Goal: Transaction & Acquisition: Purchase product/service

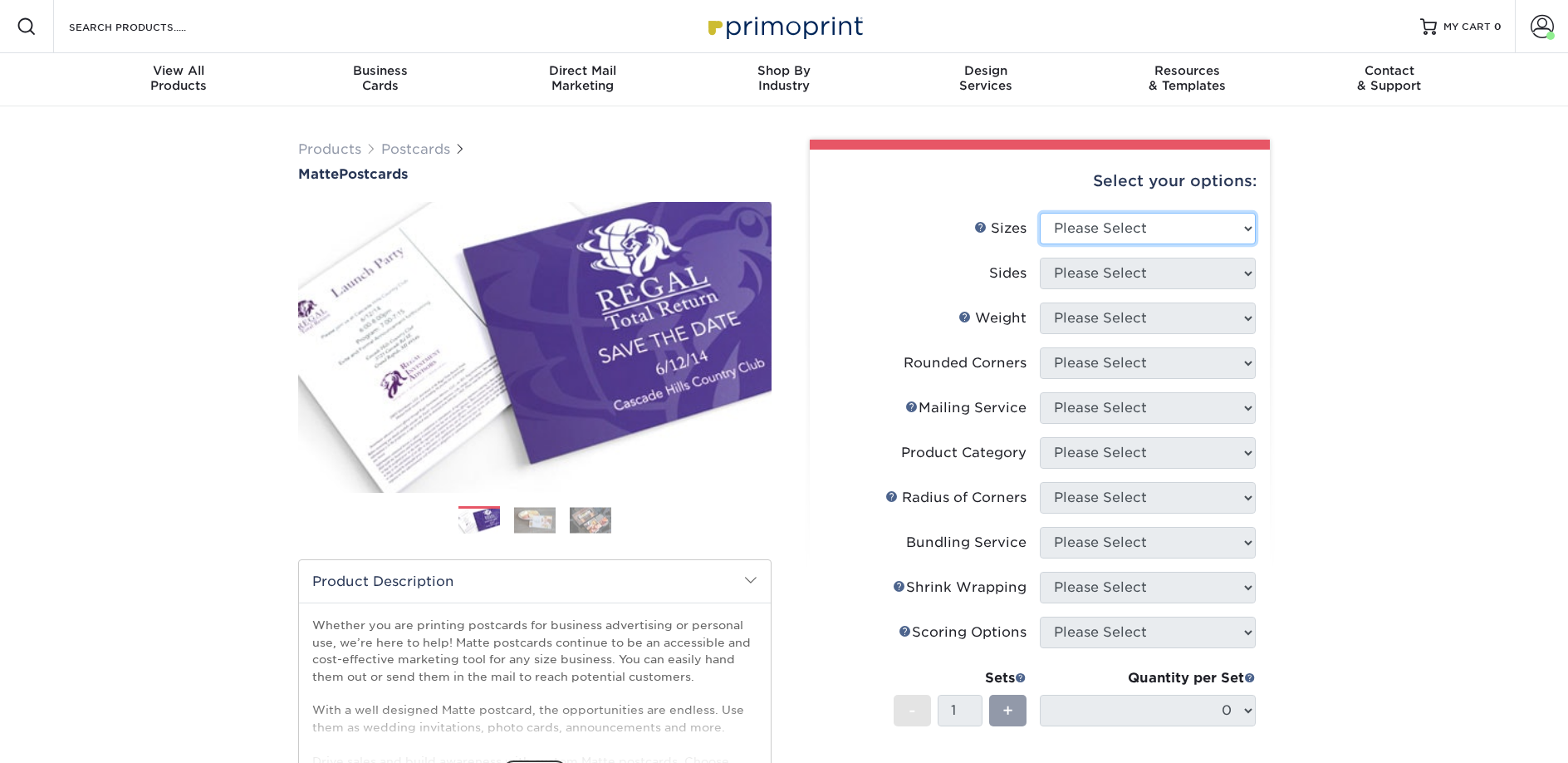
click at [1089, 228] on select "Please Select 1.5" x 7" 2" x 4" 2" x 6" 2" x 7" 2" x 8" 2.12" x 5.5" 2.125" x 5…" at bounding box center [1148, 229] width 216 height 32
select select "2.00x6.00"
click at [1040, 213] on select "Please Select 1.5" x 7" 2" x 4" 2" x 6" 2" x 7" 2" x 8" 2.12" x 5.5" 2.125" x 5…" at bounding box center [1148, 229] width 216 height 32
click at [1073, 272] on select "Please Select Print Both Sides Print Front Only" at bounding box center [1148, 273] width 216 height 32
select select "13abbda7-1d64-4f25-8bb2-c179b224825d"
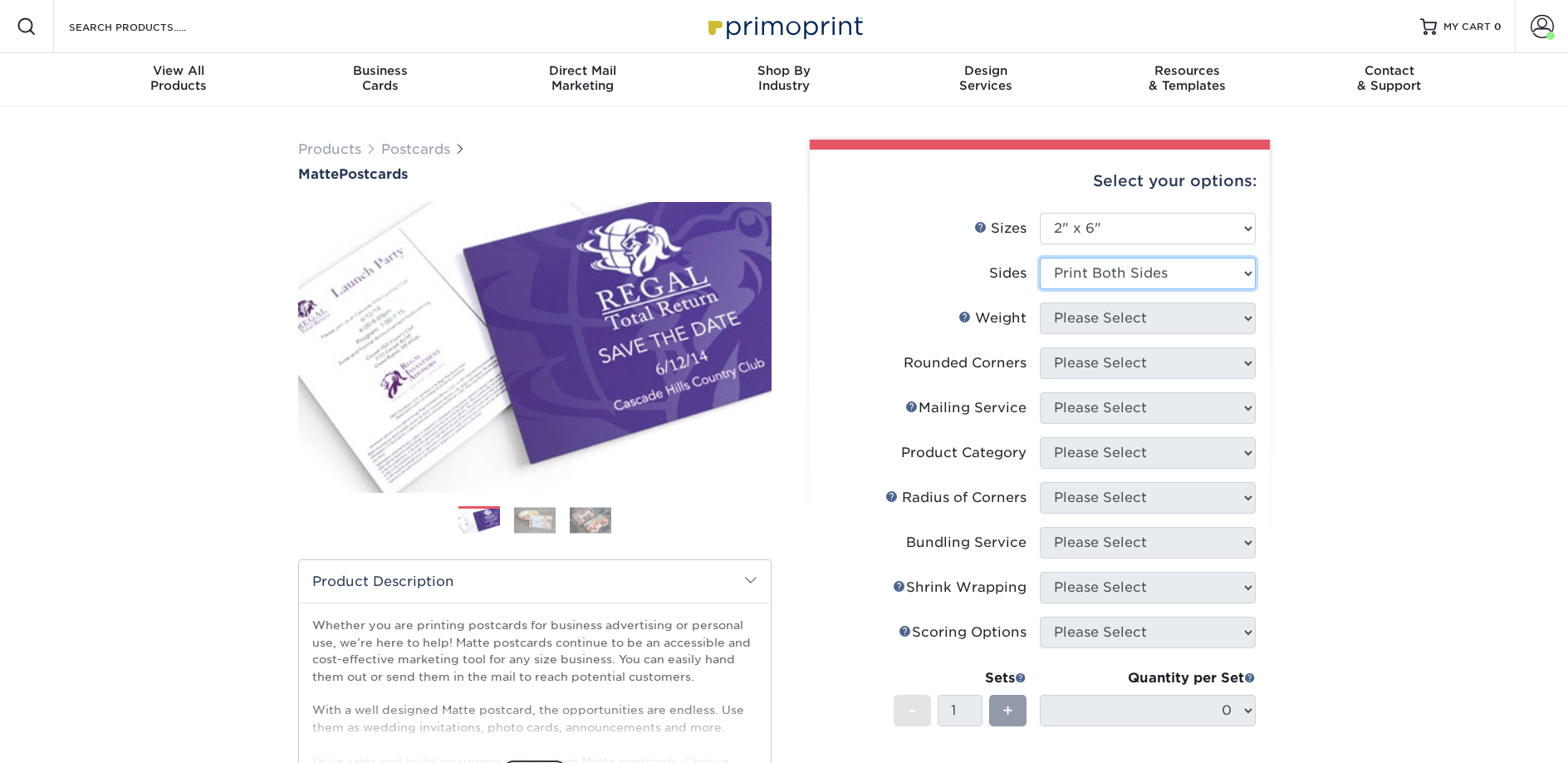
click at [1040, 257] on select "Please Select Print Both Sides Print Front Only" at bounding box center [1148, 273] width 216 height 32
click at [1075, 320] on select "Please Select 14PT 16PT" at bounding box center [1148, 318] width 216 height 32
select select "14PT"
click at [1040, 303] on select "Please Select 14PT 16PT" at bounding box center [1148, 318] width 216 height 32
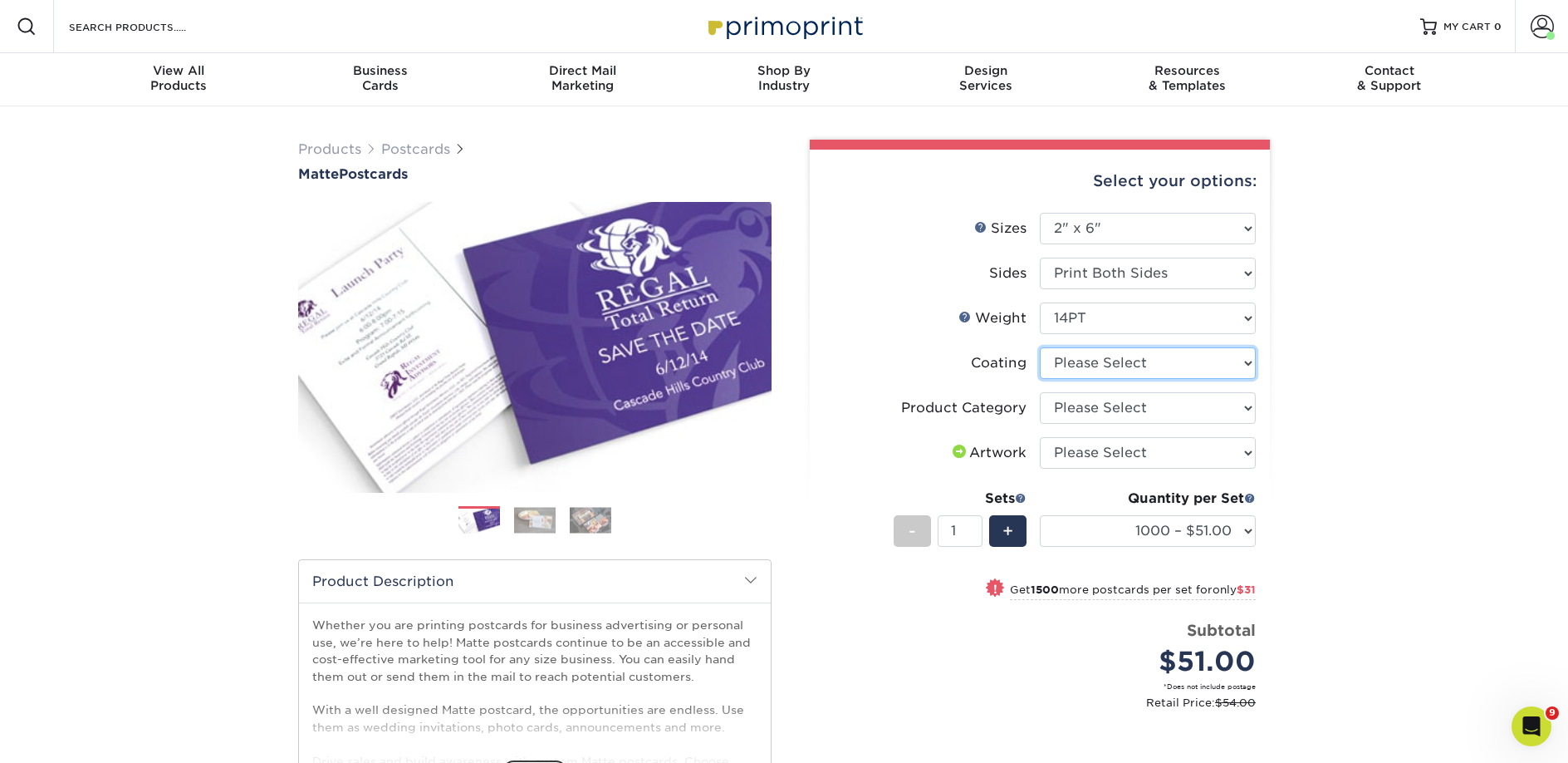
click at [1088, 364] on select at bounding box center [1148, 364] width 216 height 32
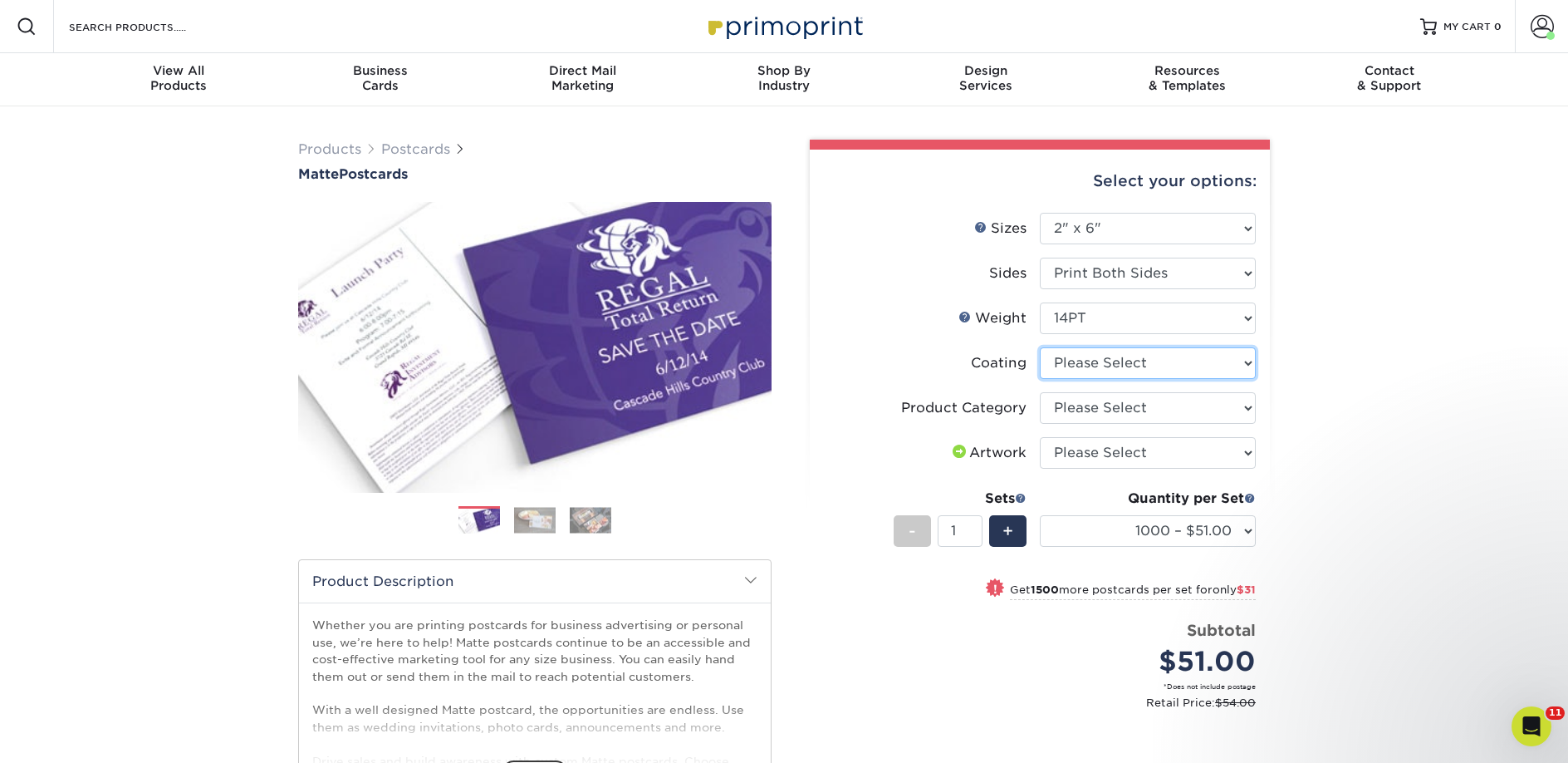
select select "121bb7b5-3b4d-429f-bd8d-bbf80e953313"
click at [1040, 348] on select at bounding box center [1148, 364] width 216 height 32
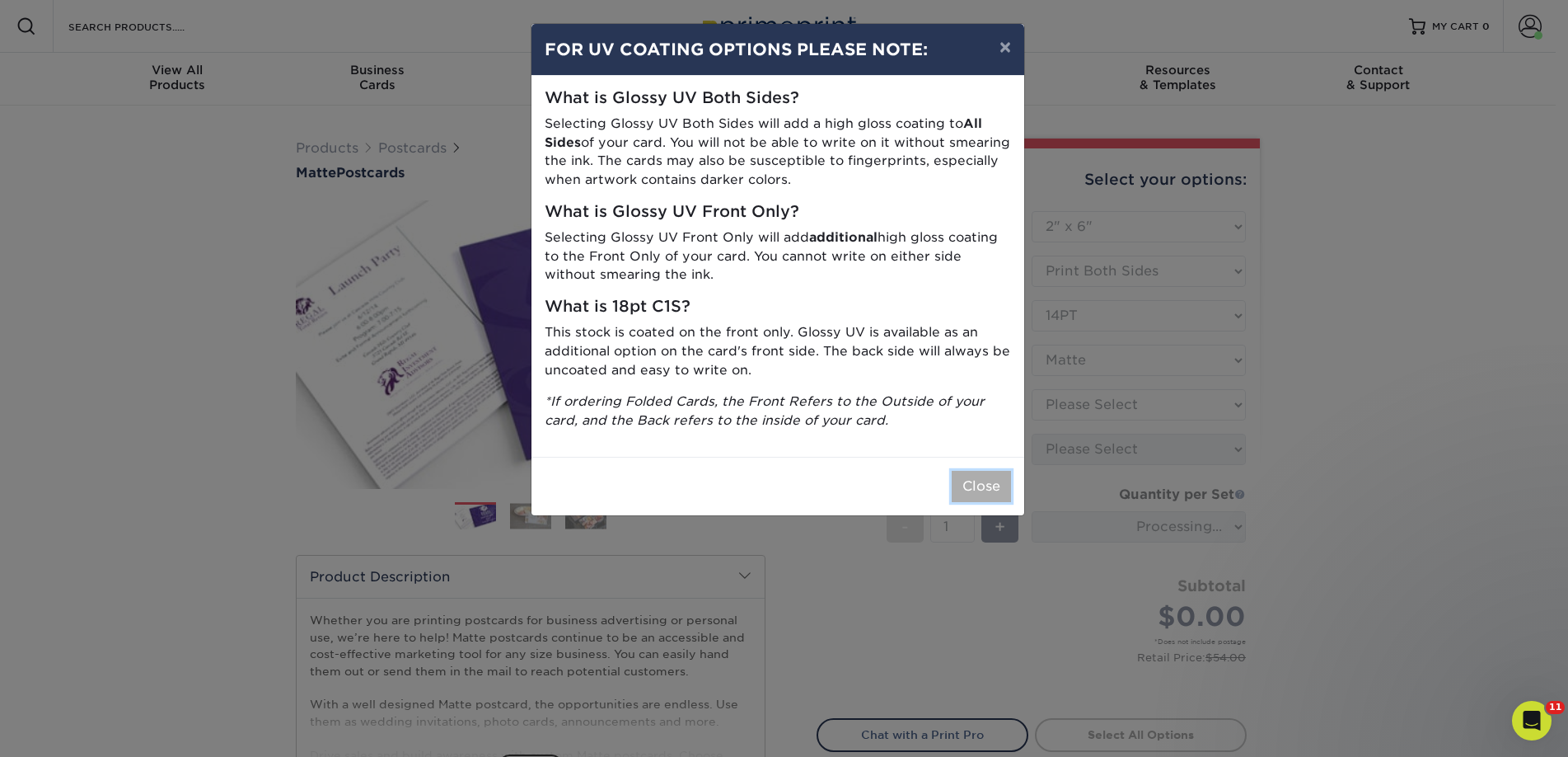
click at [961, 486] on button "Close" at bounding box center [981, 487] width 60 height 32
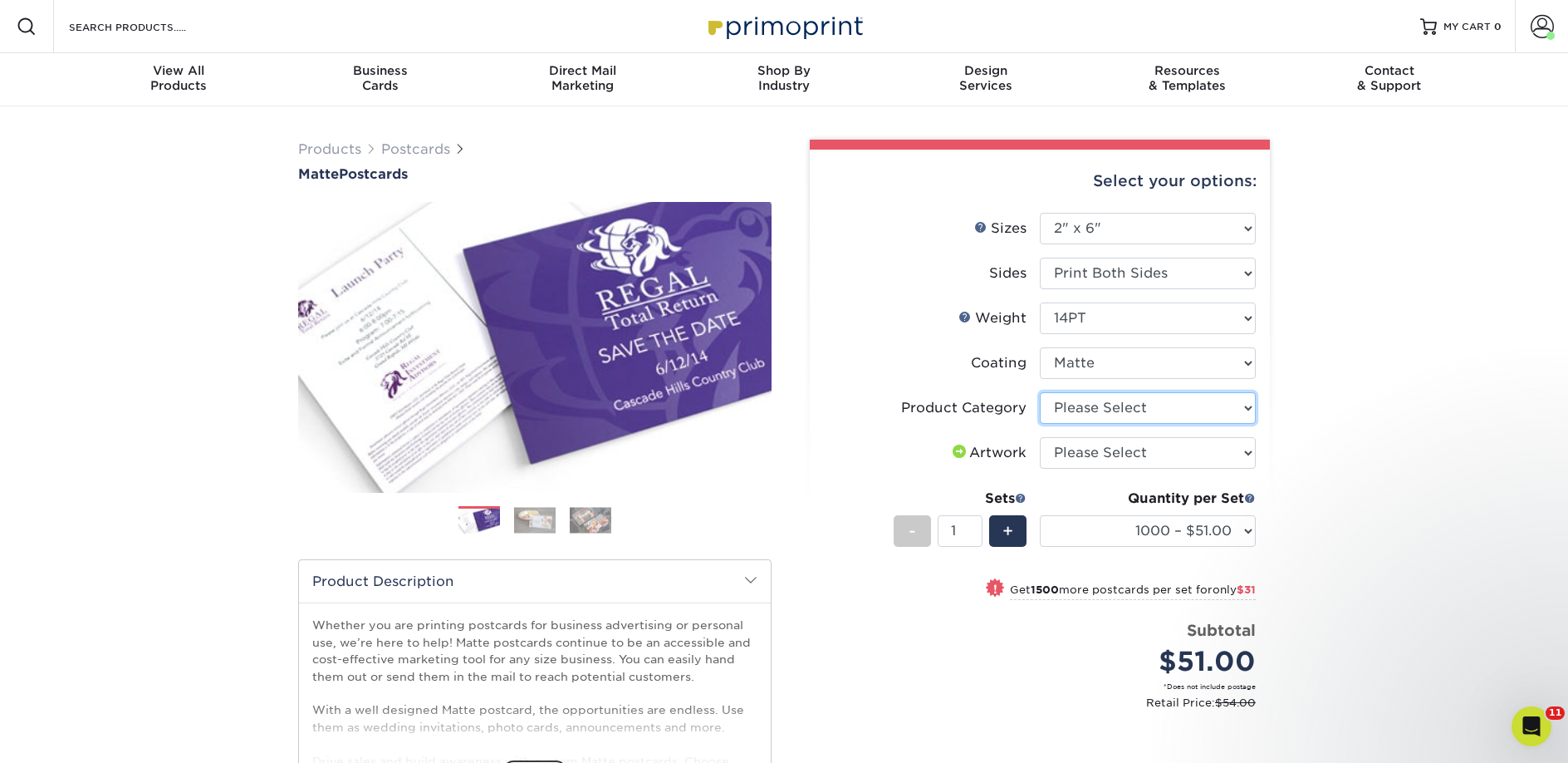
click at [1063, 411] on select "Please Select Postcards" at bounding box center [1148, 408] width 216 height 32
select select "9b7272e0-d6c8-4c3c-8e97-d3a1bcdab858"
click at [1040, 392] on select "Please Select Postcards" at bounding box center [1148, 408] width 216 height 32
click at [1069, 455] on select "Please Select I will upload files I need a design - $150" at bounding box center [1148, 453] width 216 height 32
select select "upload"
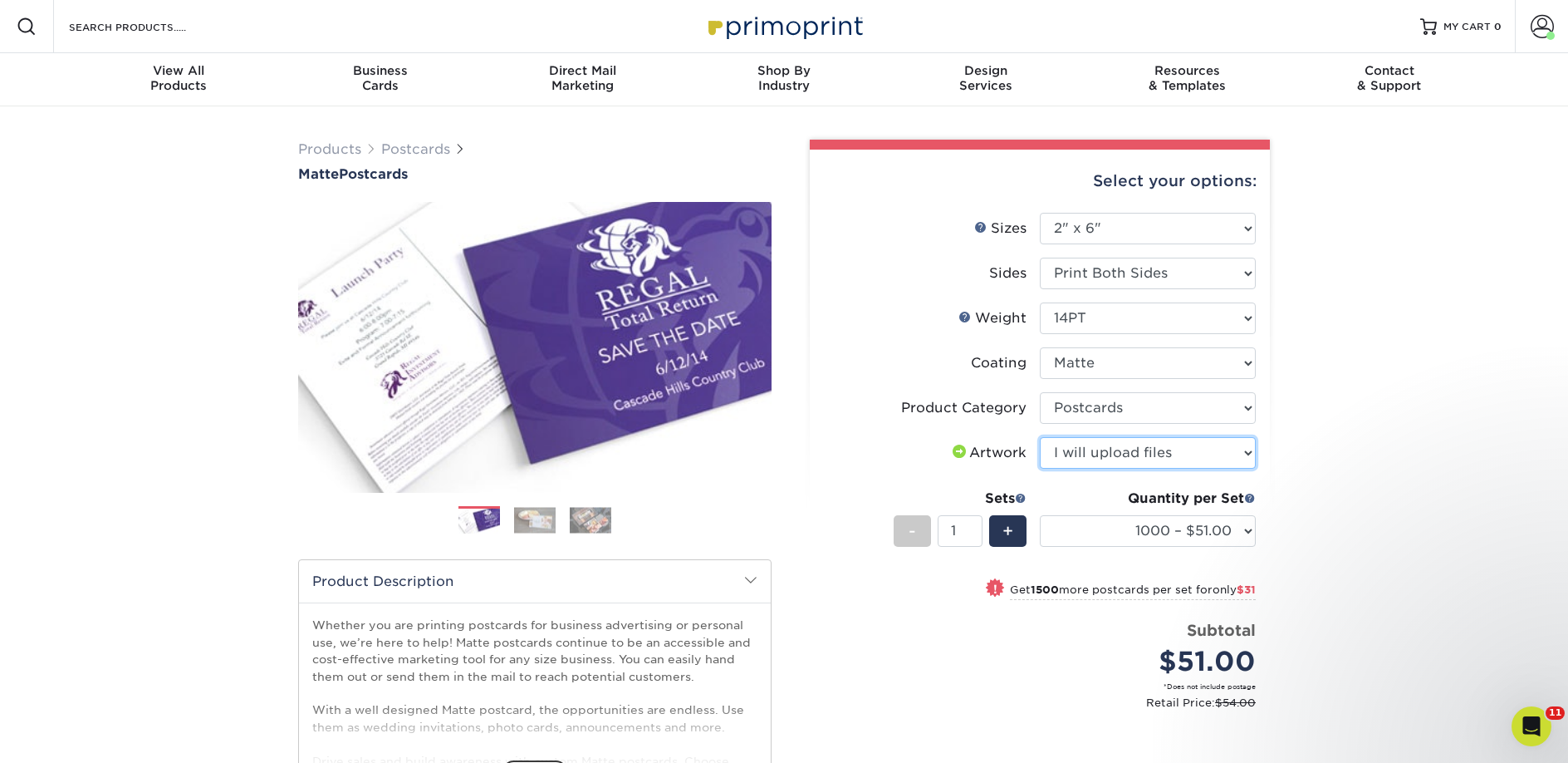
click at [1040, 437] on select "Please Select I will upload files I need a design - $150" at bounding box center [1148, 453] width 216 height 32
click at [1093, 542] on select "1000 – $51.00 2500 – $82.00 5000 – $123.00 10000 – $234.00 15000 – $344.00 2000…" at bounding box center [1148, 531] width 216 height 32
select select "10000 – $234.00"
click at [1040, 515] on select "1000 – $51.00 2500 – $82.00 5000 – $123.00 10000 – $234.00 15000 – $344.00 2000…" at bounding box center [1148, 531] width 216 height 32
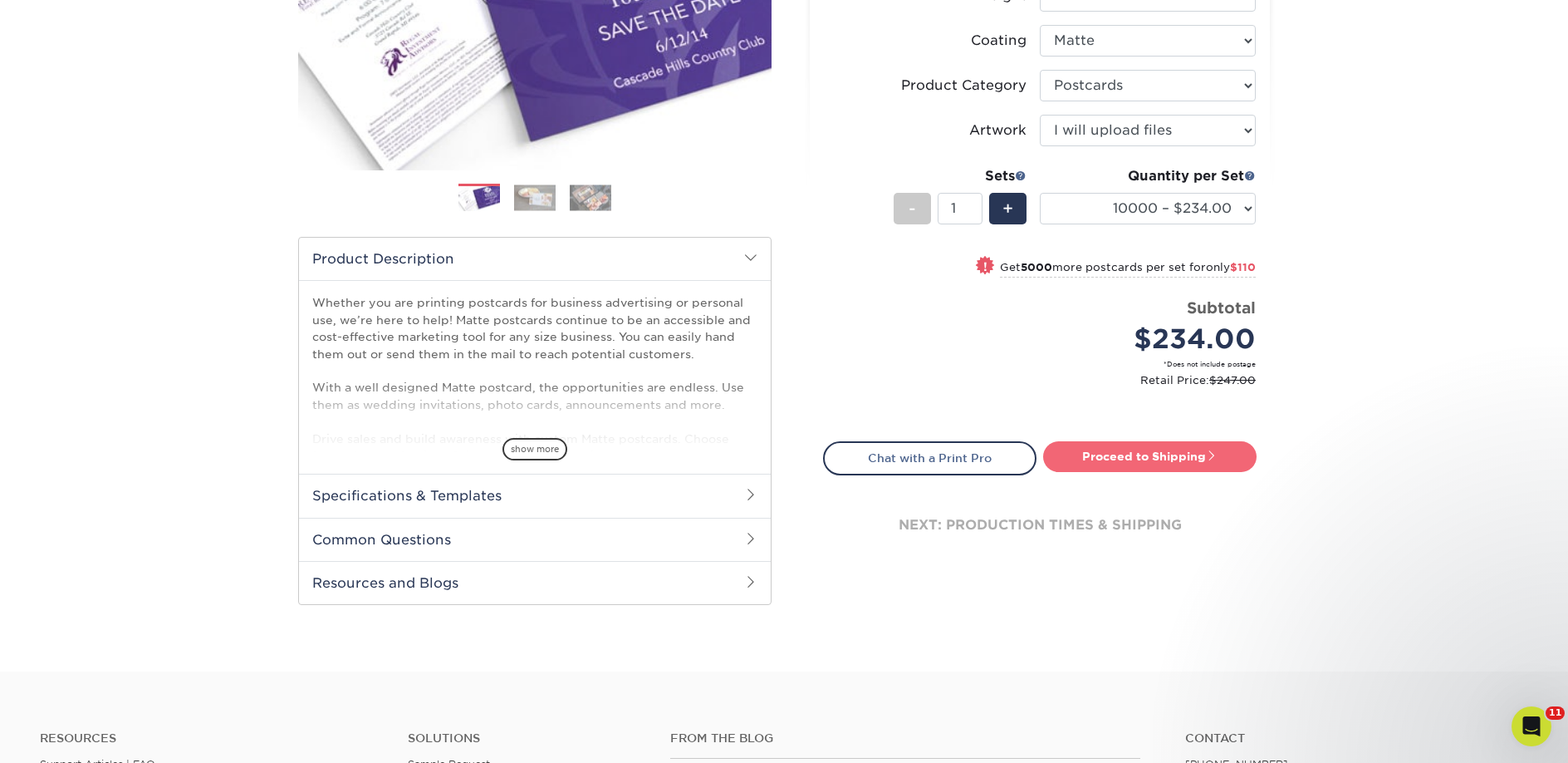
click at [1082, 458] on link "Proceed to Shipping" at bounding box center [1150, 456] width 214 height 30
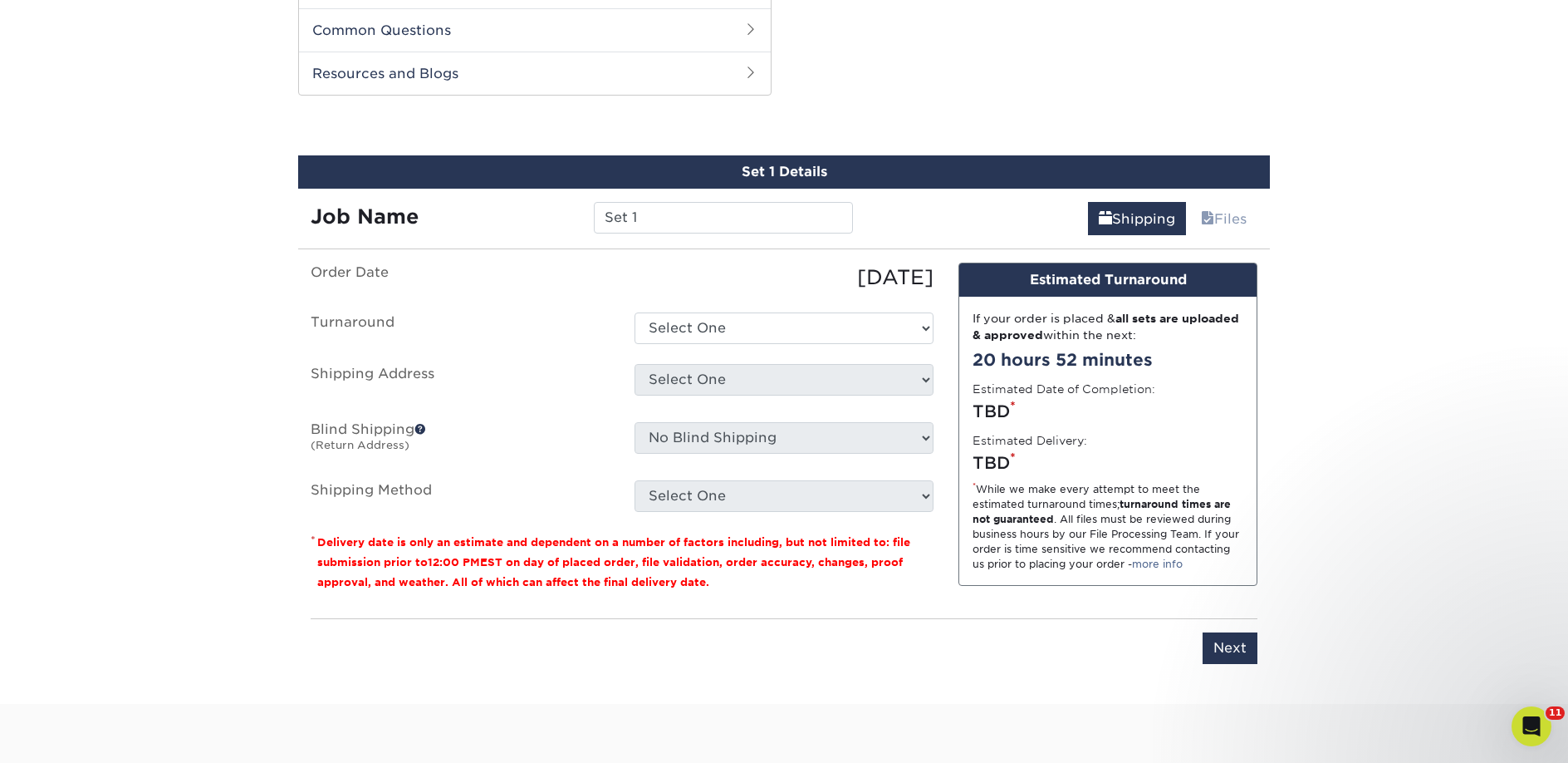
scroll to position [846, 0]
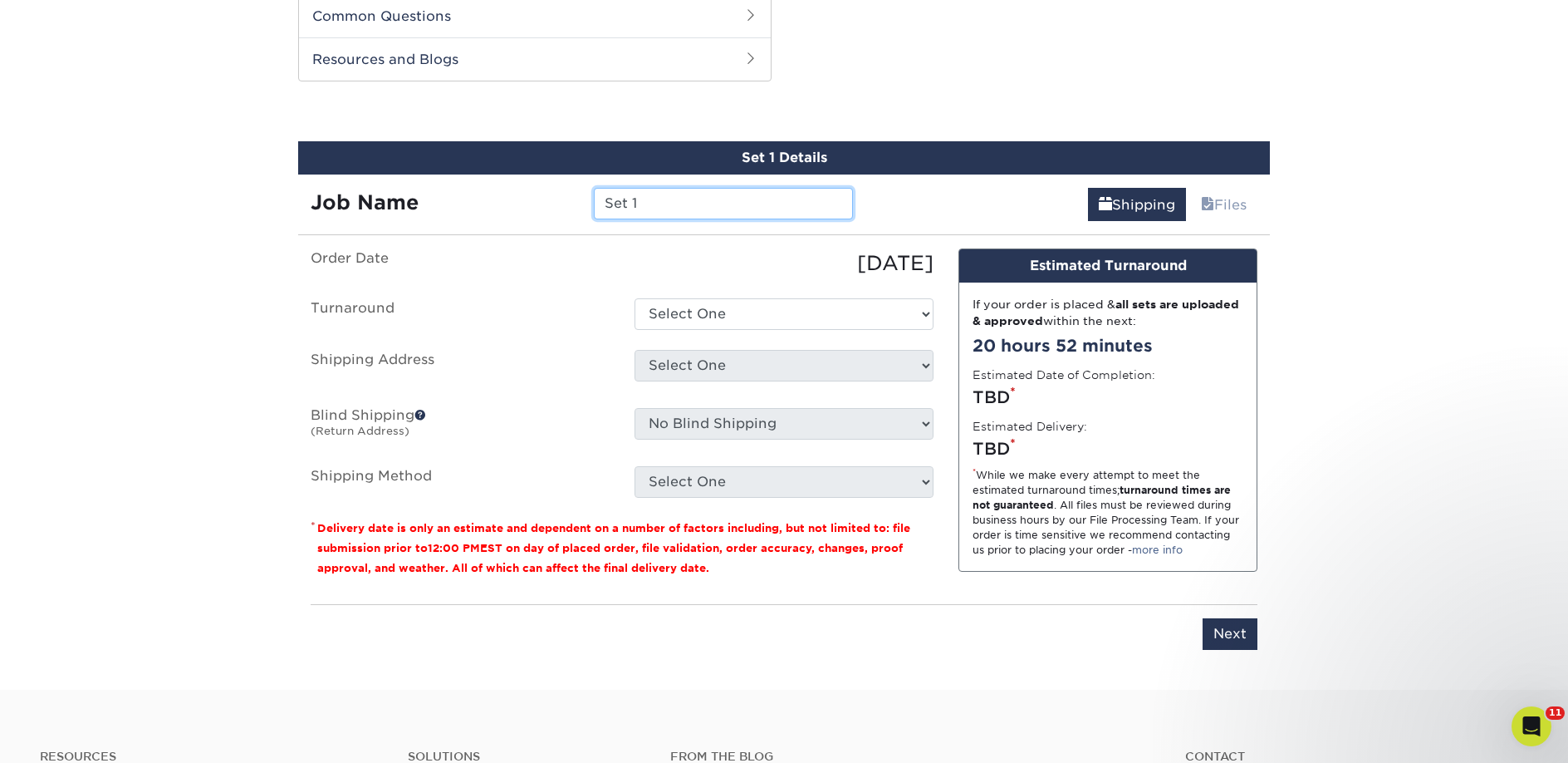
click at [666, 203] on input "Set 1" at bounding box center [723, 204] width 258 height 32
paste input "Lark & Owl Booksellers"
type input "Lark & Owl Booksellers"
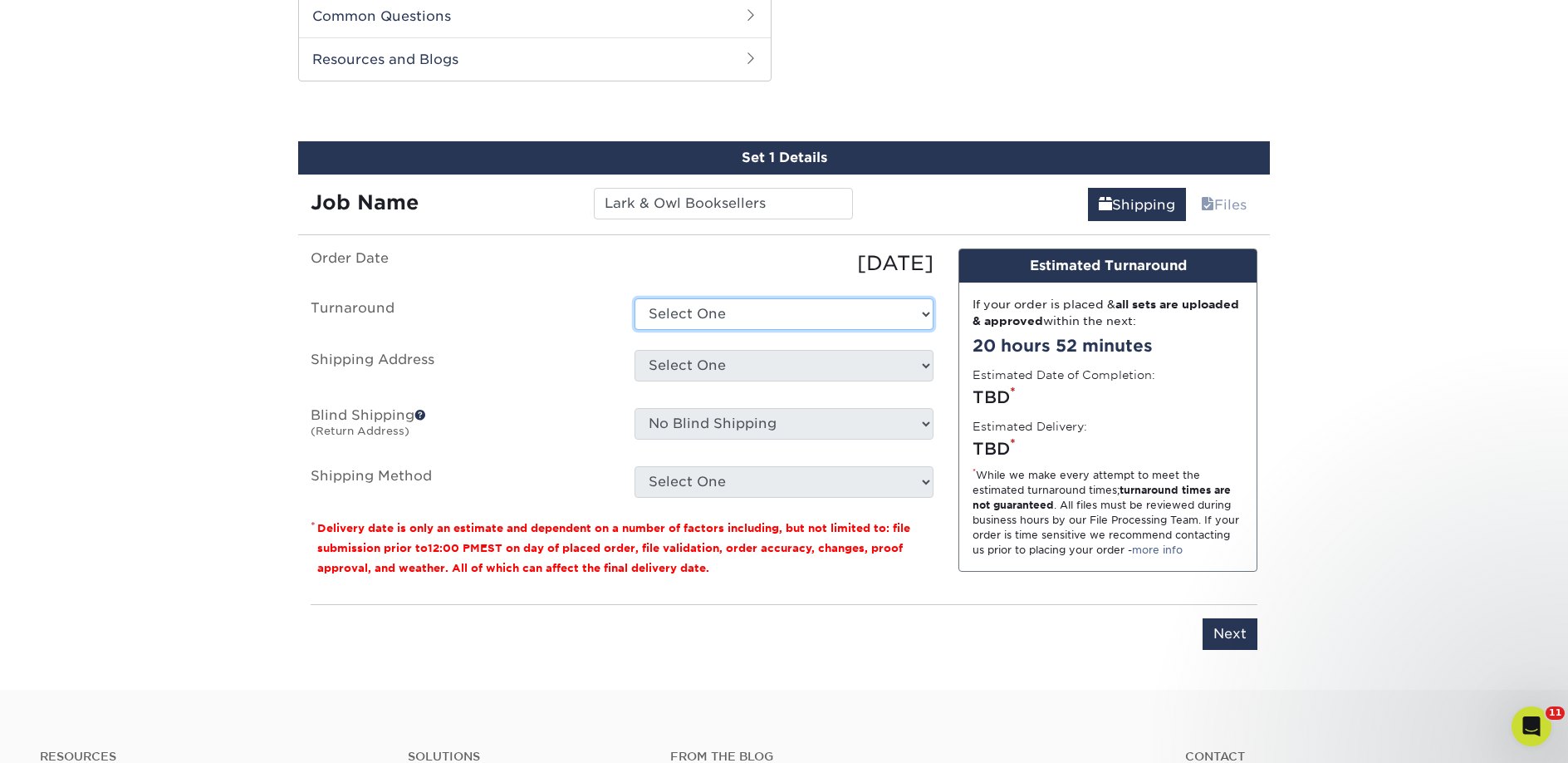
click at [707, 317] on select "Select One 2-4 Business Days 2 Day Next Business Day" at bounding box center [784, 314] width 299 height 32
select select "ec42ffe5-ebcc-45e1-9ee7-bced27445271"
click at [635, 298] on select "Select One 2-4 Business Days 2 Day Next Business Day" at bounding box center [784, 314] width 299 height 32
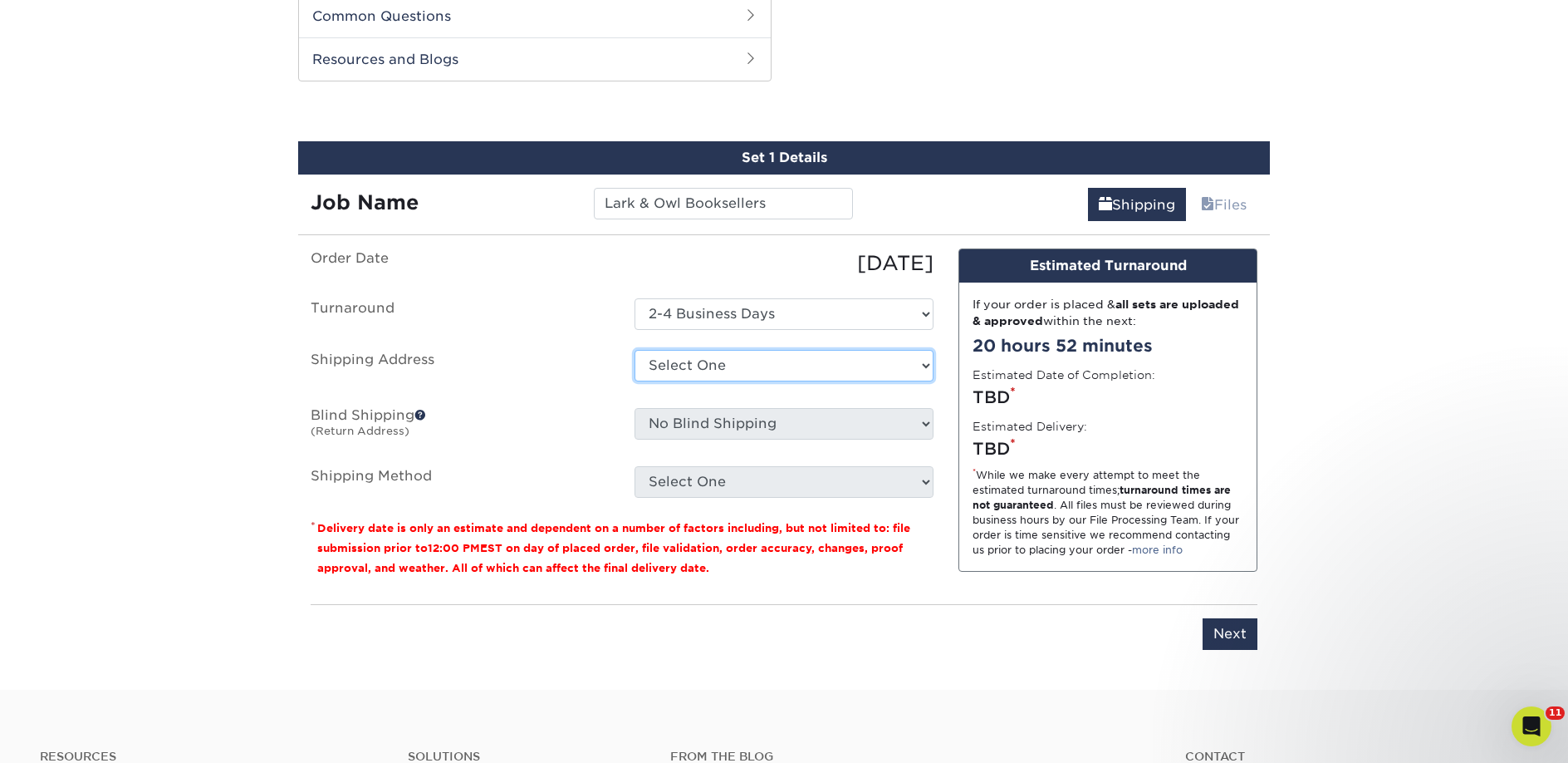
click at [658, 359] on select "Select One 2nd Floor Convention Center A Better [DATE] Books & Boutique A Good …" at bounding box center [784, 366] width 299 height 32
select select "261307"
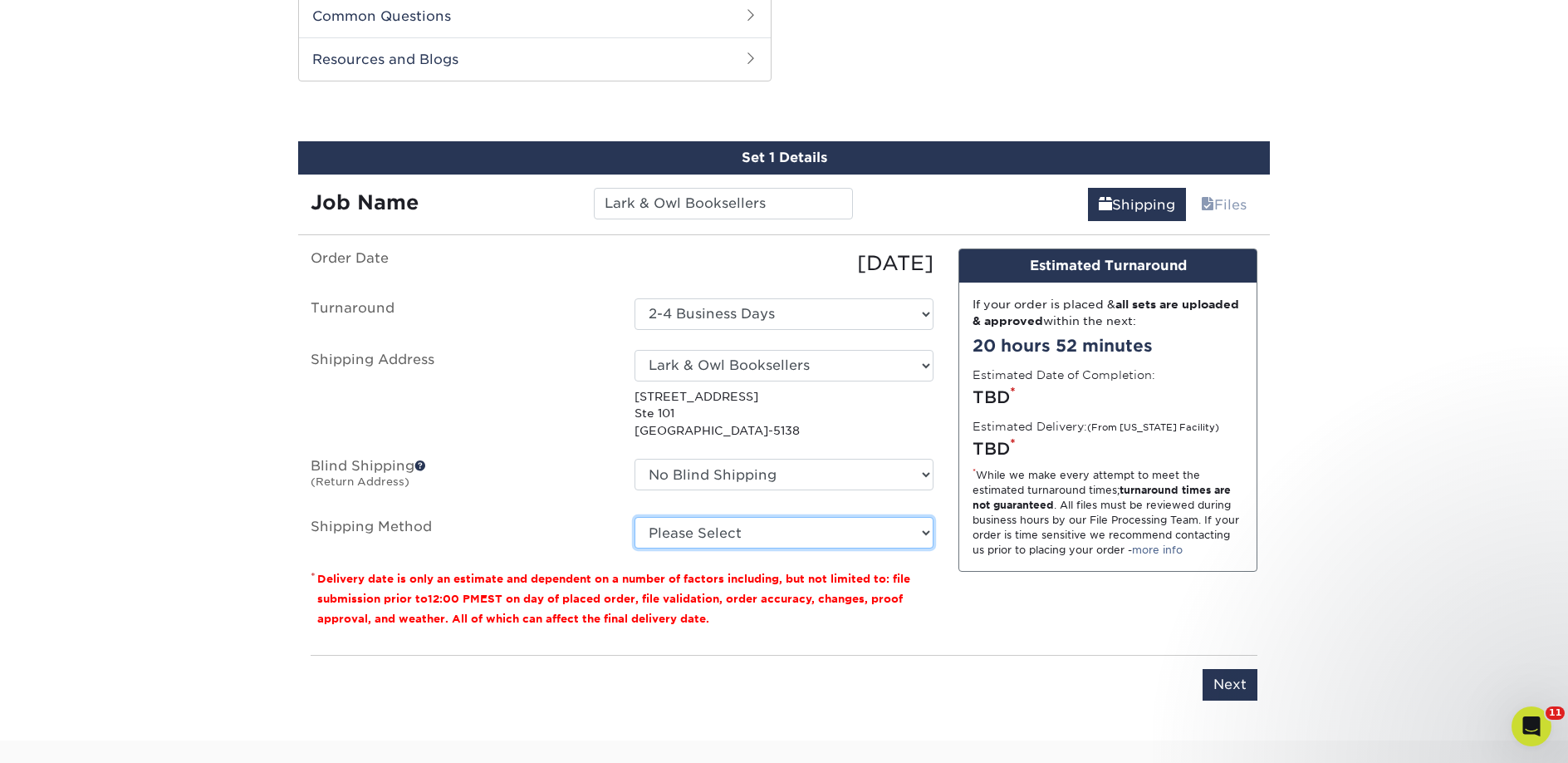
click at [698, 537] on select "Please Select Ground Shipping (+$50.28) 3 Day Shipping Service (+$77.55) 2 Day …" at bounding box center [784, 532] width 299 height 32
select select "03"
click at [635, 516] on select "Please Select Ground Shipping (+$50.28) 3 Day Shipping Service (+$77.55) 2 Day …" at bounding box center [784, 532] width 299 height 32
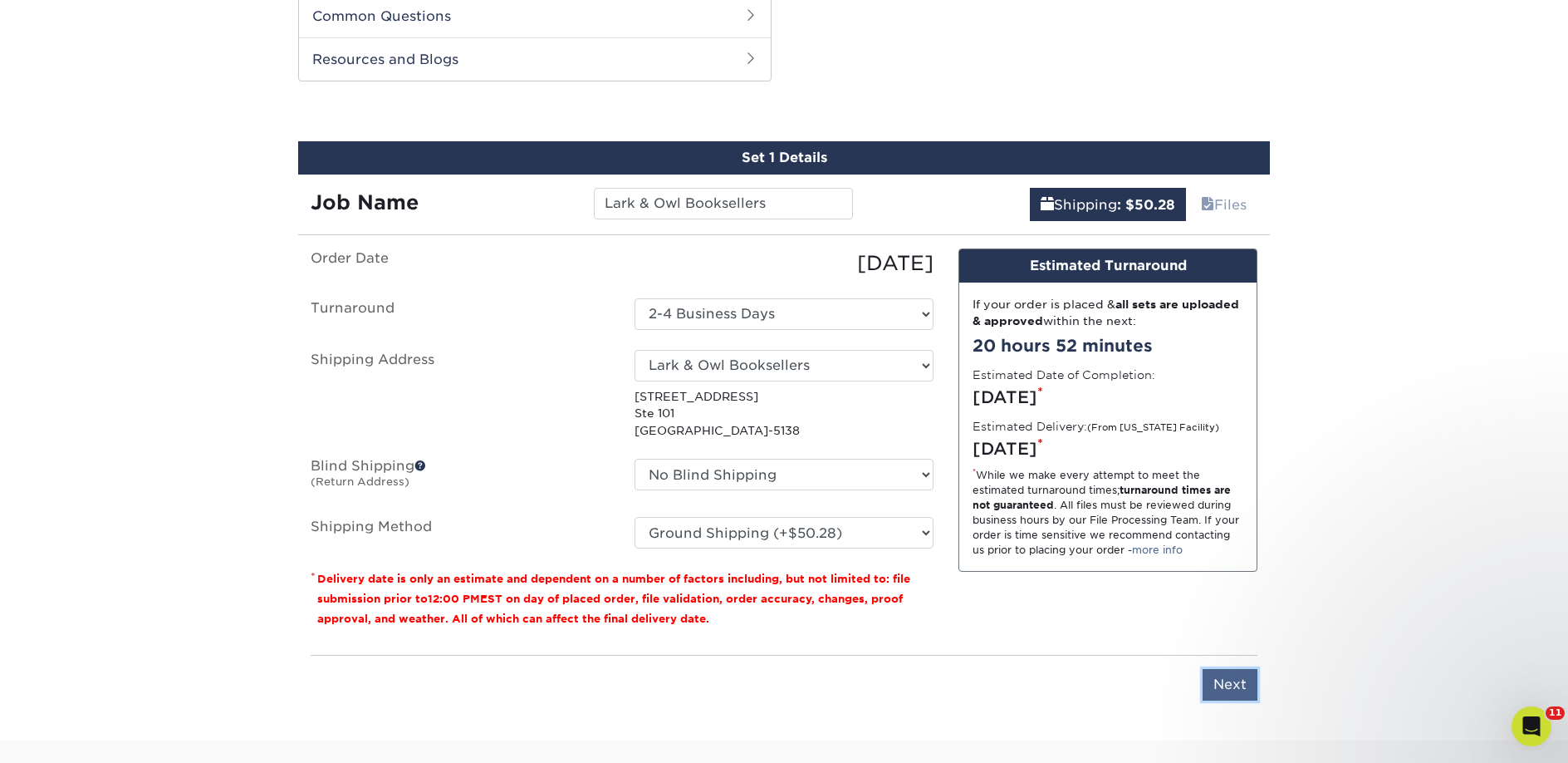
click at [1225, 679] on input "Next" at bounding box center [1231, 684] width 55 height 32
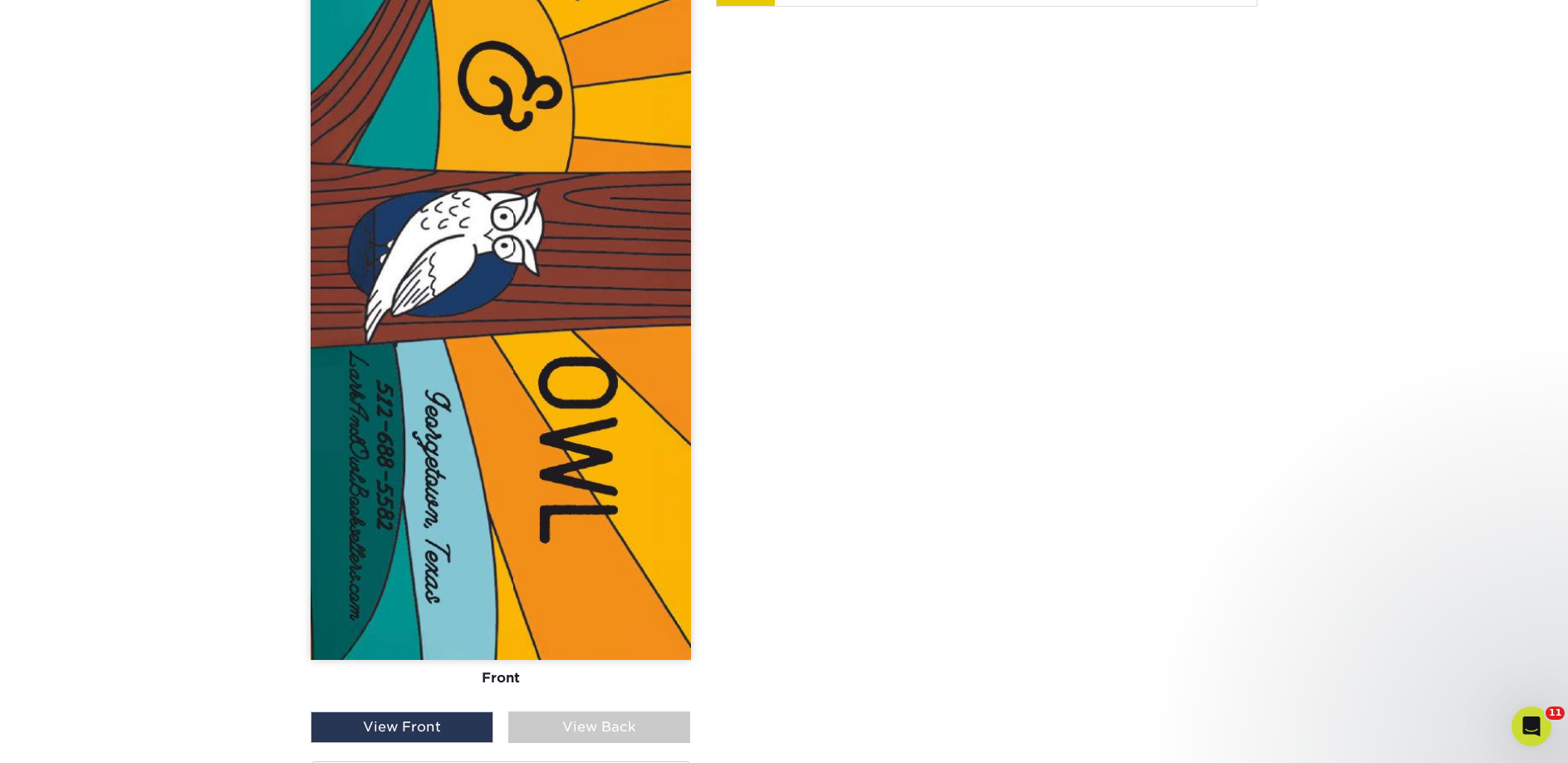
scroll to position [2107, 0]
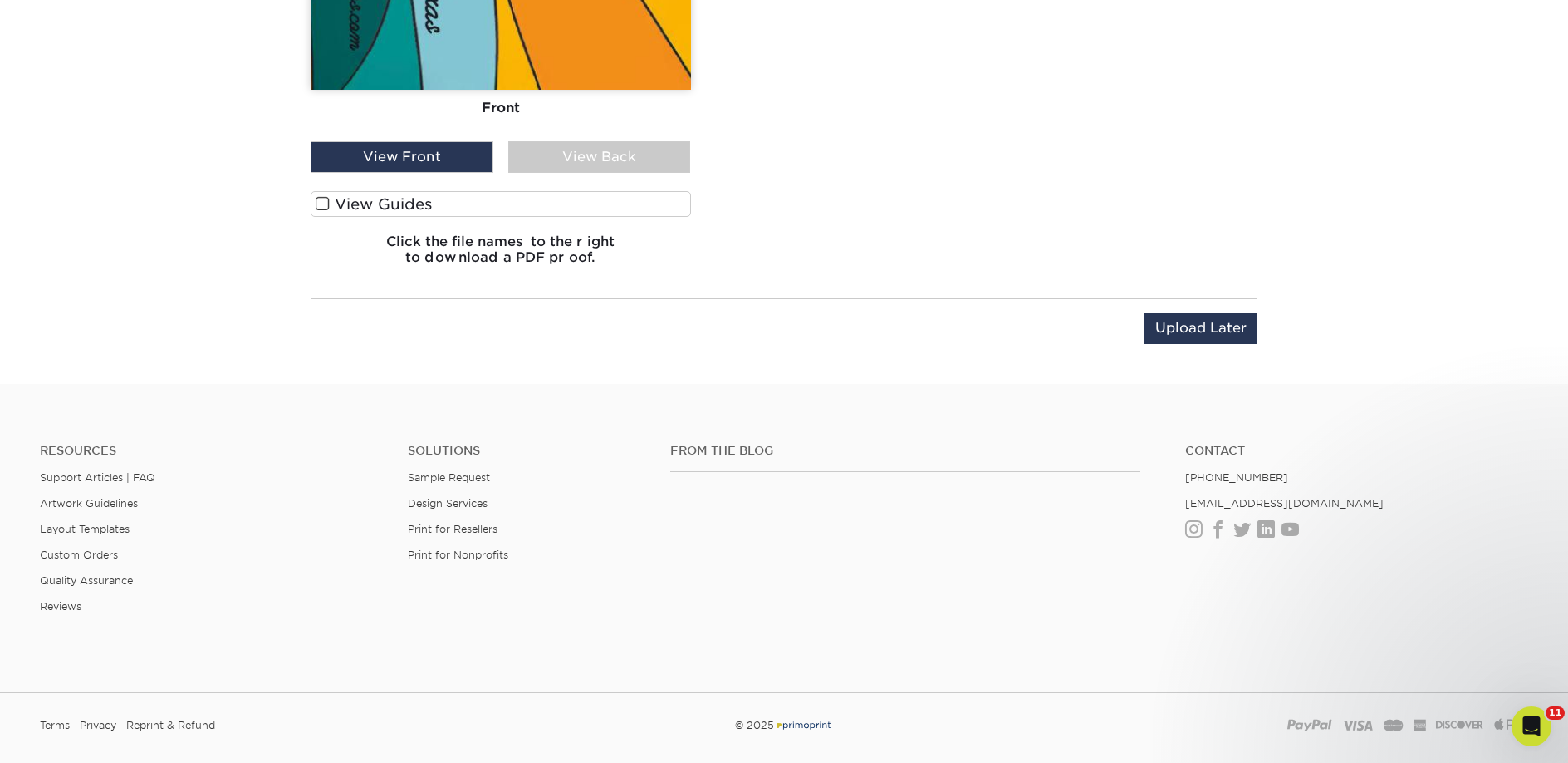
click at [436, 196] on label "View Guides" at bounding box center [500, 204] width 380 height 26
click at [0, 0] on input "View Guides" at bounding box center [0, 0] width 0 height 0
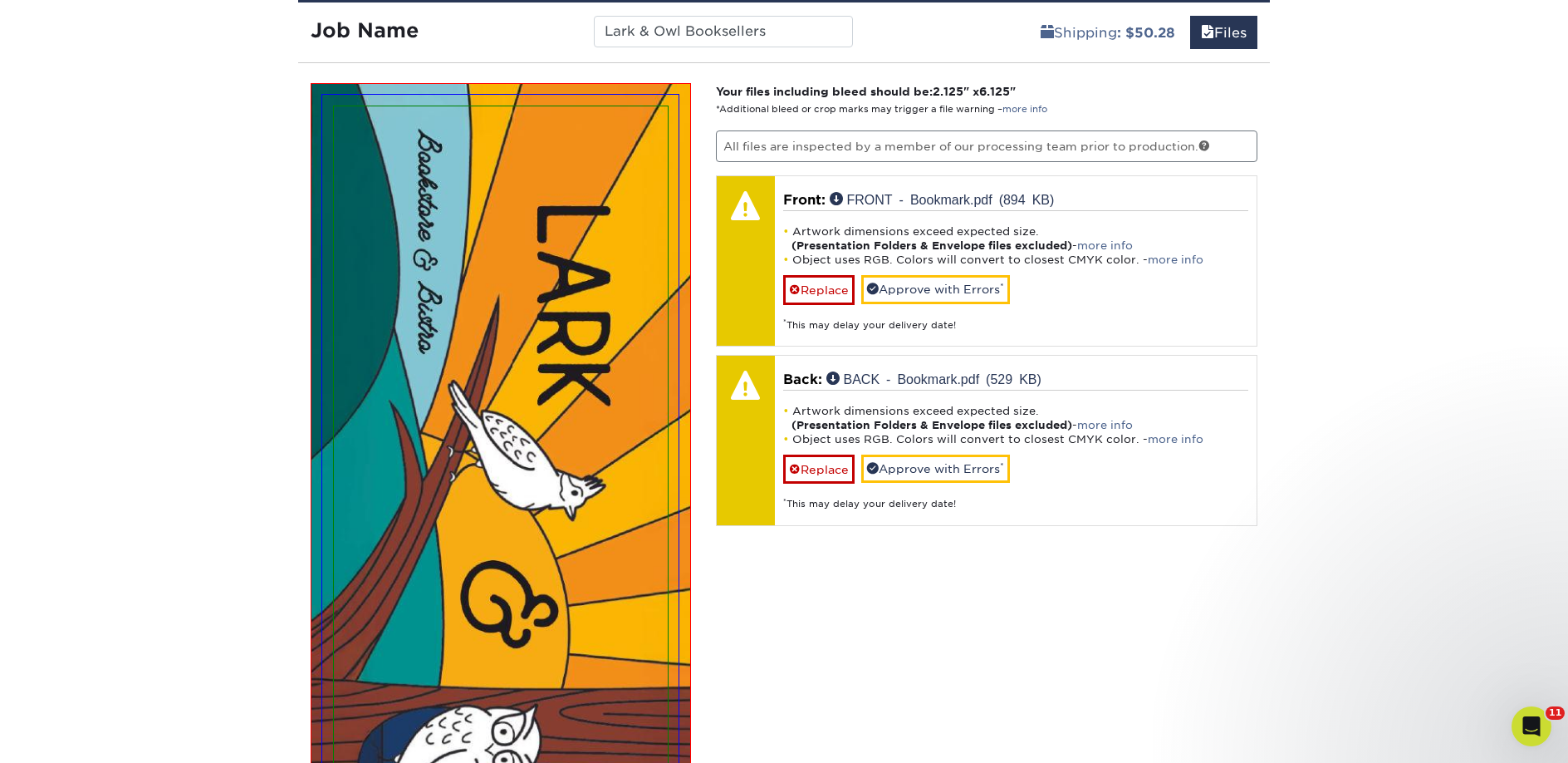
scroll to position [1015, 0]
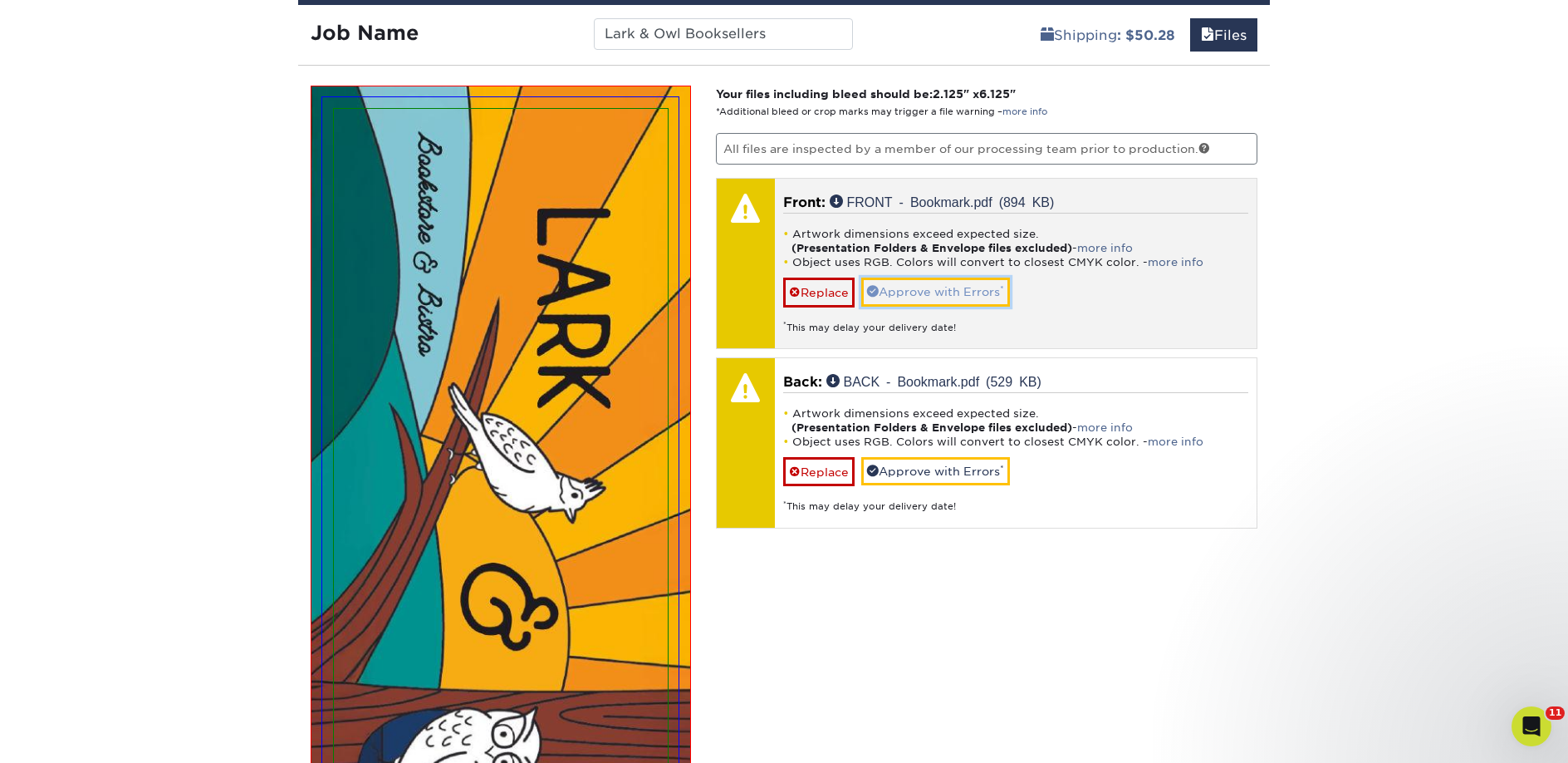
click at [956, 298] on link "Approve with Errors *" at bounding box center [936, 292] width 149 height 28
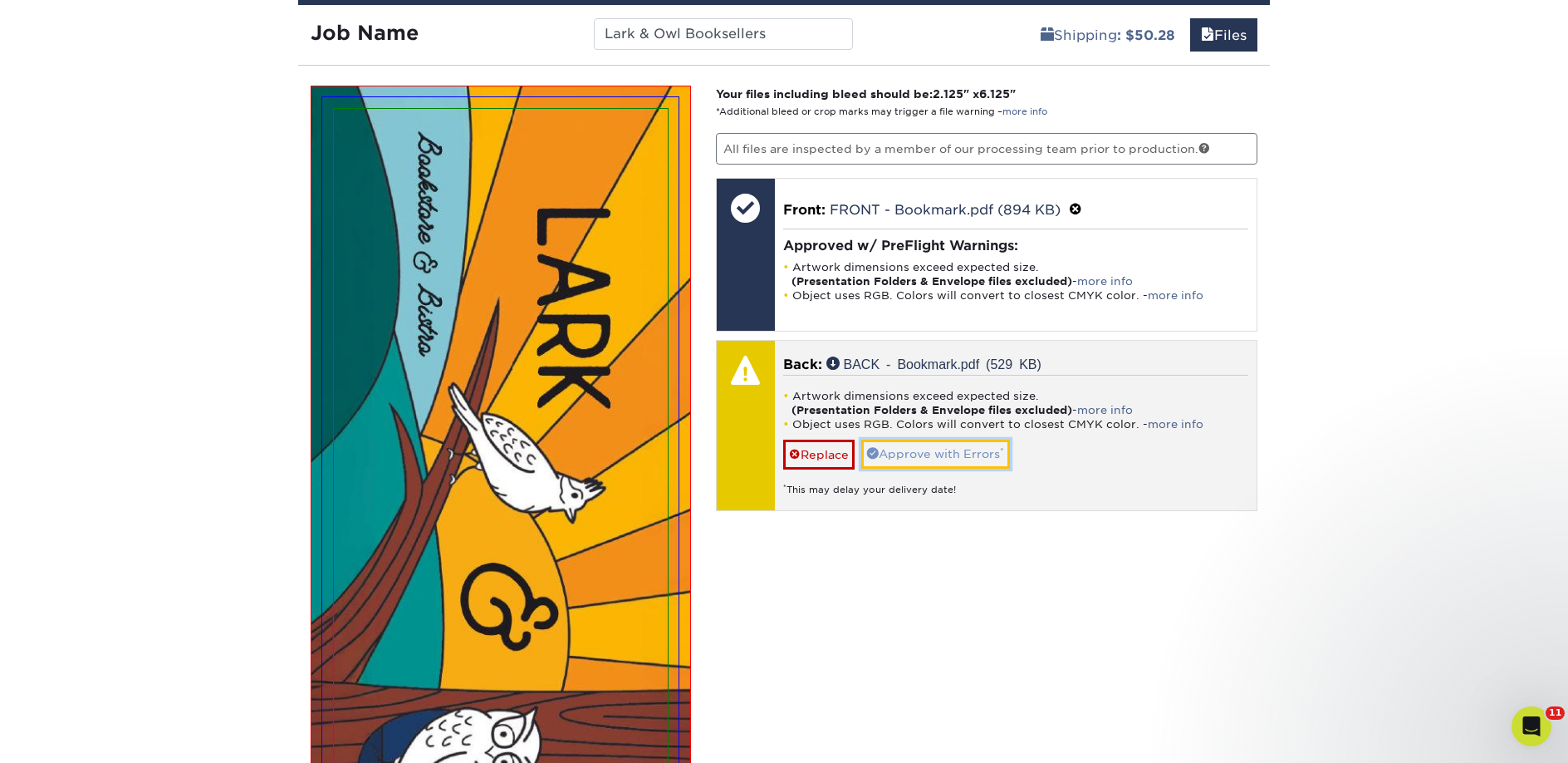
click at [949, 447] on link "Approve with Errors *" at bounding box center [936, 454] width 149 height 28
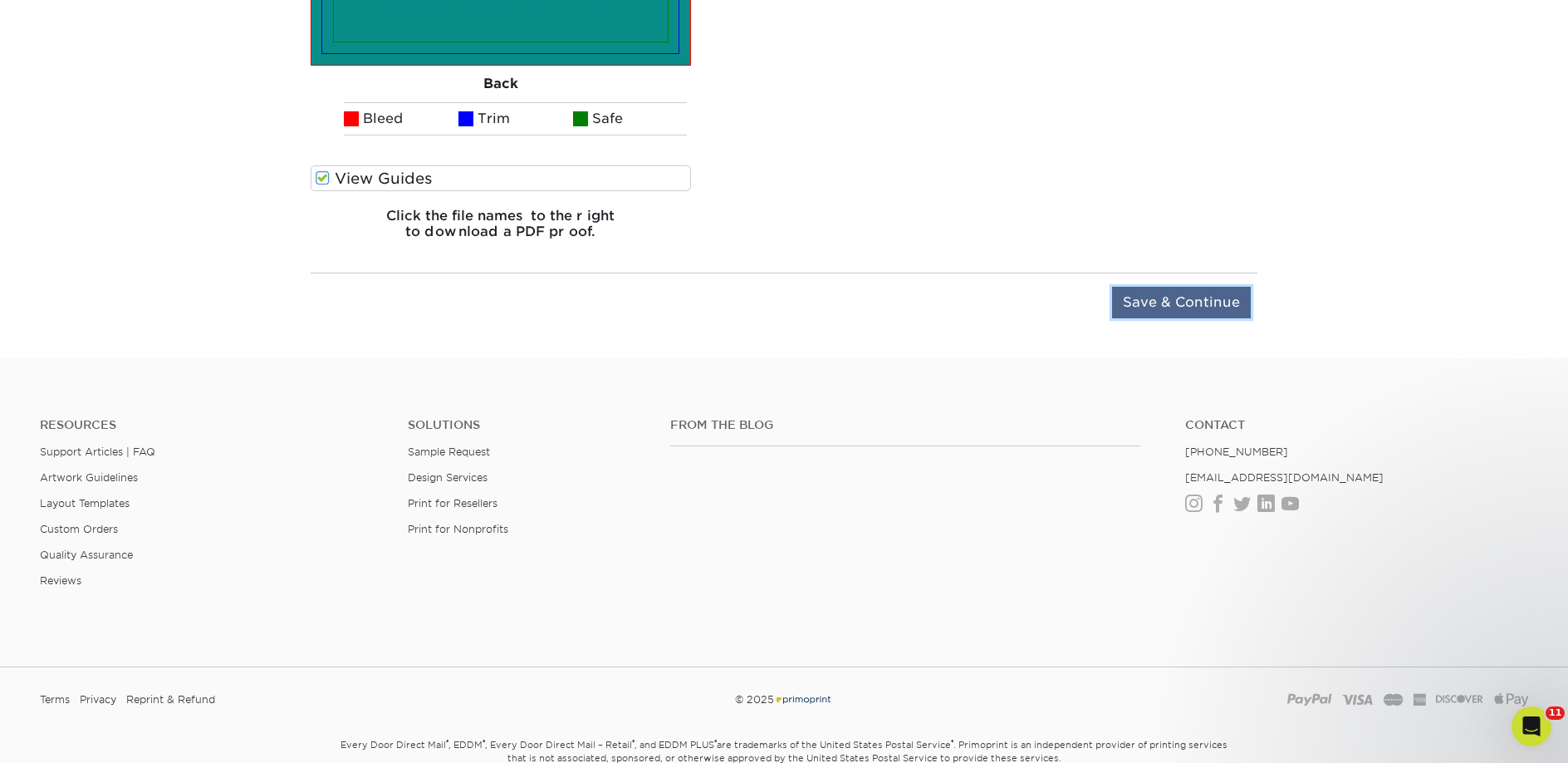
click at [1139, 296] on input "Save & Continue" at bounding box center [1181, 303] width 139 height 32
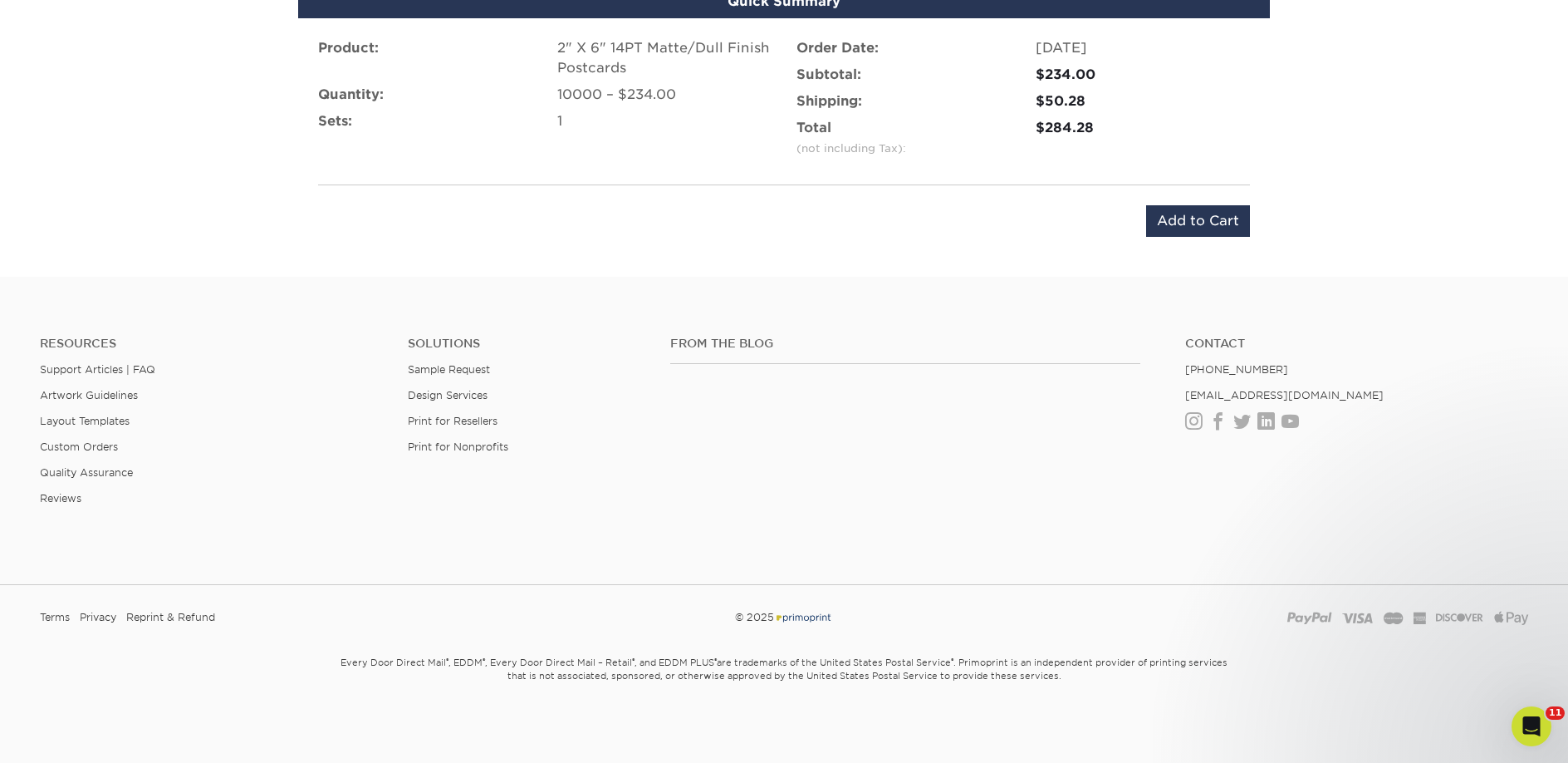
scroll to position [1109, 0]
click at [1178, 220] on input "Add to Cart" at bounding box center [1198, 221] width 104 height 32
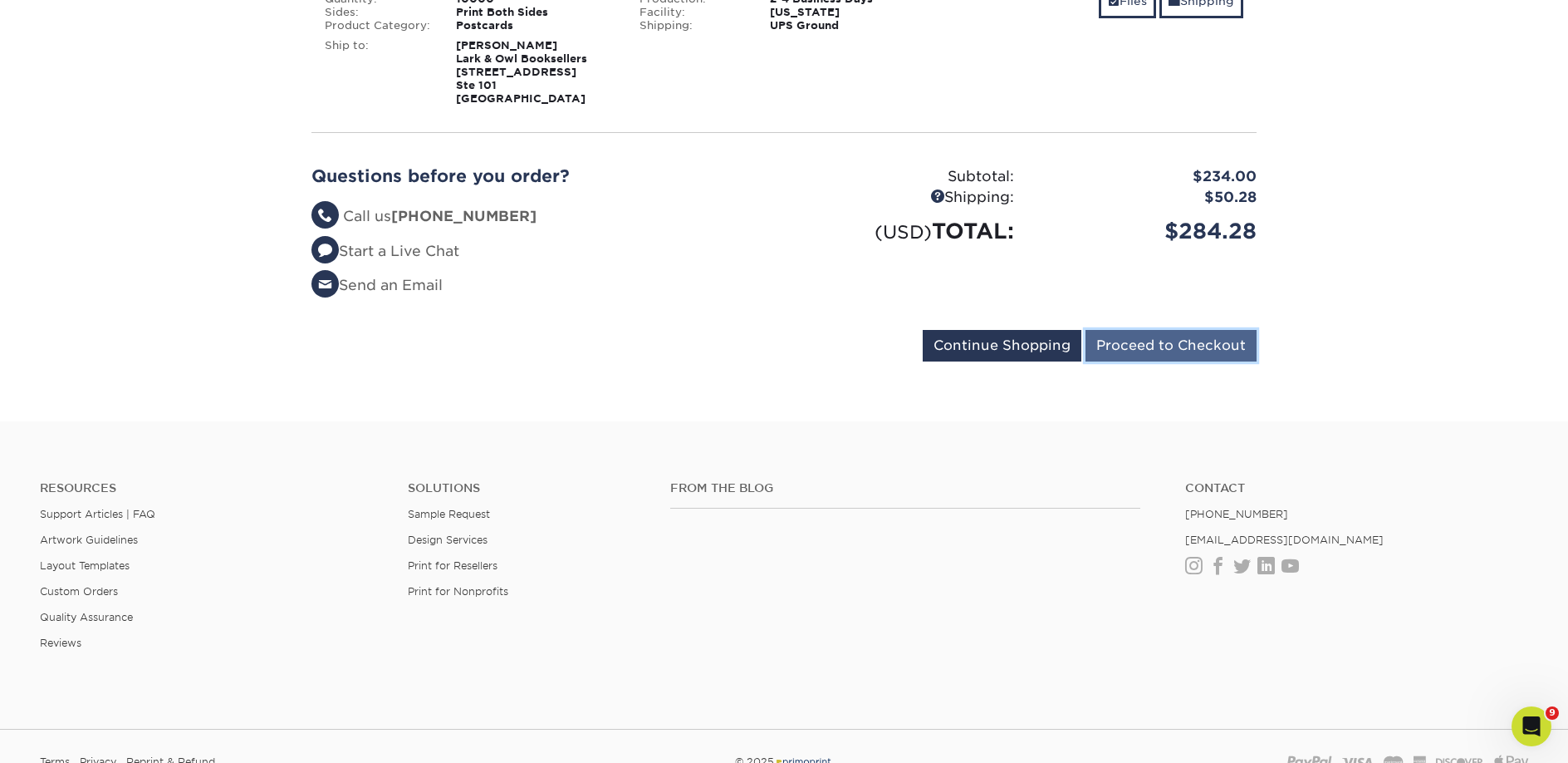
click at [1140, 348] on input "Proceed to Checkout" at bounding box center [1170, 346] width 171 height 32
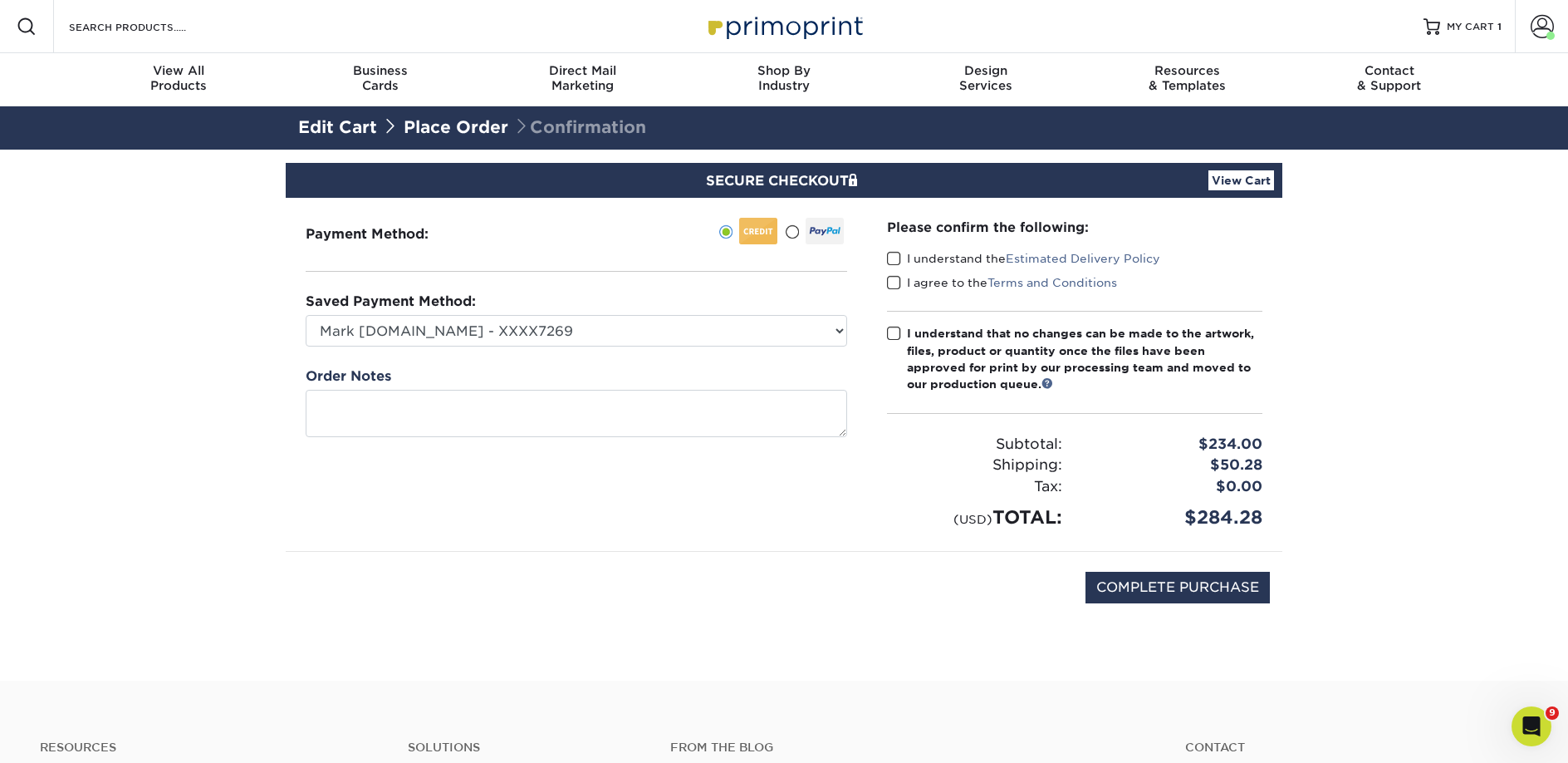
click at [895, 259] on span at bounding box center [894, 258] width 14 height 16
click at [0, 0] on input "I understand the Estimated Delivery Policy" at bounding box center [0, 0] width 0 height 0
click at [898, 281] on span at bounding box center [894, 282] width 14 height 16
click at [0, 0] on input "I agree to the Terms and Conditions" at bounding box center [0, 0] width 0 height 0
click at [896, 333] on span at bounding box center [894, 333] width 14 height 16
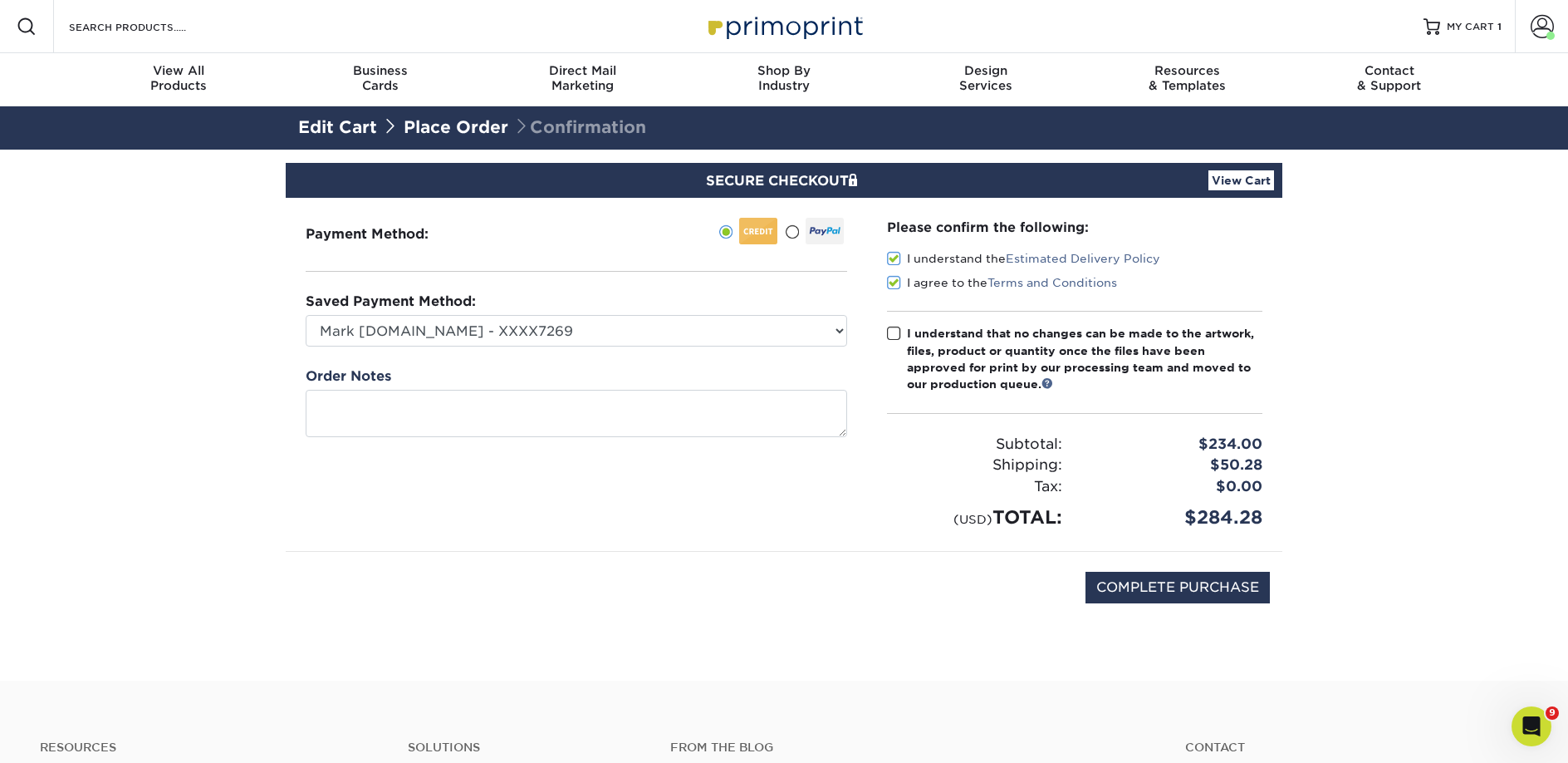
click at [0, 0] on input "I understand that no changes can be made to the artwork, files, product or quan…" at bounding box center [0, 0] width 0 height 0
click at [1094, 584] on input "COMPLETE PURCHASE" at bounding box center [1177, 588] width 185 height 32
type input "PROCESSING, PLEASE WAIT..."
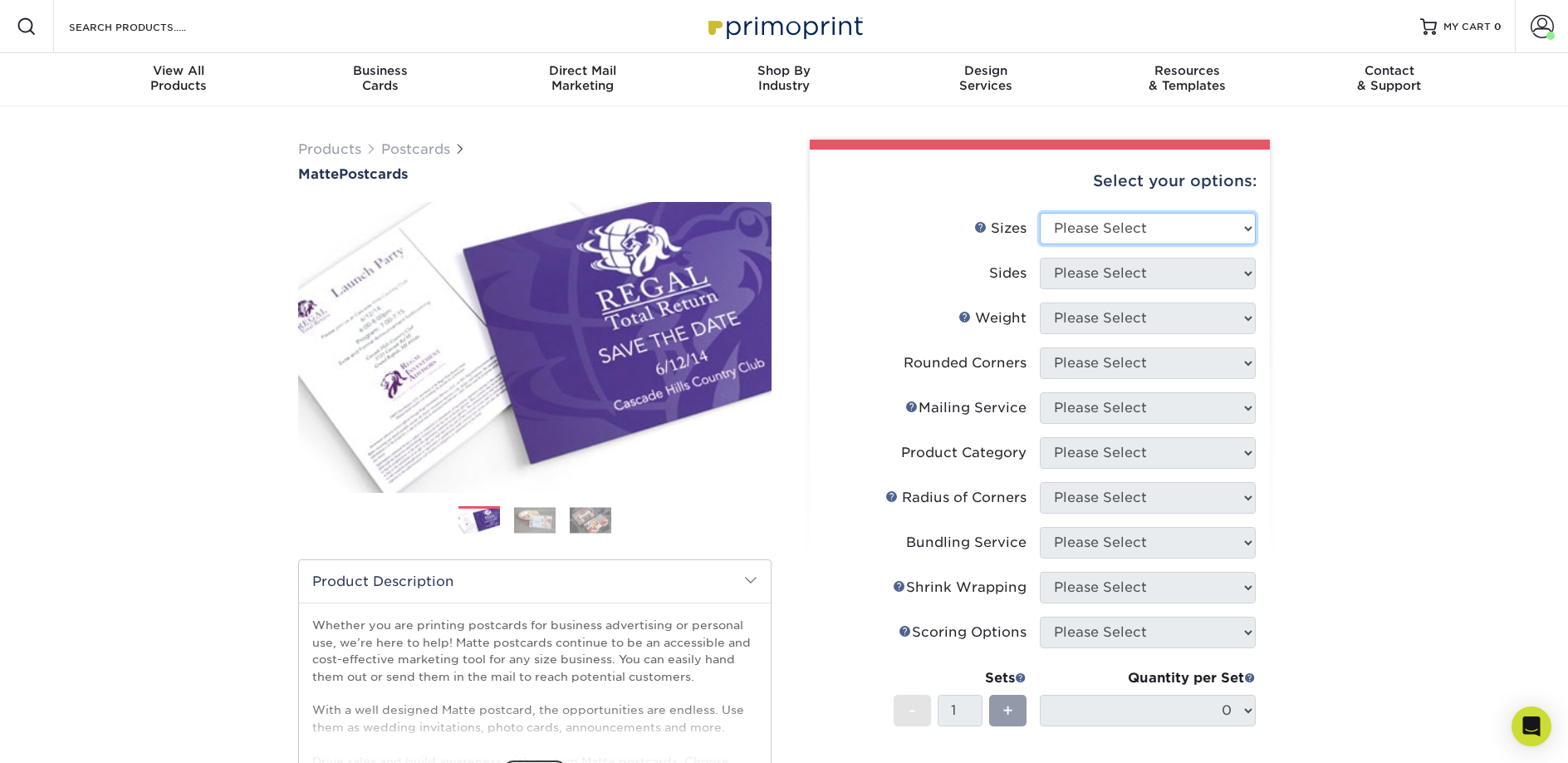
click at [1124, 231] on select "Please Select 1.5" x 7" 2" x 4" 2" x 6" 2" x 7" 2" x 8" 2.12" x 5.5" 2.125" x 5…" at bounding box center [1148, 229] width 216 height 32
select select "2.00x6.00"
click at [1040, 213] on select "Please Select 1.5" x 7" 2" x 4" 2" x 6" 2" x 7" 2" x 8" 2.12" x 5.5" 2.125" x 5…" at bounding box center [1148, 229] width 216 height 32
click at [1098, 271] on select "Please Select Print Both Sides Print Front Only" at bounding box center [1148, 273] width 216 height 32
select select "13abbda7-1d64-4f25-8bb2-c179b224825d"
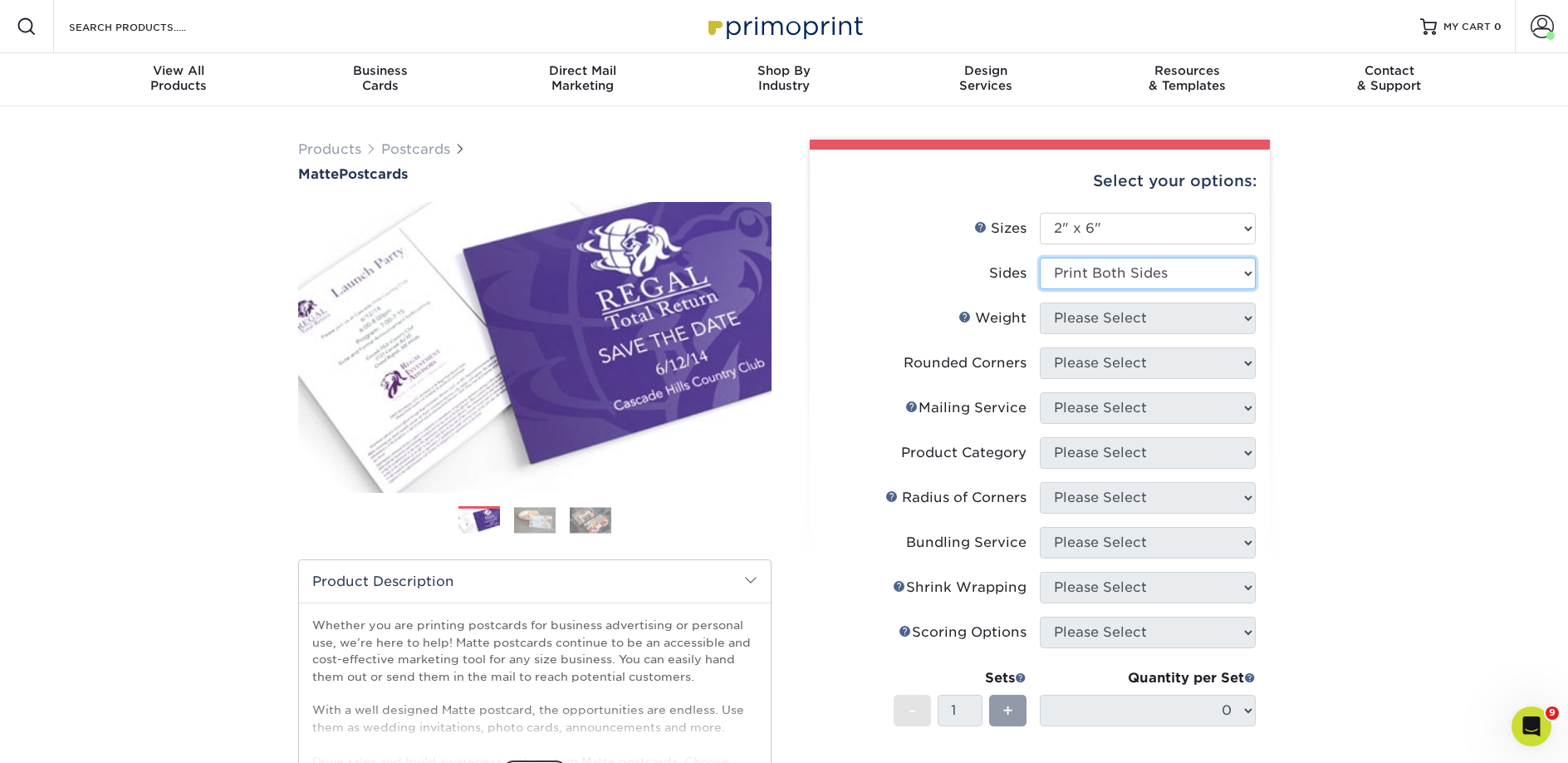
click at [1040, 257] on select "Please Select Print Both Sides Print Front Only" at bounding box center [1148, 273] width 216 height 32
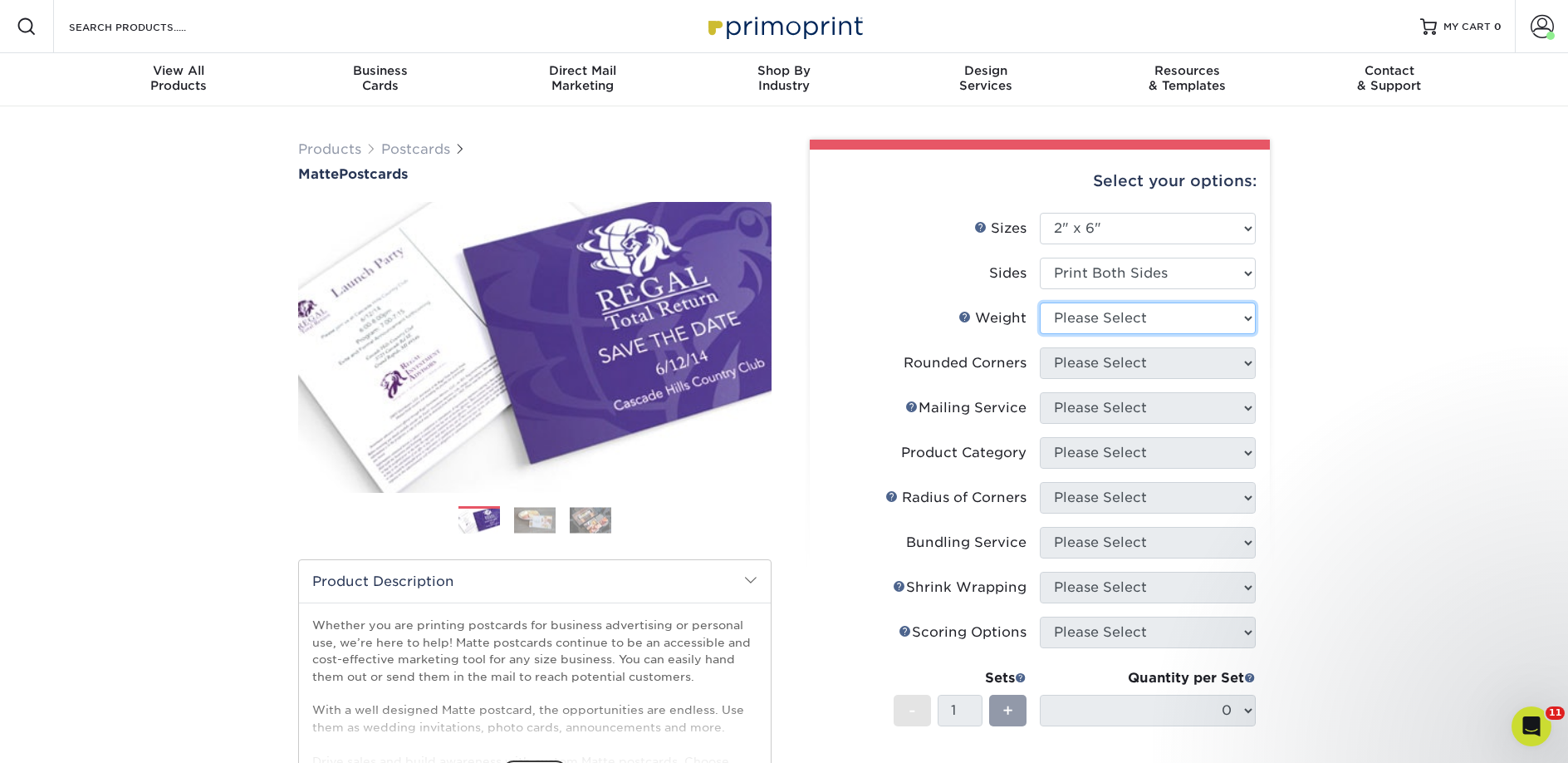
click at [1078, 308] on select "Please Select 14PT 16PT" at bounding box center [1148, 318] width 216 height 32
select select "14PT"
click at [1040, 303] on select "Please Select 14PT 16PT" at bounding box center [1148, 318] width 216 height 32
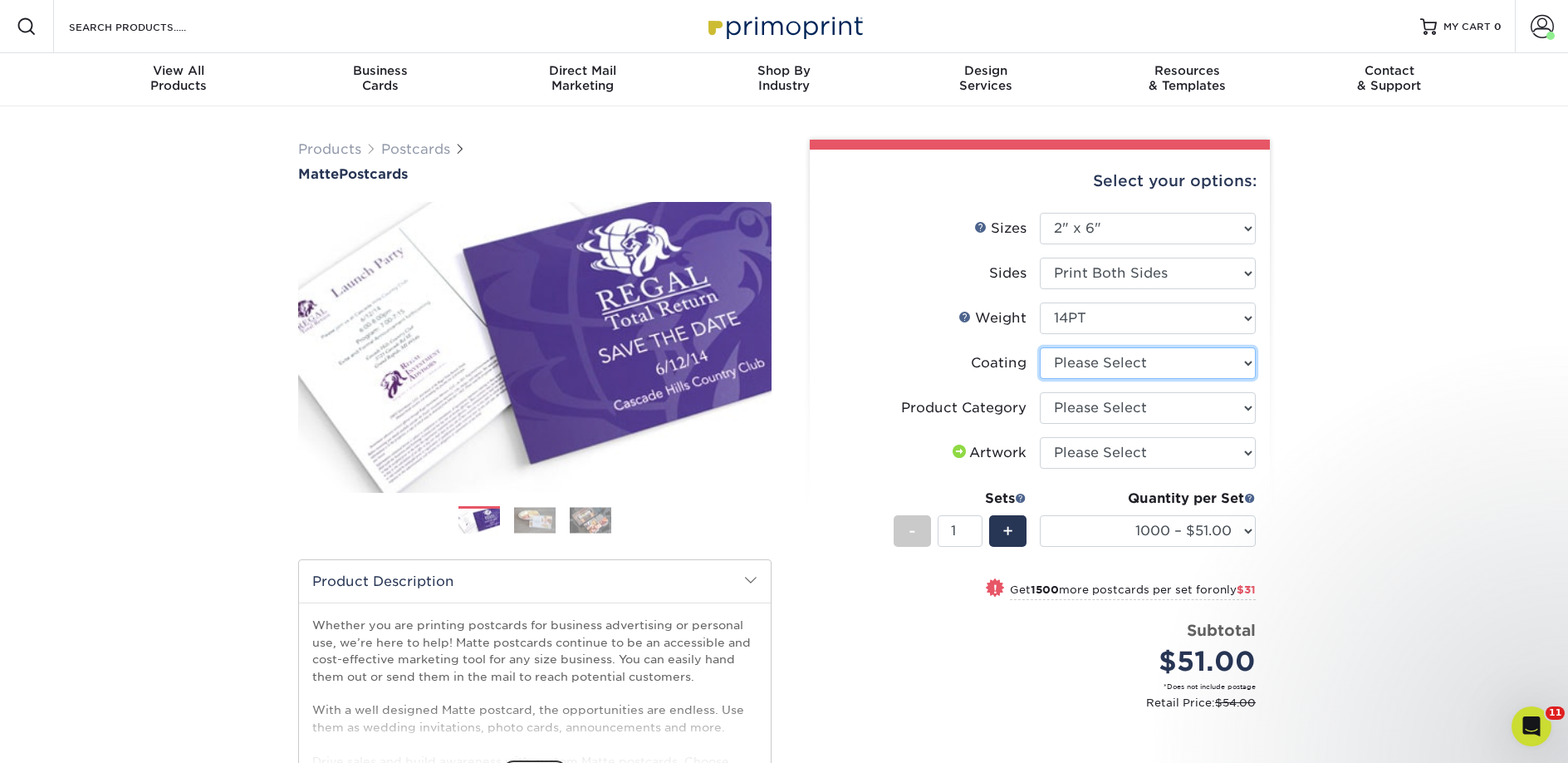
click at [1078, 361] on select at bounding box center [1148, 364] width 216 height 32
select select "121bb7b5-3b4d-429f-bd8d-bbf80e953313"
click at [1040, 348] on select at bounding box center [1148, 364] width 216 height 32
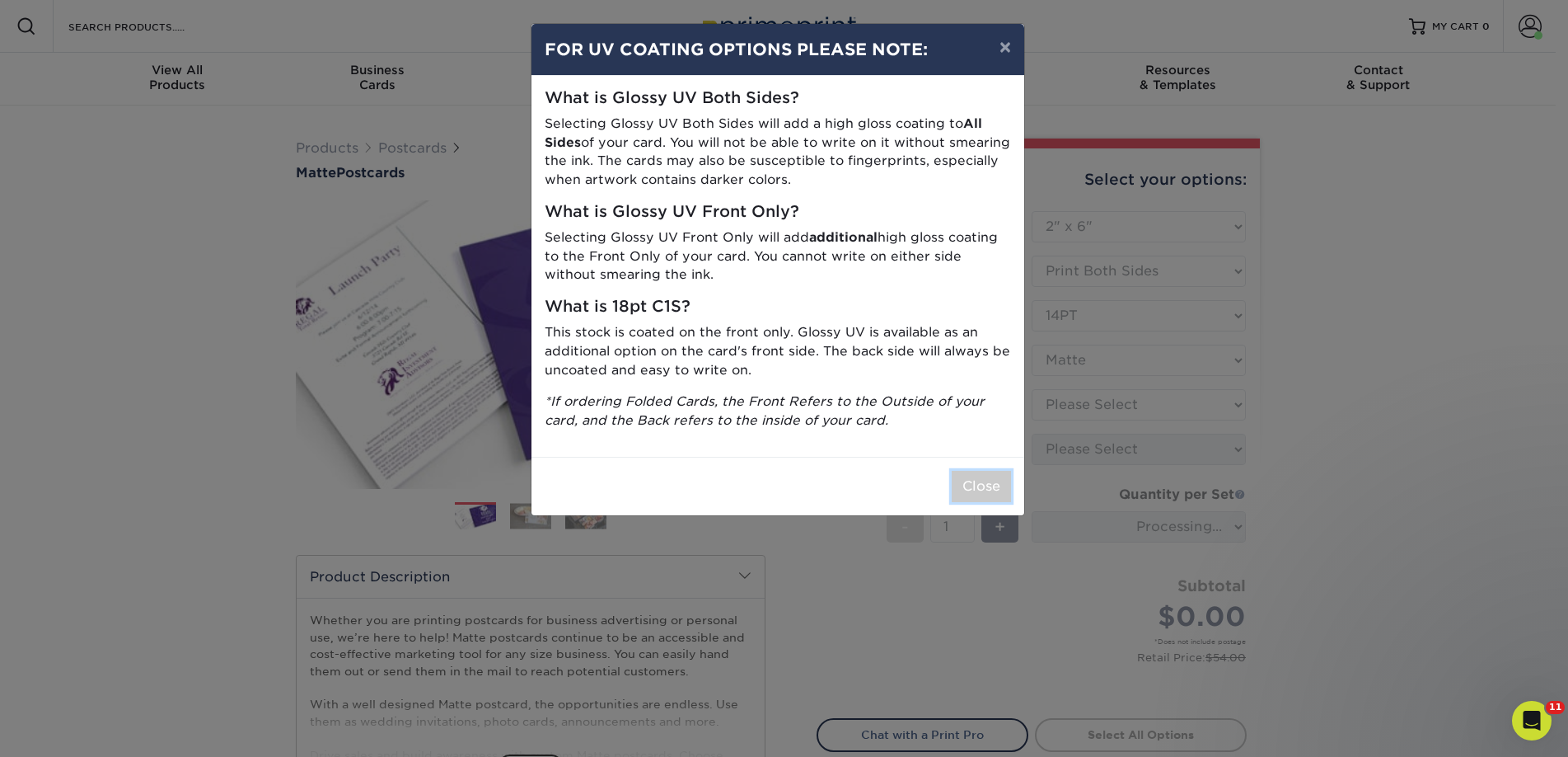
click at [964, 490] on button "Close" at bounding box center [981, 487] width 60 height 32
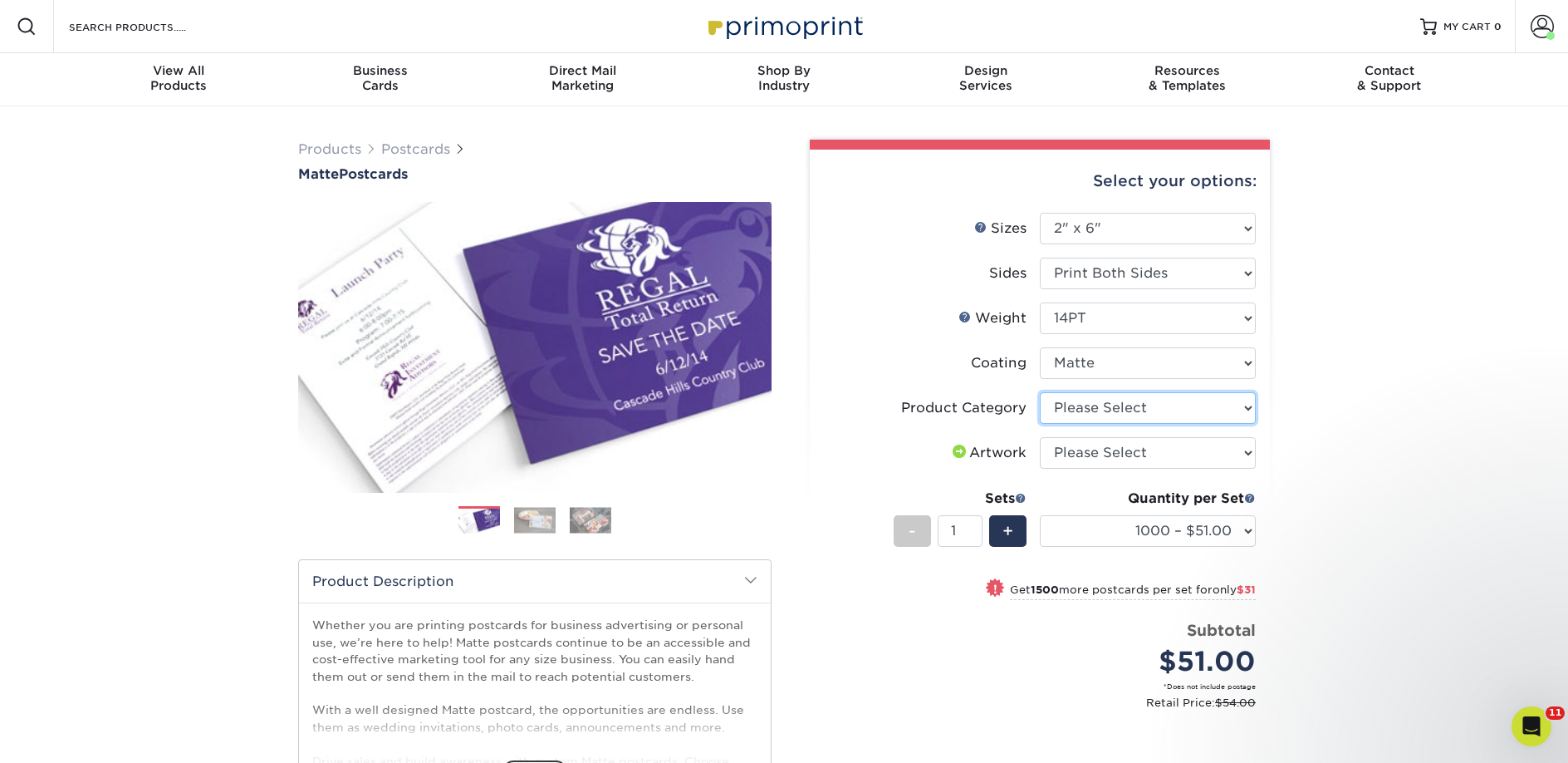
click at [1099, 404] on select "Please Select Postcards" at bounding box center [1148, 408] width 216 height 32
select select "9b7272e0-d6c8-4c3c-8e97-d3a1bcdab858"
click at [1040, 392] on select "Please Select Postcards" at bounding box center [1148, 408] width 216 height 32
click at [1107, 446] on select "Please Select I will upload files I need a design - $150" at bounding box center [1148, 453] width 216 height 32
select select "upload"
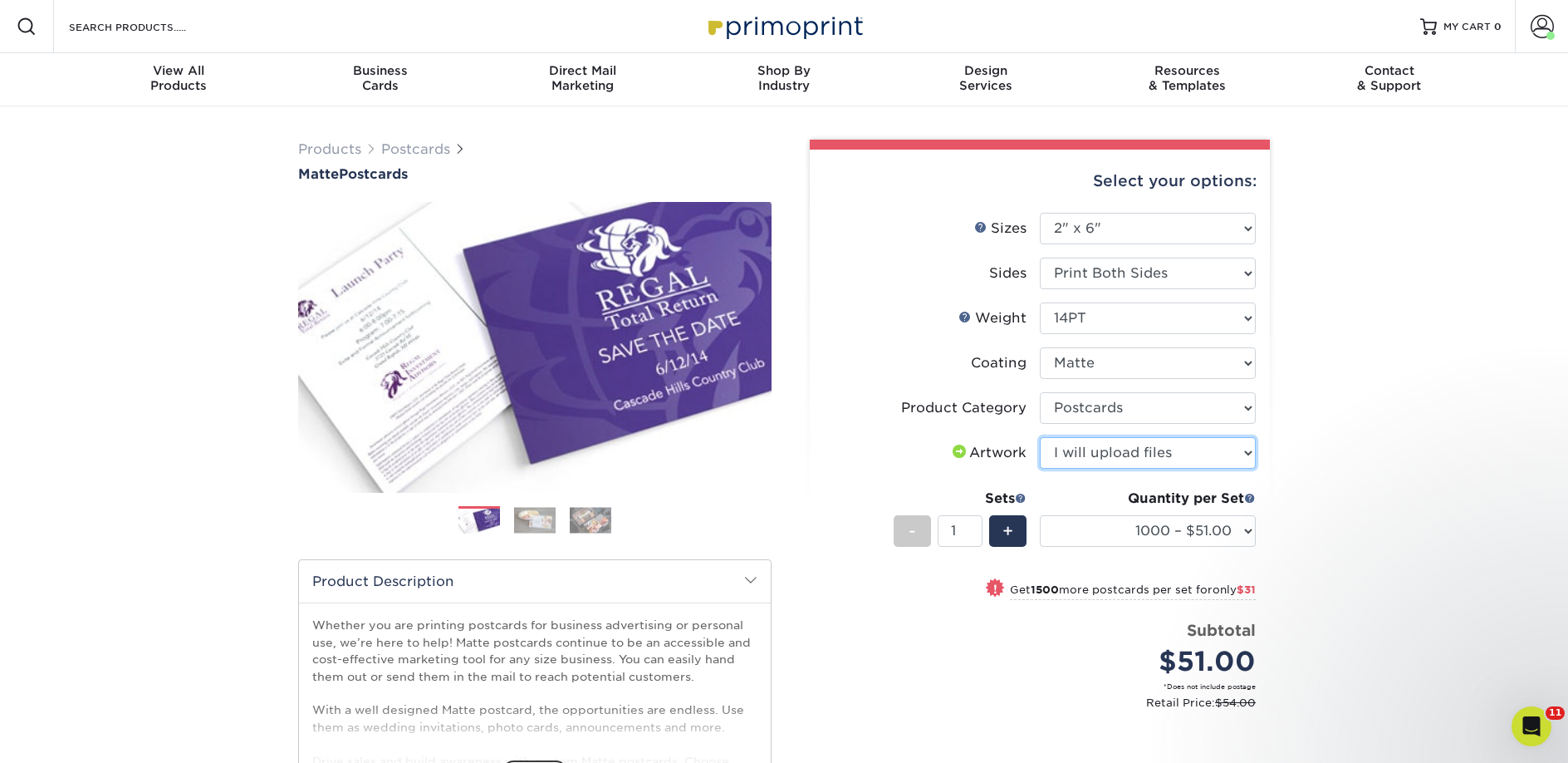
click at [1040, 437] on select "Please Select I will upload files I need a design - $150" at bounding box center [1148, 453] width 216 height 32
click at [1119, 538] on select "1000 – $51.00 2500 – $82.00 5000 – $123.00 10000 – $234.00 15000 – $344.00 2000…" at bounding box center [1148, 531] width 216 height 32
select select "2500 – $82.00"
click at [1040, 515] on select "1000 – $51.00 2500 – $82.00 5000 – $123.00 10000 – $234.00 15000 – $344.00 2000…" at bounding box center [1148, 531] width 216 height 32
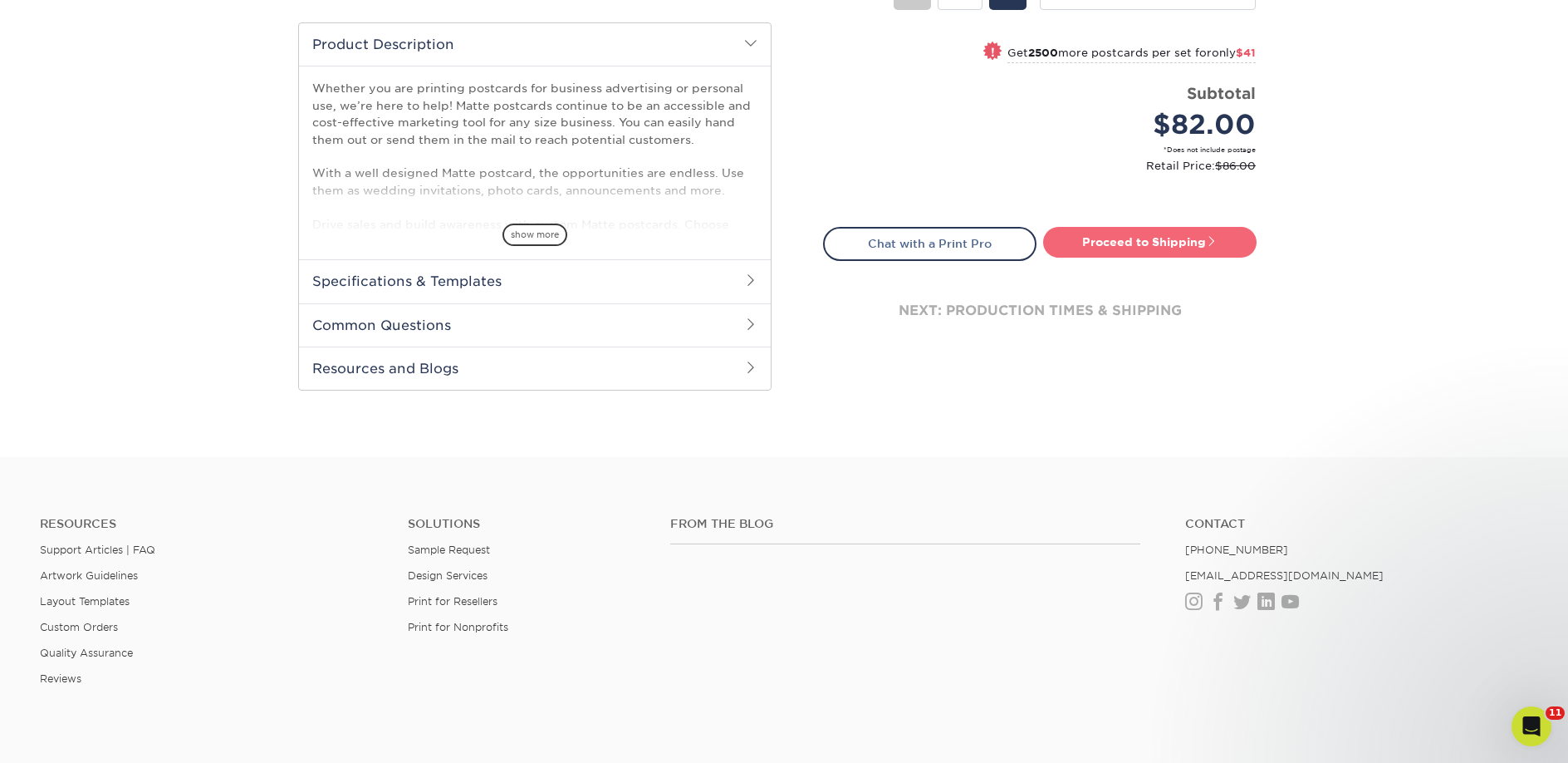
click at [1144, 231] on link "Proceed to Shipping" at bounding box center [1150, 242] width 214 height 30
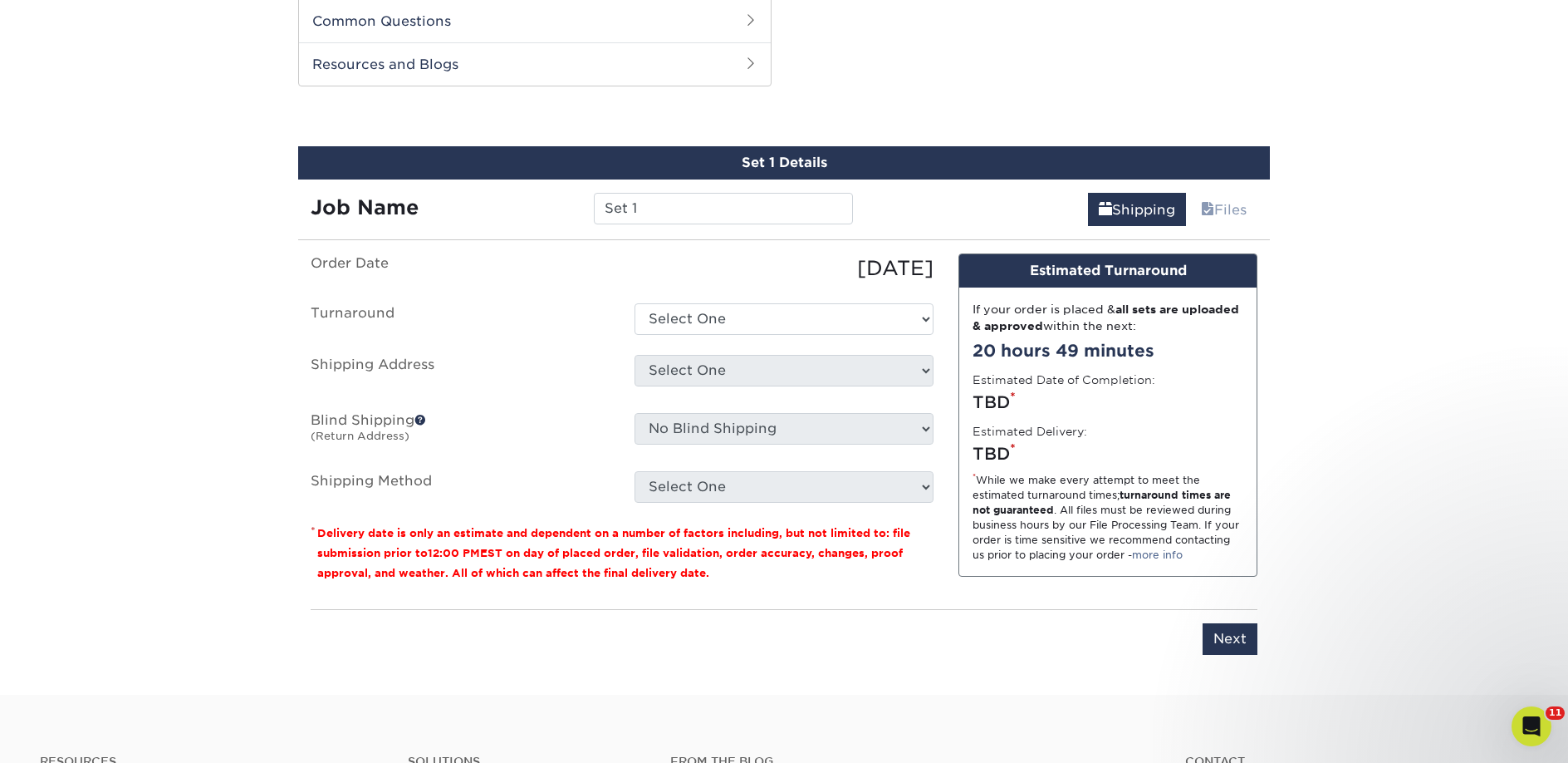
scroll to position [846, 0]
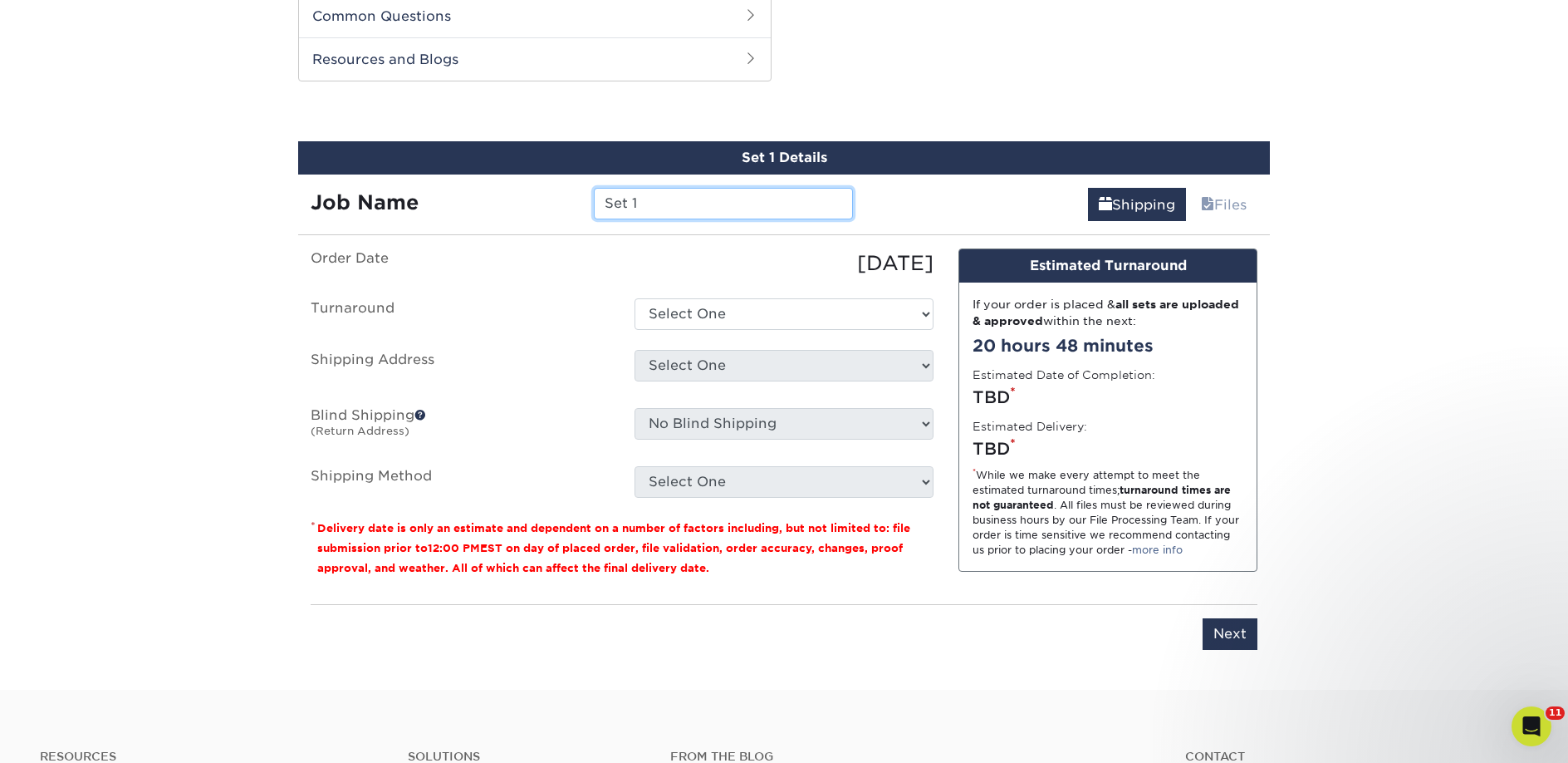
click at [613, 203] on input "Set 1" at bounding box center [723, 204] width 258 height 32
paste input "Judging by the Cover: A Bookstore"
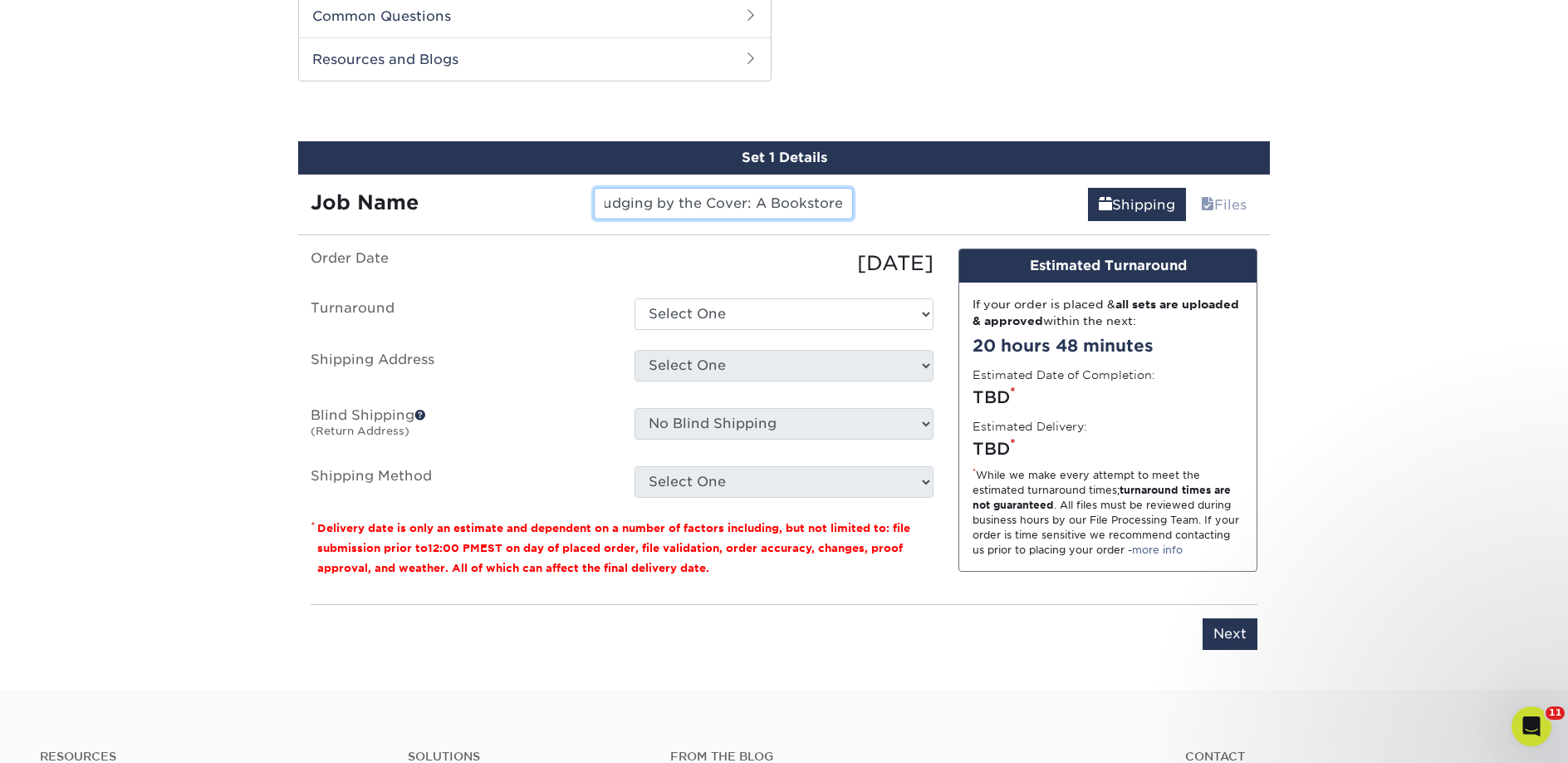
type input "Judging by the Cover: A Bookstore"
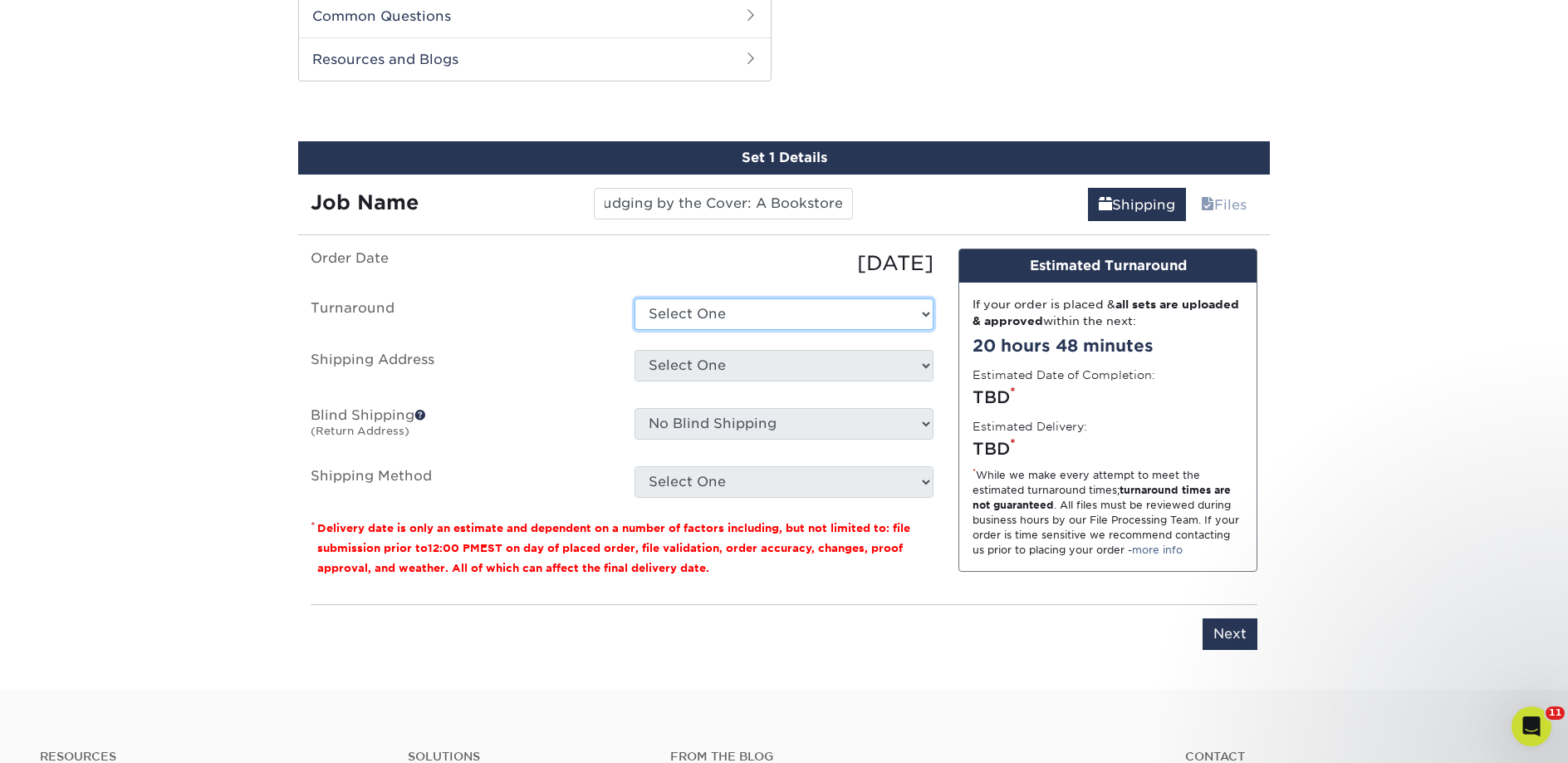
click at [694, 324] on select "Select One 2-4 Business Days 2 Day Next Business Day" at bounding box center [784, 314] width 299 height 32
select select "23bed37c-fa74-46a4-afc9-d3c3160655ce"
click at [635, 298] on select "Select One 2-4 Business Days 2 Day Next Business Day" at bounding box center [784, 314] width 299 height 32
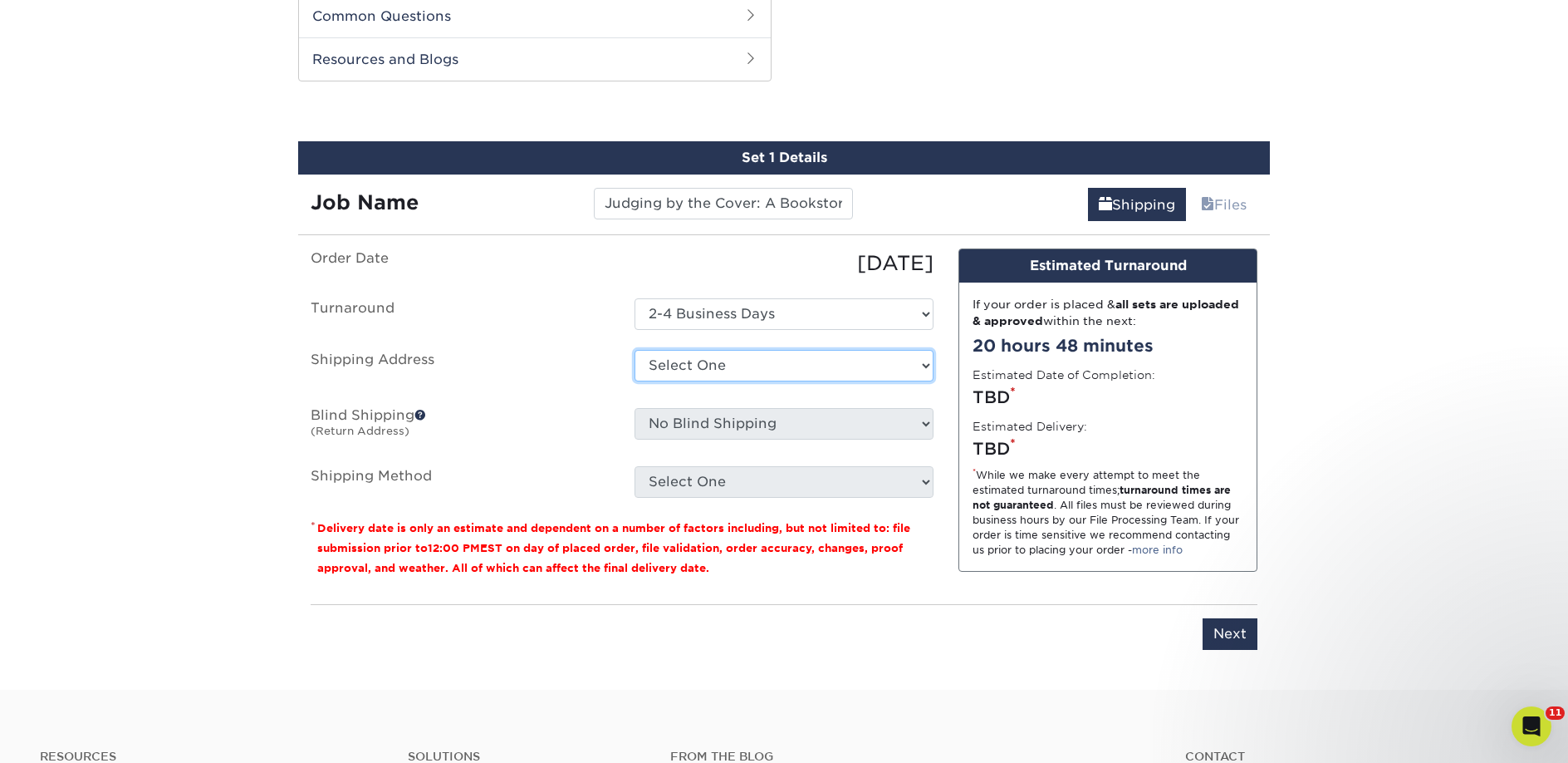
click at [680, 356] on select "Select One 2nd Floor Convention Center A Better [DATE] Books & Boutique A Good …" at bounding box center [784, 366] width 299 height 32
select select "263384"
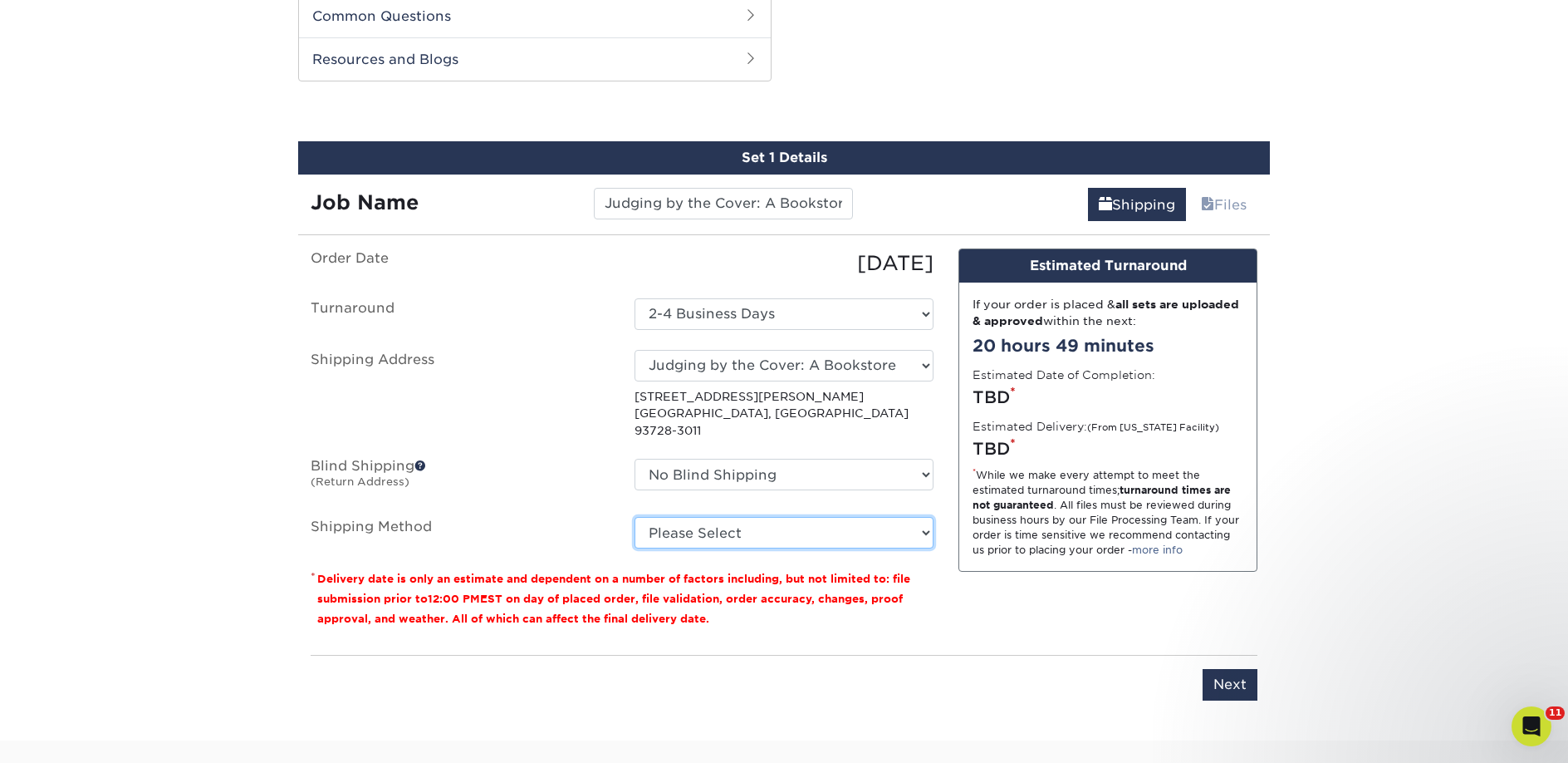
click at [781, 526] on select "Please Select Ground Shipping (+$26.19) 3 Day Shipping Service (+$37.69) 2 Day …" at bounding box center [784, 532] width 299 height 32
select select "03"
click at [635, 516] on select "Please Select Ground Shipping (+$26.19) 3 Day Shipping Service (+$37.69) 2 Day …" at bounding box center [784, 532] width 299 height 32
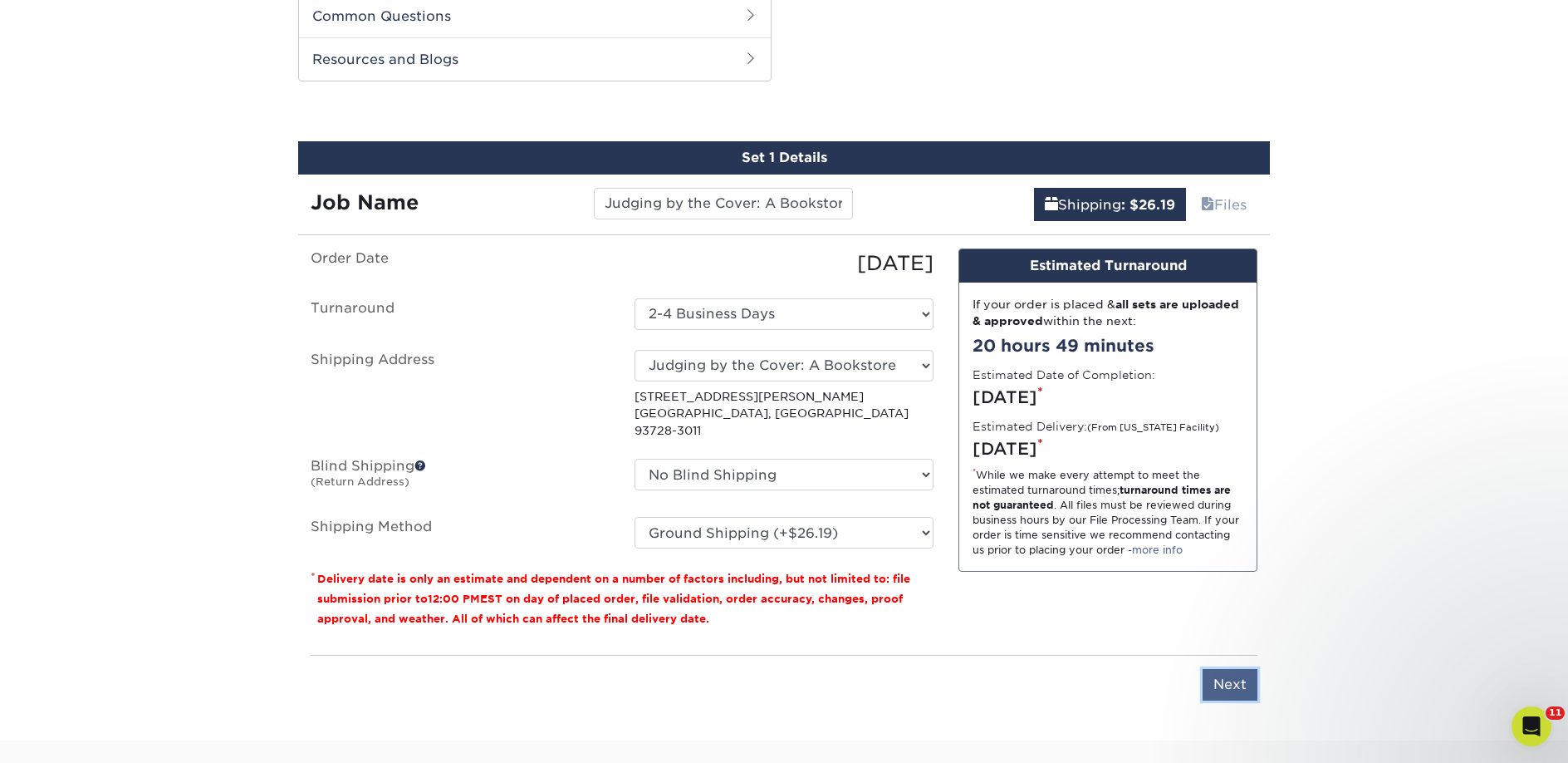
click at [1237, 669] on input "Next" at bounding box center [1231, 684] width 55 height 32
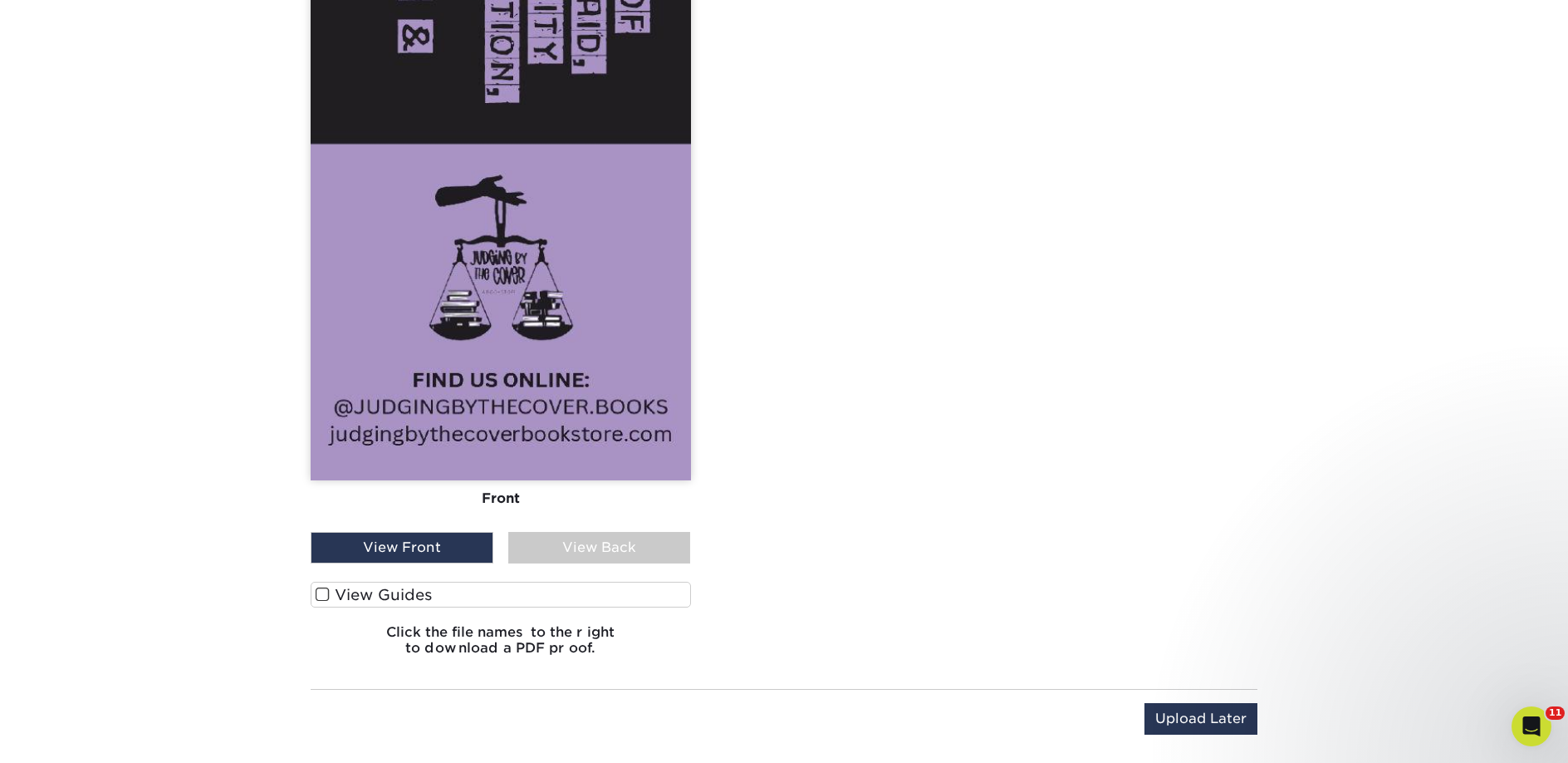
click at [437, 599] on label "View Guides" at bounding box center [500, 594] width 380 height 26
click at [0, 0] on input "View Guides" at bounding box center [0, 0] width 0 height 0
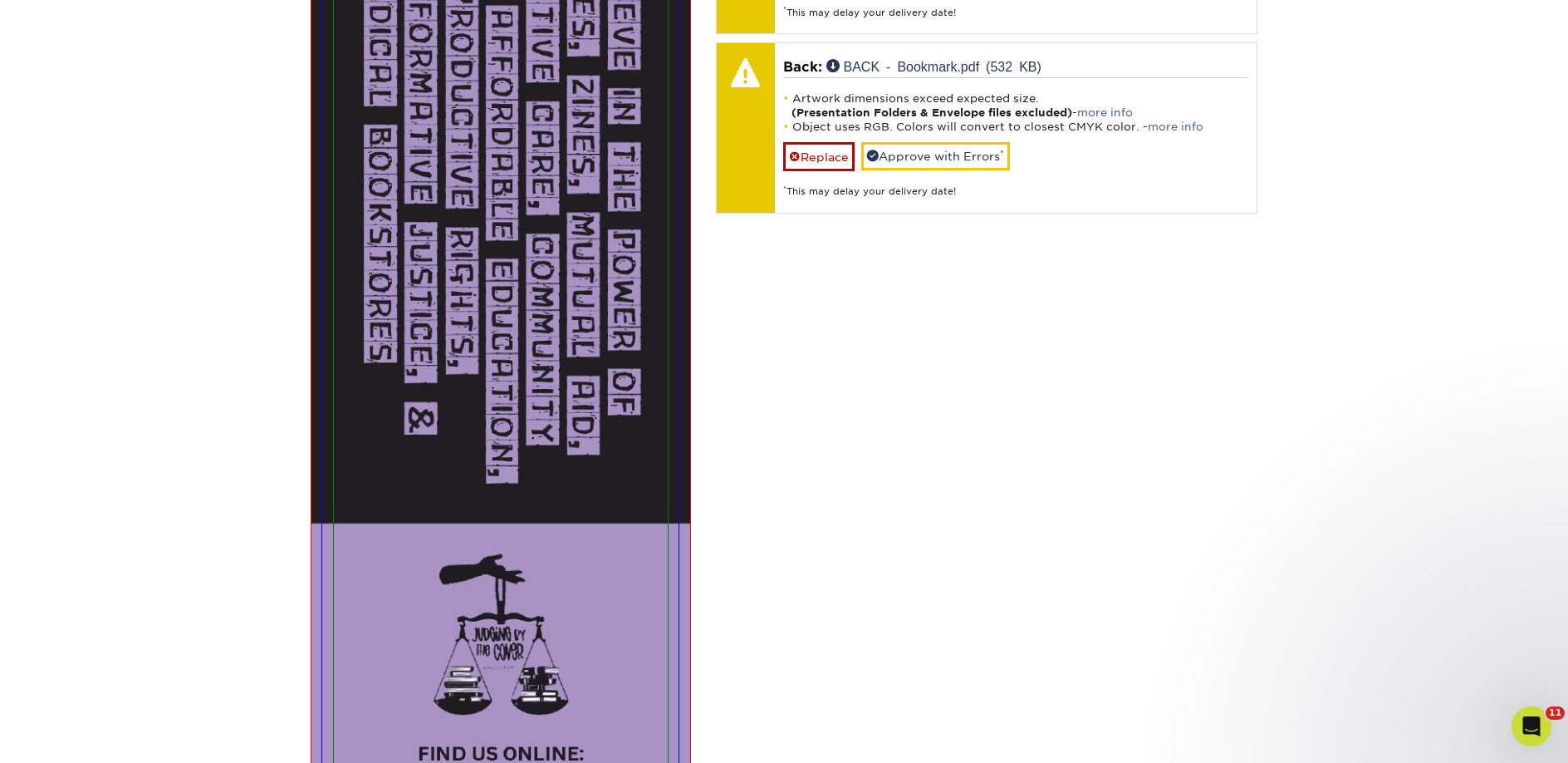
scroll to position [1147, 0]
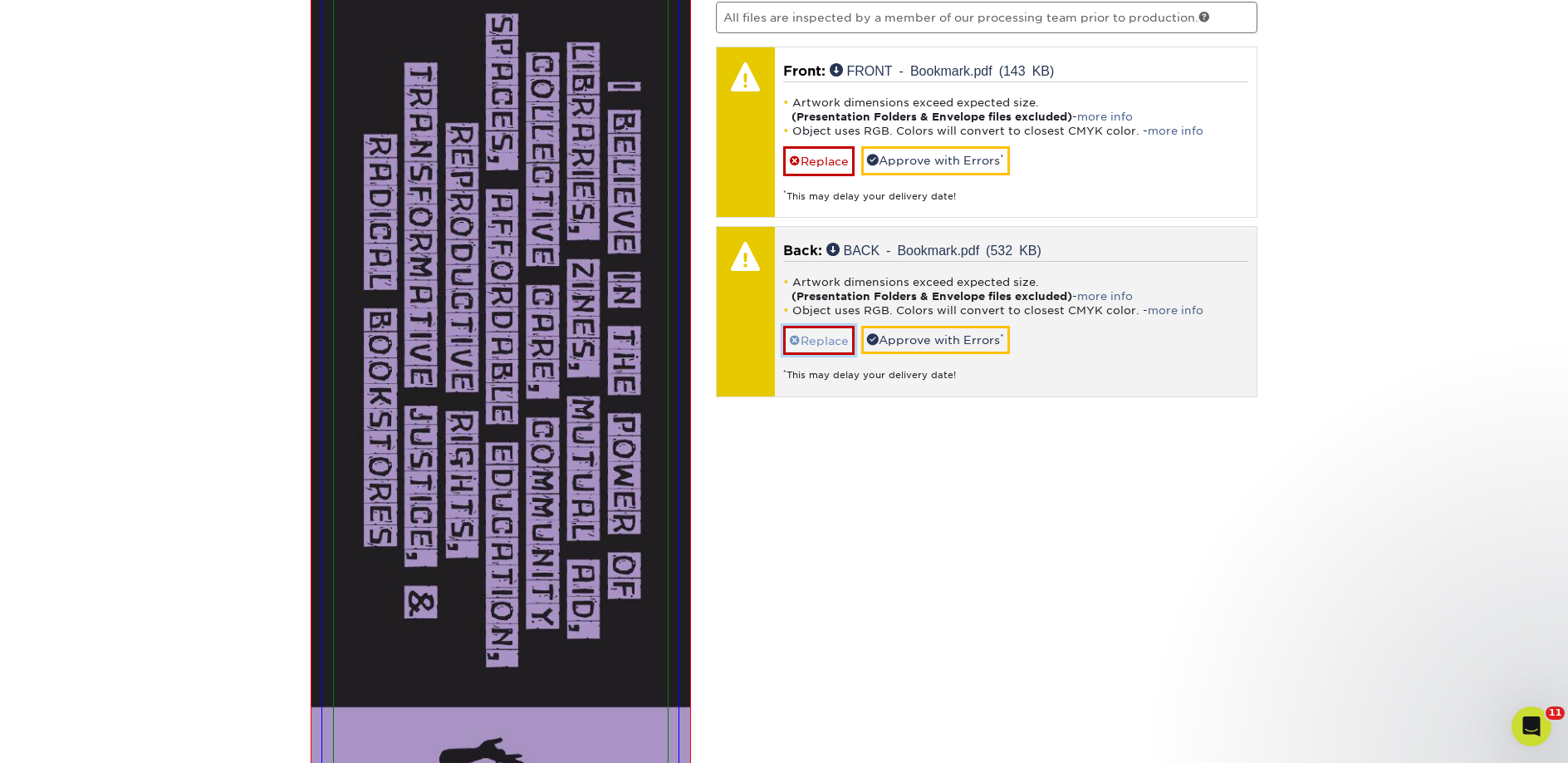
click at [841, 335] on link "Replace" at bounding box center [818, 340] width 71 height 29
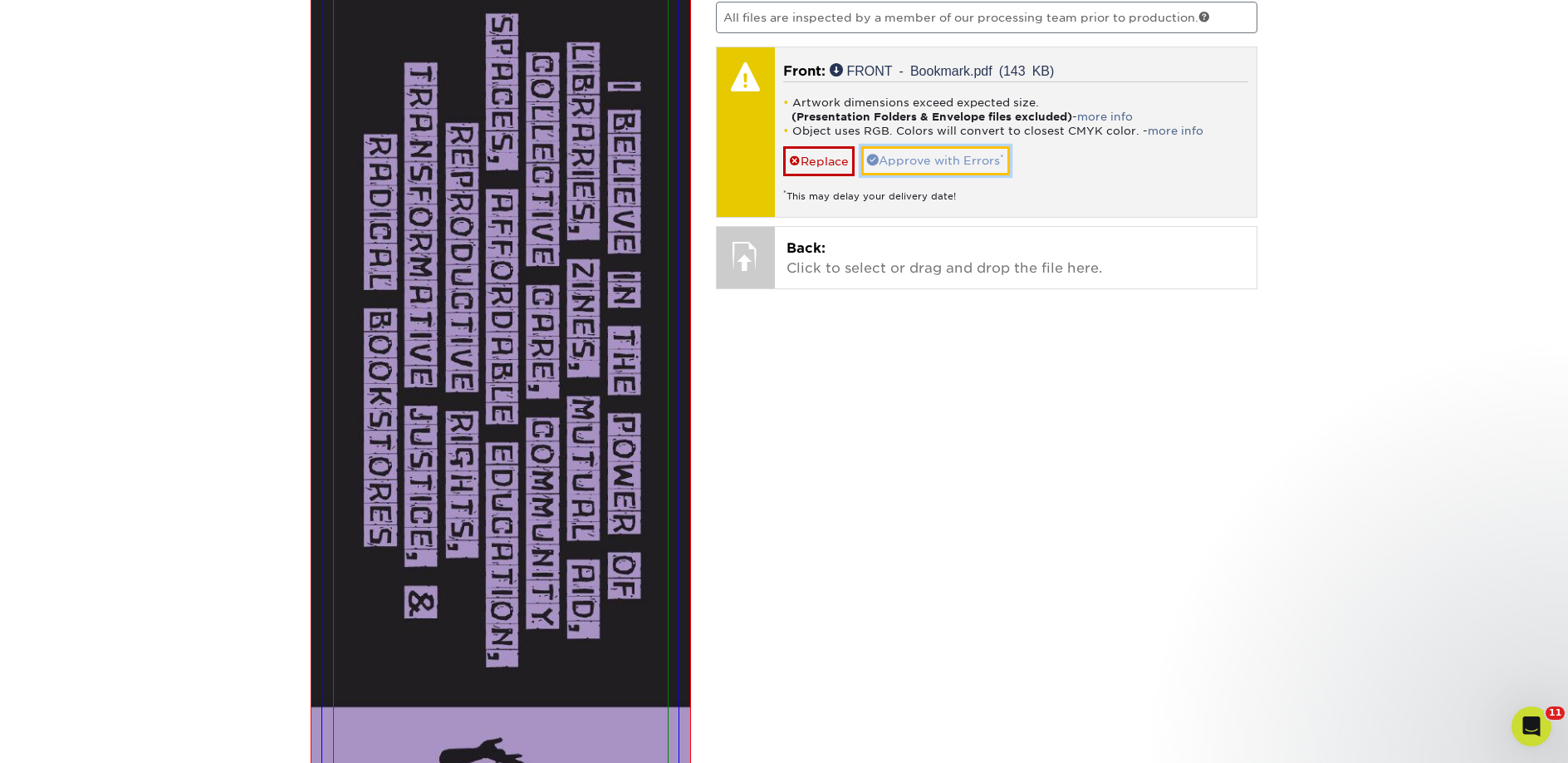
click at [907, 165] on link "Approve with Errors *" at bounding box center [936, 160] width 149 height 28
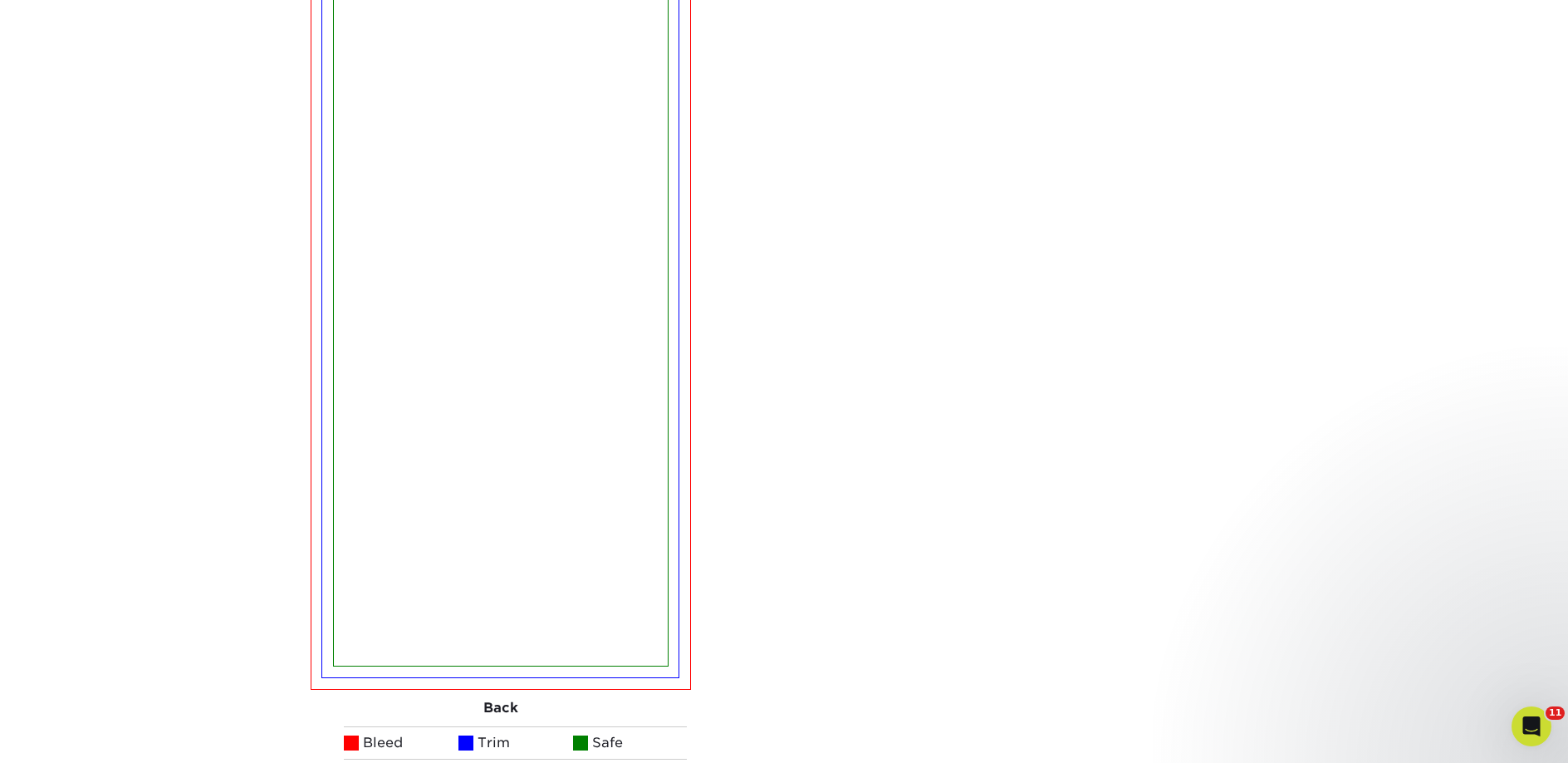
scroll to position [2637, 0]
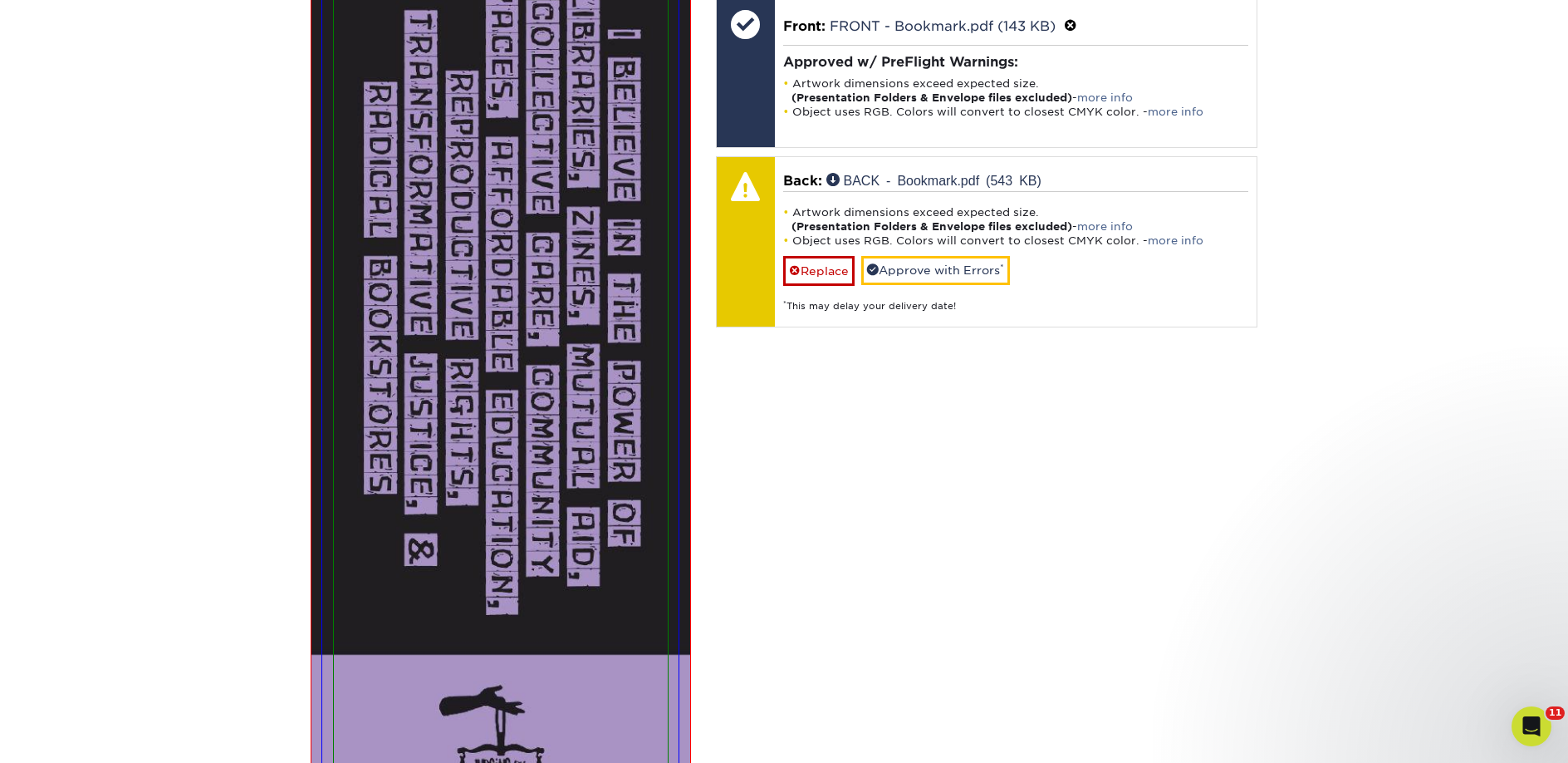
scroll to position [1288, 0]
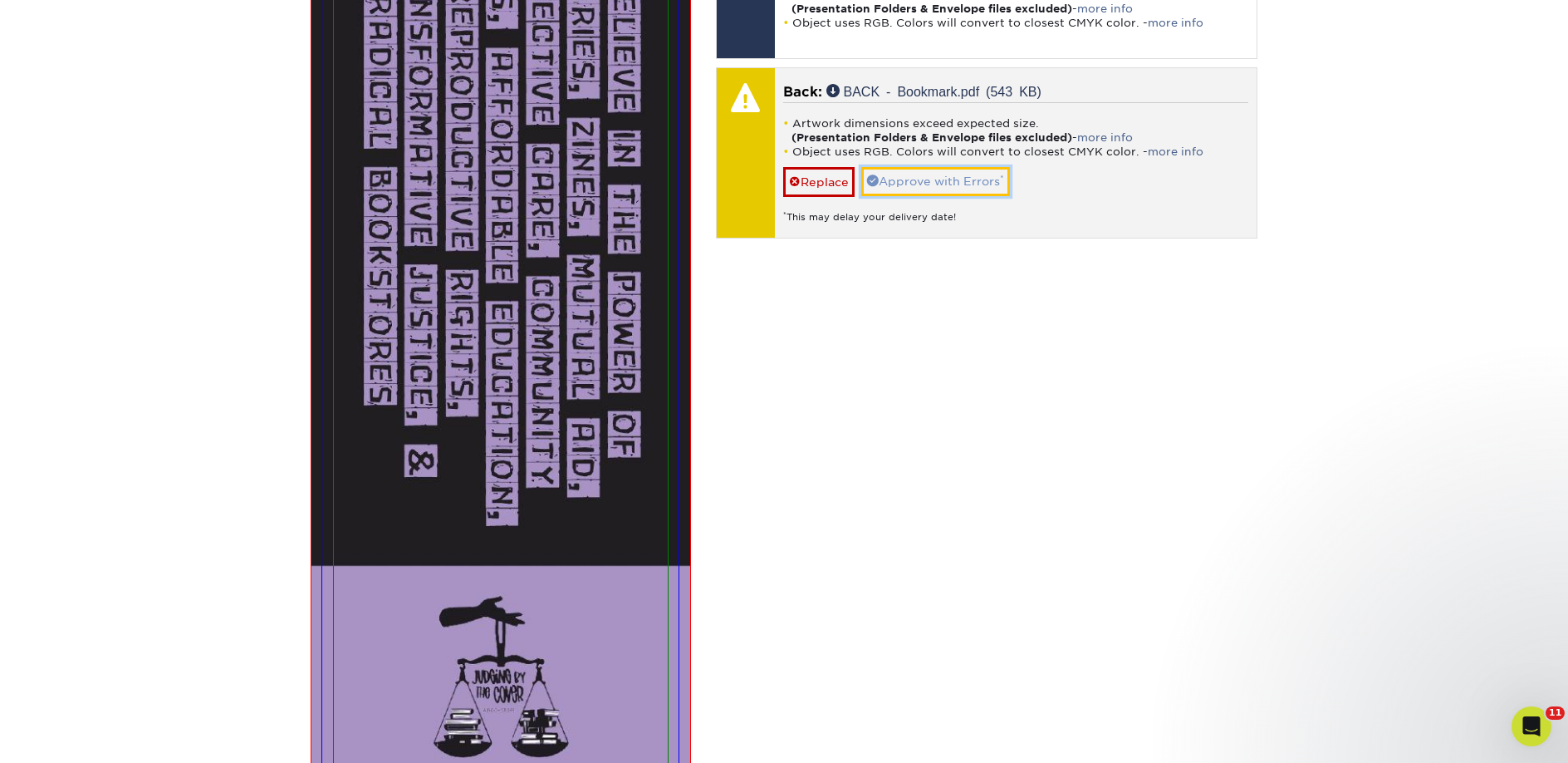
click at [897, 187] on link "Approve with Errors *" at bounding box center [936, 181] width 149 height 28
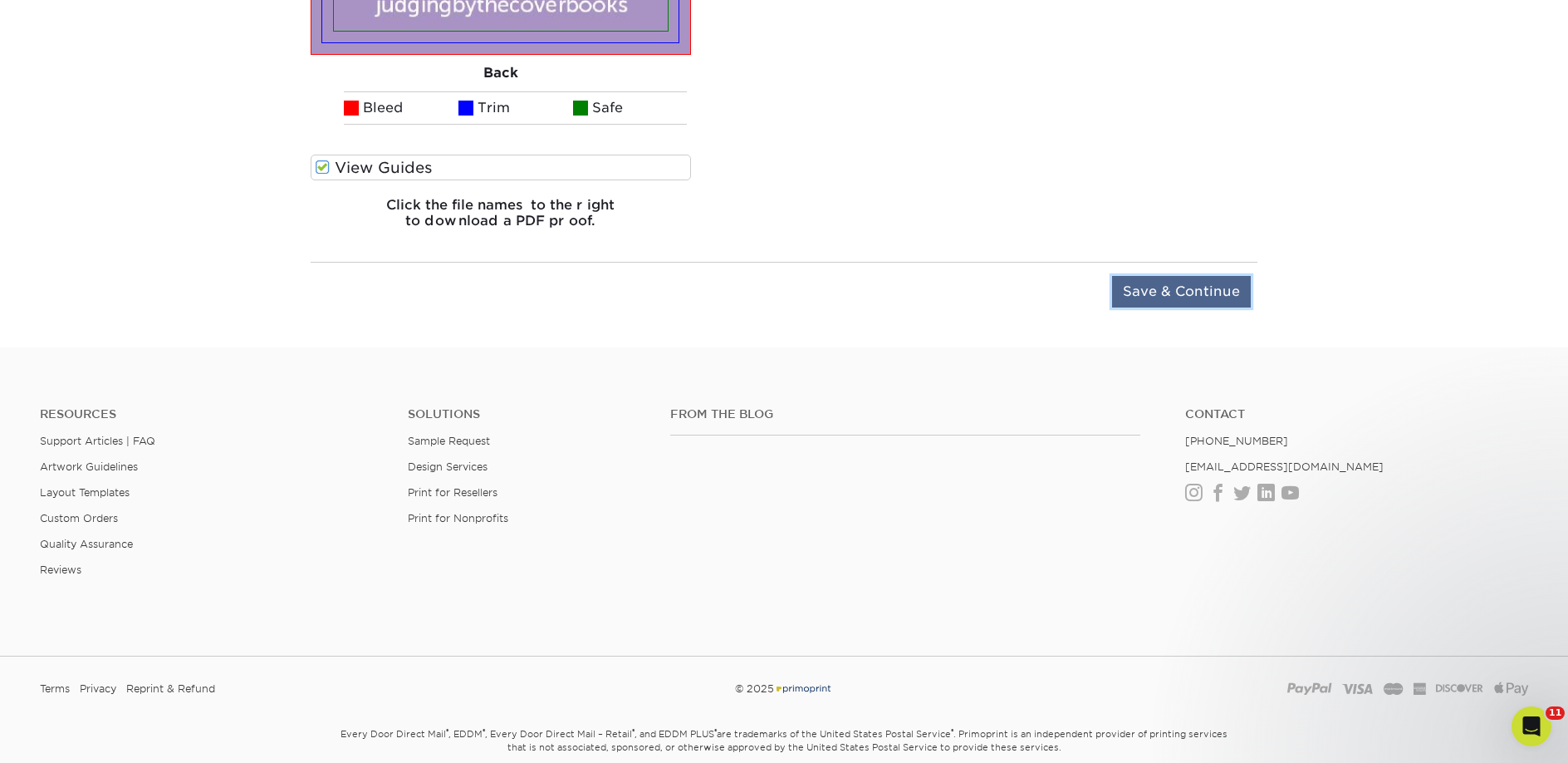
click at [1175, 292] on input "Save & Continue" at bounding box center [1181, 292] width 139 height 32
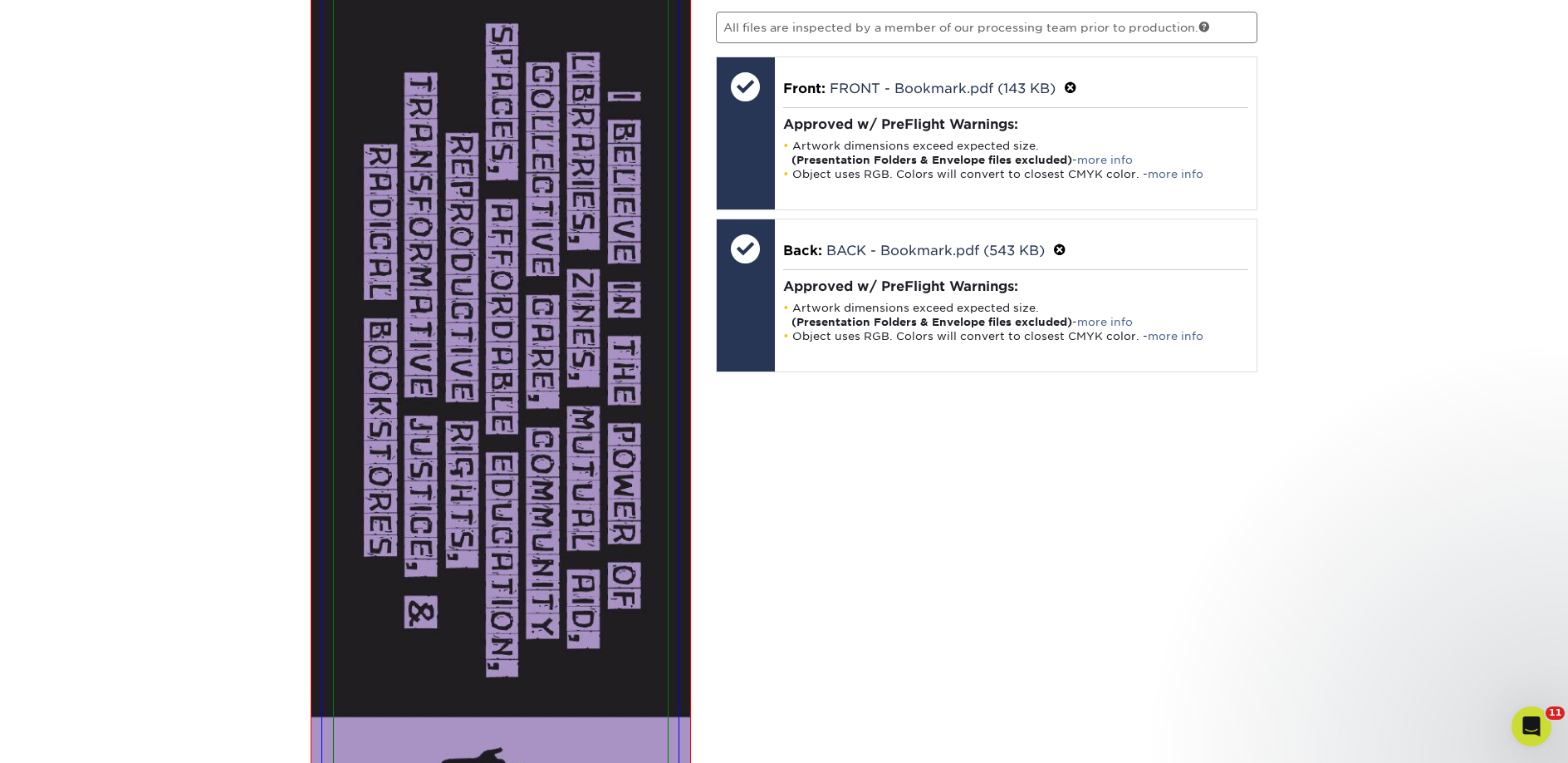
scroll to position [1109, 0]
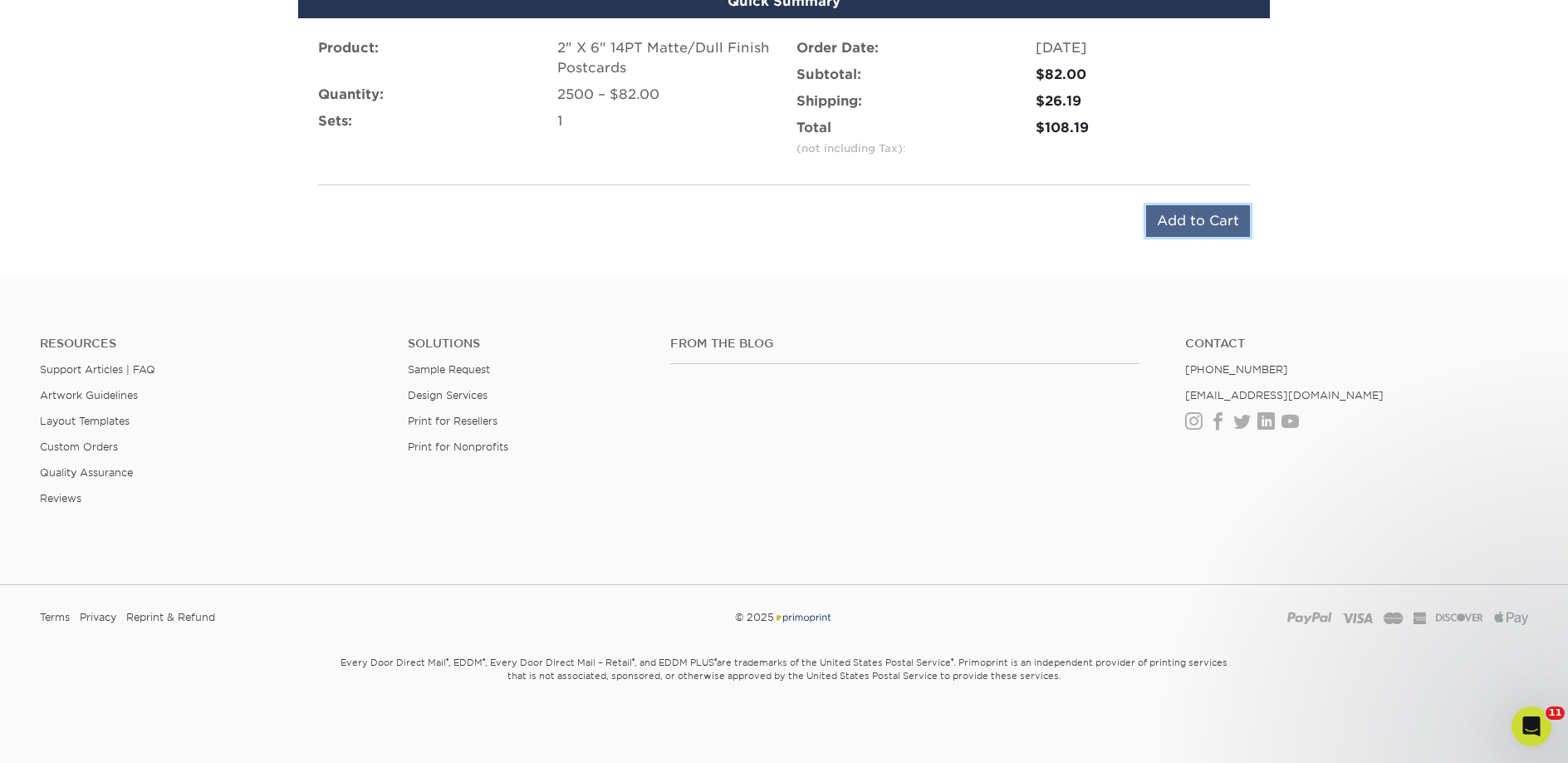
click at [1190, 225] on input "Add to Cart" at bounding box center [1198, 221] width 104 height 32
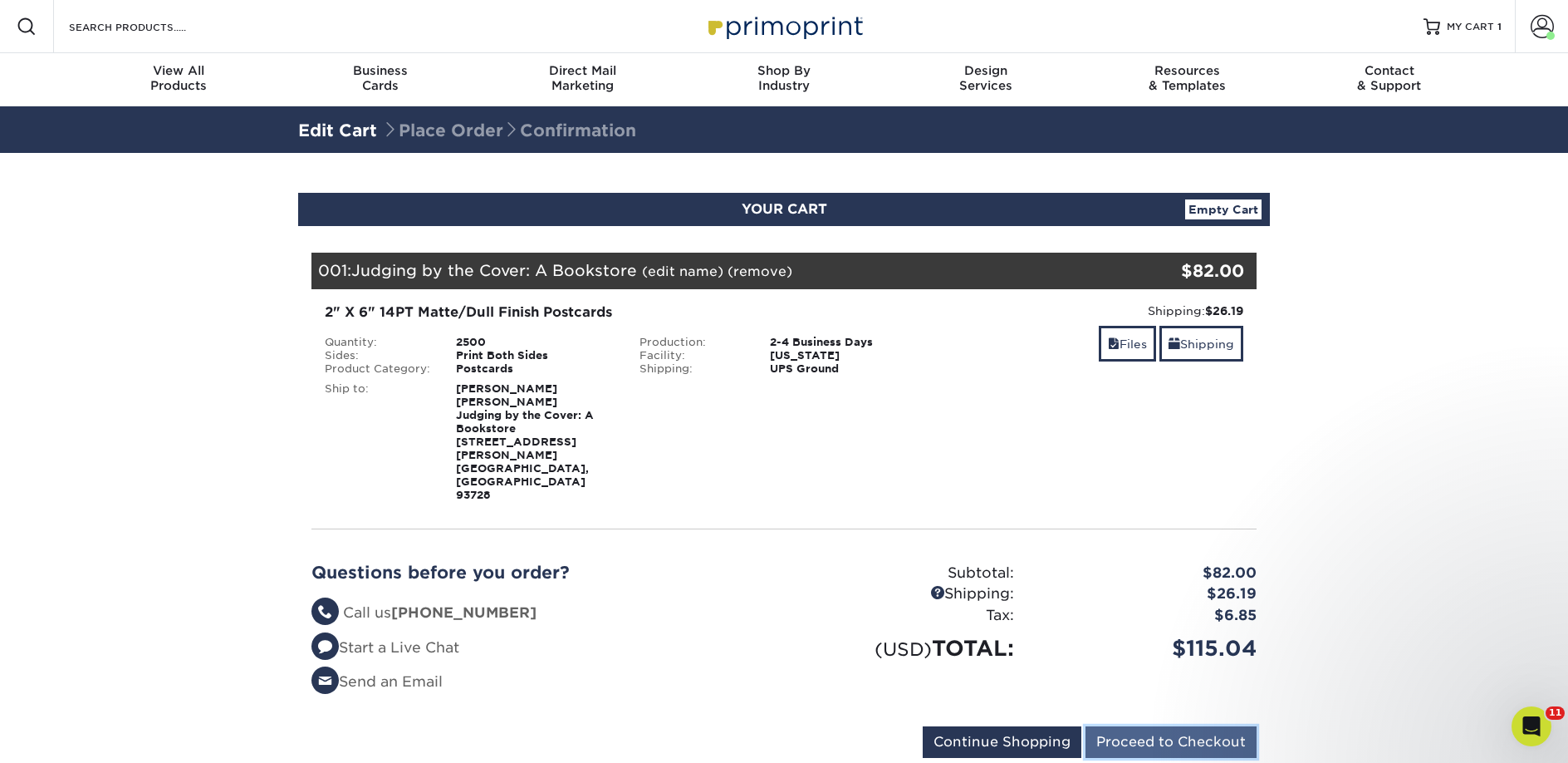
click at [1226, 726] on input "Proceed to Checkout" at bounding box center [1170, 742] width 171 height 32
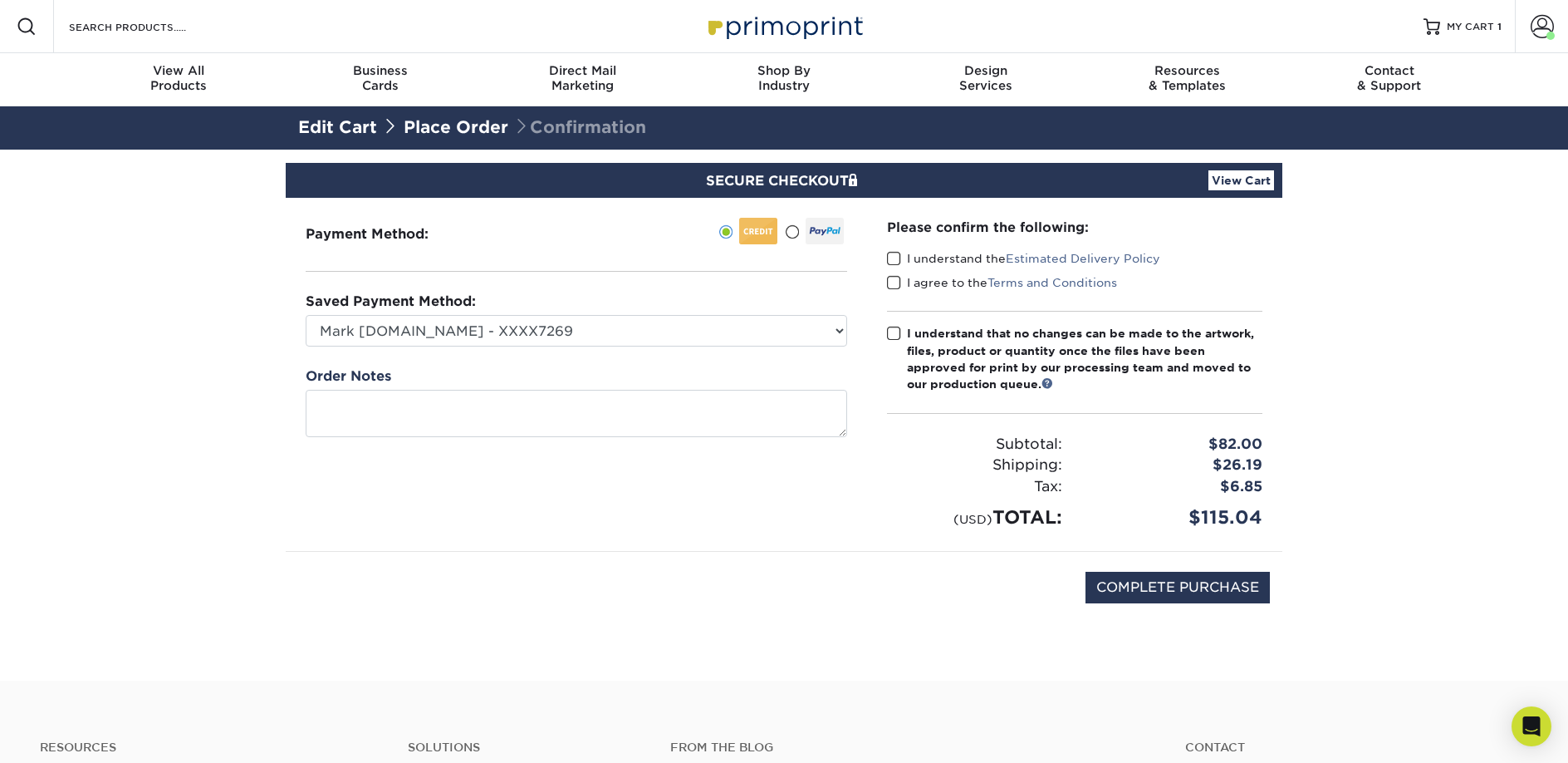
click at [903, 254] on label "I understand the Estimated Delivery Policy" at bounding box center [1023, 258] width 273 height 17
click at [0, 0] on input "I understand the Estimated Delivery Policy" at bounding box center [0, 0] width 0 height 0
click at [899, 277] on span at bounding box center [894, 282] width 14 height 16
click at [0, 0] on input "I agree to the Terms and Conditions" at bounding box center [0, 0] width 0 height 0
click at [905, 325] on label "I understand that no changes can be made to the artwork, files, product or quan…" at bounding box center [1074, 359] width 375 height 69
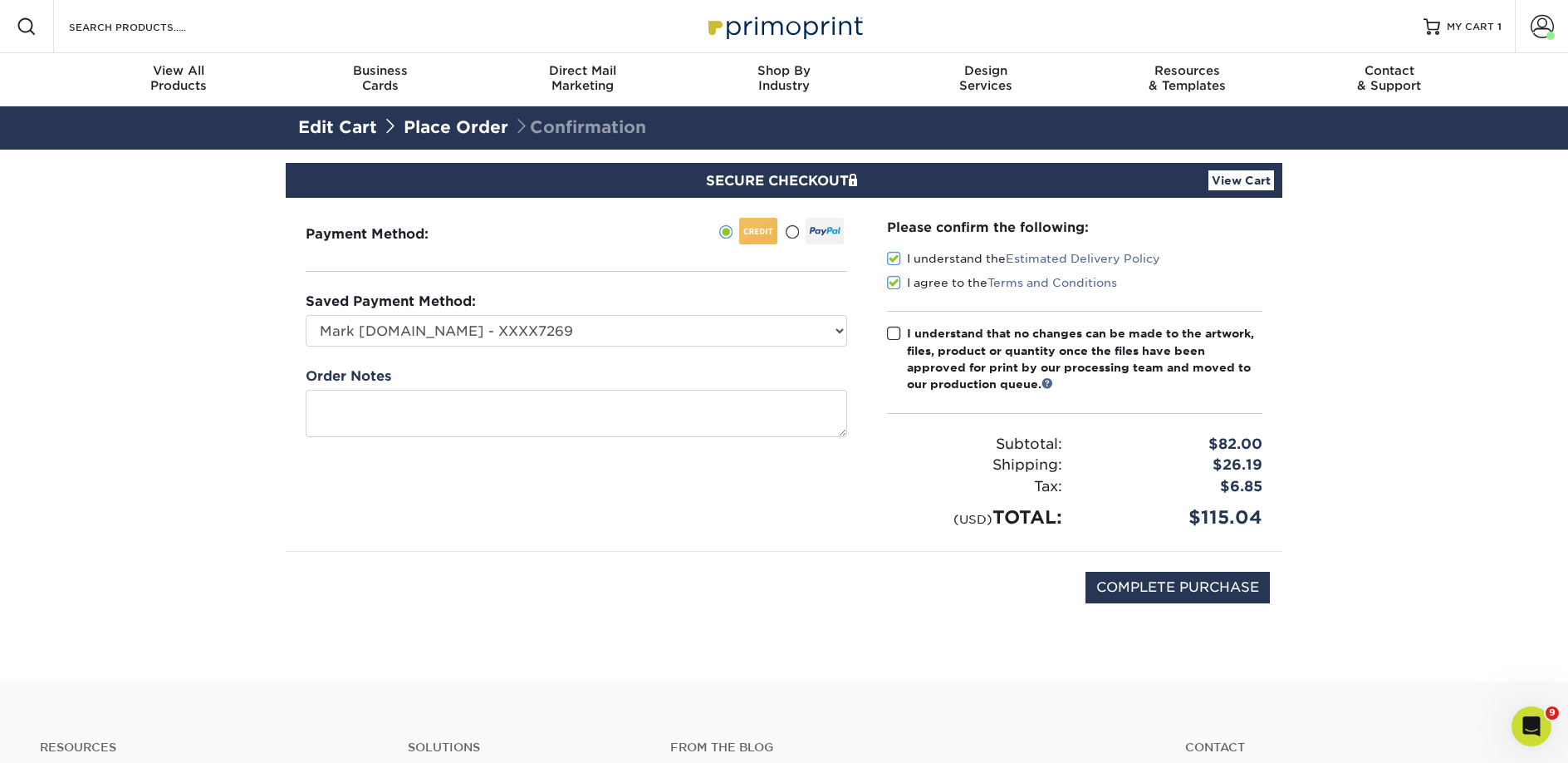
click at [0, 0] on input "I understand that no changes can be made to the artwork, files, product or quan…" at bounding box center [0, 0] width 0 height 0
click at [1115, 593] on input "COMPLETE PURCHASE" at bounding box center [1177, 588] width 185 height 32
type input "PROCESSING, PLEASE WAIT..."
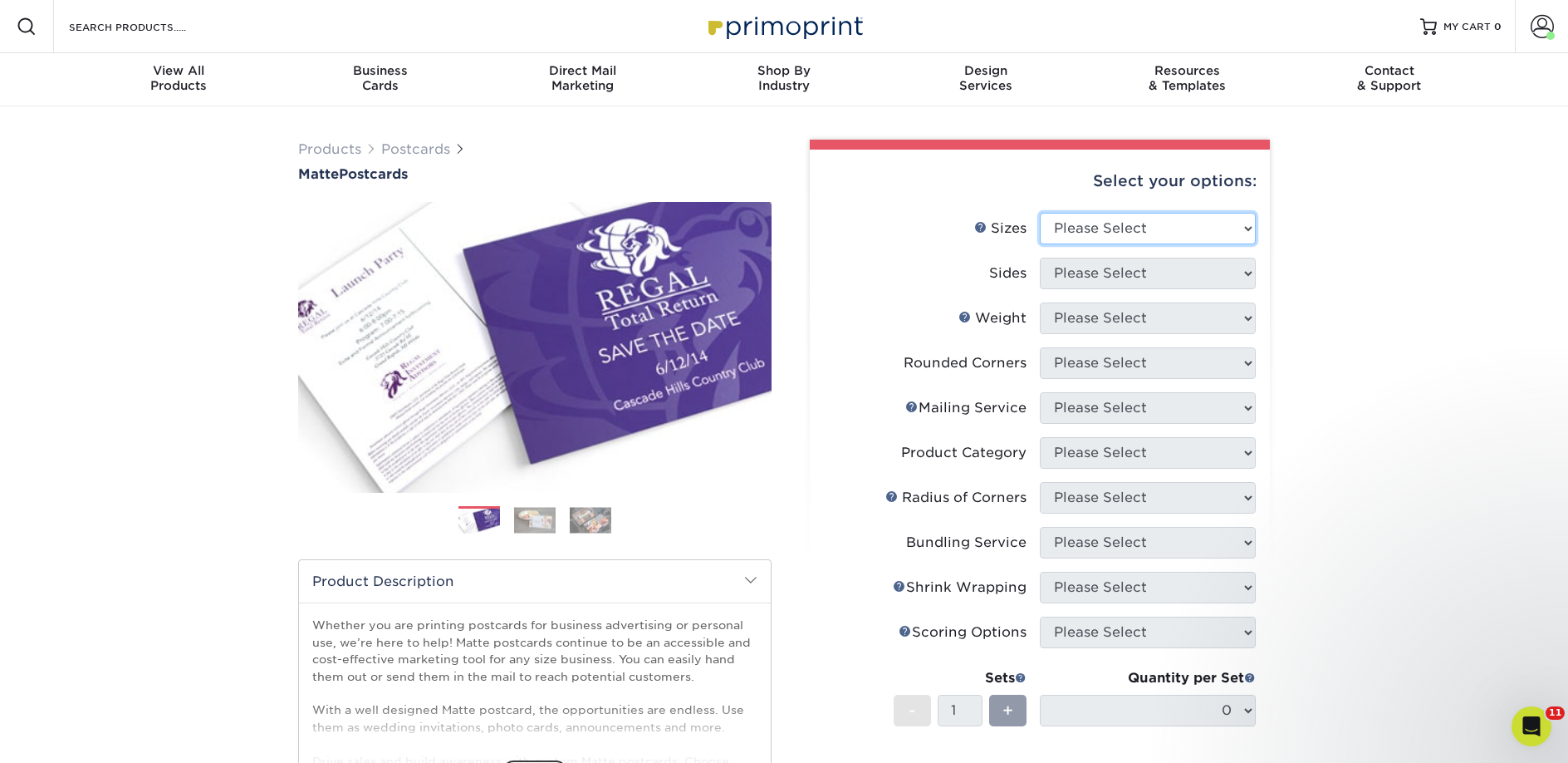
click at [1166, 232] on select "Please Select 1.5" x 7" 2" x 4" 2" x 6" 2" x 7" 2" x 8" 2.12" x 5.5" 2.125" x 5…" at bounding box center [1148, 229] width 216 height 32
select select "2.00x6.00"
click at [1040, 213] on select "Please Select 1.5" x 7" 2" x 4" 2" x 6" 2" x 7" 2" x 8" 2.12" x 5.5" 2.125" x 5…" at bounding box center [1148, 229] width 216 height 32
click at [1139, 272] on select "Please Select Print Both Sides Print Front Only" at bounding box center [1148, 273] width 216 height 32
select select "13abbda7-1d64-4f25-8bb2-c179b224825d"
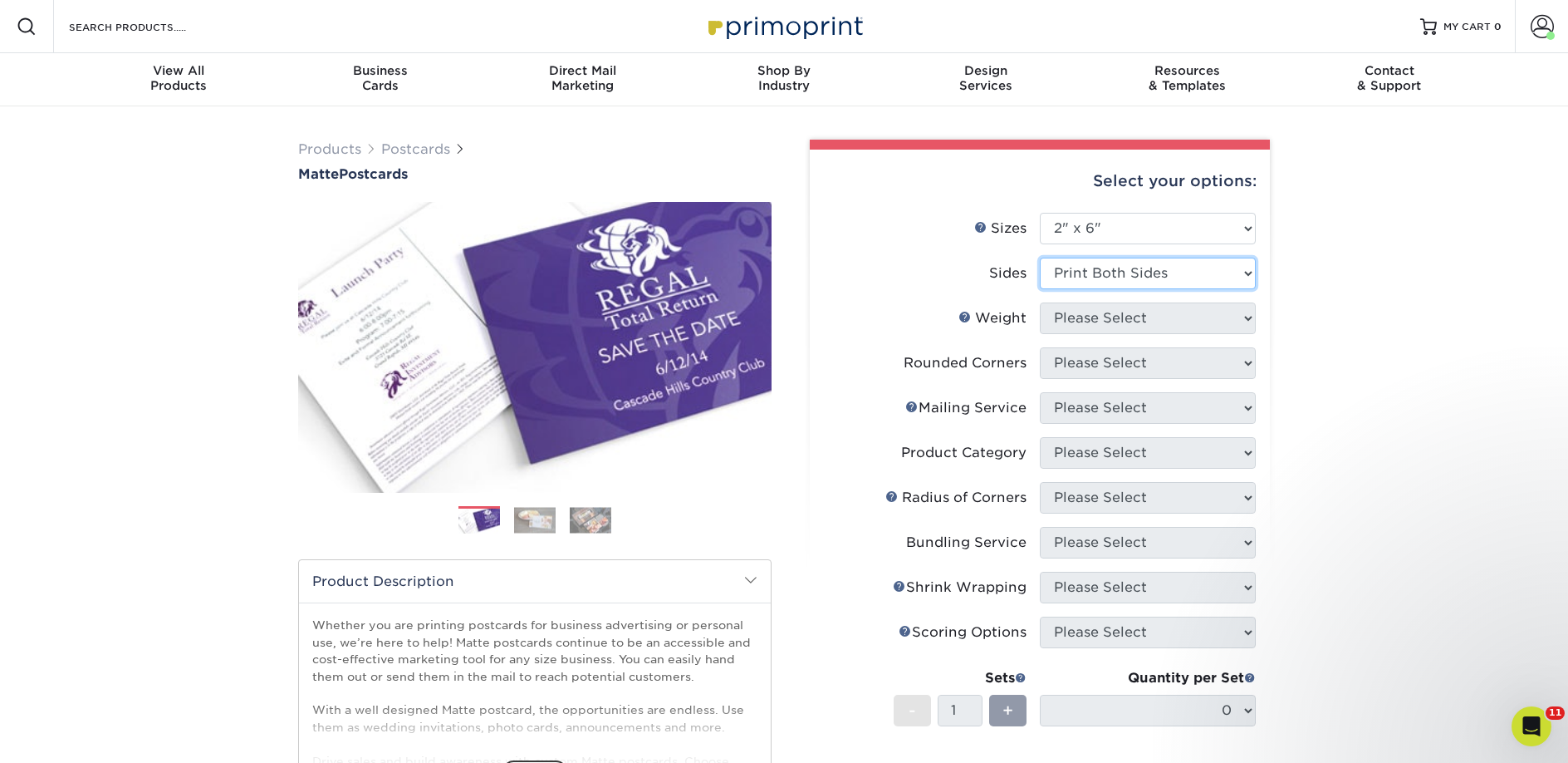
click at [1040, 257] on select "Please Select Print Both Sides Print Front Only" at bounding box center [1148, 273] width 216 height 32
click at [1134, 323] on select "Please Select 14PT 16PT" at bounding box center [1148, 318] width 216 height 32
select select "14PT"
click at [1040, 303] on select "Please Select 14PT 16PT" at bounding box center [1148, 318] width 216 height 32
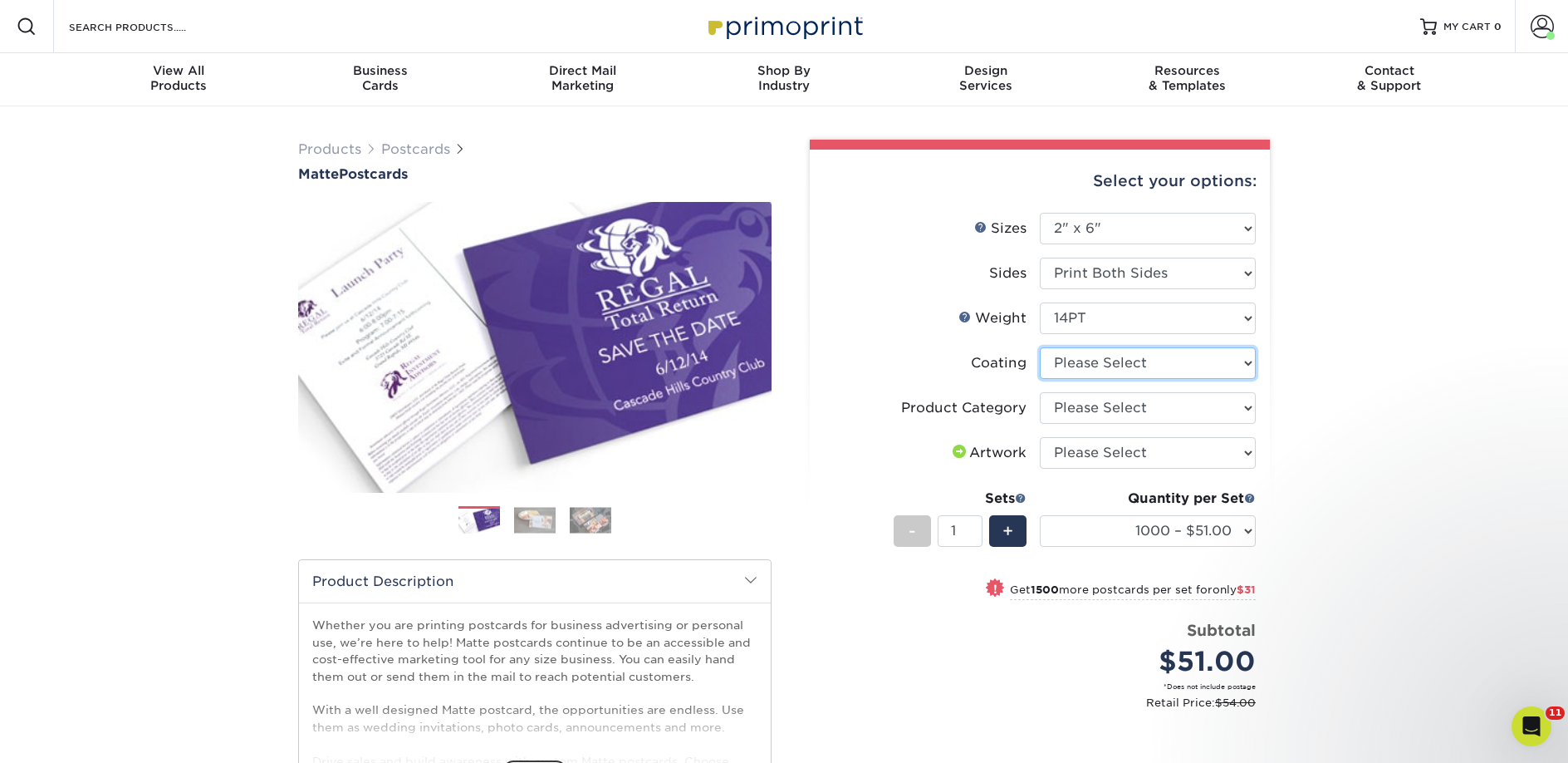
click at [1138, 363] on select at bounding box center [1148, 364] width 216 height 32
select select "121bb7b5-3b4d-429f-bd8d-bbf80e953313"
click at [1040, 348] on select at bounding box center [1148, 364] width 216 height 32
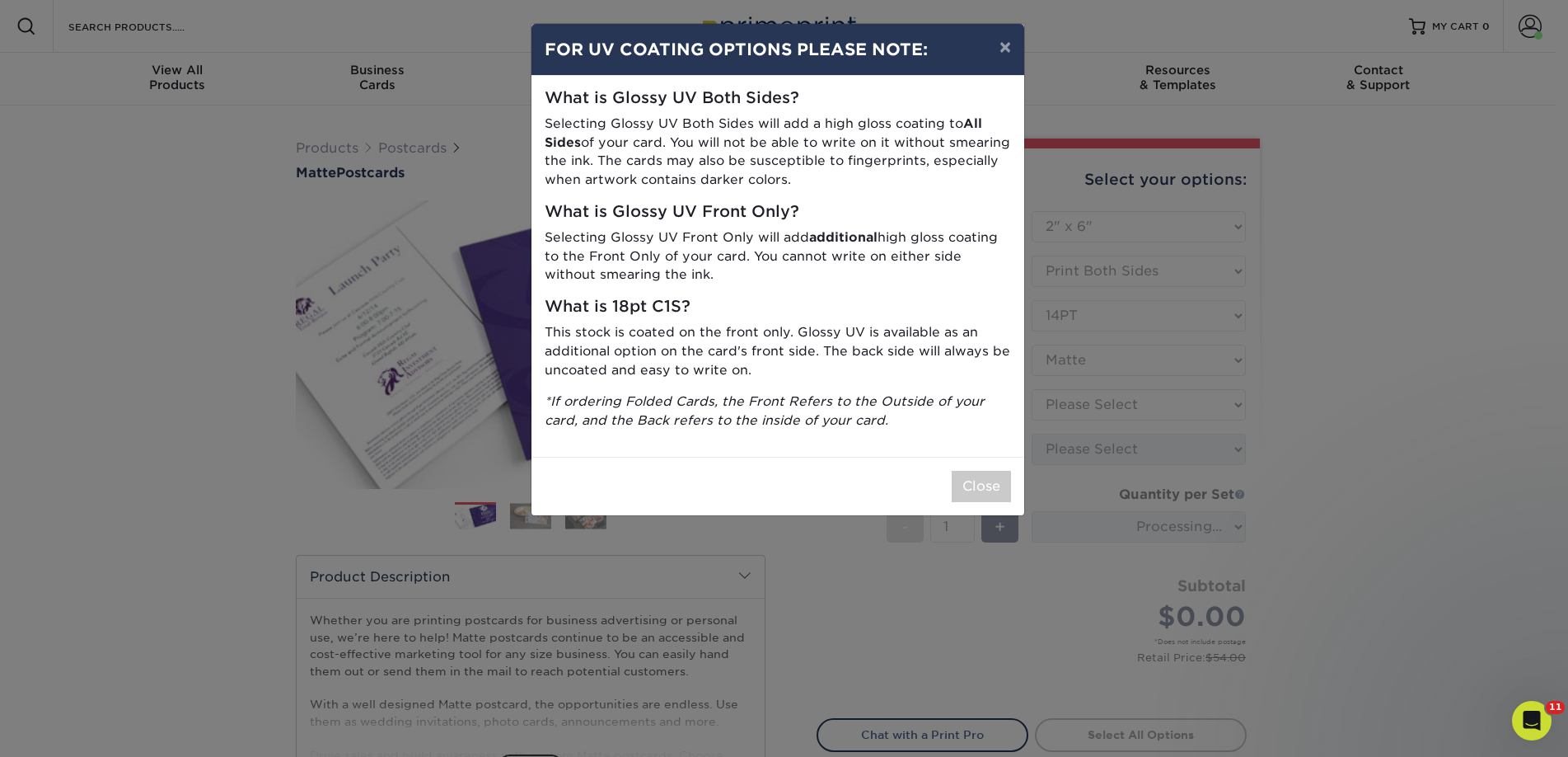
click at [983, 512] on div "Close" at bounding box center [777, 486] width 493 height 59
click at [984, 494] on button "Close" at bounding box center [981, 487] width 60 height 32
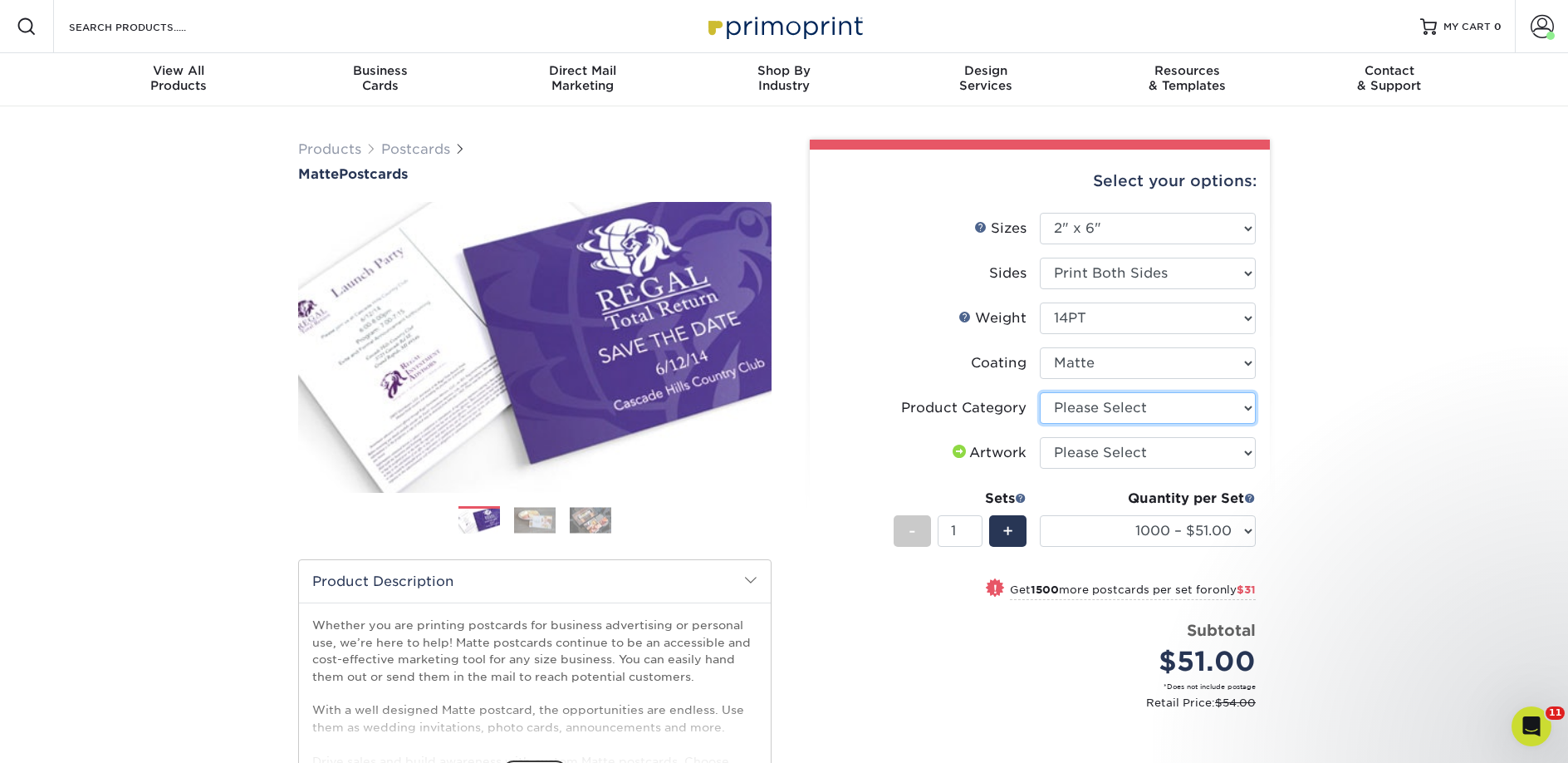
click at [1119, 408] on select "Please Select Postcards" at bounding box center [1148, 408] width 216 height 32
select select "9b7272e0-d6c8-4c3c-8e97-d3a1bcdab858"
click at [1040, 392] on select "Please Select Postcards" at bounding box center [1148, 408] width 216 height 32
click at [1127, 447] on select "Please Select I will upload files I need a design - $150" at bounding box center [1148, 453] width 216 height 32
select select "upload"
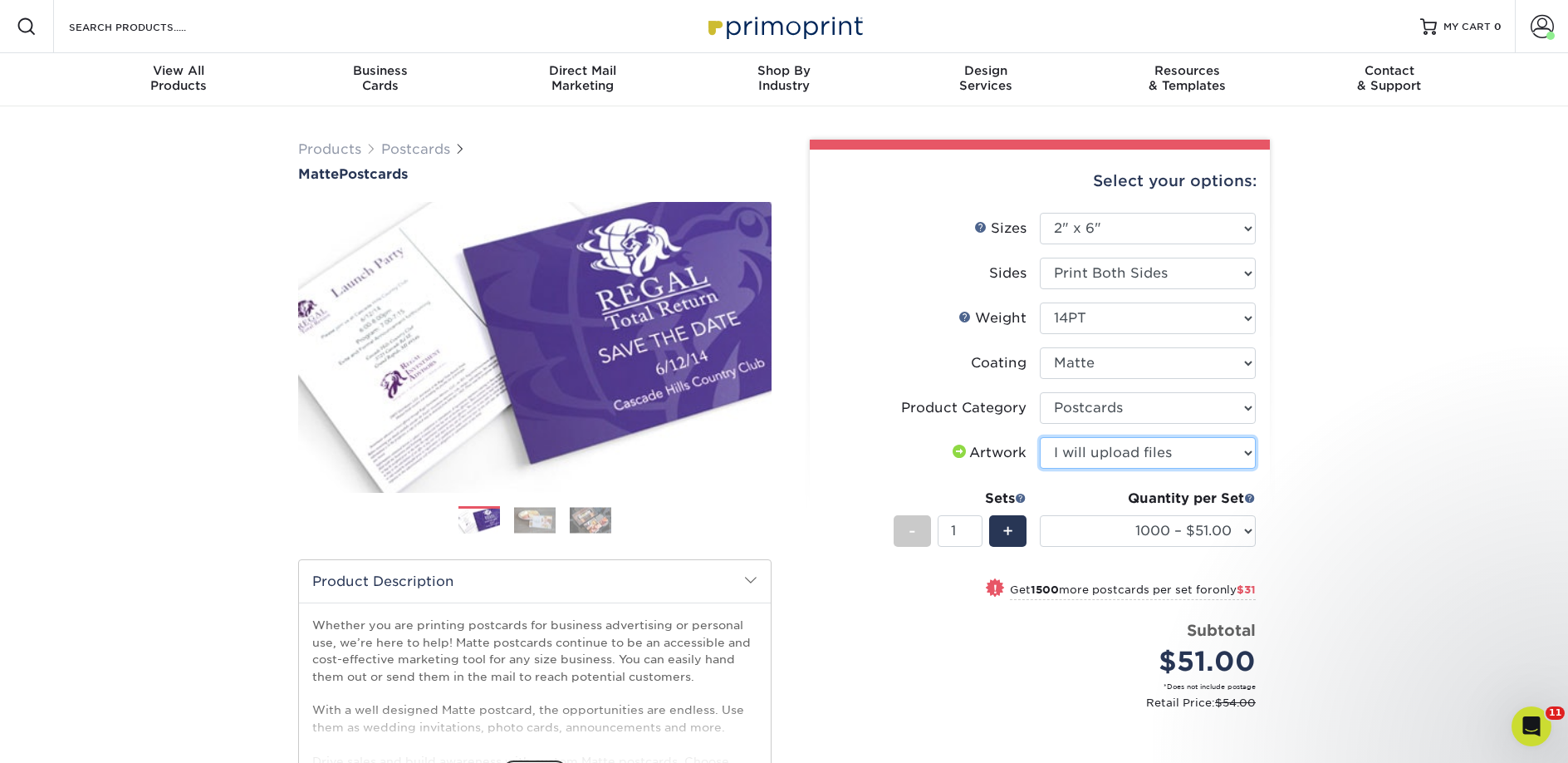
click at [1040, 437] on select "Please Select I will upload files I need a design - $150" at bounding box center [1148, 453] width 216 height 32
click at [1124, 532] on select "1000 – $51.00 2500 – $82.00 5000 – $123.00 10000 – $234.00 15000 – $344.00 2000…" at bounding box center [1148, 531] width 216 height 32
select select "10000 – $234.00"
click at [1040, 515] on select "1000 – $51.00 2500 – $82.00 5000 – $123.00 10000 – $234.00 15000 – $344.00 2000…" at bounding box center [1148, 531] width 216 height 32
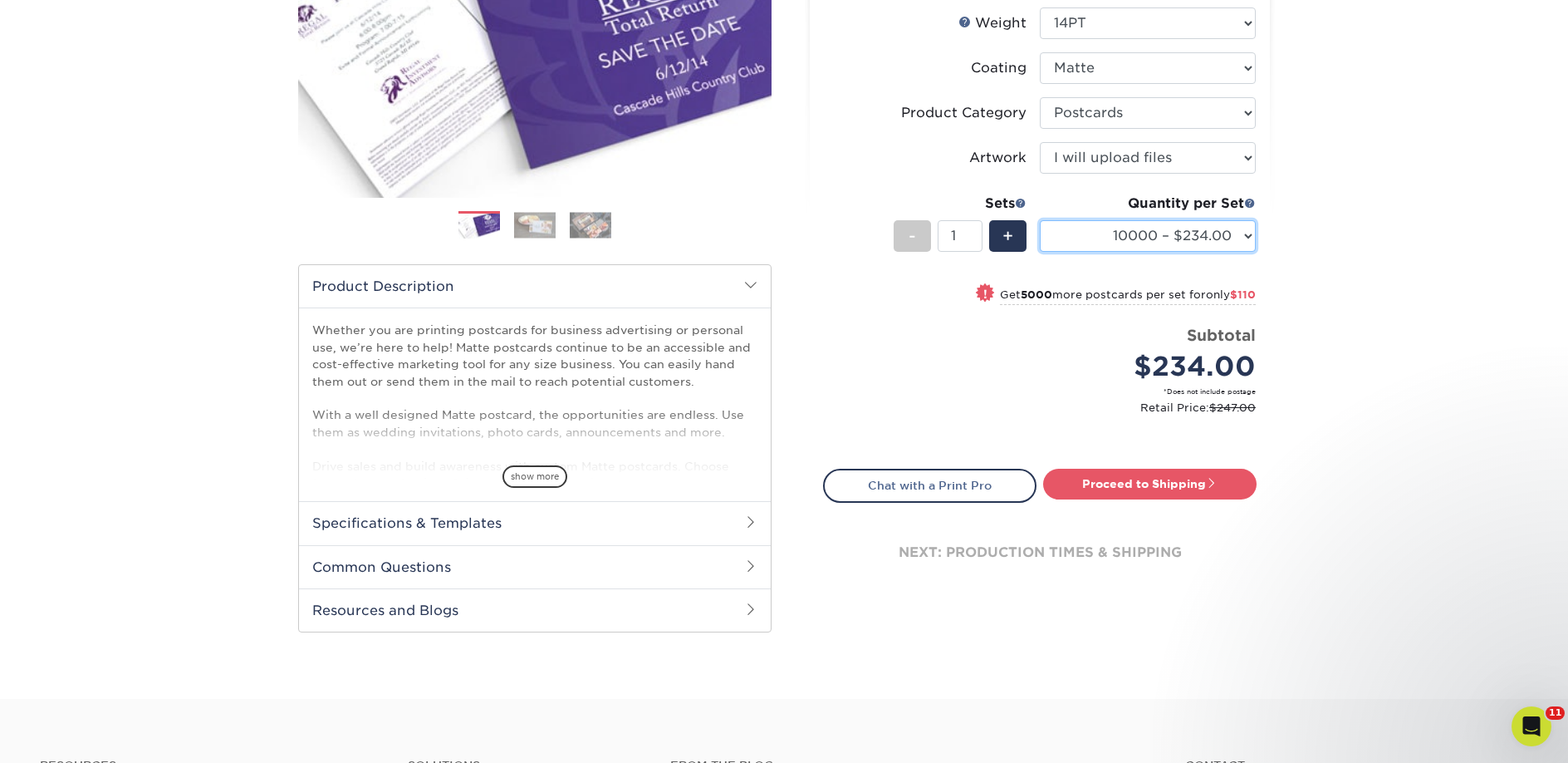
scroll to position [298, 0]
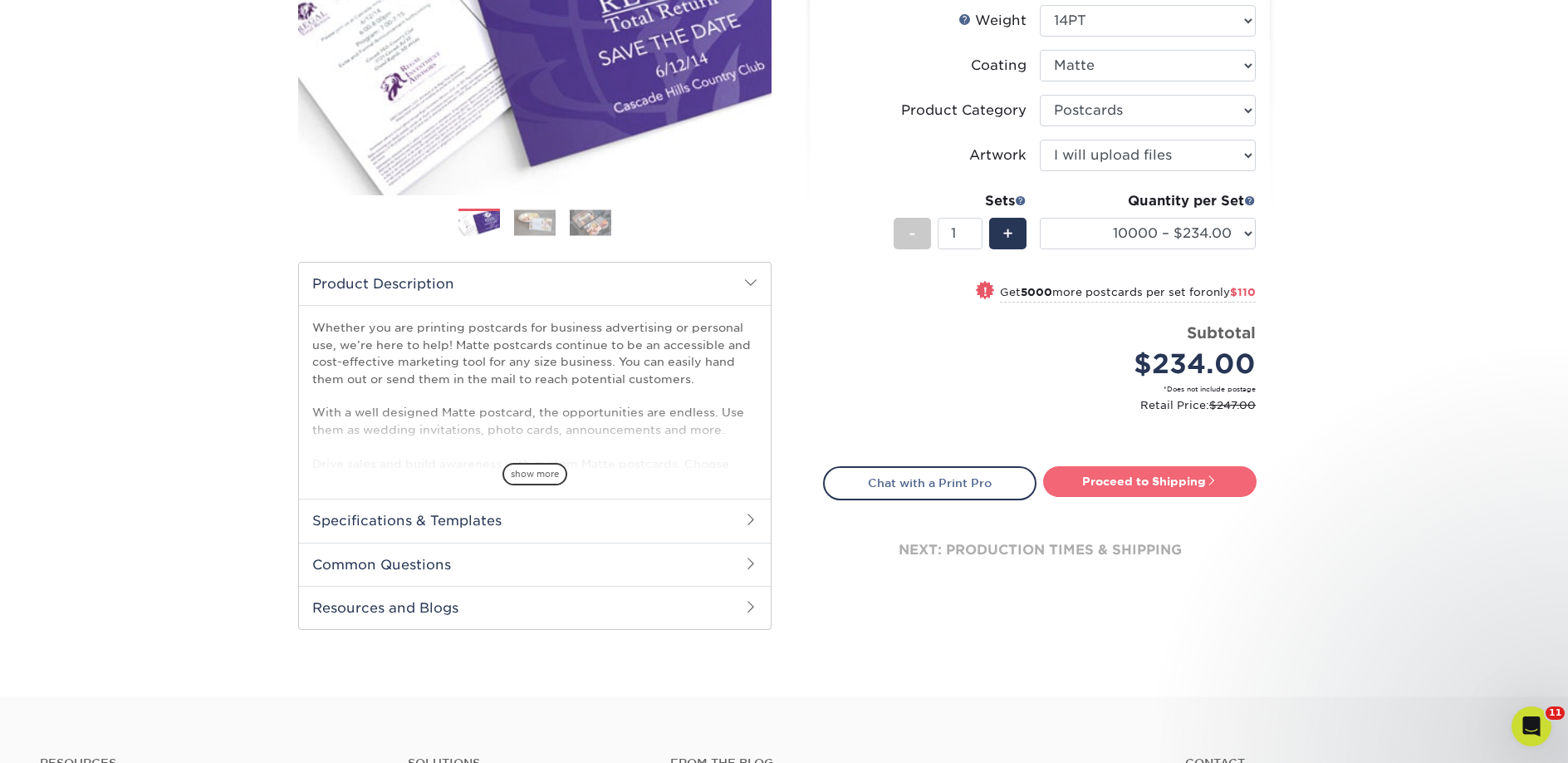
click at [1072, 477] on link "Proceed to Shipping" at bounding box center [1150, 481] width 214 height 30
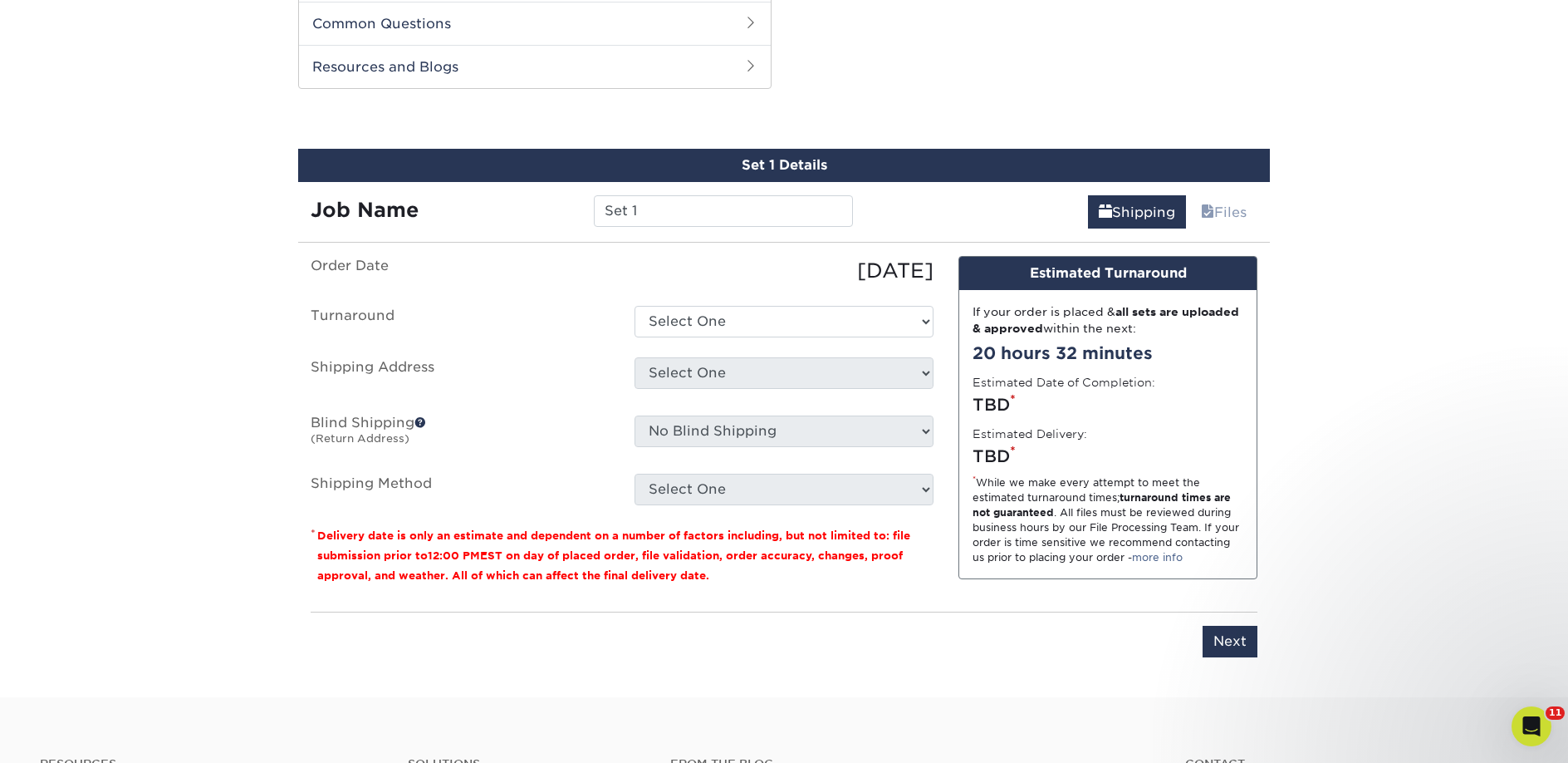
scroll to position [846, 0]
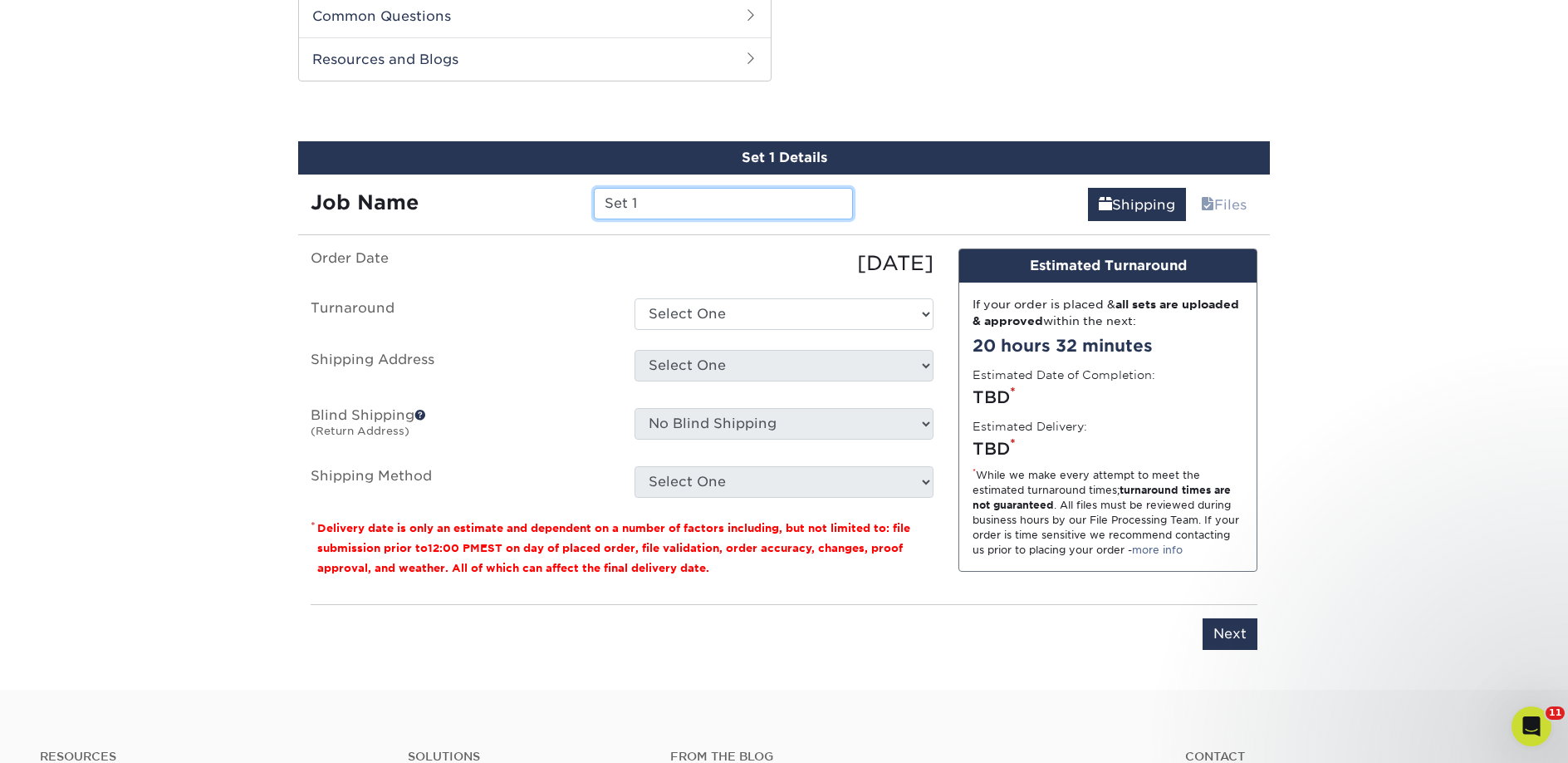
click at [685, 202] on input "Set 1" at bounding box center [723, 204] width 258 height 32
paste input "Bookshelf Shenanigans"
type input "Bookshelf Shenanigans"
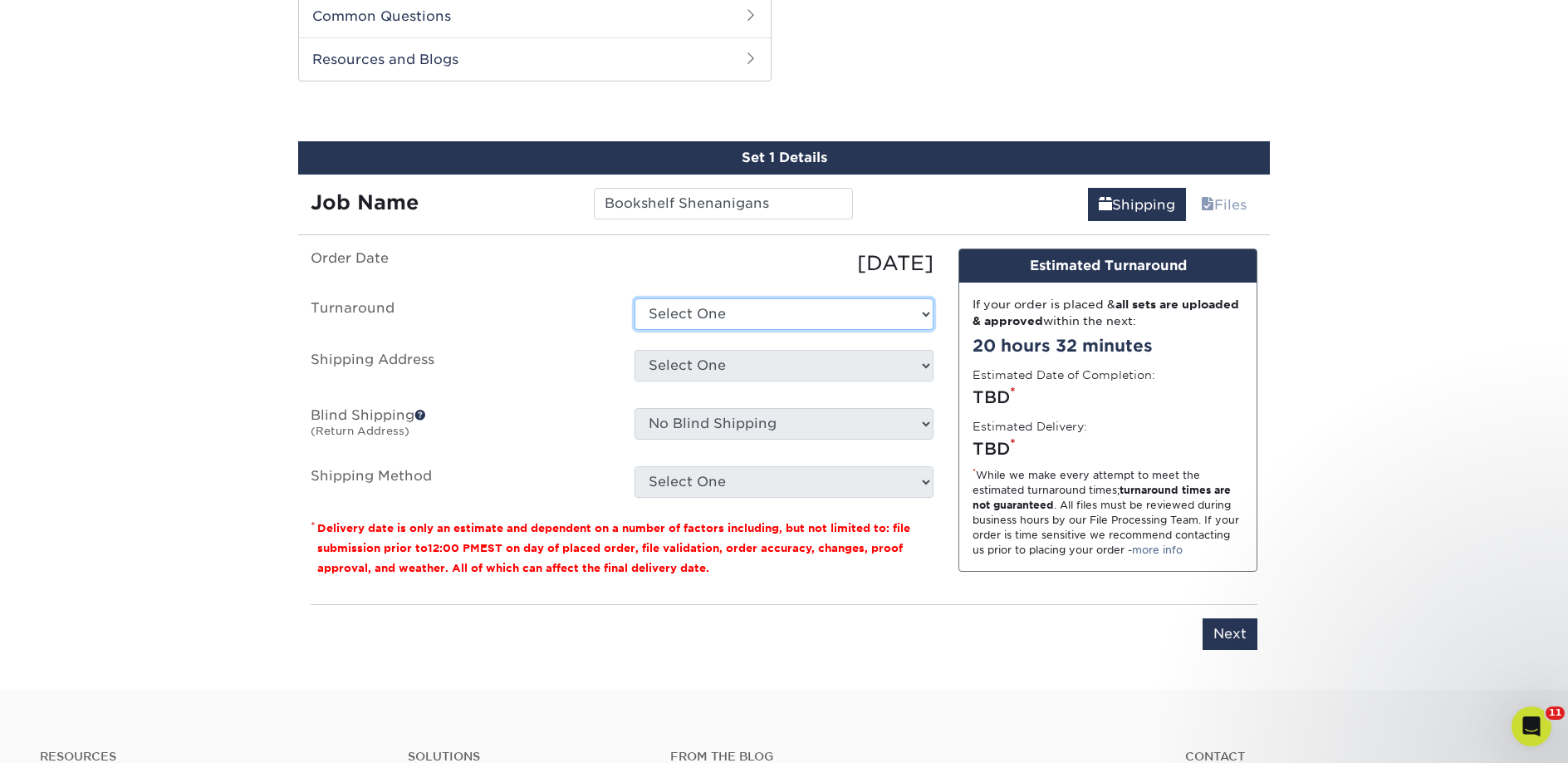
click at [691, 323] on select "Select One 2-4 Business Days 2 Day Next Business Day" at bounding box center [784, 314] width 299 height 32
select select "ec42ffe5-ebcc-45e1-9ee7-bced27445271"
click at [635, 298] on select "Select One 2-4 Business Days 2 Day Next Business Day" at bounding box center [784, 314] width 299 height 32
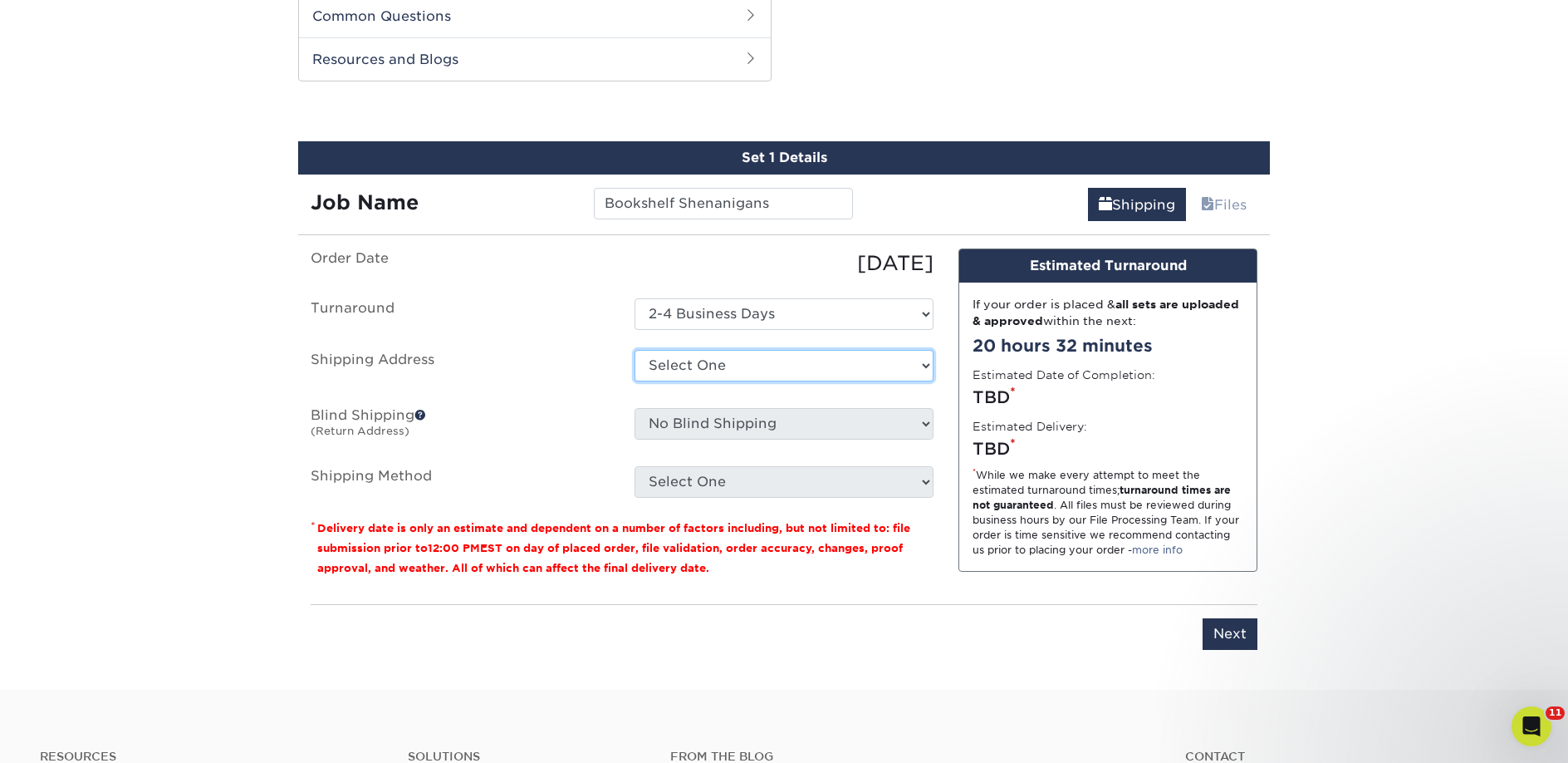
click at [681, 361] on select "Select One 2nd Floor Convention Center A Better Today Books & Boutique A Good B…" at bounding box center [784, 366] width 299 height 32
select select "280569"
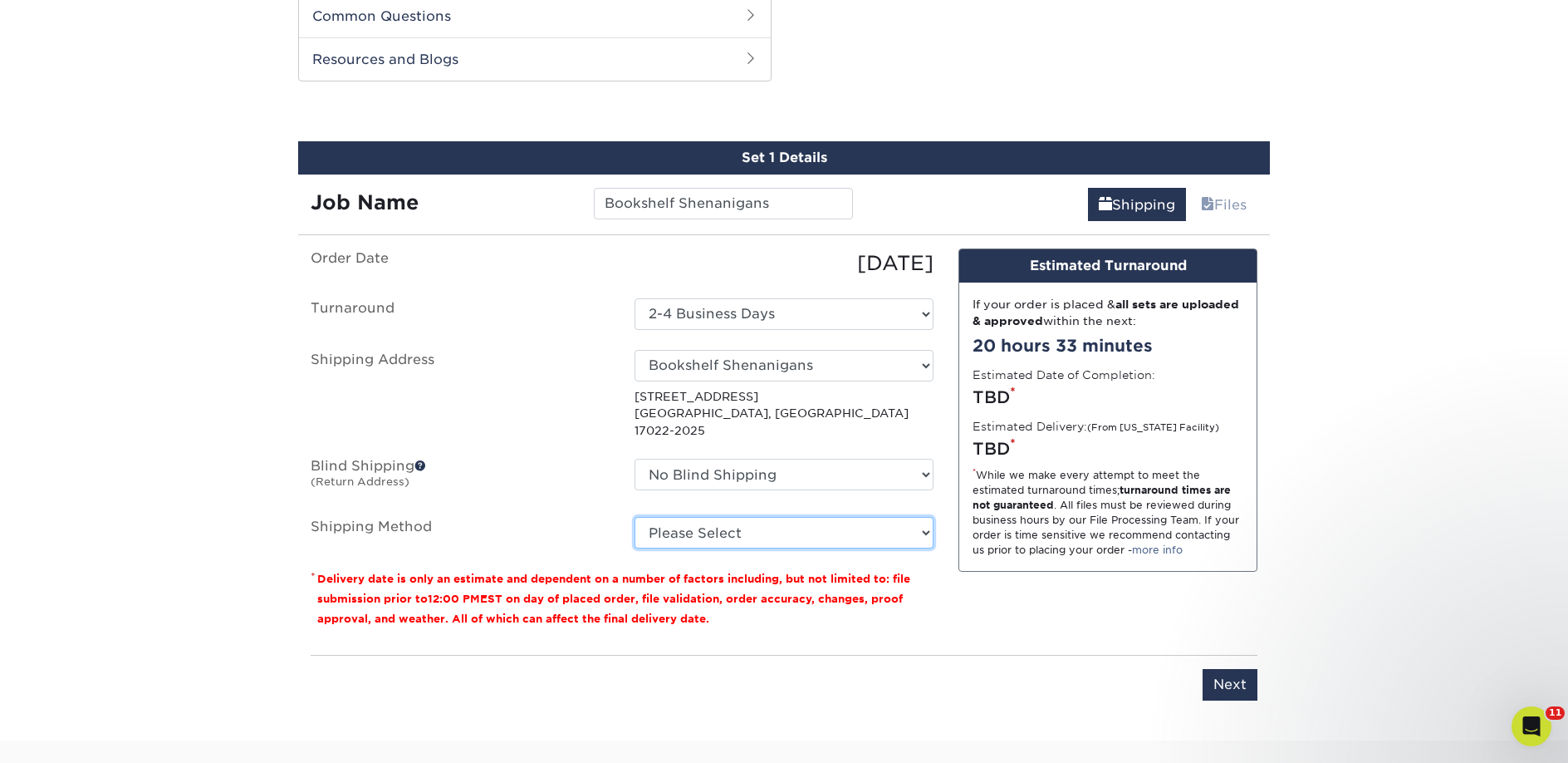
click at [744, 516] on select "Please Select Ground Shipping (+$72.79) 3 Day Shipping Service (+$111.17) 2 Day…" at bounding box center [784, 532] width 299 height 32
select select "03"
click at [635, 516] on select "Please Select Ground Shipping (+$72.79) 3 Day Shipping Service (+$111.17) 2 Day…" at bounding box center [784, 532] width 299 height 32
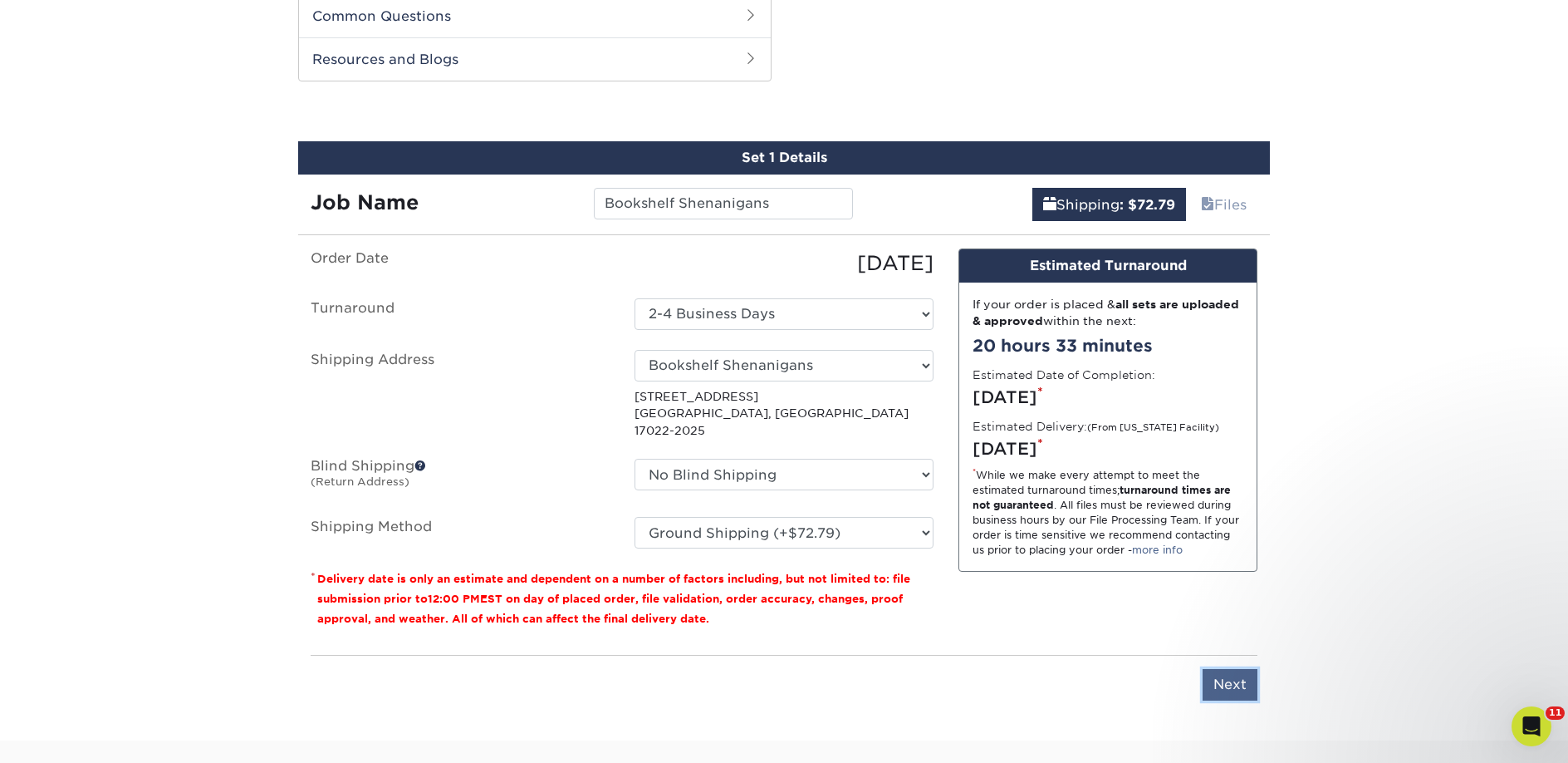
click at [1250, 671] on input "Next" at bounding box center [1231, 684] width 55 height 32
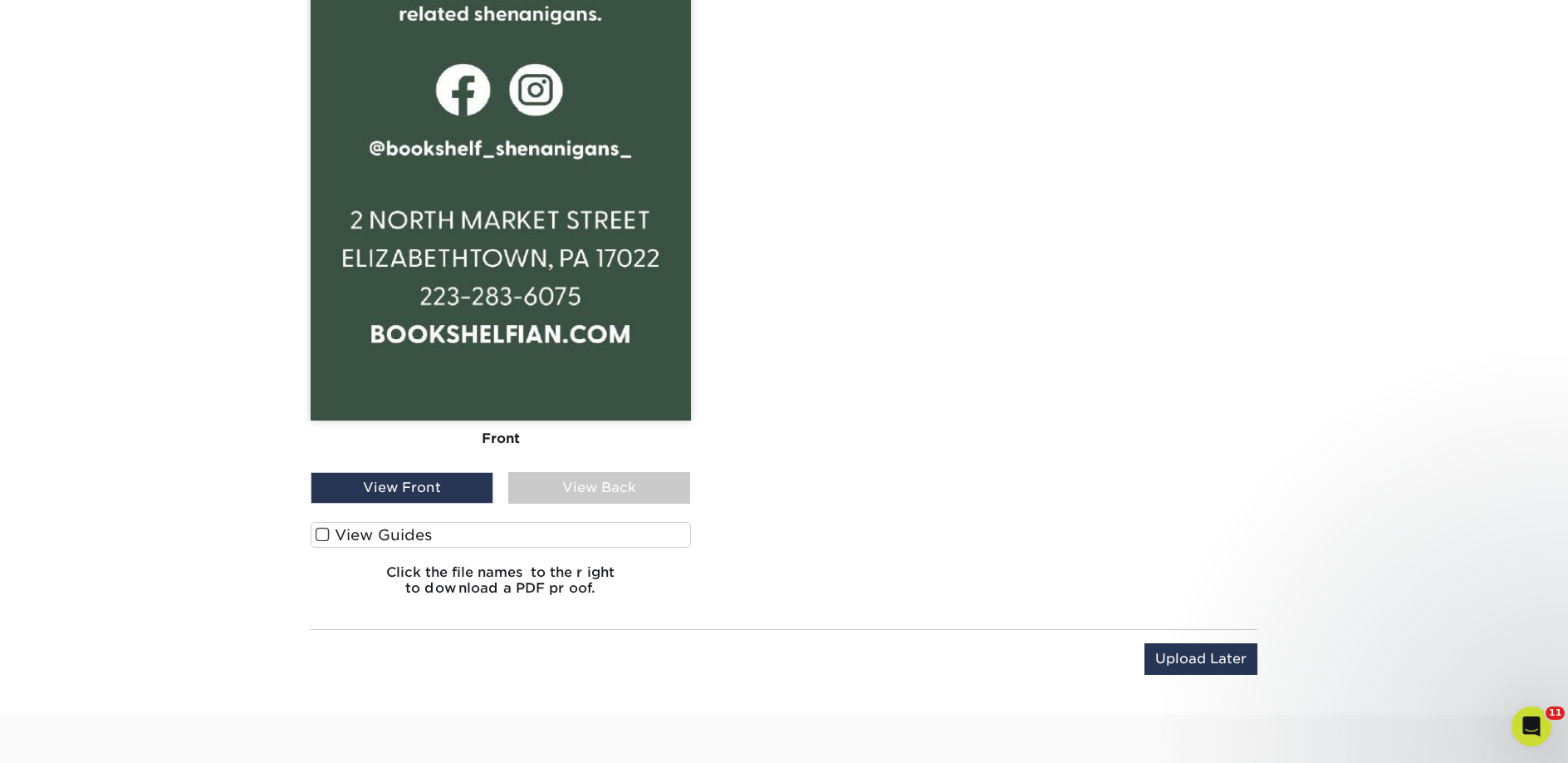
scroll to position [1805, 0]
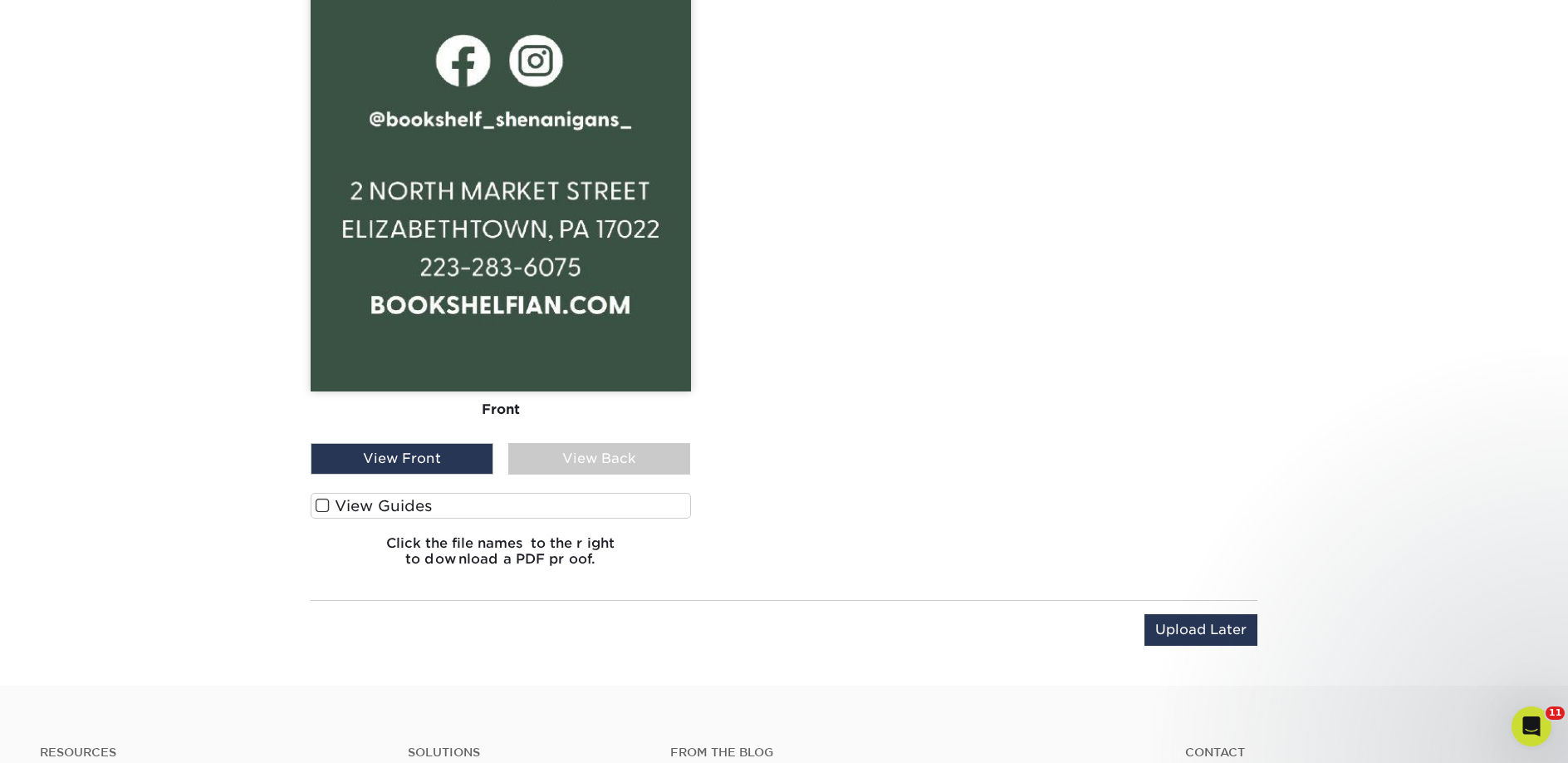
click at [410, 506] on label "View Guides" at bounding box center [500, 506] width 380 height 26
click at [0, 0] on input "View Guides" at bounding box center [0, 0] width 0 height 0
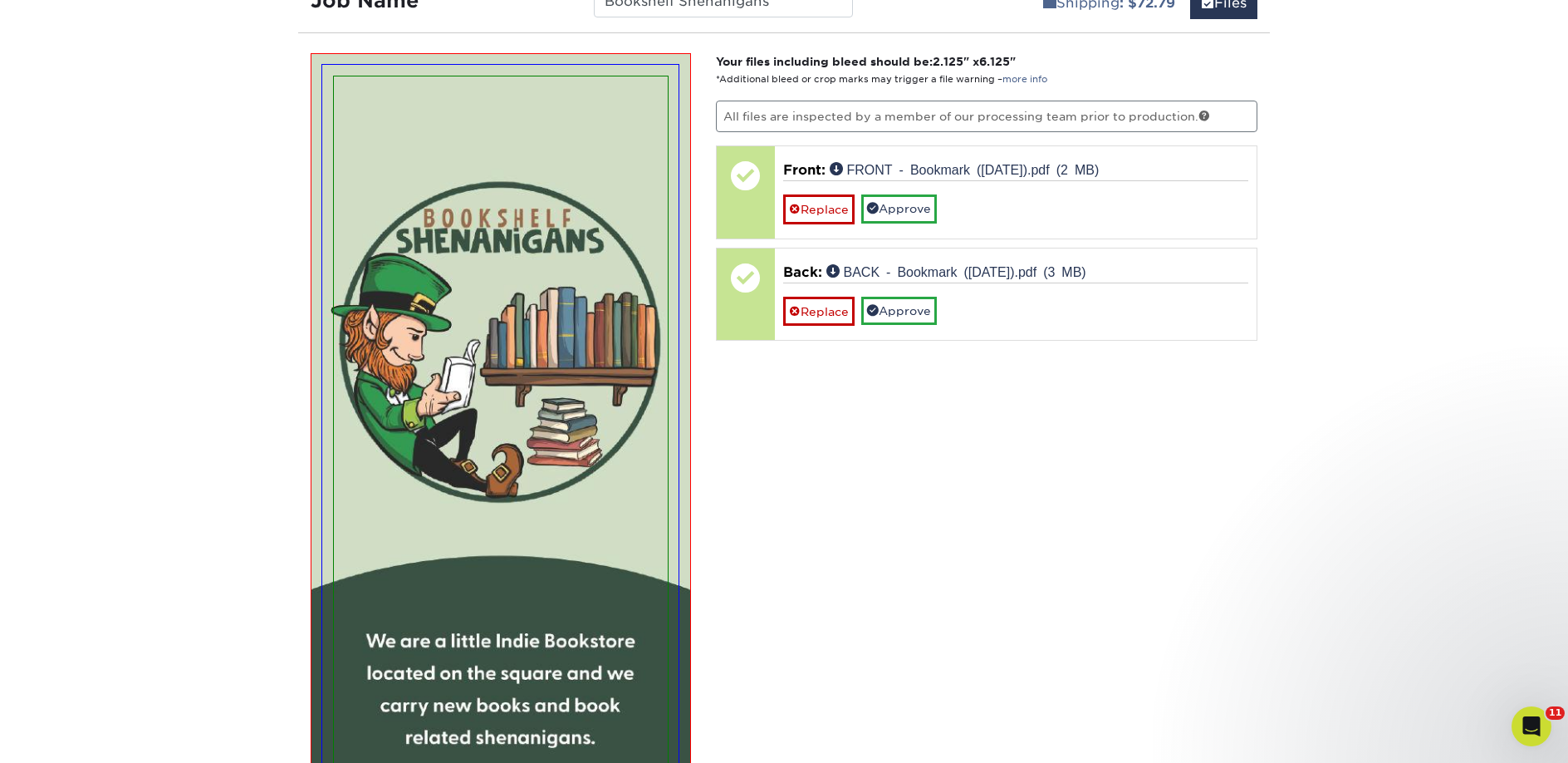
scroll to position [1045, 0]
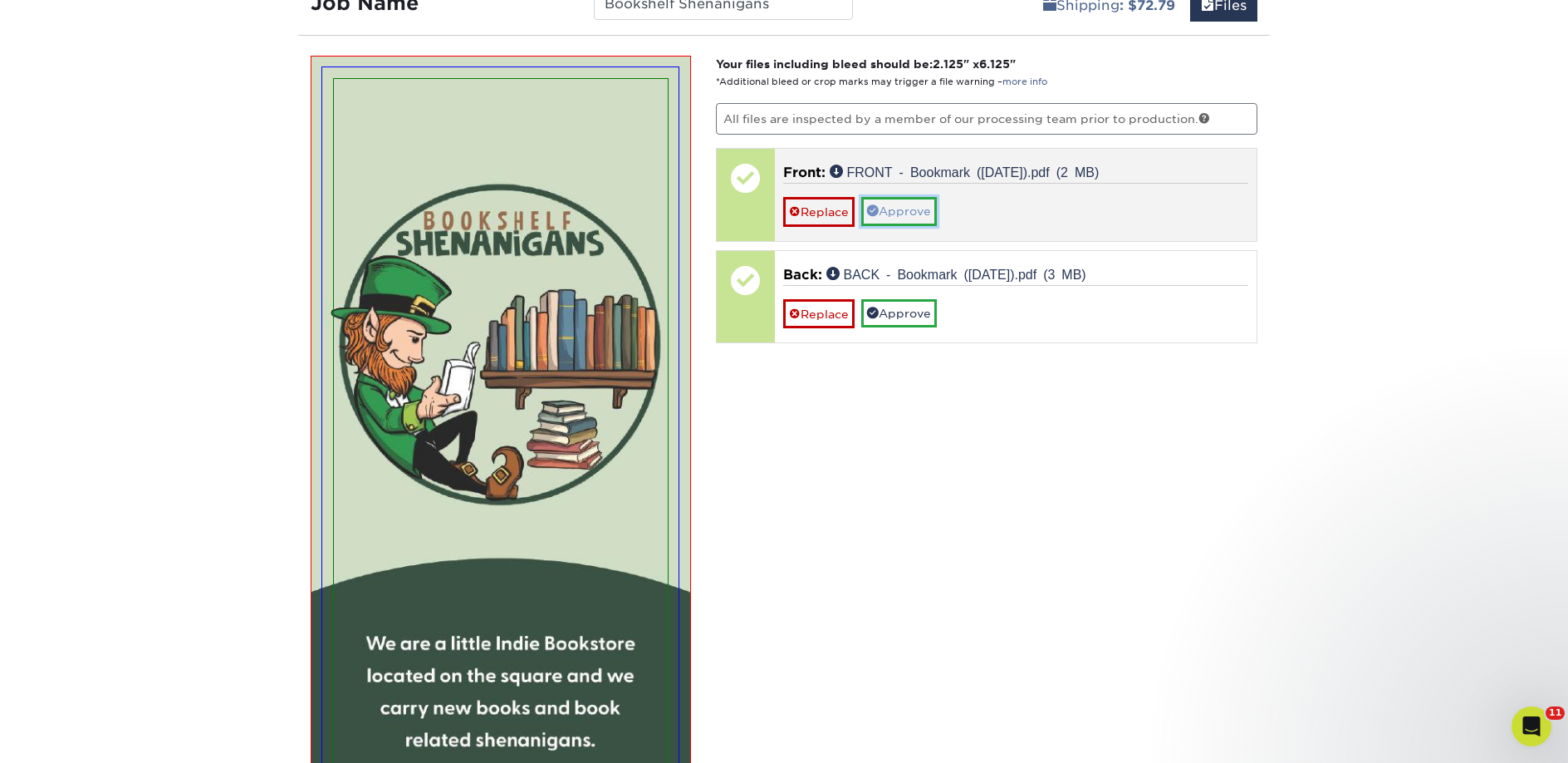
click at [902, 215] on link "Approve" at bounding box center [899, 211] width 75 height 28
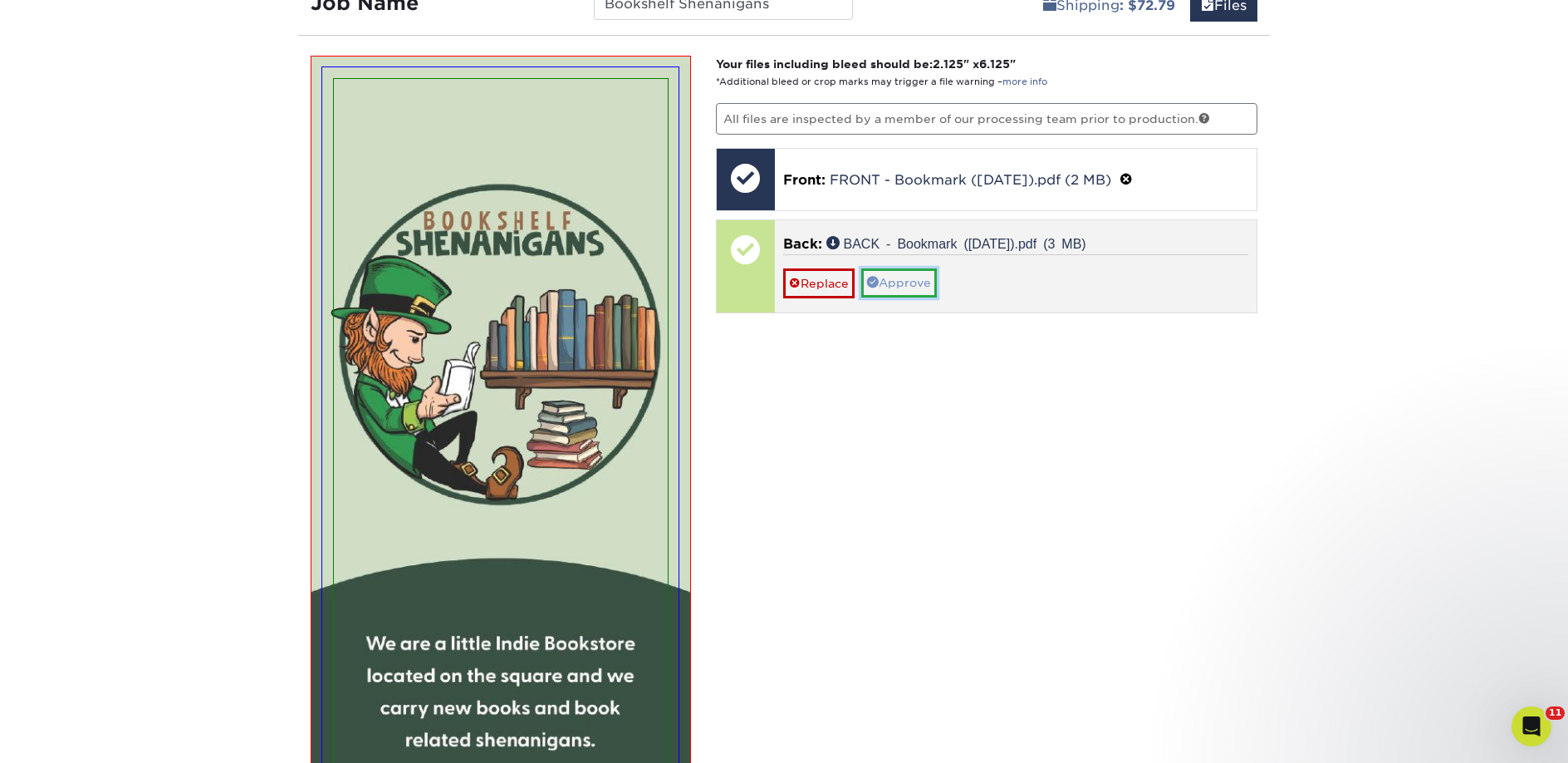
click at [904, 275] on link "Approve" at bounding box center [899, 282] width 75 height 28
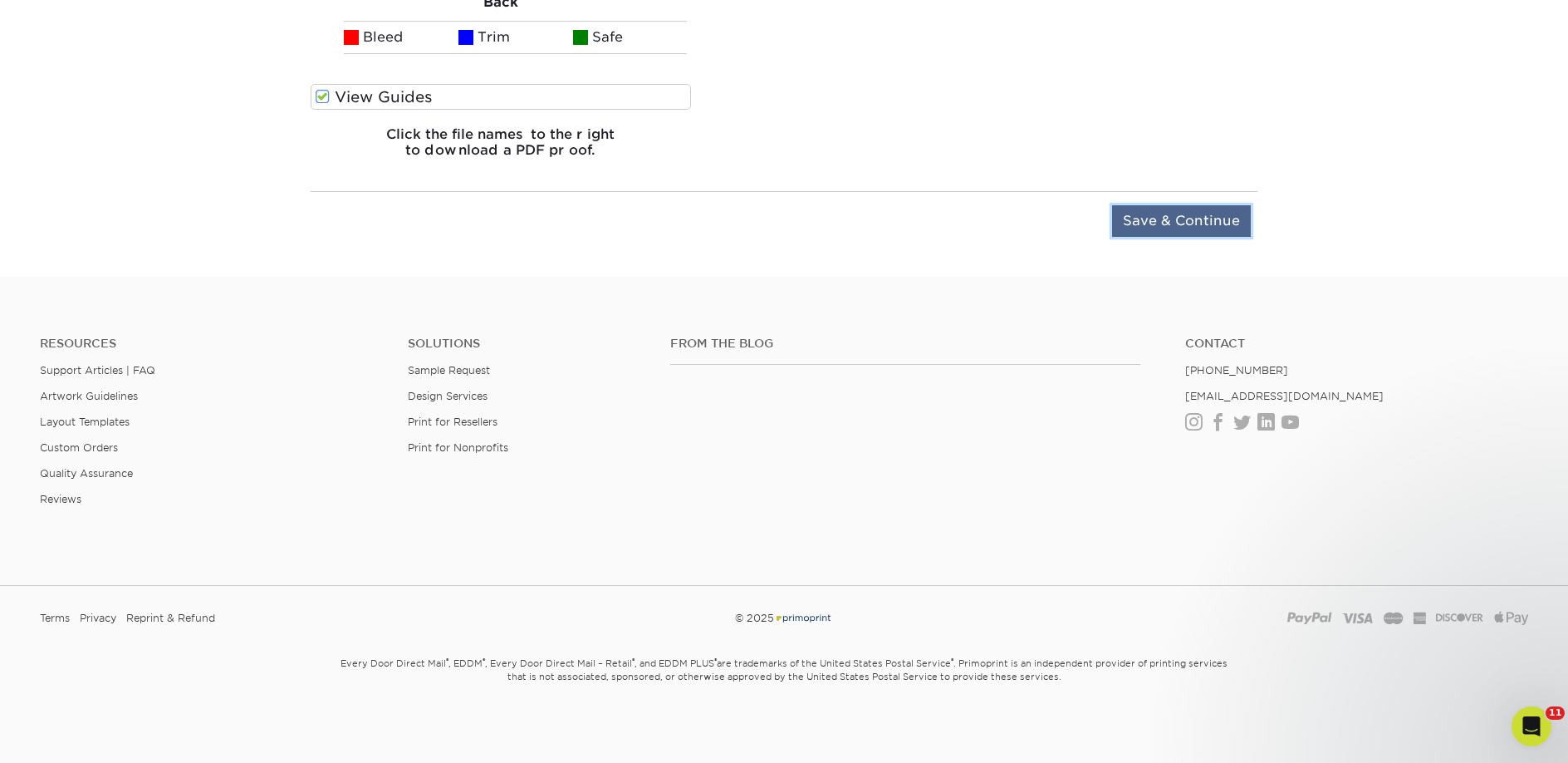
click at [1129, 213] on input "Save & Continue" at bounding box center [1181, 221] width 139 height 32
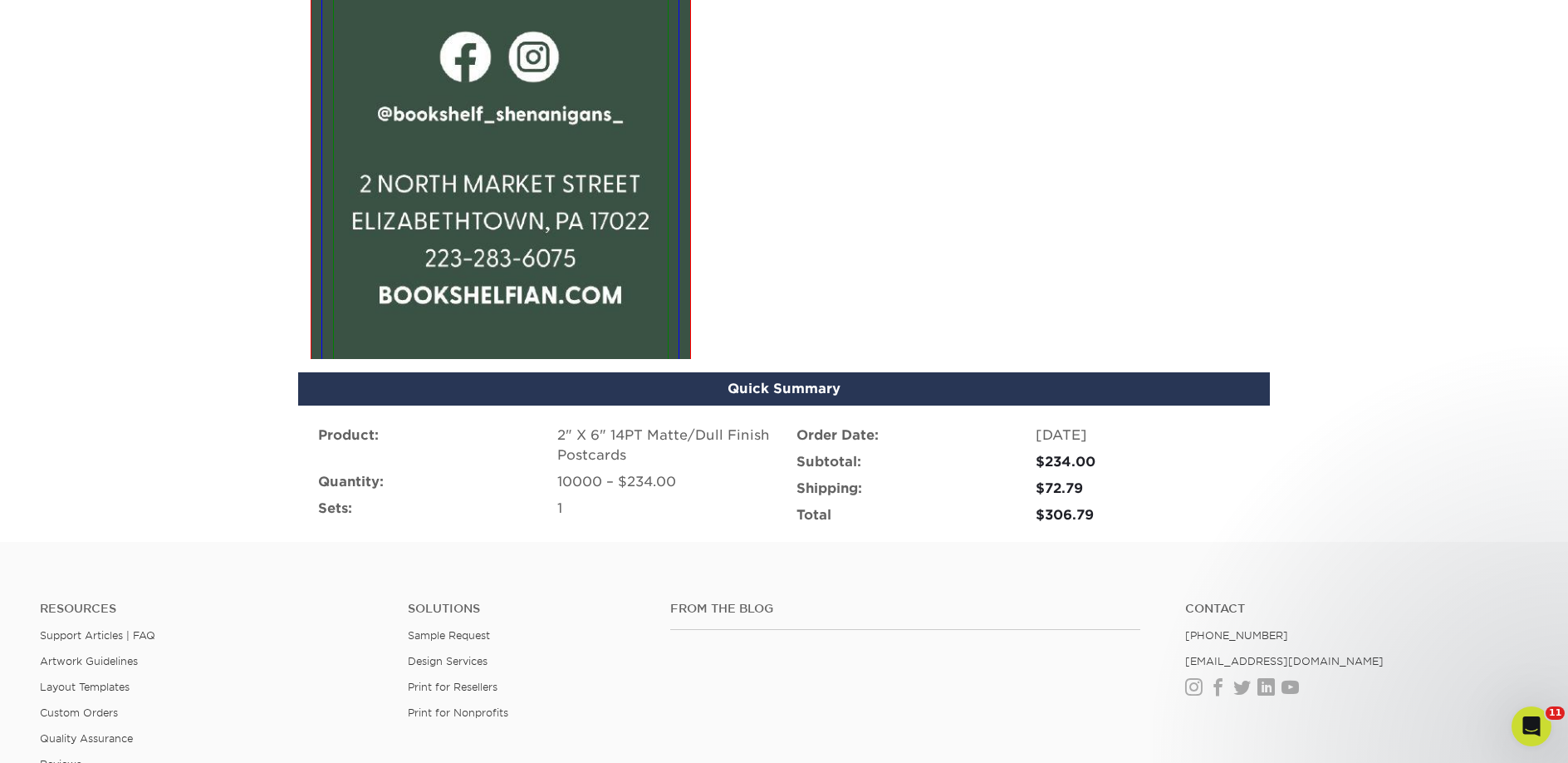
scroll to position [1109, 0]
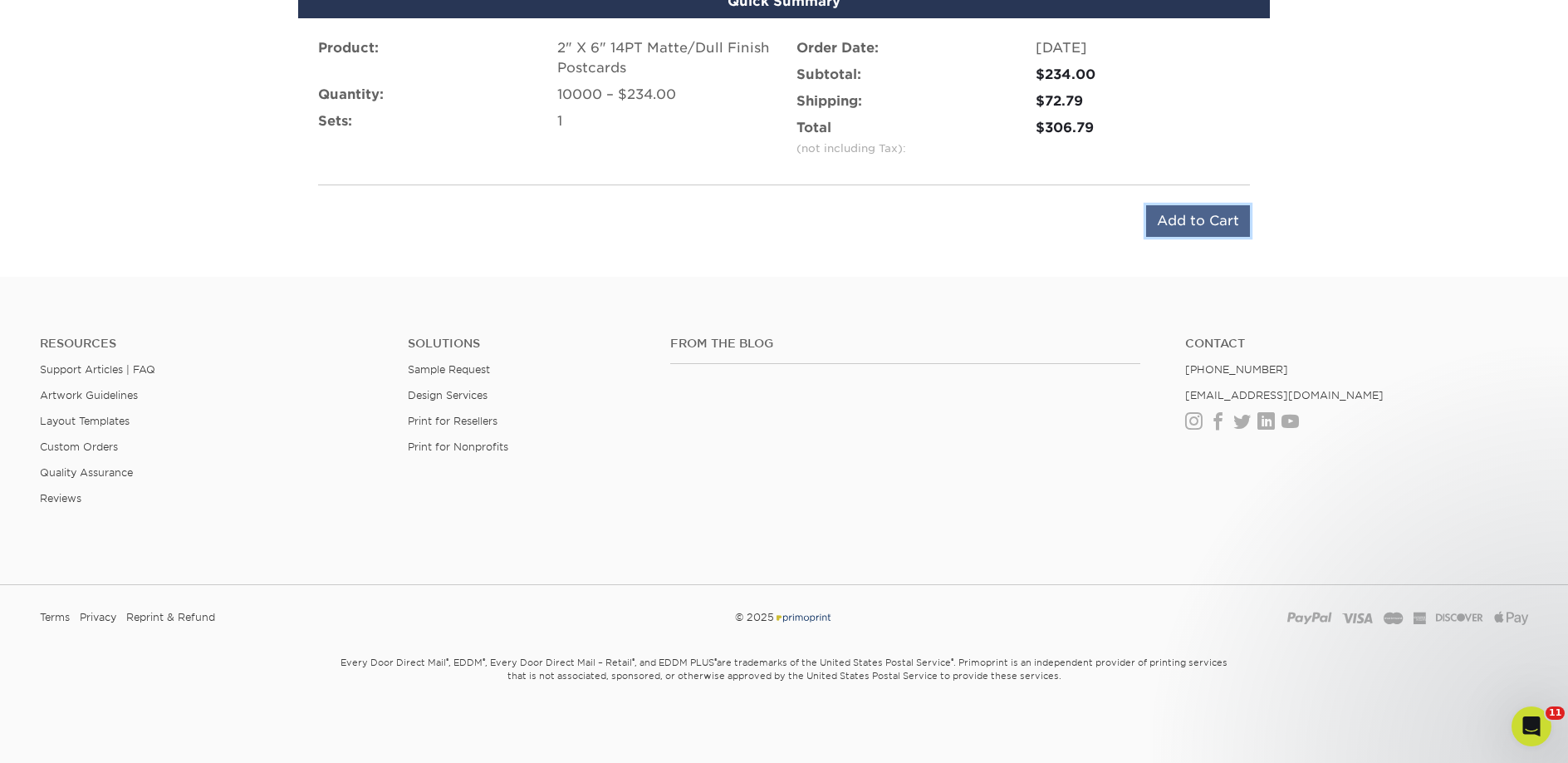
click at [1149, 217] on input "Add to Cart" at bounding box center [1198, 221] width 104 height 32
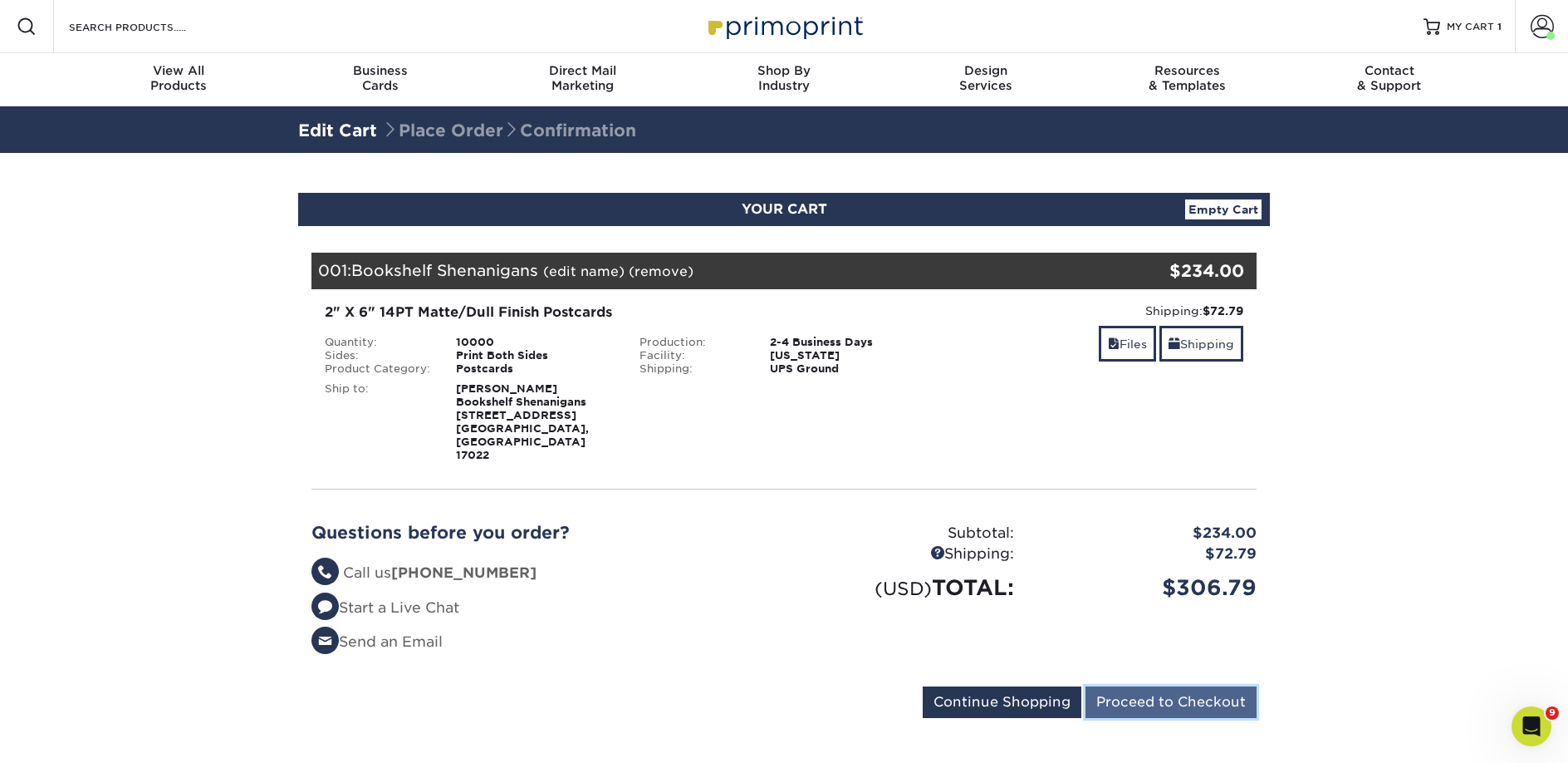
click at [1126, 686] on input "Proceed to Checkout" at bounding box center [1170, 702] width 171 height 32
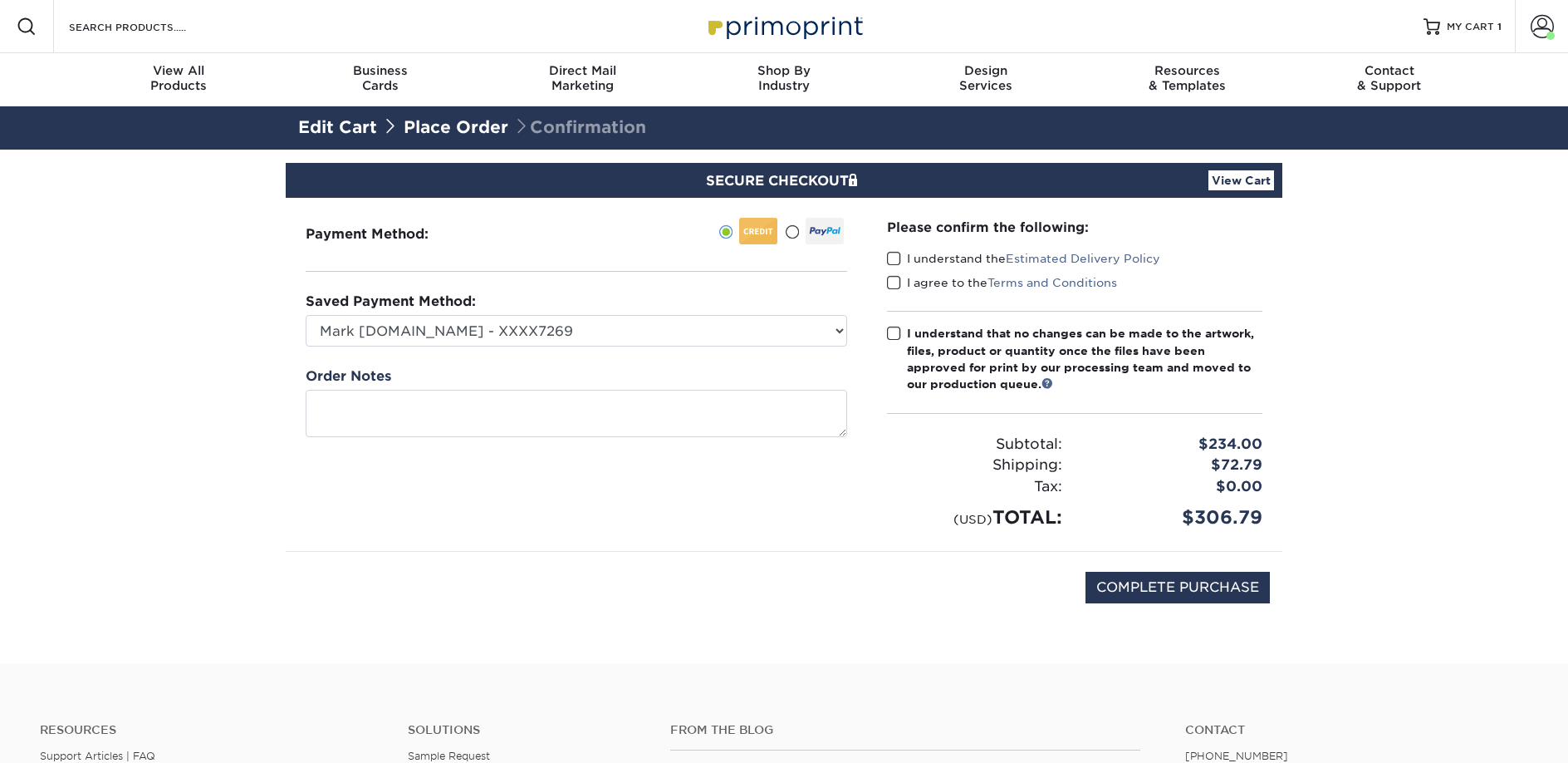
click at [911, 260] on label "I understand the Estimated Delivery Policy" at bounding box center [1023, 258] width 273 height 17
click at [0, 0] on input "I understand the Estimated Delivery Policy" at bounding box center [0, 0] width 0 height 0
click at [912, 282] on label "I agree to the Terms and Conditions" at bounding box center [1002, 282] width 230 height 17
click at [0, 0] on input "I agree to the Terms and Conditions" at bounding box center [0, 0] width 0 height 0
click at [913, 333] on div "I understand that no changes can be made to the artwork, files, product or quan…" at bounding box center [1085, 359] width 356 height 69
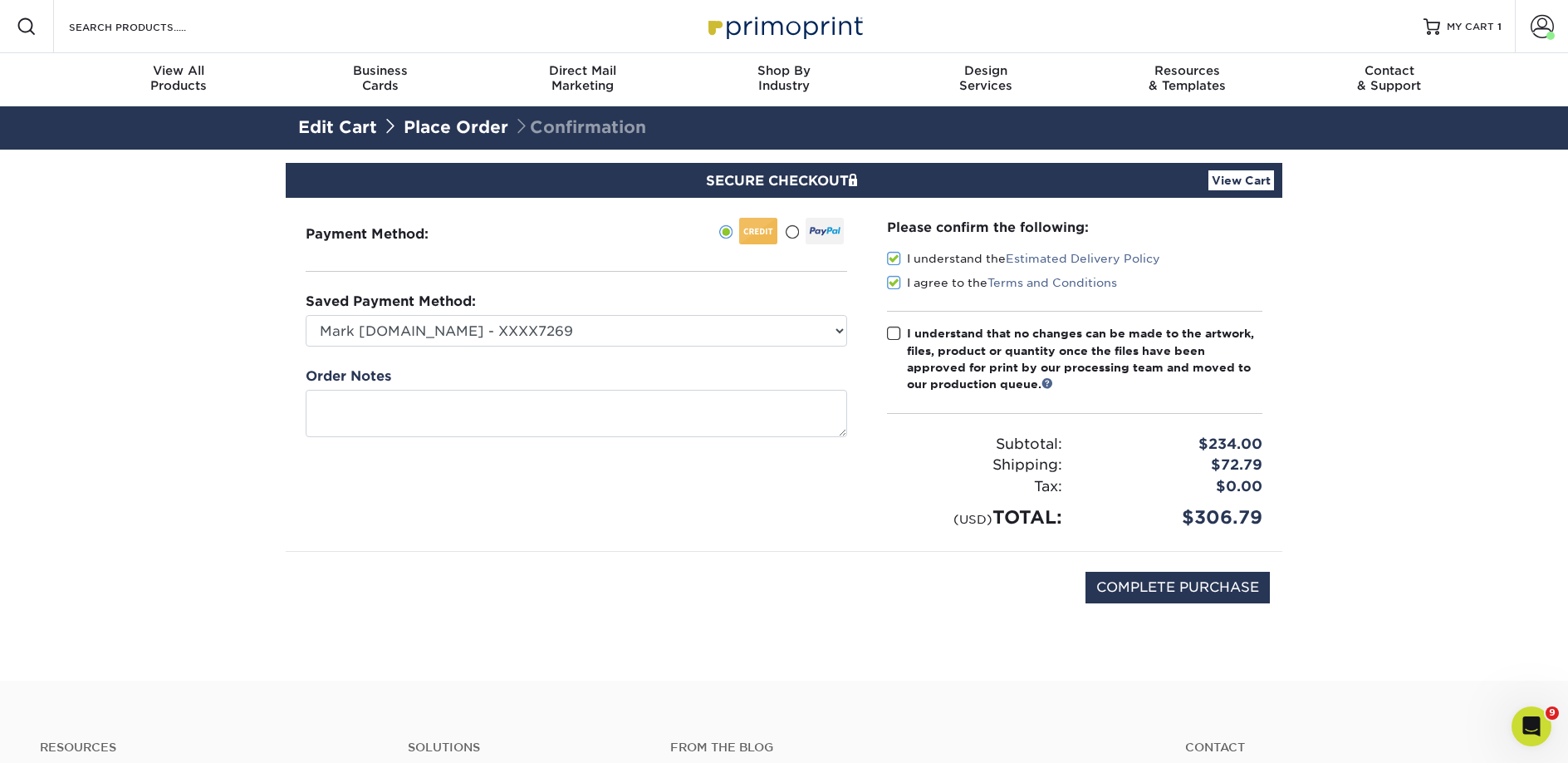
click at [0, 0] on input "I understand that no changes can be made to the artwork, files, product or quan…" at bounding box center [0, 0] width 0 height 0
click at [1113, 586] on input "COMPLETE PURCHASE" at bounding box center [1177, 588] width 185 height 32
type input "PROCESSING, PLEASE WAIT..."
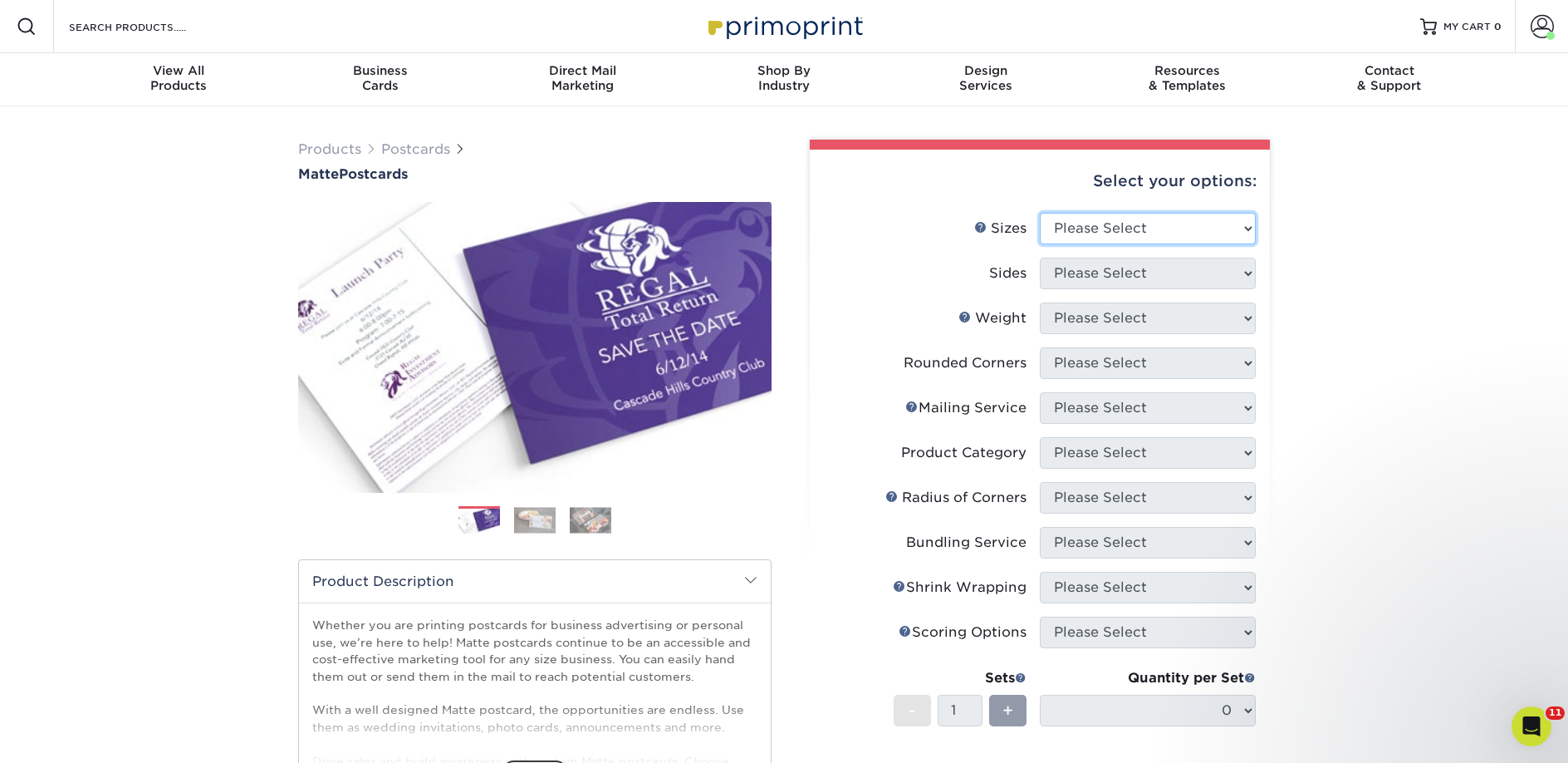
click at [1099, 235] on select "Please Select 1.5" x 7" 2" x 4" 2" x 6" 2" x 7" 2" x 8" 2.12" x 5.5" 2.125" x 5…" at bounding box center [1148, 229] width 216 height 32
click at [1093, 187] on div "Select your options:" at bounding box center [1039, 181] width 434 height 64
click at [1093, 219] on select "Please Select 1.5" x 7" 2" x 4" 2" x 6" 2" x 7" 2" x 8" 2.12" x 5.5" 2.125" x 5…" at bounding box center [1148, 229] width 216 height 32
select select "2.00x6.00"
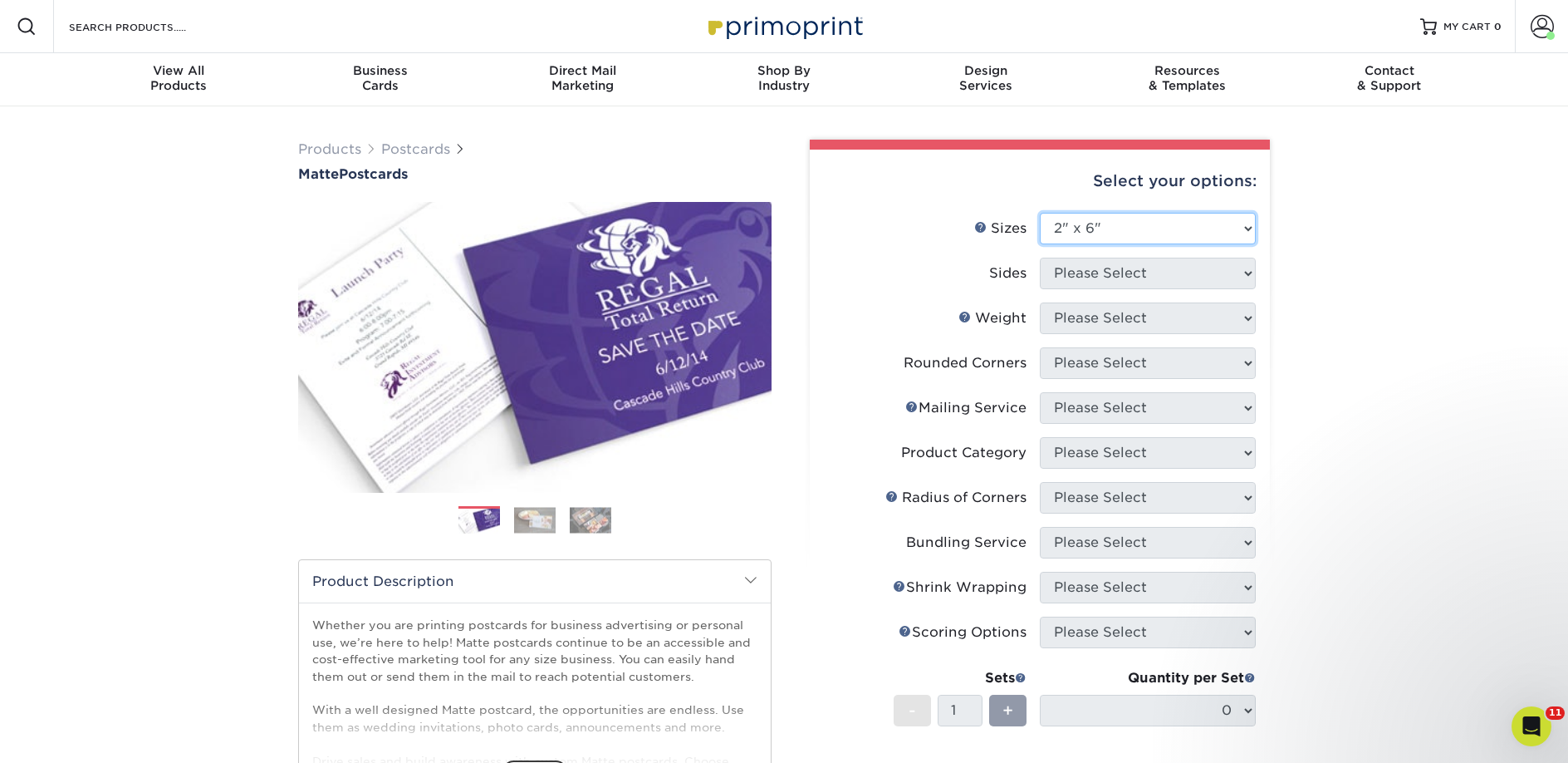
click at [1040, 213] on select "Please Select 1.5" x 7" 2" x 4" 2" x 6" 2" x 7" 2" x 8" 2.12" x 5.5" 2.125" x 5…" at bounding box center [1148, 229] width 216 height 32
click at [1089, 274] on select "Please Select Print Both Sides Print Front Only" at bounding box center [1148, 273] width 216 height 32
select select "13abbda7-1d64-4f25-8bb2-c179b224825d"
click at [1040, 257] on select "Please Select Print Both Sides Print Front Only" at bounding box center [1148, 273] width 216 height 32
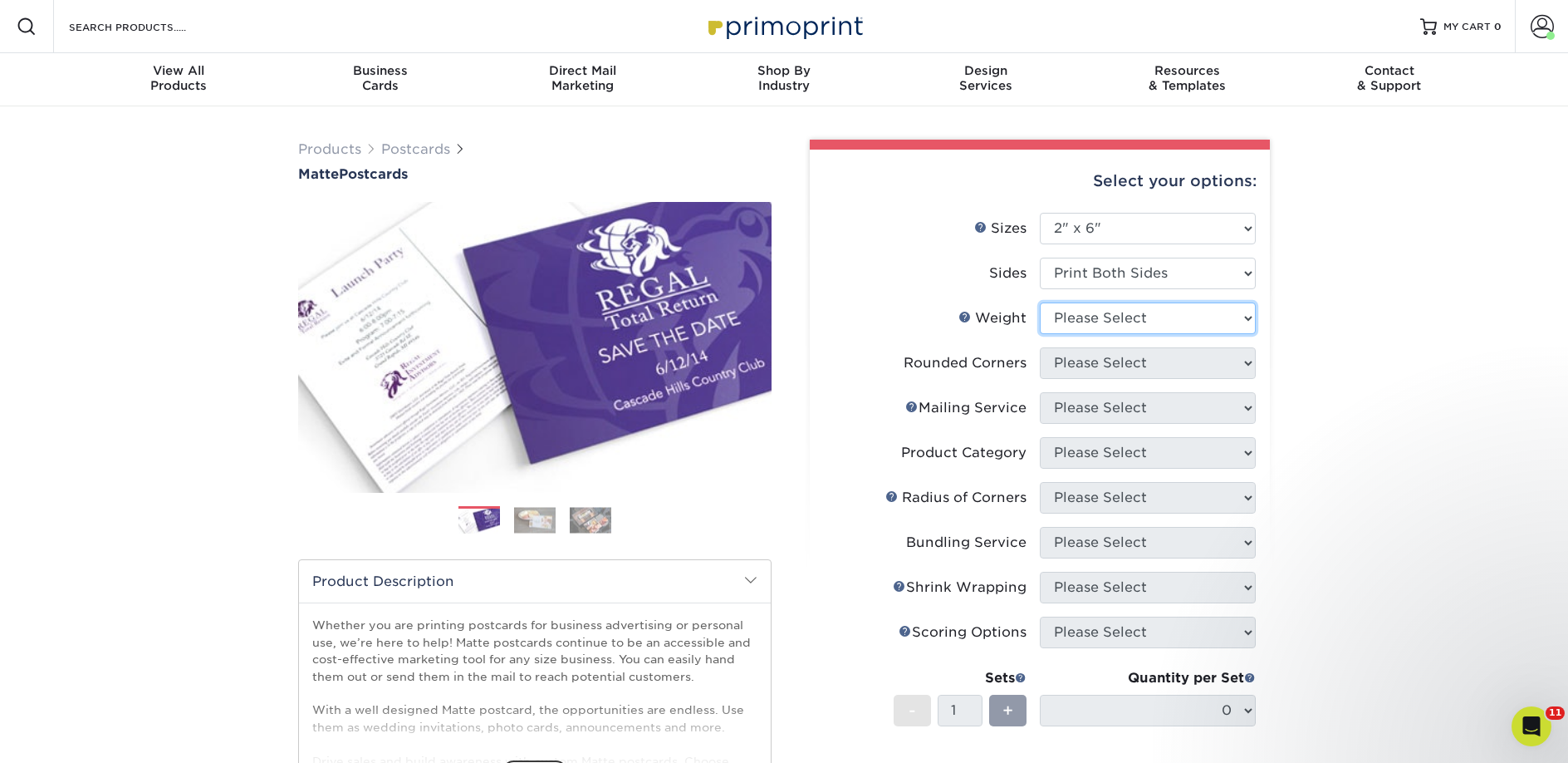
click at [1073, 309] on select "Please Select 14PT 16PT" at bounding box center [1148, 318] width 216 height 32
select select "14PT"
click at [1040, 303] on select "Please Select 14PT 16PT" at bounding box center [1148, 318] width 216 height 32
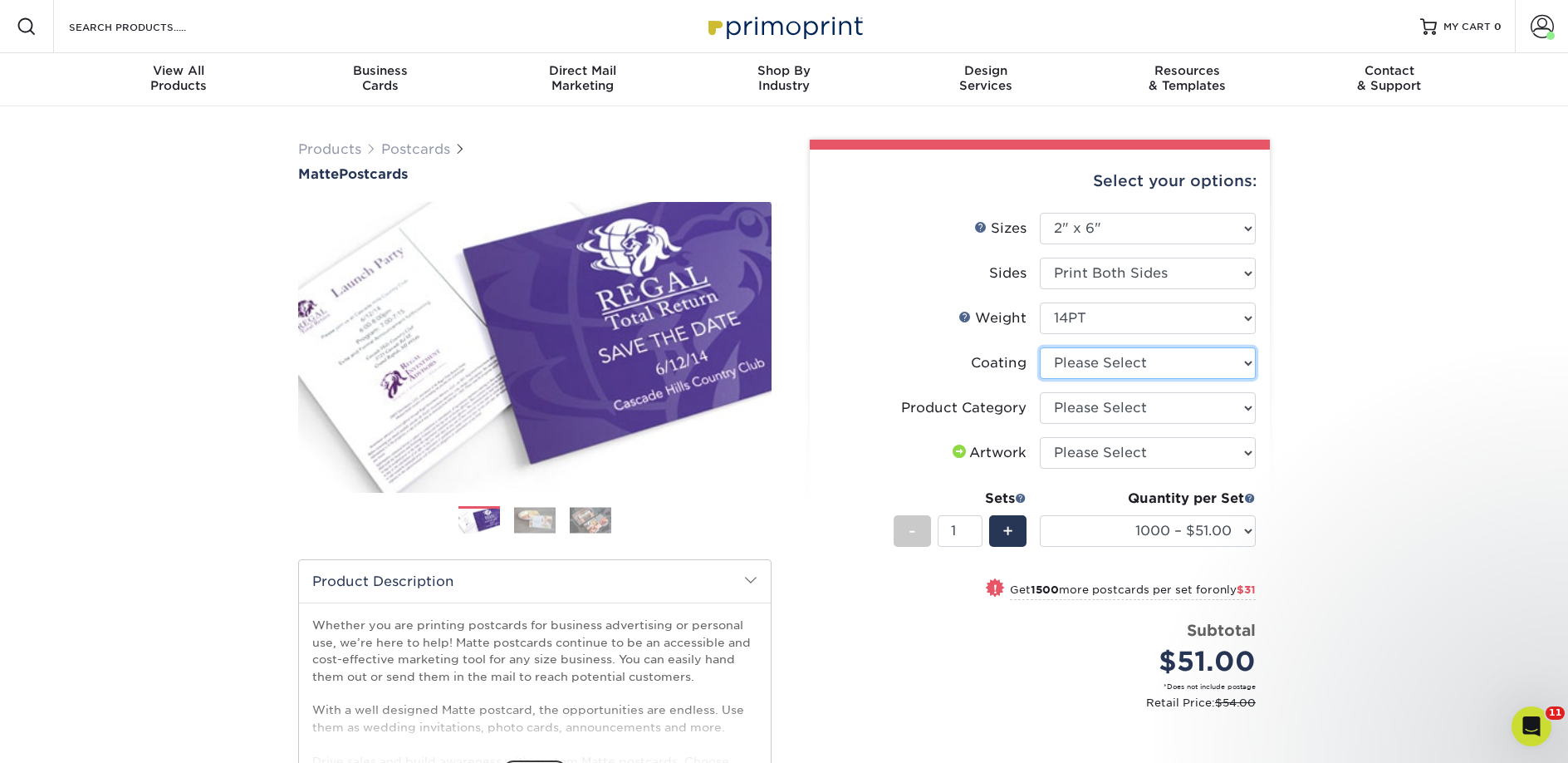
click at [1088, 361] on select at bounding box center [1148, 364] width 216 height 32
select select "121bb7b5-3b4d-429f-bd8d-bbf80e953313"
click at [1040, 348] on select at bounding box center [1148, 364] width 216 height 32
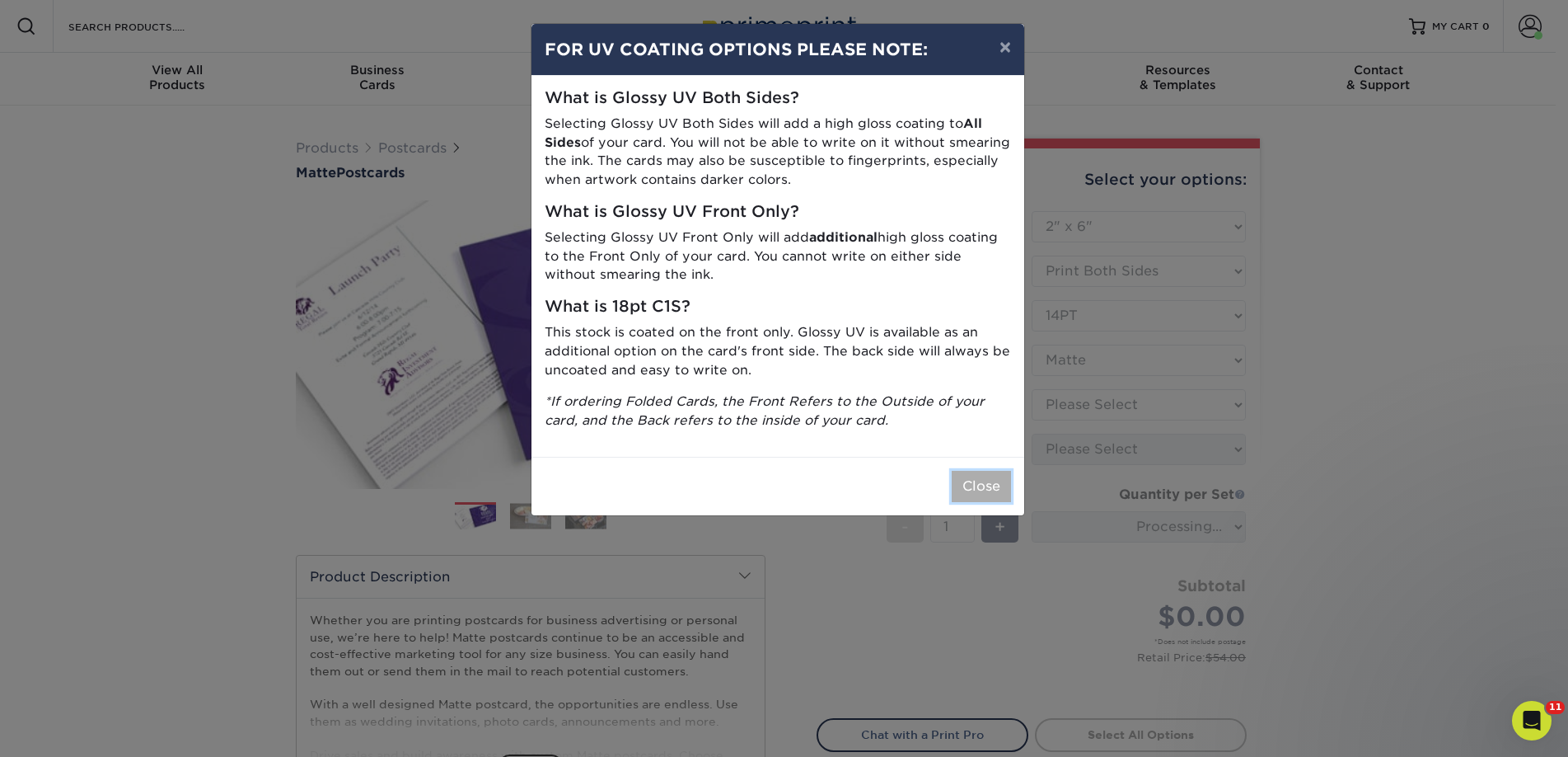
click at [969, 485] on button "Close" at bounding box center [981, 487] width 60 height 32
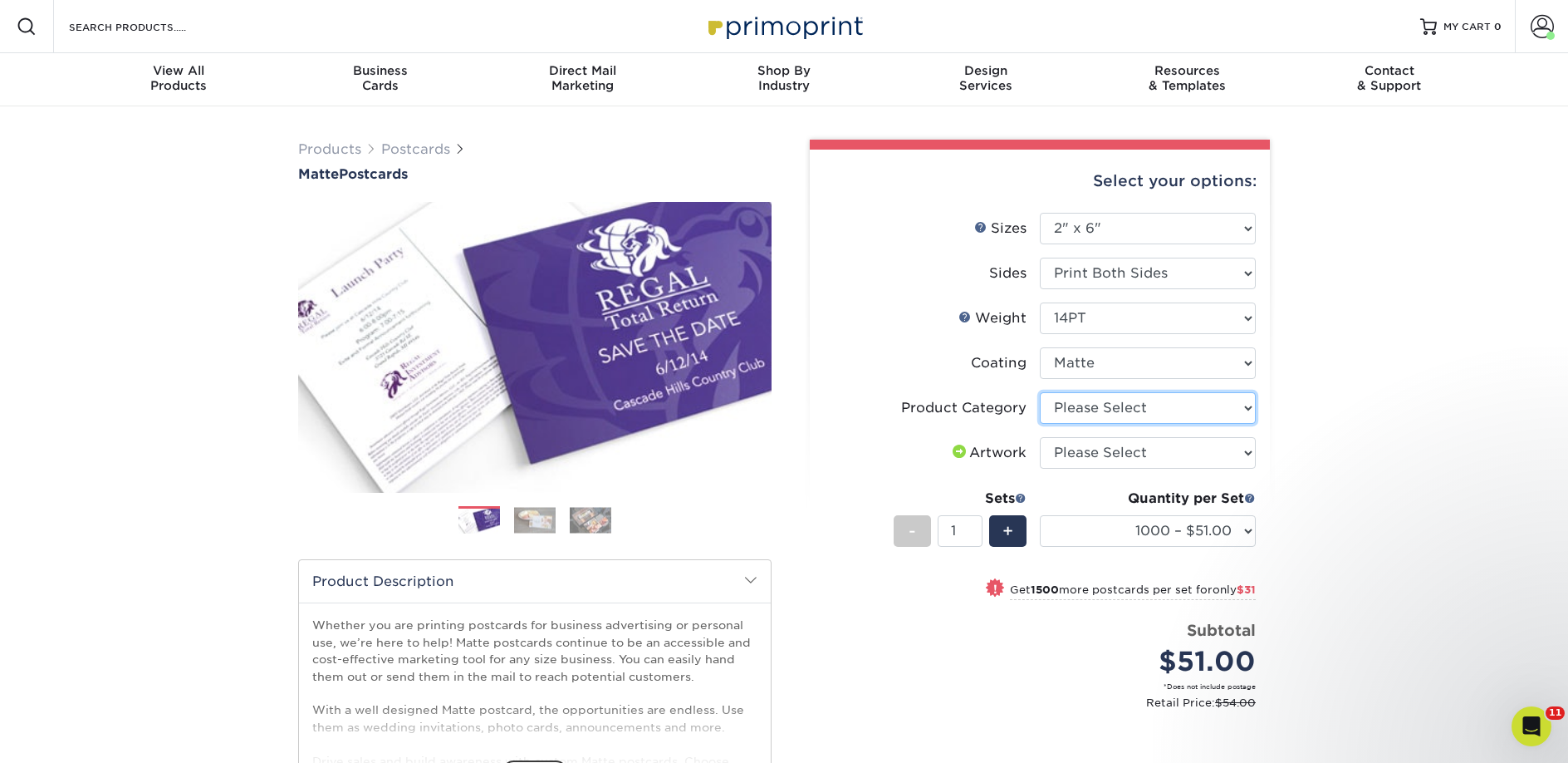
click at [1096, 409] on select "Please Select Postcards" at bounding box center [1148, 408] width 216 height 32
select select "9b7272e0-d6c8-4c3c-8e97-d3a1bcdab858"
click at [1040, 392] on select "Please Select Postcards" at bounding box center [1148, 408] width 216 height 32
click at [1098, 450] on select "Please Select I will upload files I need a design - $150" at bounding box center [1148, 453] width 216 height 32
select select "upload"
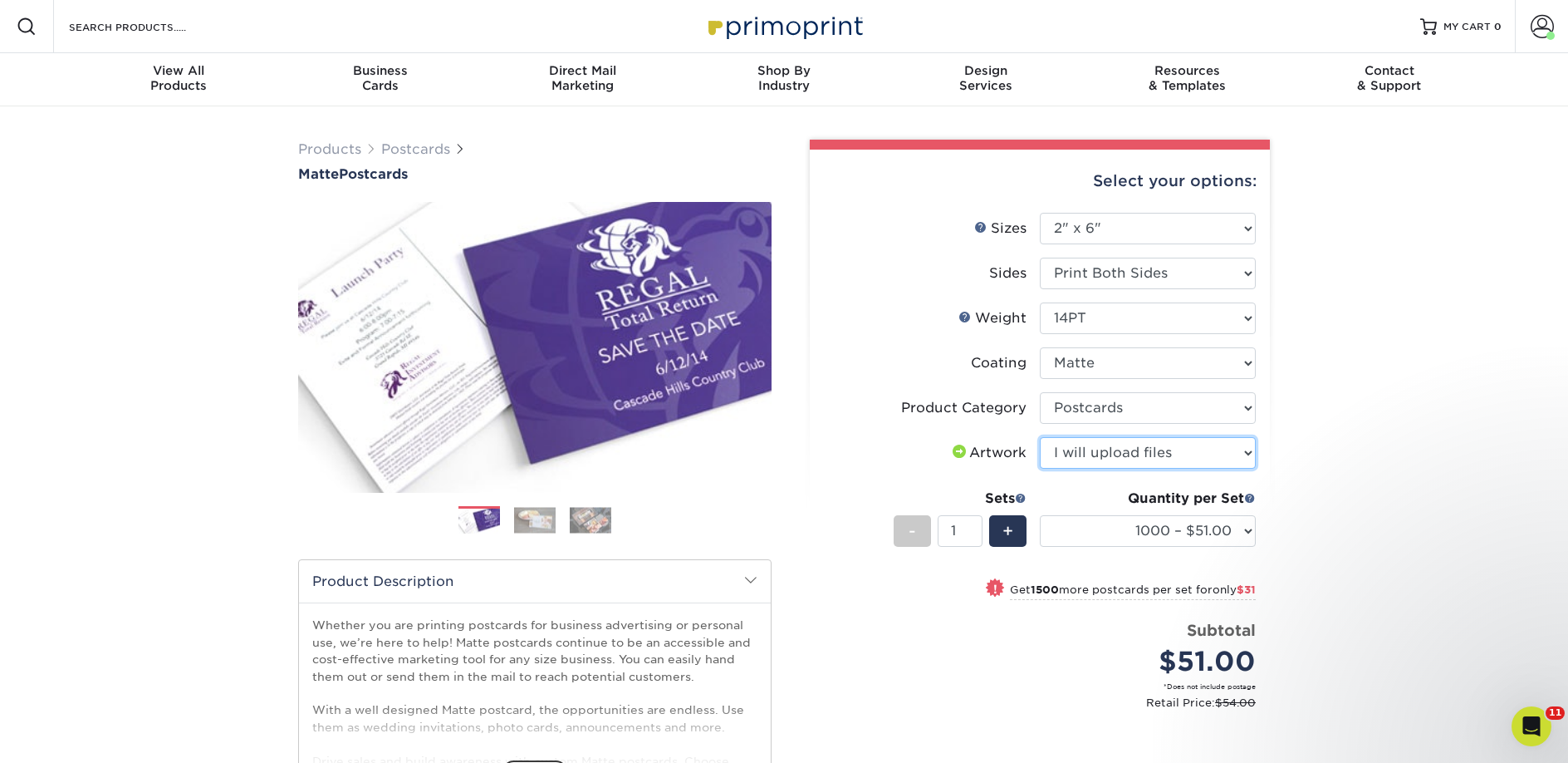
click at [1040, 437] on select "Please Select I will upload files I need a design - $150" at bounding box center [1148, 453] width 216 height 32
click at [1146, 537] on select "1000 – $51.00 2500 – $82.00 5000 – $123.00 10000 – $234.00 15000 – $344.00 2000…" at bounding box center [1148, 531] width 216 height 32
select select "5000 – $123.00"
click at [1040, 515] on select "1000 – $51.00 2500 – $82.00 5000 – $123.00 10000 – $234.00 15000 – $344.00 2000…" at bounding box center [1148, 531] width 216 height 32
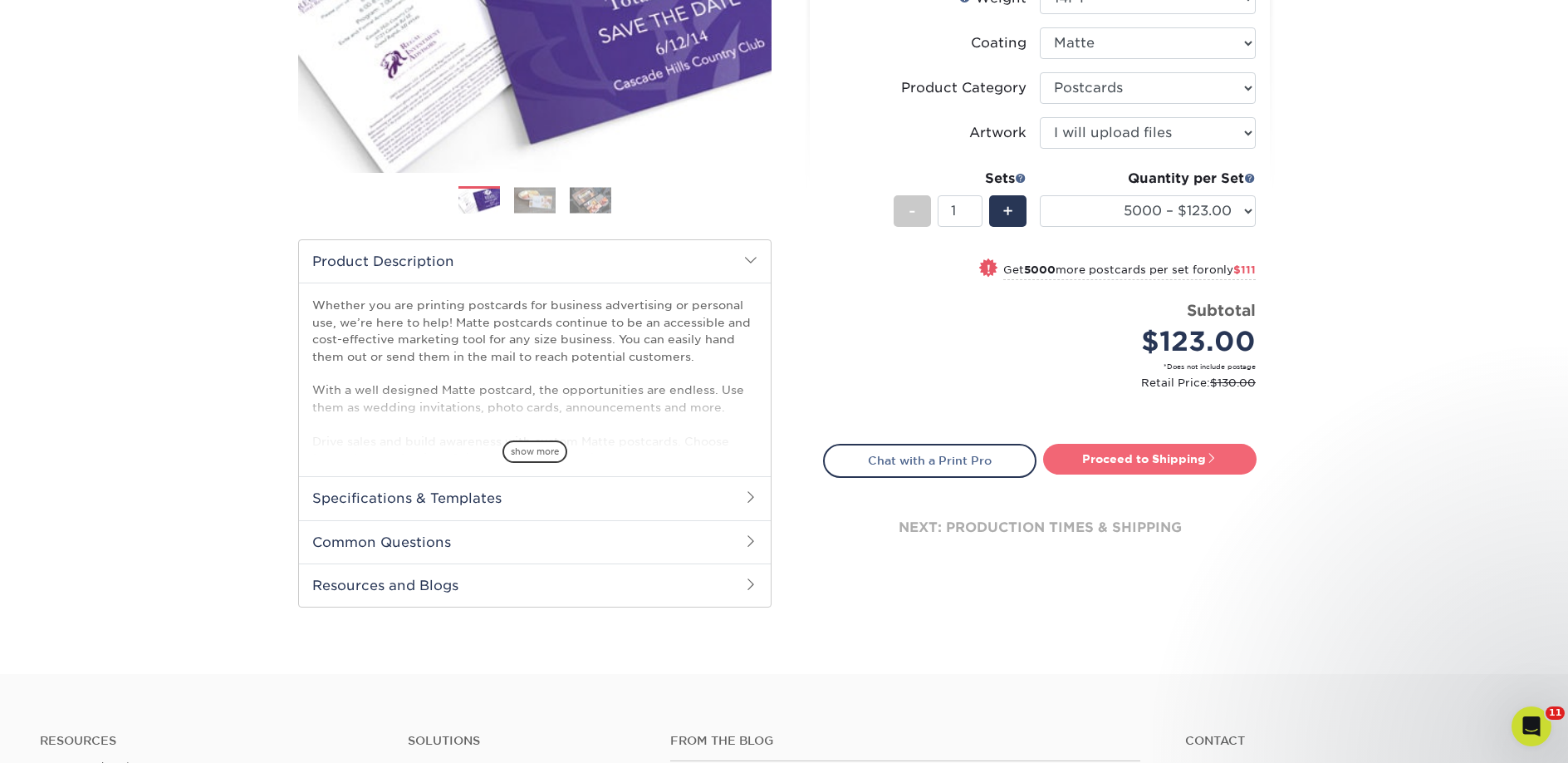
click at [1135, 465] on link "Proceed to Shipping" at bounding box center [1150, 459] width 214 height 30
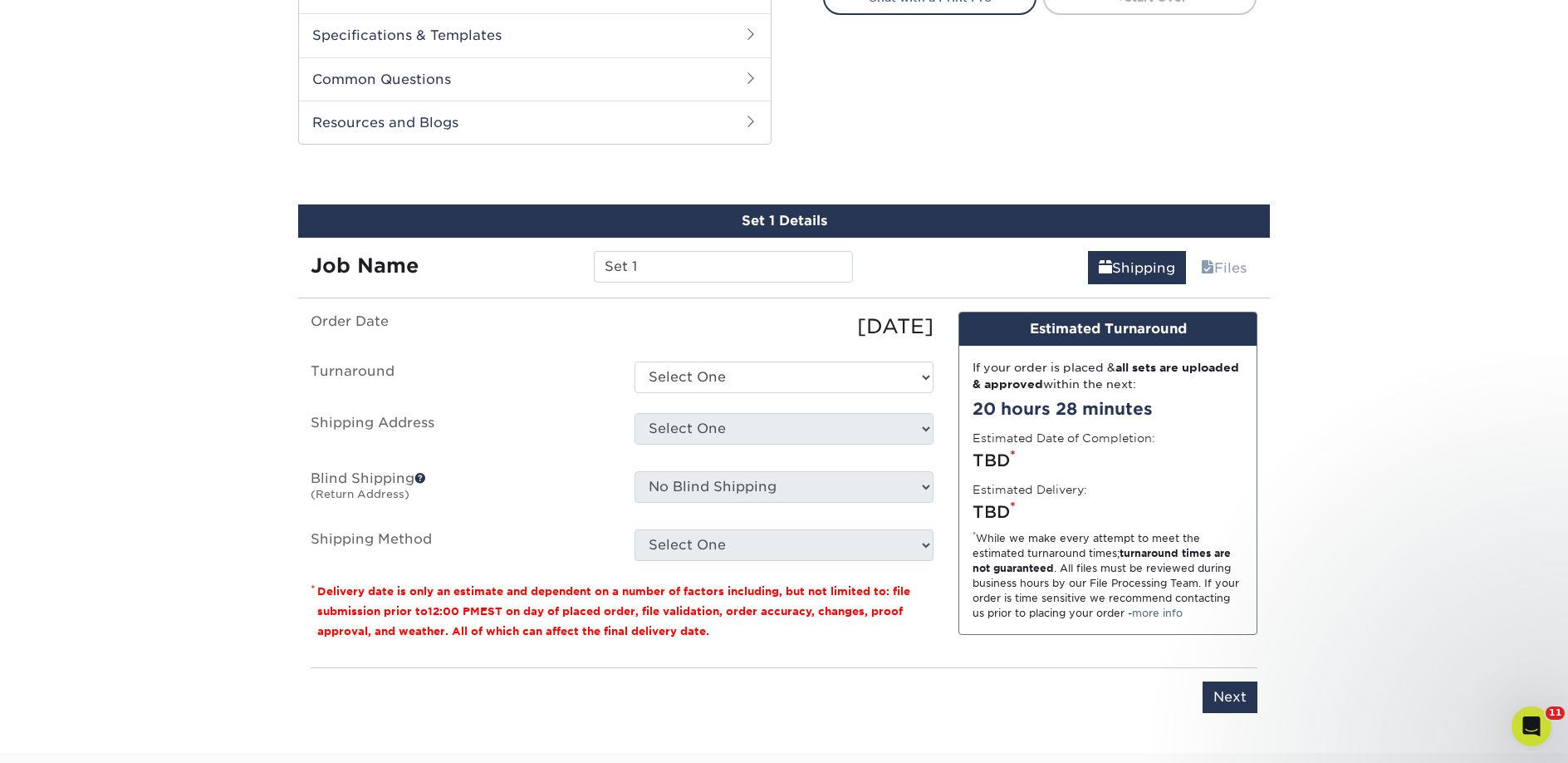
scroll to position [846, 0]
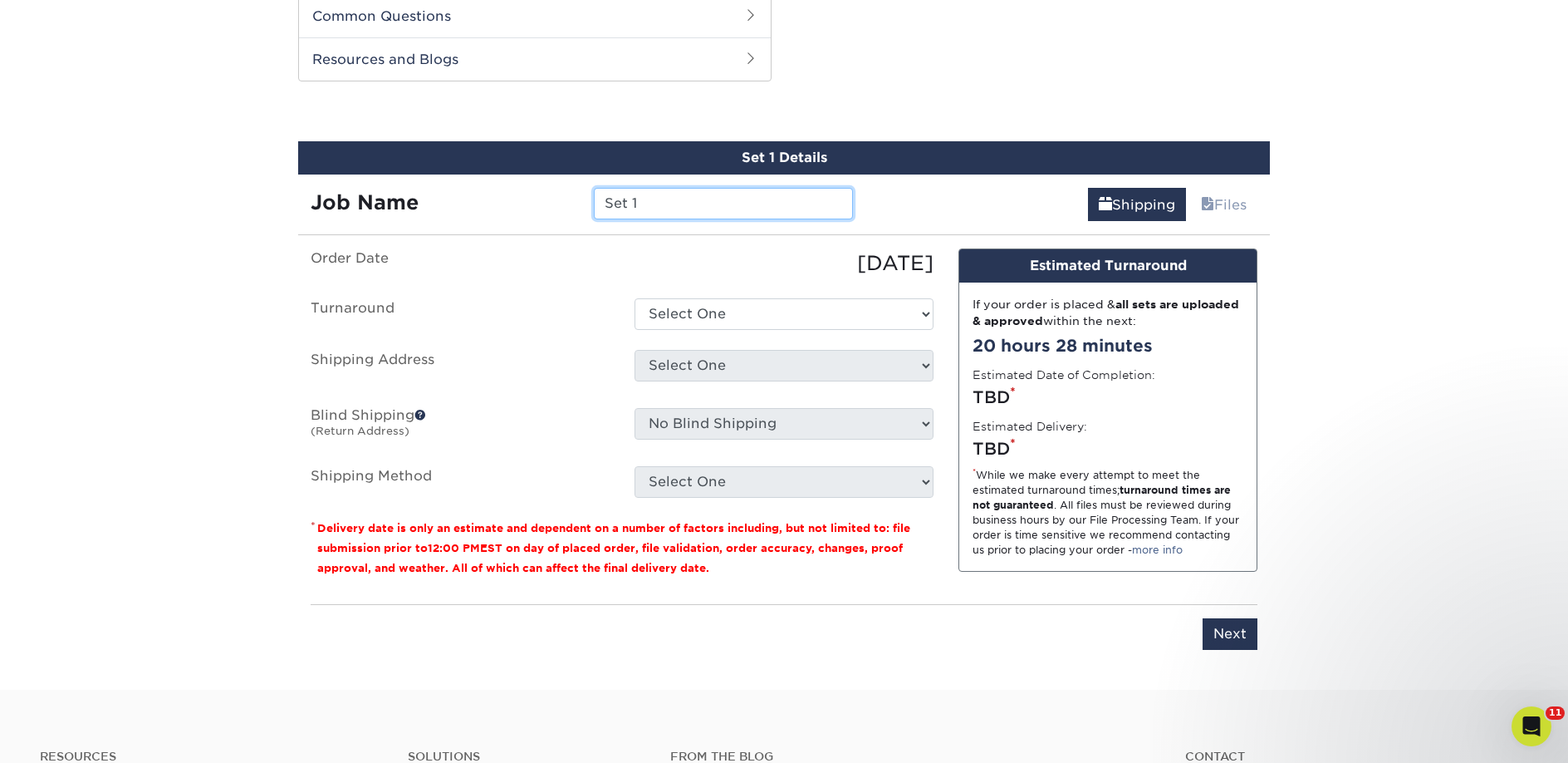
click at [617, 208] on input "Set 1" at bounding box center [723, 204] width 258 height 32
paste input "Midlothian Book Exchange"
type input "Midlothian Book Exchange"
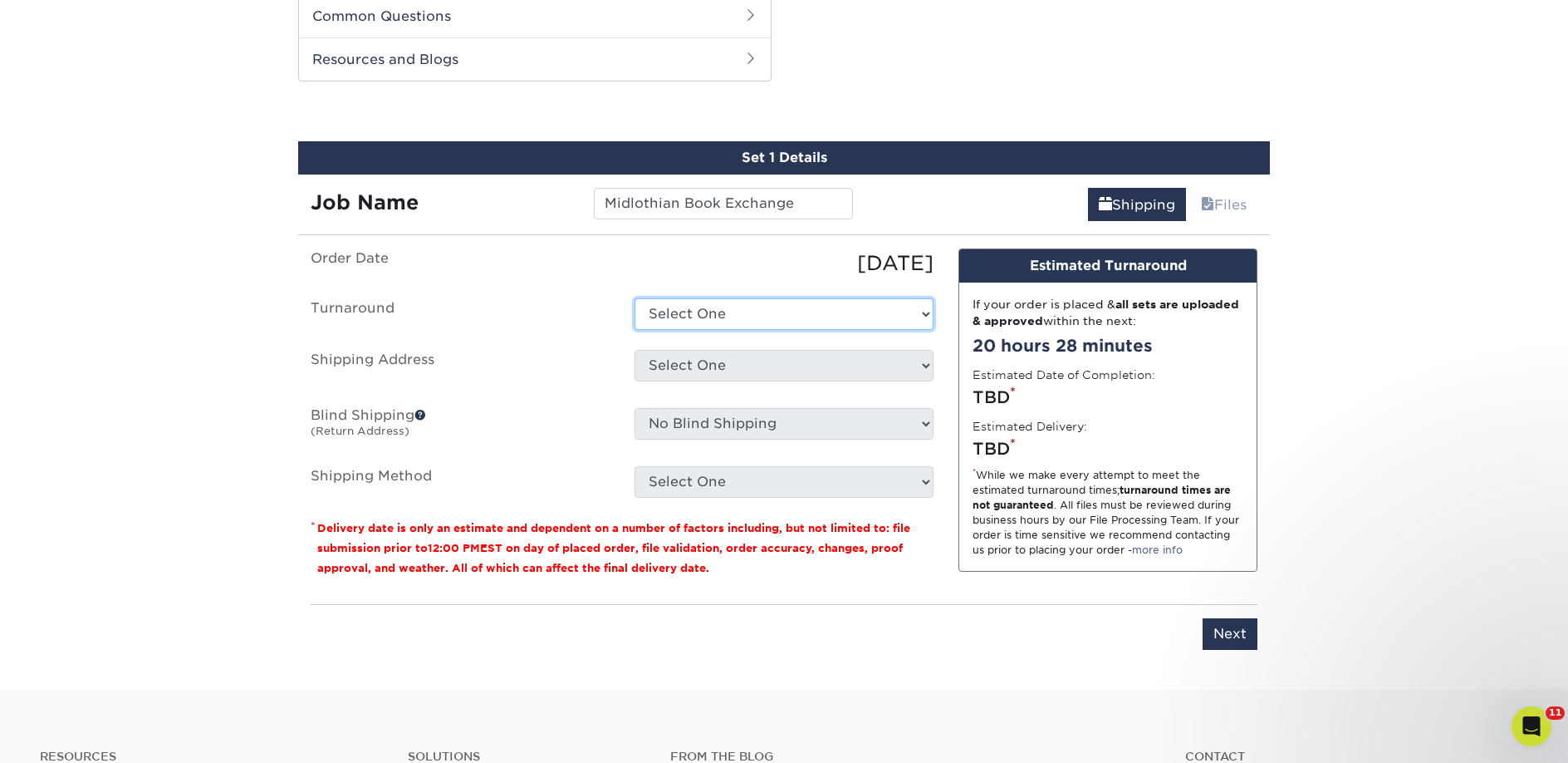
click at [687, 309] on select "Select One 2-4 Business Days 2 Day Next Business Day" at bounding box center [784, 314] width 299 height 32
select select "a9cd5a85-4071-4433-97be-2a724b9524af"
click at [635, 298] on select "Select One 2-4 Business Days 2 Day Next Business Day" at bounding box center [784, 314] width 299 height 32
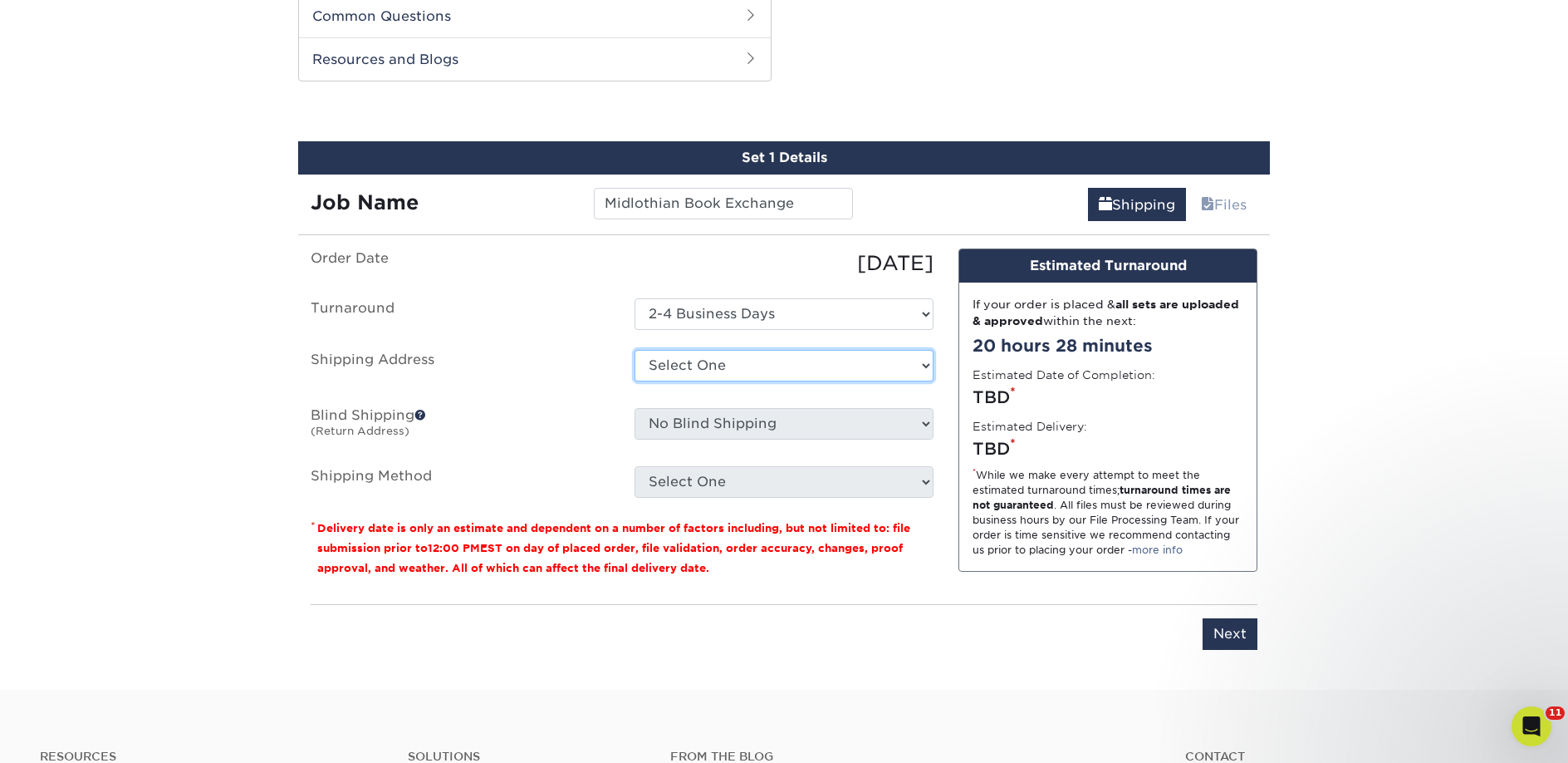
click at [656, 369] on select "Select One 2nd Floor Convention Center A Better Today Books & Boutique A Good B…" at bounding box center [784, 366] width 299 height 32
select select "261862"
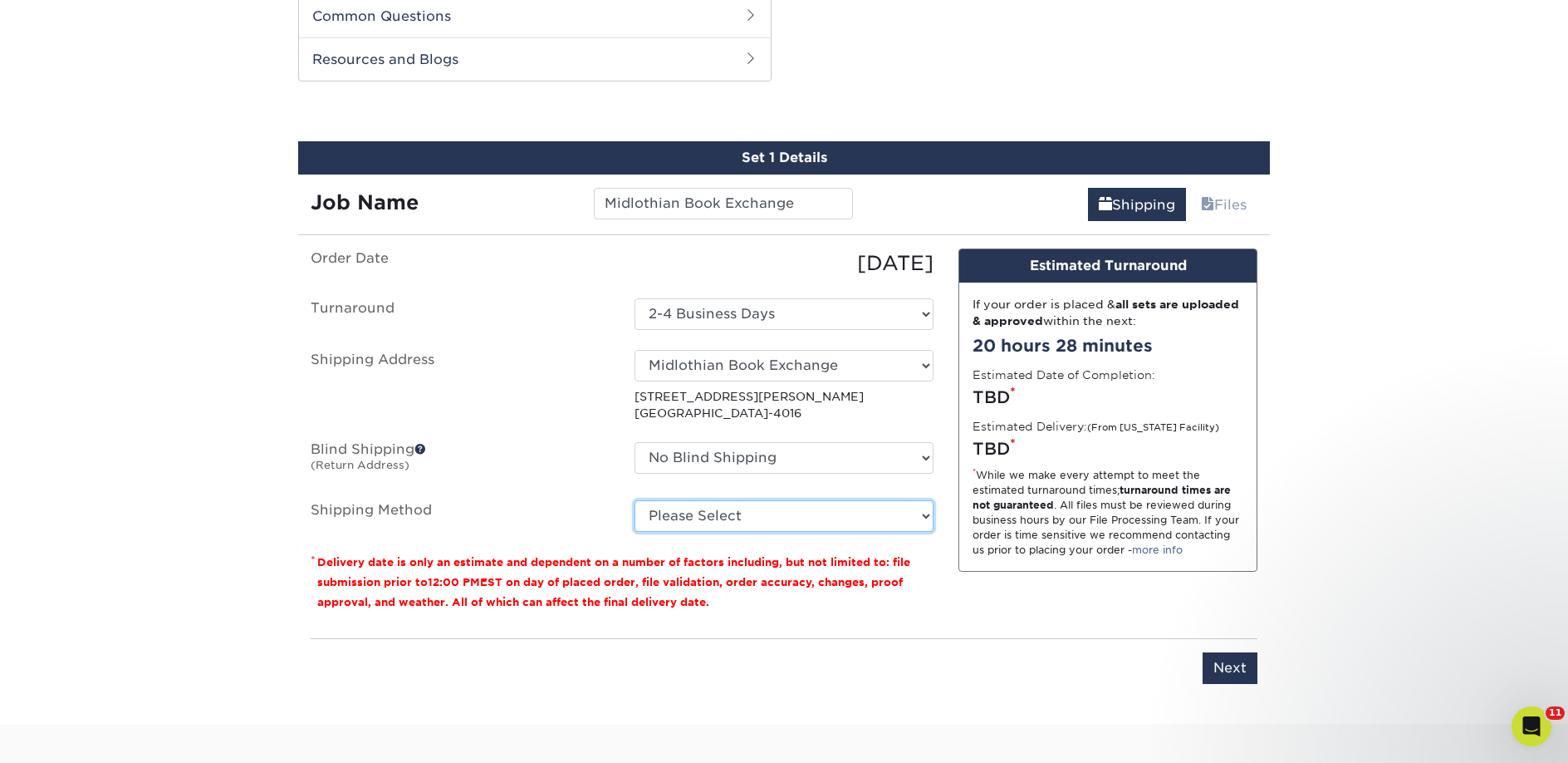
click at [782, 522] on select "Please Select Ground Shipping (+$47.62) 3 Day Shipping Service (+$76.28) 2 Day …" at bounding box center [784, 516] width 299 height 32
select select "03"
click at [635, 500] on select "Please Select Ground Shipping (+$47.62) 3 Day Shipping Service (+$76.28) 2 Day …" at bounding box center [784, 516] width 299 height 32
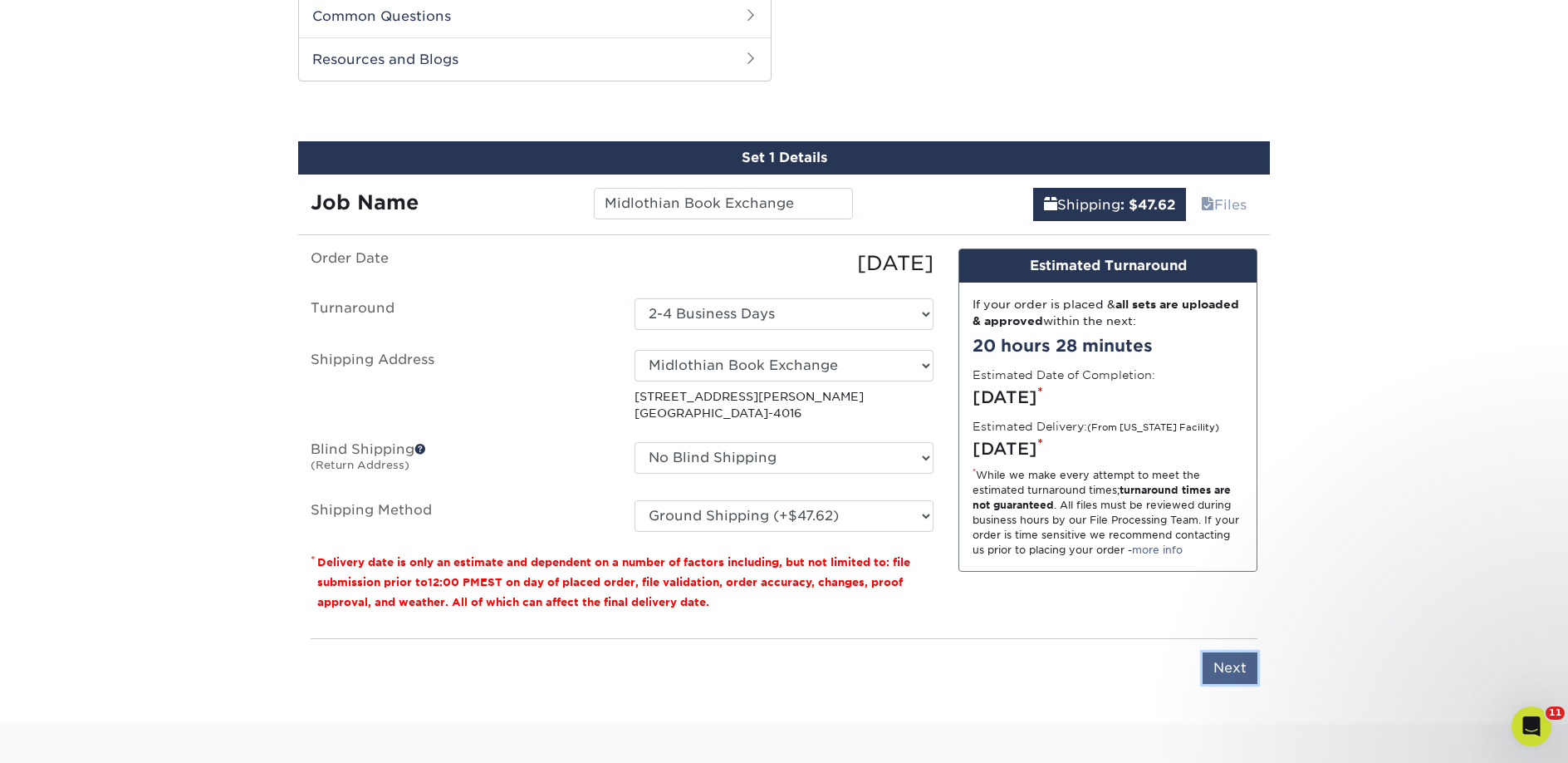
click at [1224, 663] on input "Next" at bounding box center [1231, 668] width 55 height 32
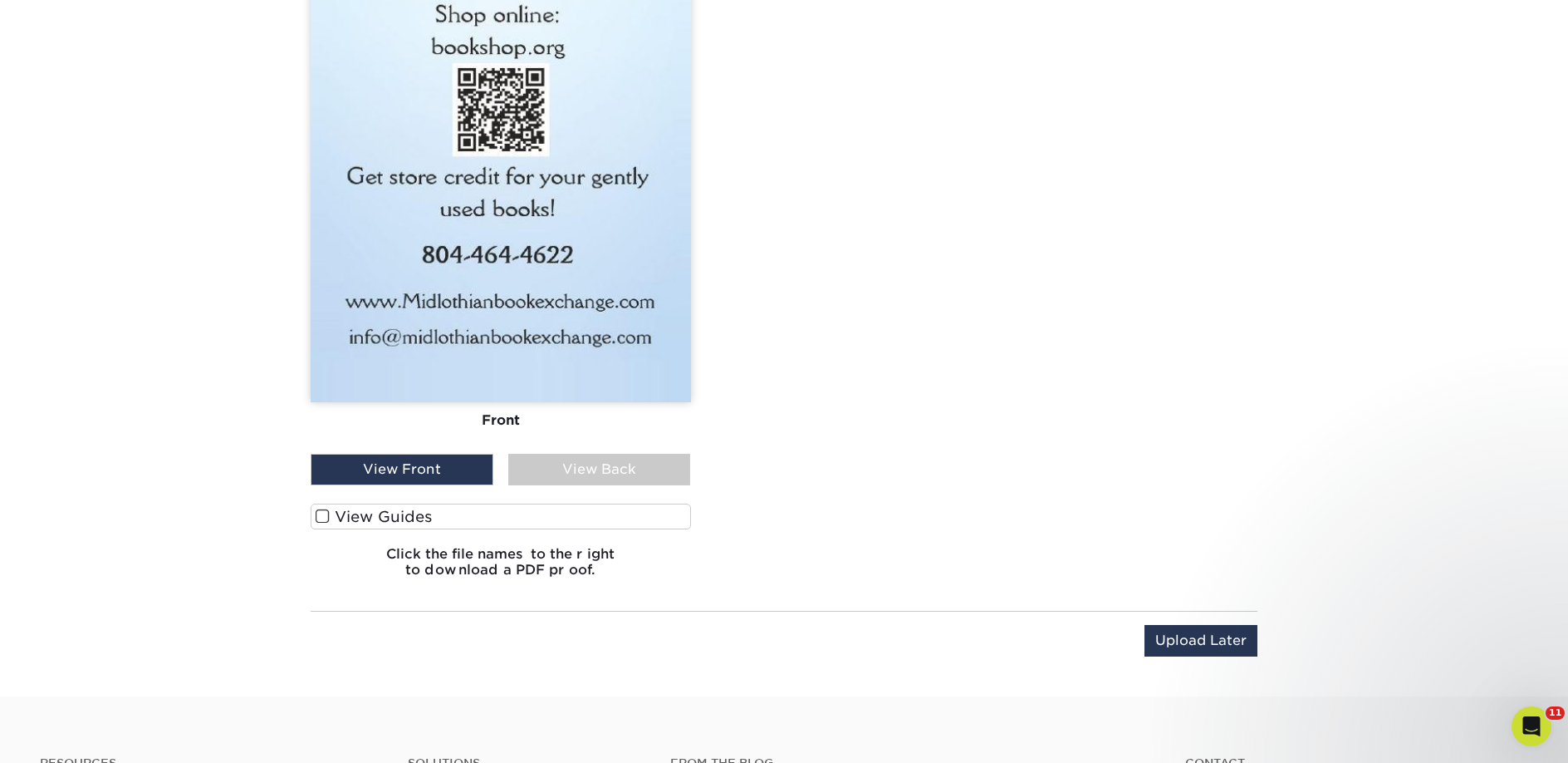
click at [426, 516] on label "View Guides" at bounding box center [500, 516] width 380 height 26
click at [0, 0] on input "View Guides" at bounding box center [0, 0] width 0 height 0
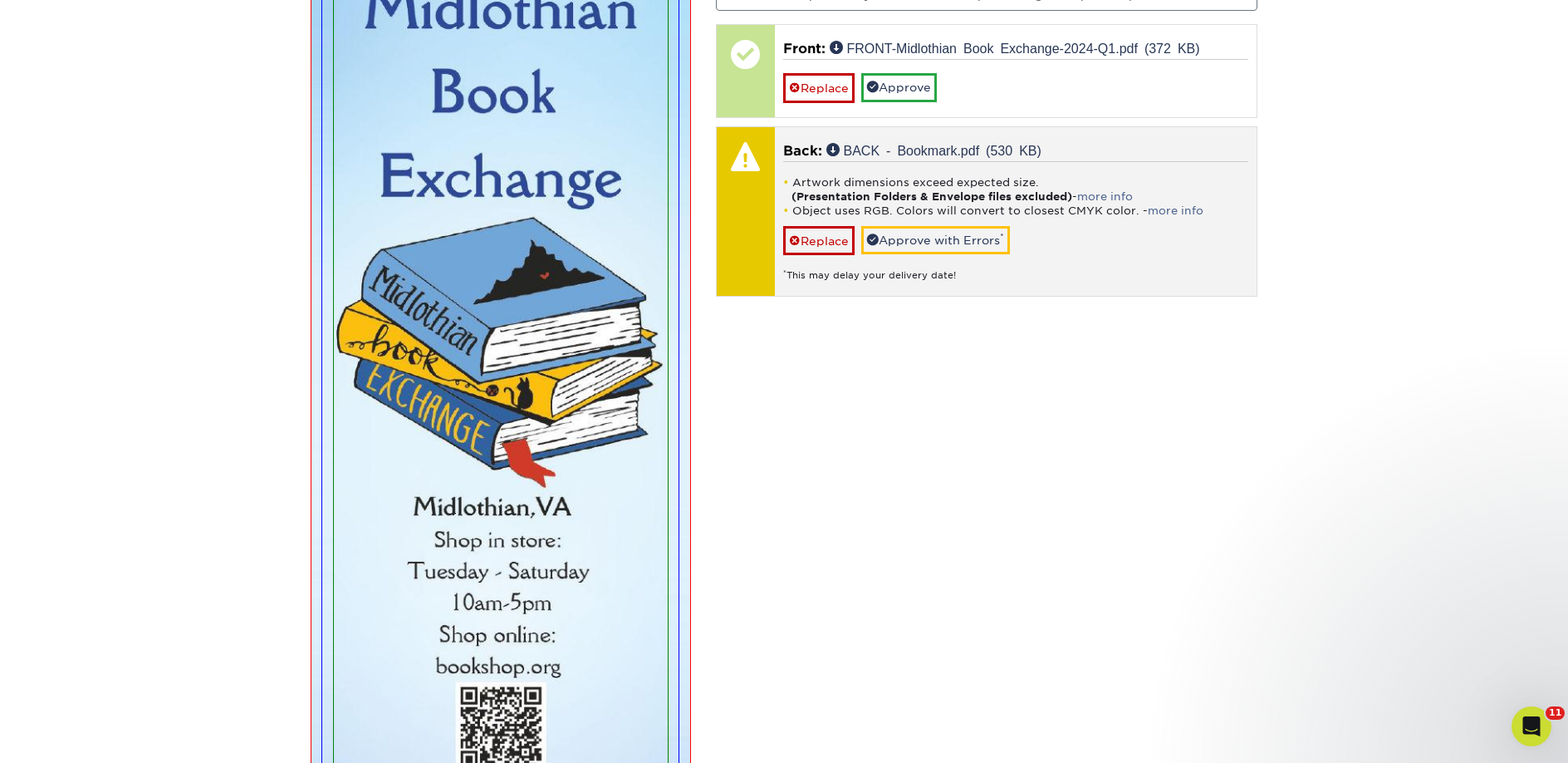
scroll to position [984, 0]
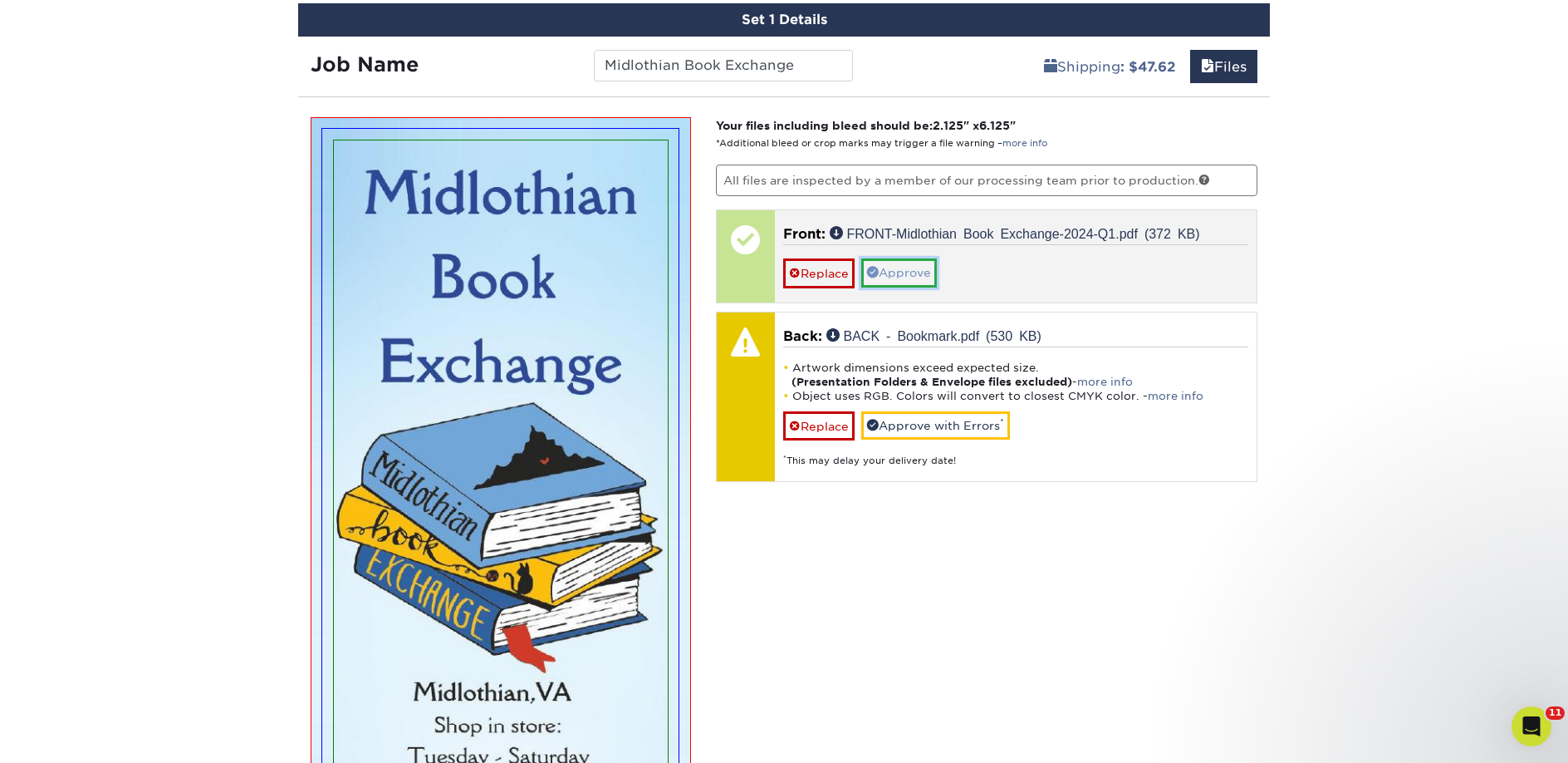
click at [885, 275] on link "Approve" at bounding box center [899, 272] width 75 height 28
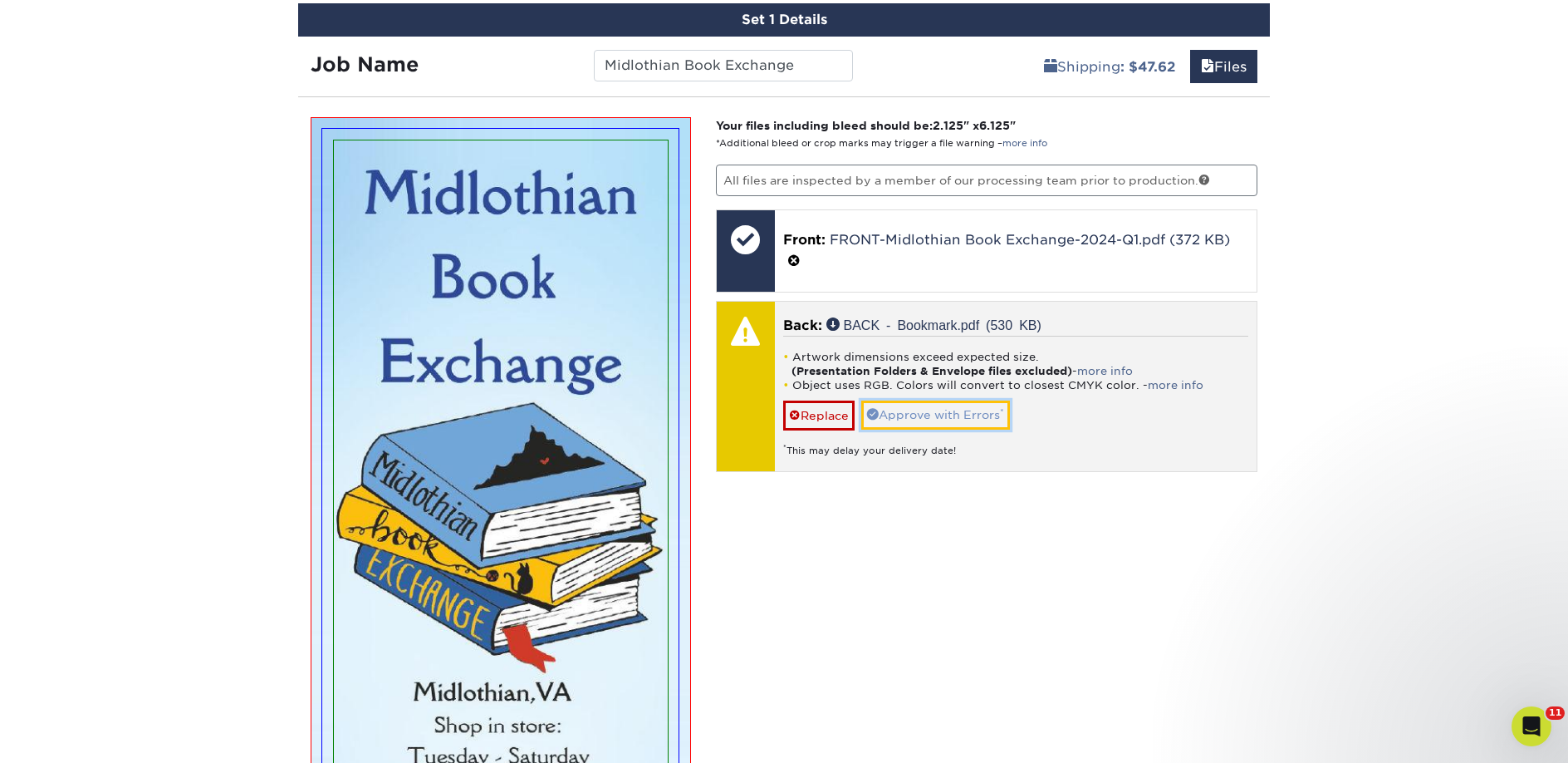
click at [905, 405] on link "Approve with Errors *" at bounding box center [936, 415] width 149 height 28
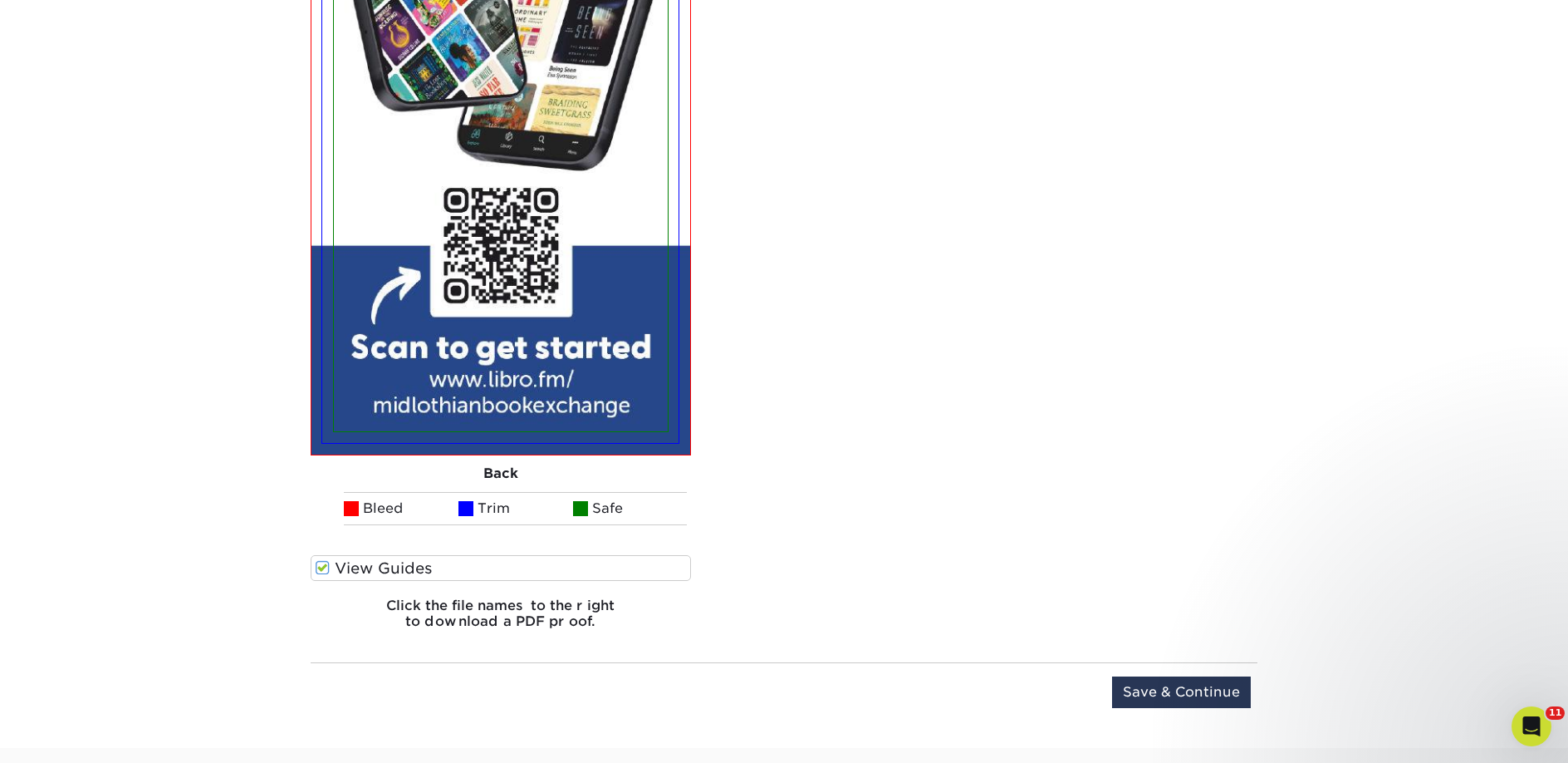
scroll to position [2990, 0]
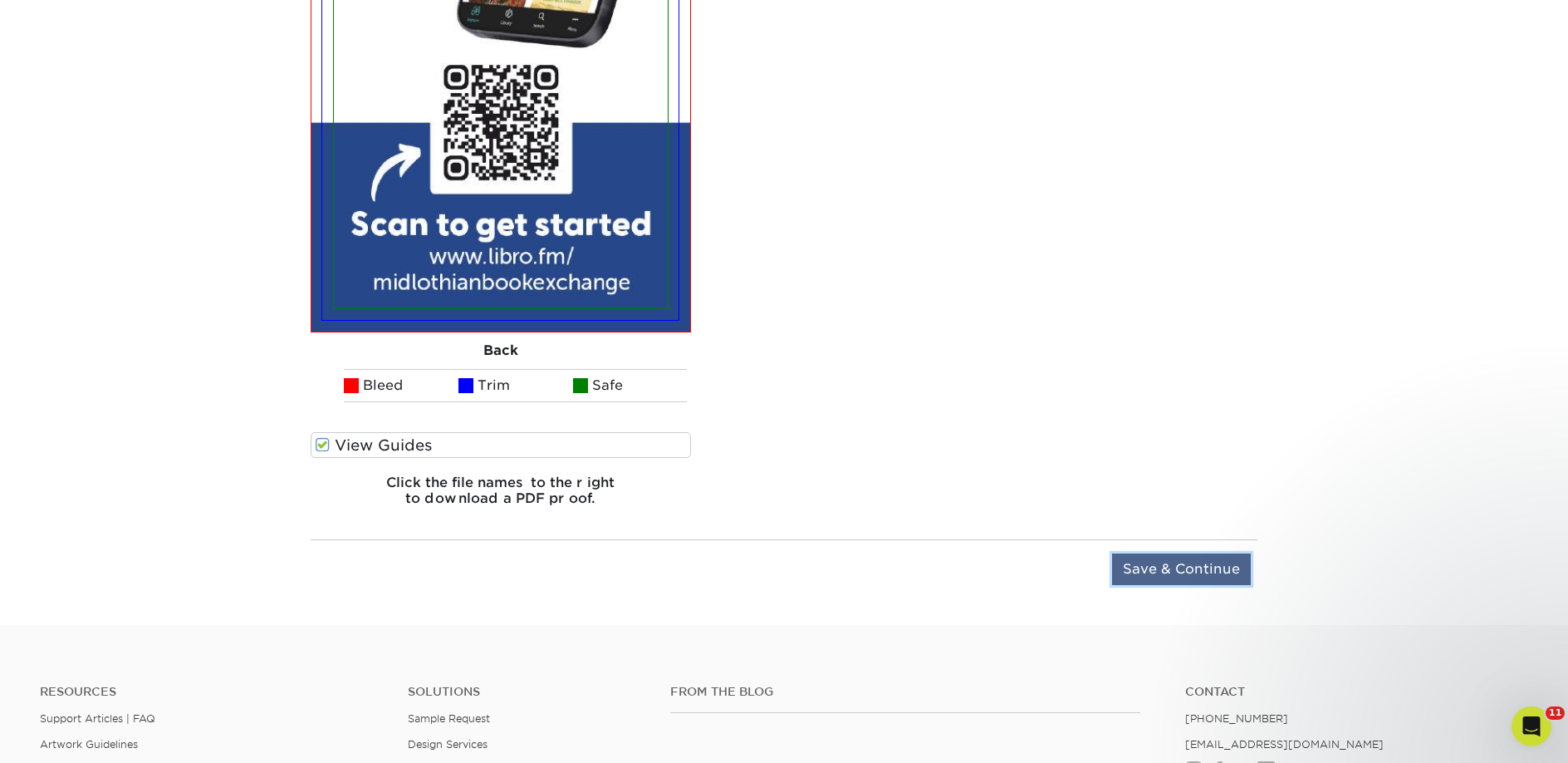
click at [1143, 575] on input "Save & Continue" at bounding box center [1181, 569] width 139 height 32
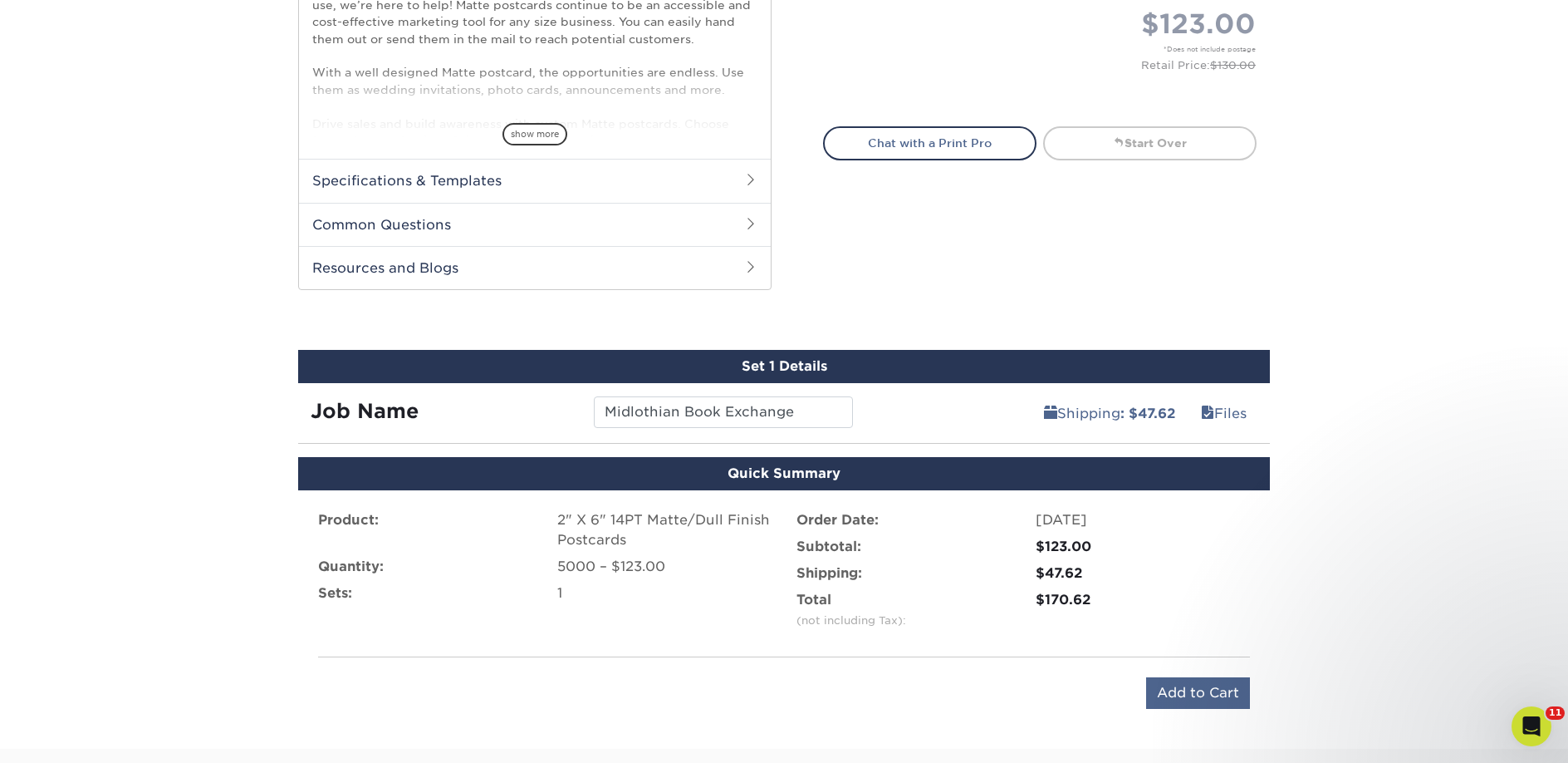
scroll to position [735, 0]
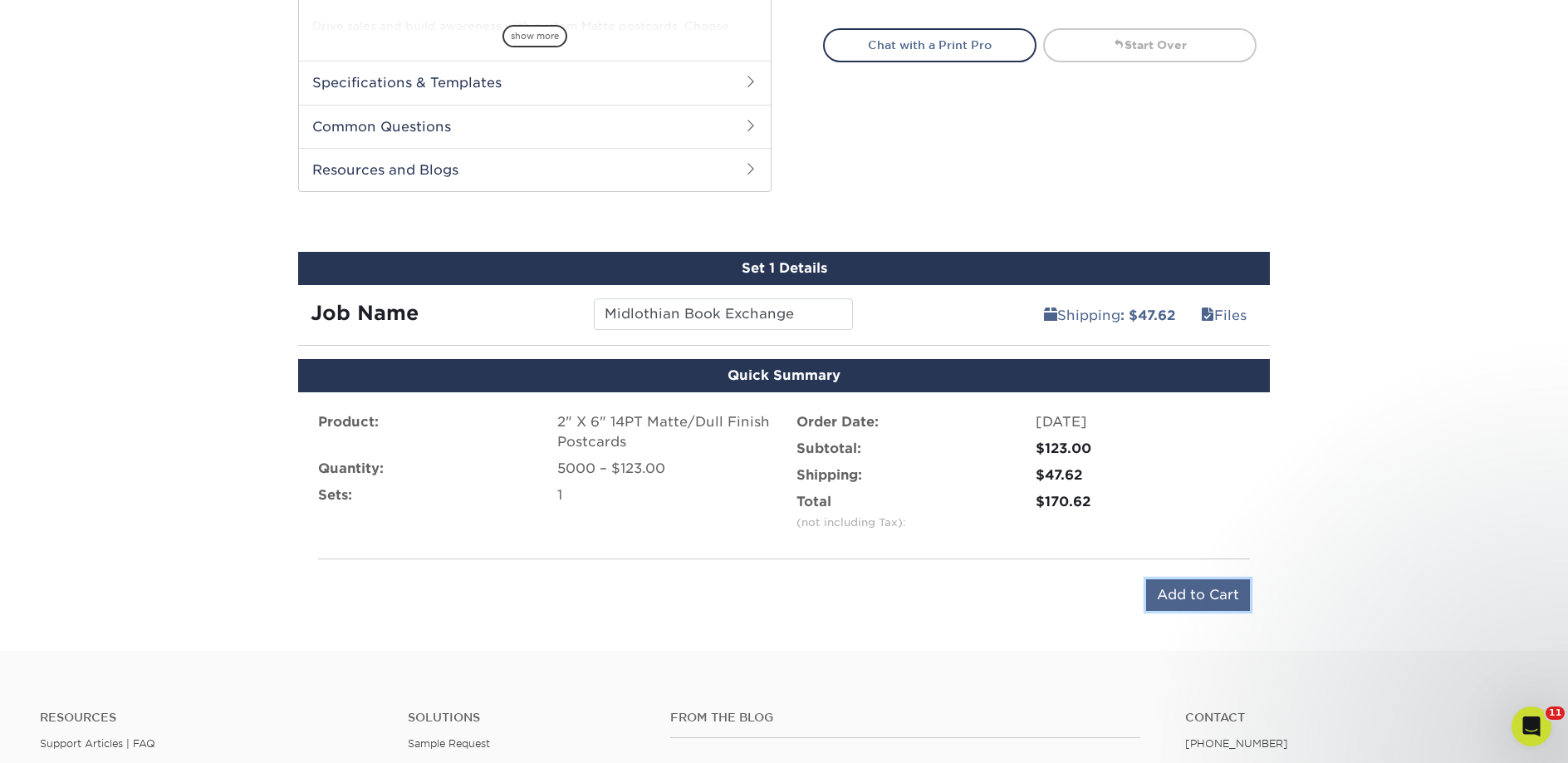
click at [1175, 599] on input "Add to Cart" at bounding box center [1198, 595] width 104 height 32
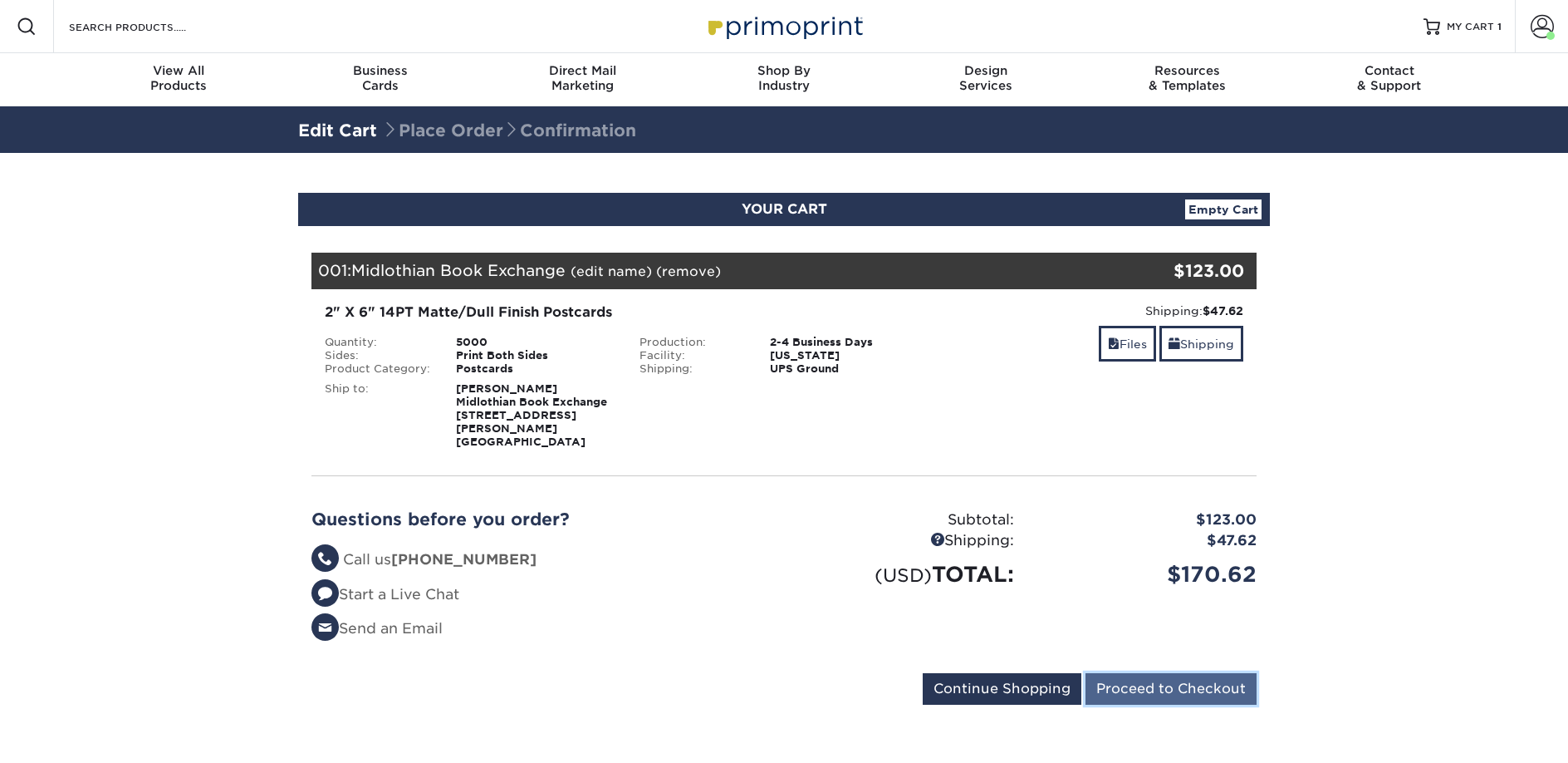
click at [1117, 686] on input "Proceed to Checkout" at bounding box center [1170, 689] width 171 height 32
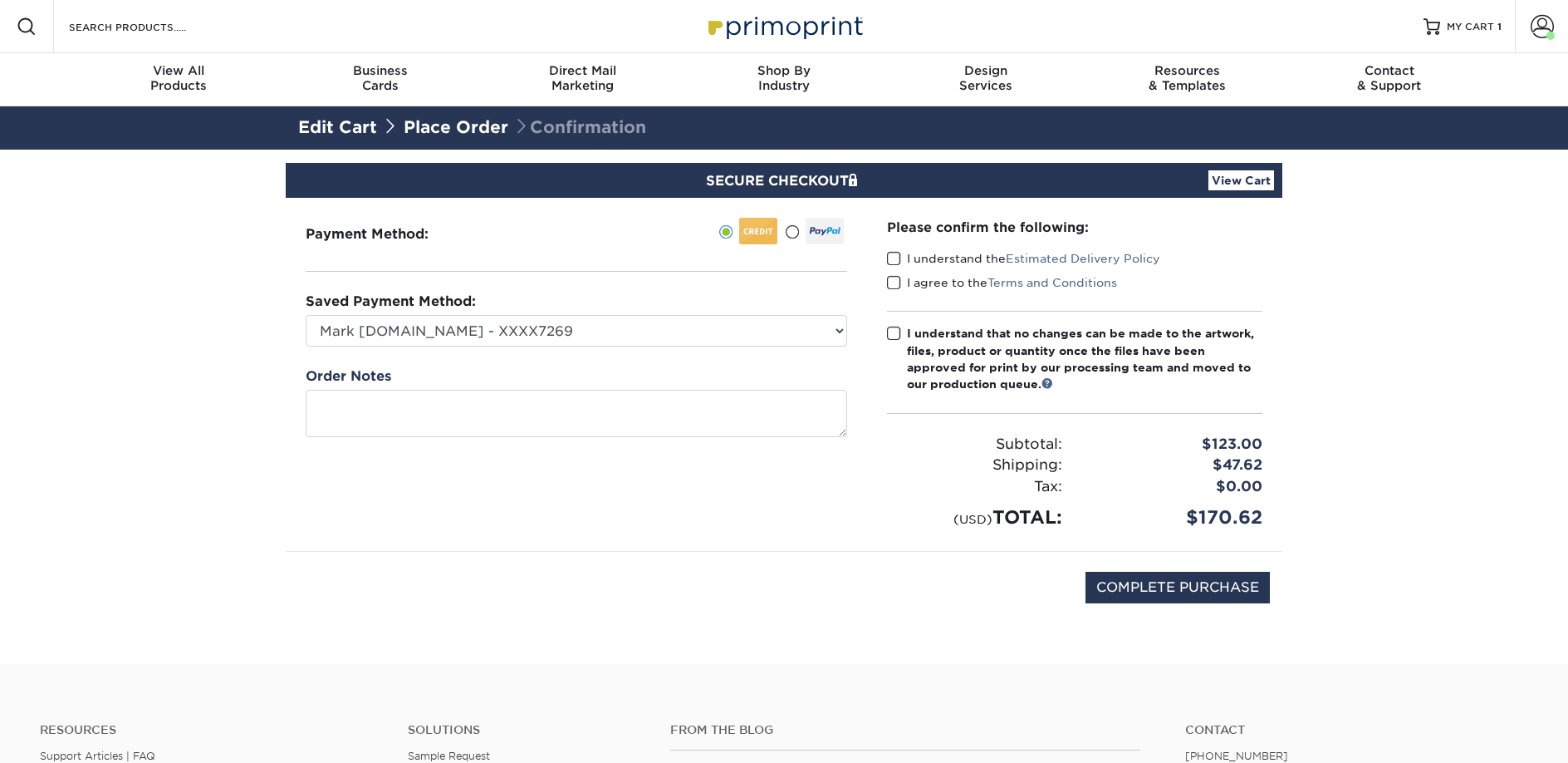
click at [901, 255] on span at bounding box center [894, 258] width 14 height 16
click at [0, 0] on input "I understand the Estimated Delivery Policy" at bounding box center [0, 0] width 0 height 0
click at [912, 283] on label "I agree to the Terms and Conditions" at bounding box center [1002, 282] width 230 height 17
click at [0, 0] on input "I agree to the Terms and Conditions" at bounding box center [0, 0] width 0 height 0
click at [921, 333] on div "I understand that no changes can be made to the artwork, files, product or quan…" at bounding box center [1085, 359] width 356 height 69
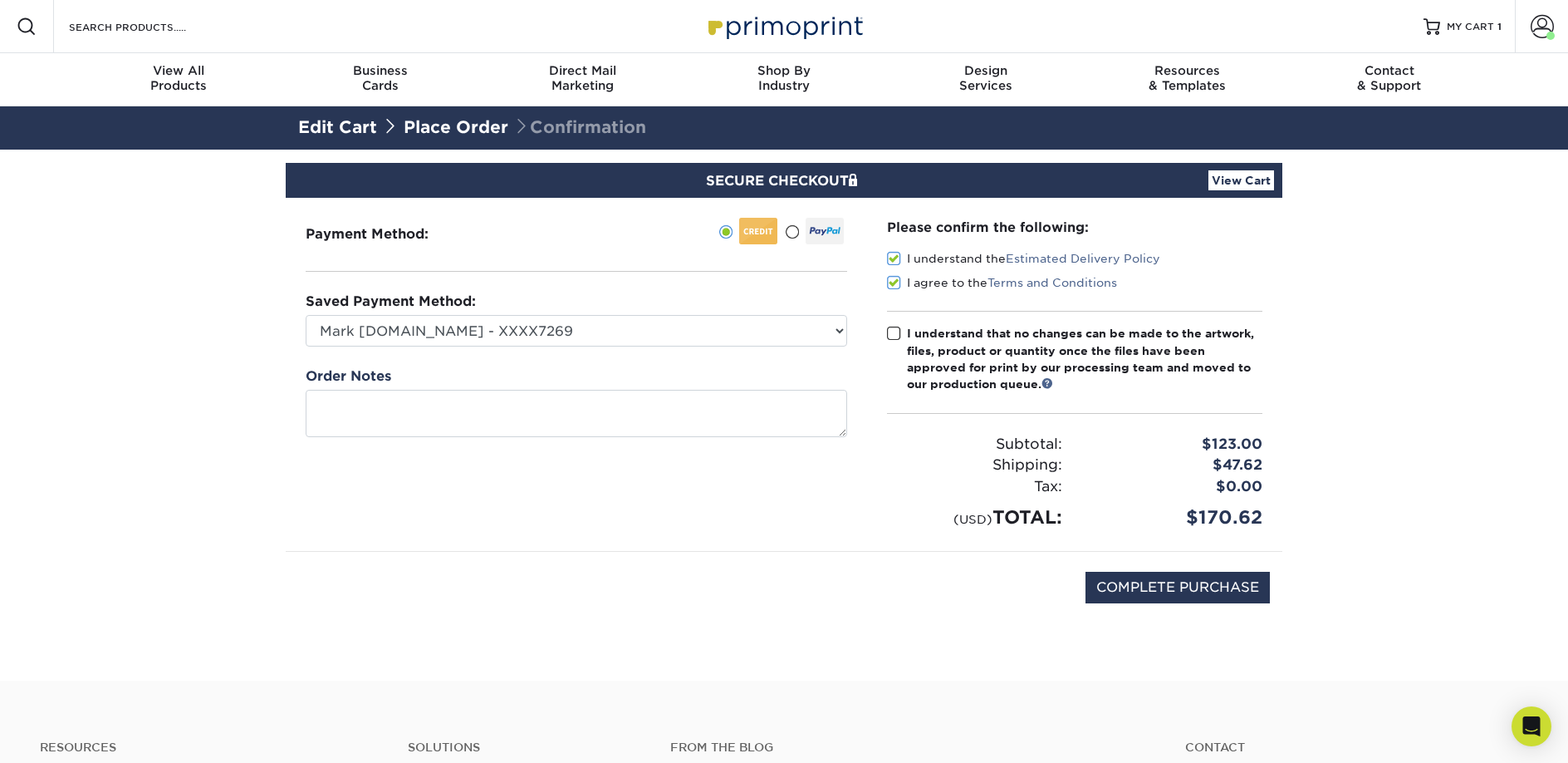
click at [0, 0] on input "I understand that no changes can be made to the artwork, files, product or quan…" at bounding box center [0, 0] width 0 height 0
click at [1115, 582] on input "COMPLETE PURCHASE" at bounding box center [1177, 588] width 185 height 32
type input "PROCESSING, PLEASE WAIT..."
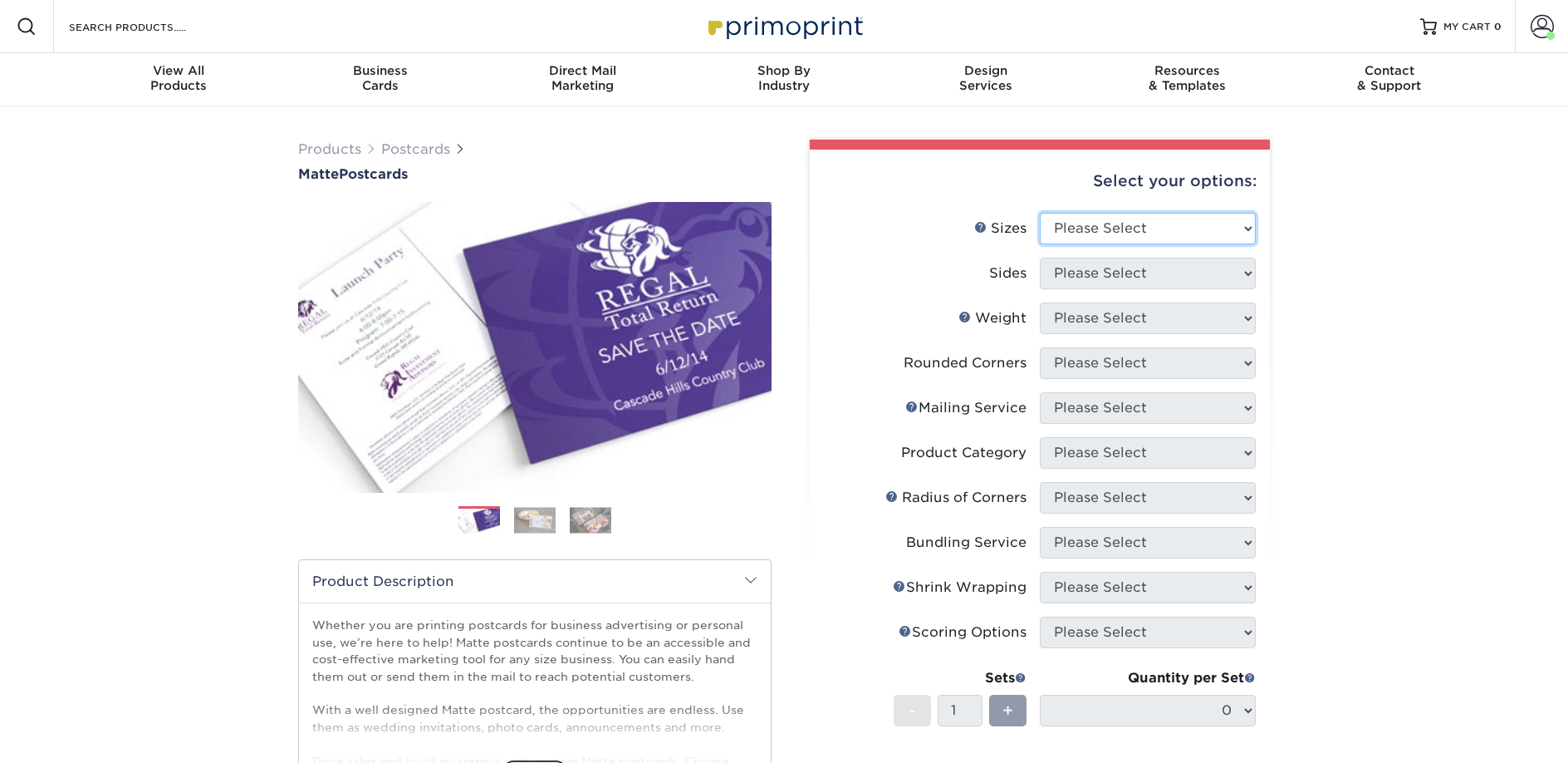
click at [1176, 228] on select "Please Select 1.5" x 7" 2" x 4" 2" x 6" 2" x 7" 2" x 8" 2.12" x 5.5" 2.125" x 5…" at bounding box center [1148, 229] width 216 height 32
select select "2.00x6.00"
click at [1040, 213] on select "Please Select 1.5" x 7" 2" x 4" 2" x 6" 2" x 7" 2" x 8" 2.12" x 5.5" 2.125" x 5…" at bounding box center [1148, 229] width 216 height 32
click at [1122, 272] on select "Please Select Print Both Sides Print Front Only" at bounding box center [1148, 273] width 216 height 32
select select "13abbda7-1d64-4f25-8bb2-c179b224825d"
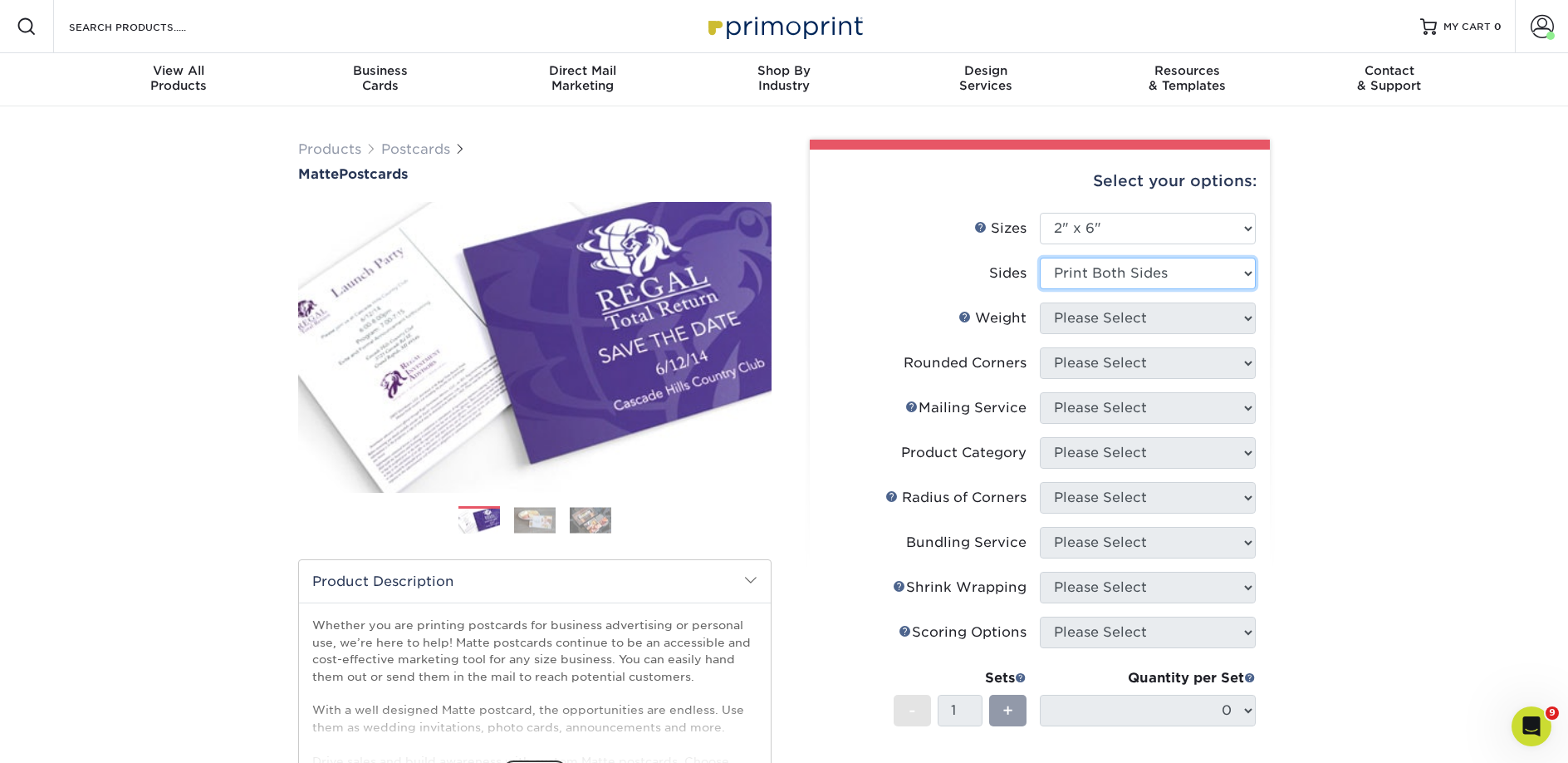
click at [1040, 257] on select "Please Select Print Both Sides Print Front Only" at bounding box center [1148, 273] width 216 height 32
click at [1120, 318] on select "Please Select 14PT 16PT" at bounding box center [1148, 318] width 216 height 32
select select "14PT"
click at [1040, 303] on select "Please Select 14PT 16PT" at bounding box center [1148, 318] width 216 height 32
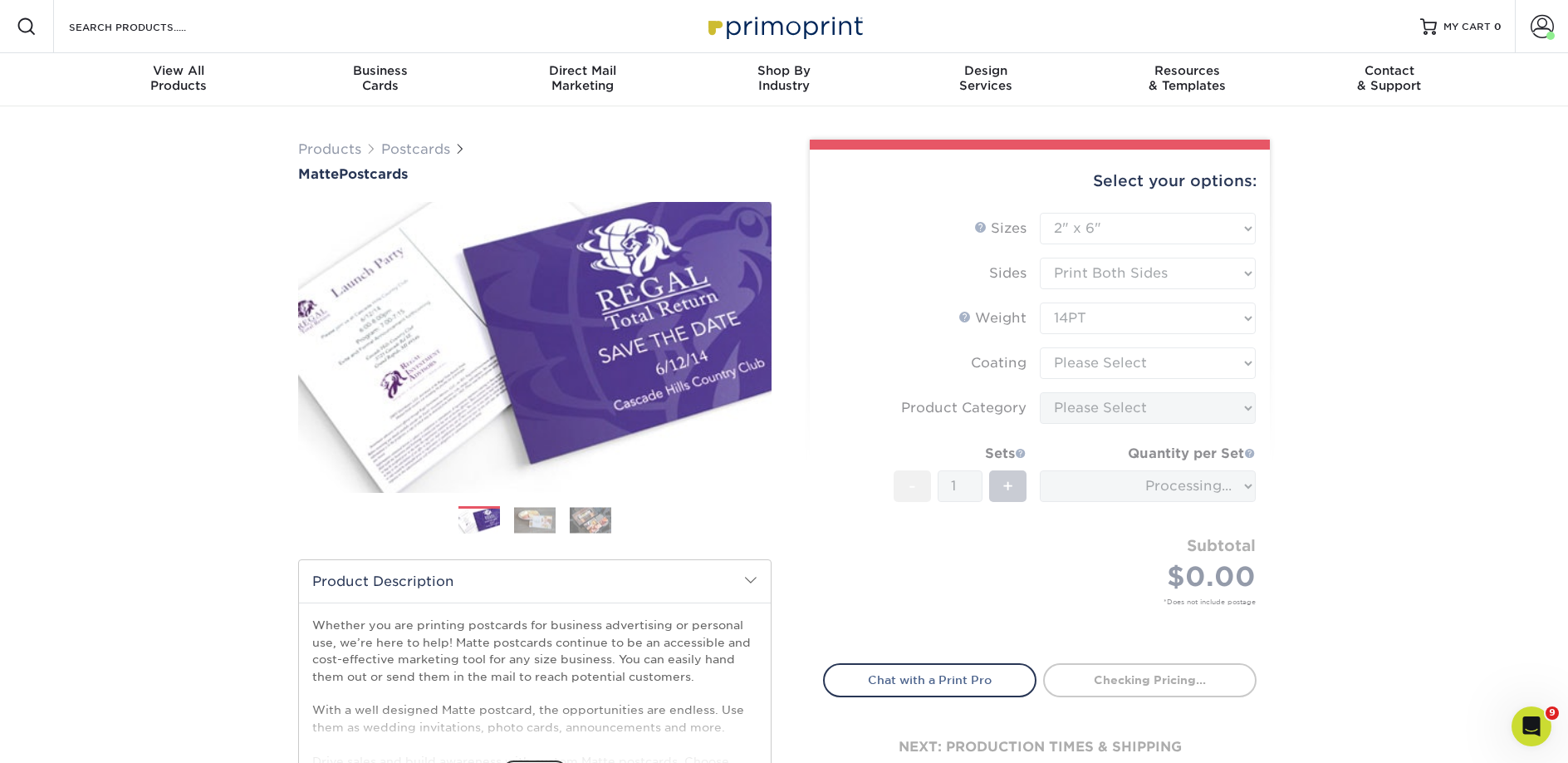
click at [1118, 361] on form "Sizes Help Sizes Please Select 1.5" x 7" 2" x 4" 2" x 6" 2" x 7" 2" x 8" 2.12" …" at bounding box center [1039, 429] width 434 height 431
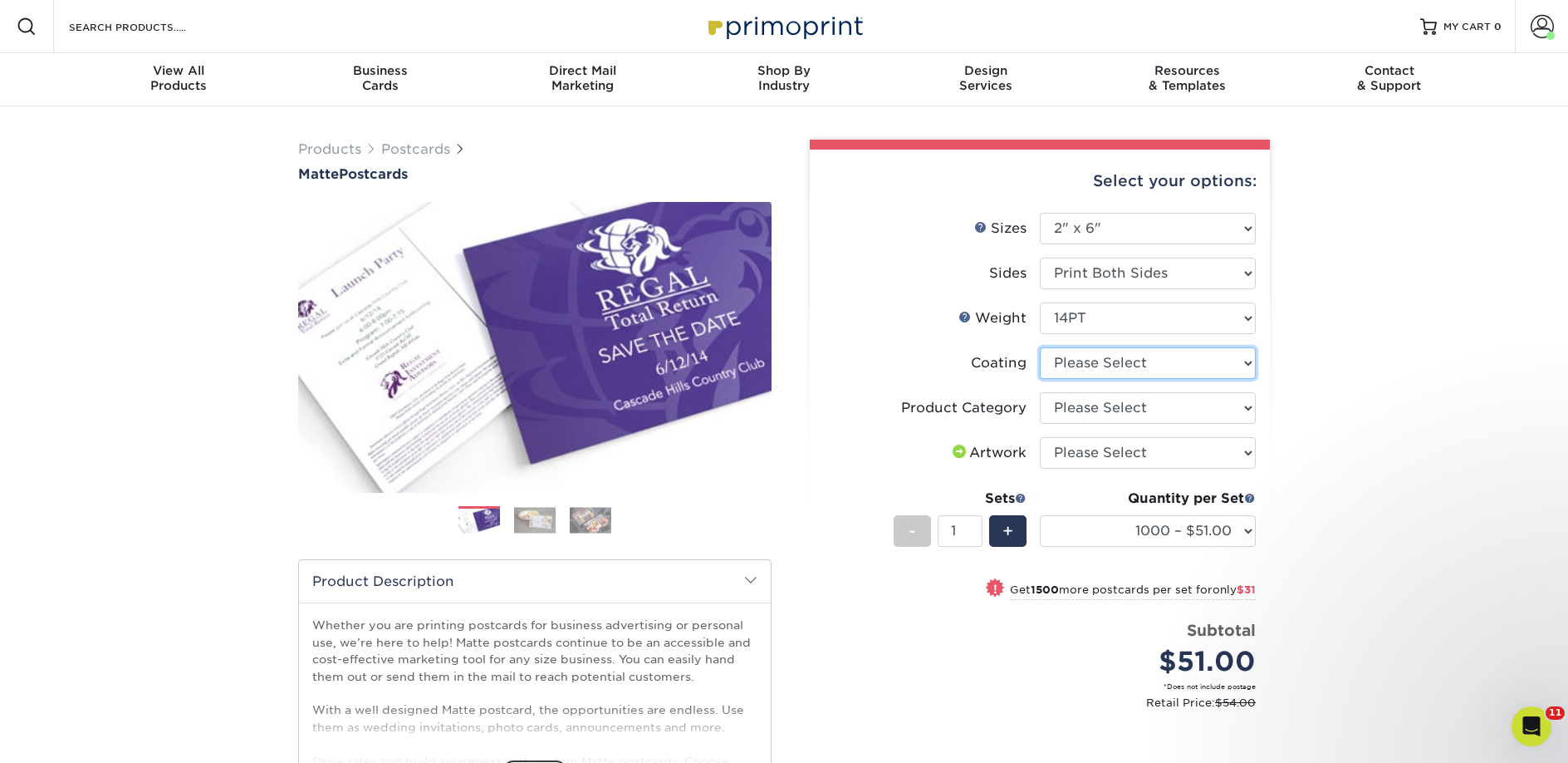
click at [1118, 361] on select at bounding box center [1148, 364] width 216 height 32
select select "121bb7b5-3b4d-429f-bd8d-bbf80e953313"
click at [1040, 348] on select at bounding box center [1148, 364] width 216 height 32
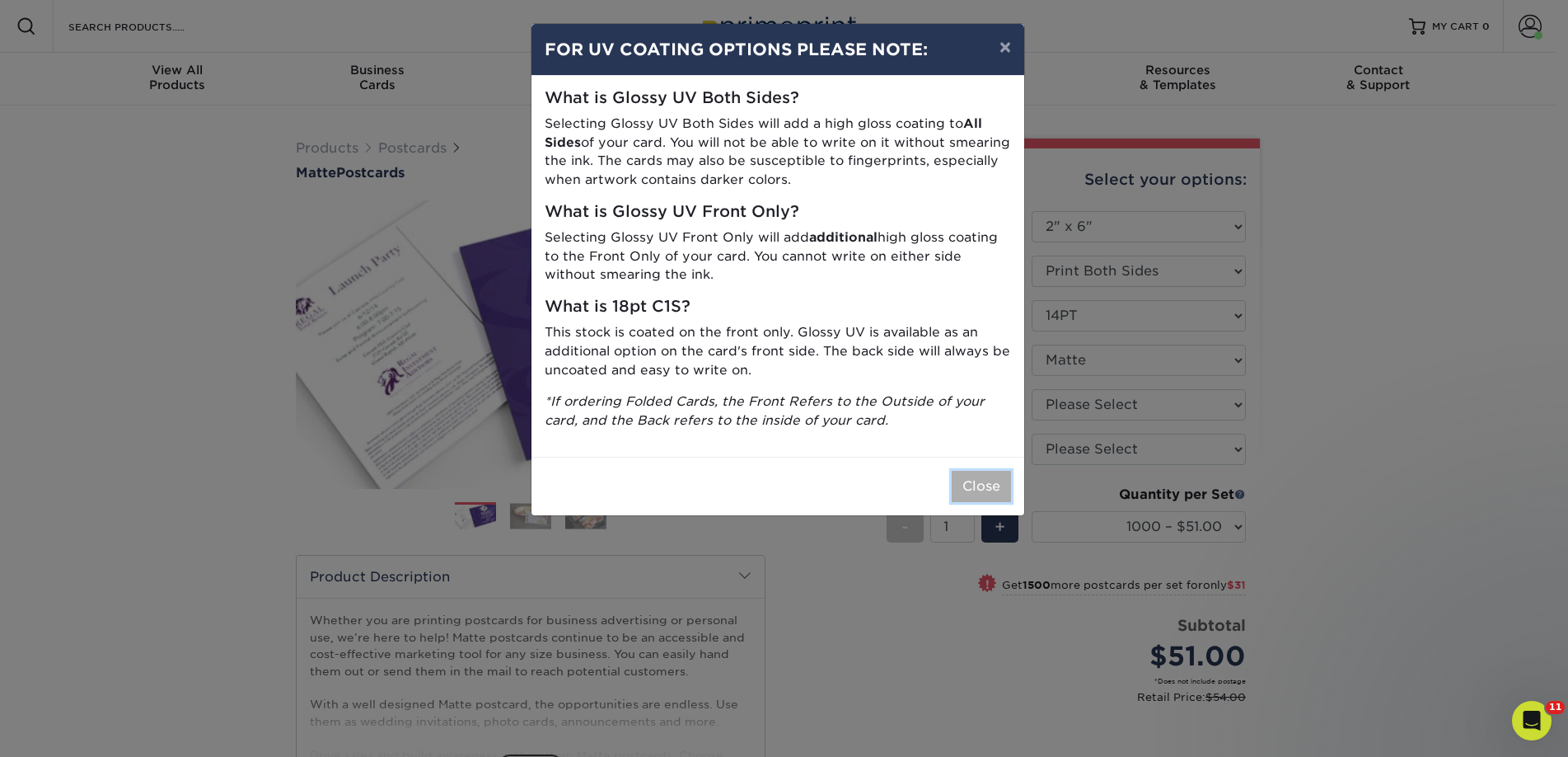
click at [975, 484] on button "Close" at bounding box center [981, 487] width 60 height 32
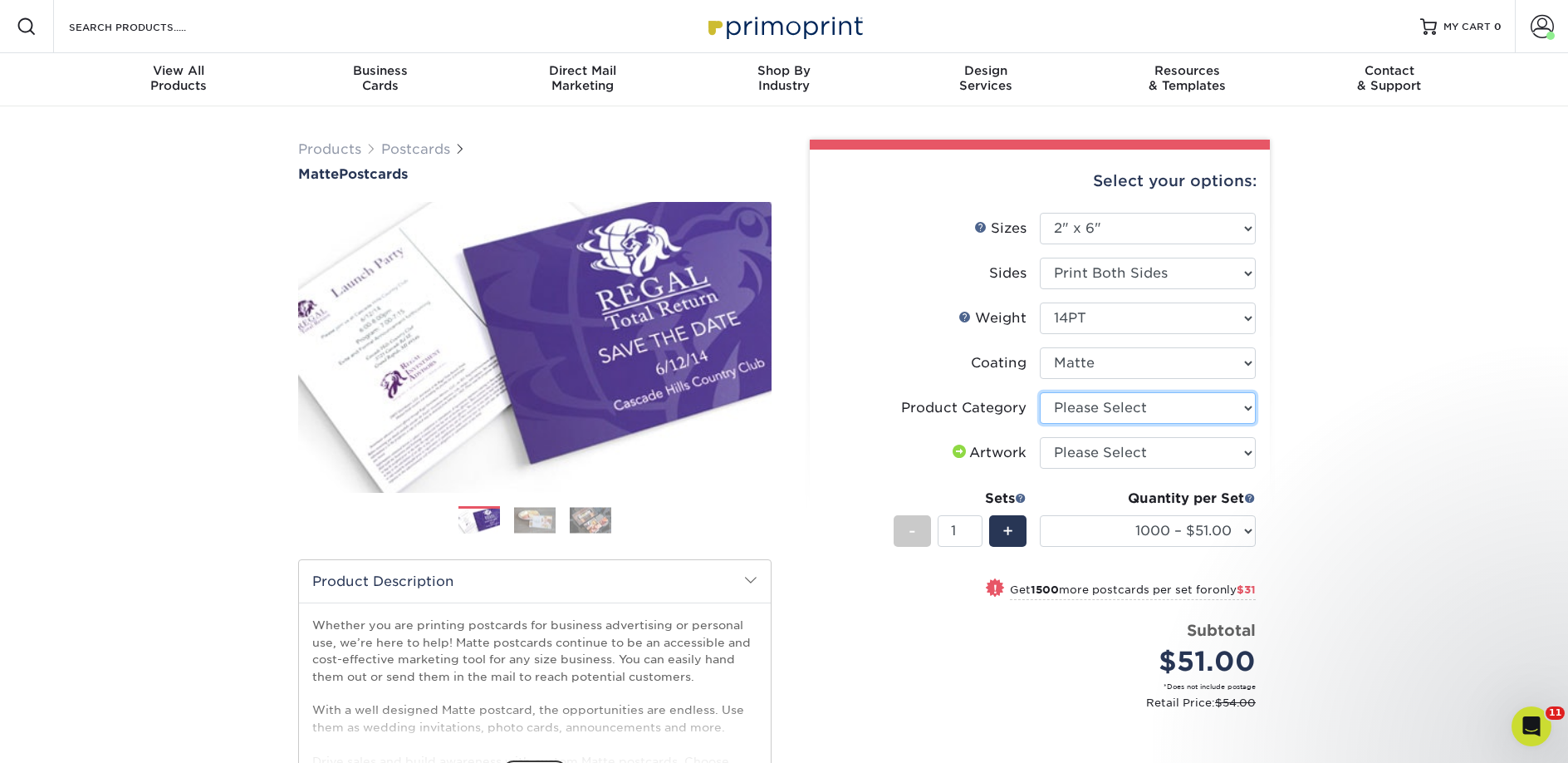
click at [1088, 415] on select "Please Select Postcards" at bounding box center [1148, 408] width 216 height 32
select select "9b7272e0-d6c8-4c3c-8e97-d3a1bcdab858"
click at [1040, 392] on select "Please Select Postcards" at bounding box center [1148, 408] width 216 height 32
click at [1085, 452] on select "Please Select I will upload files I need a design - $150" at bounding box center [1148, 453] width 216 height 32
select select "upload"
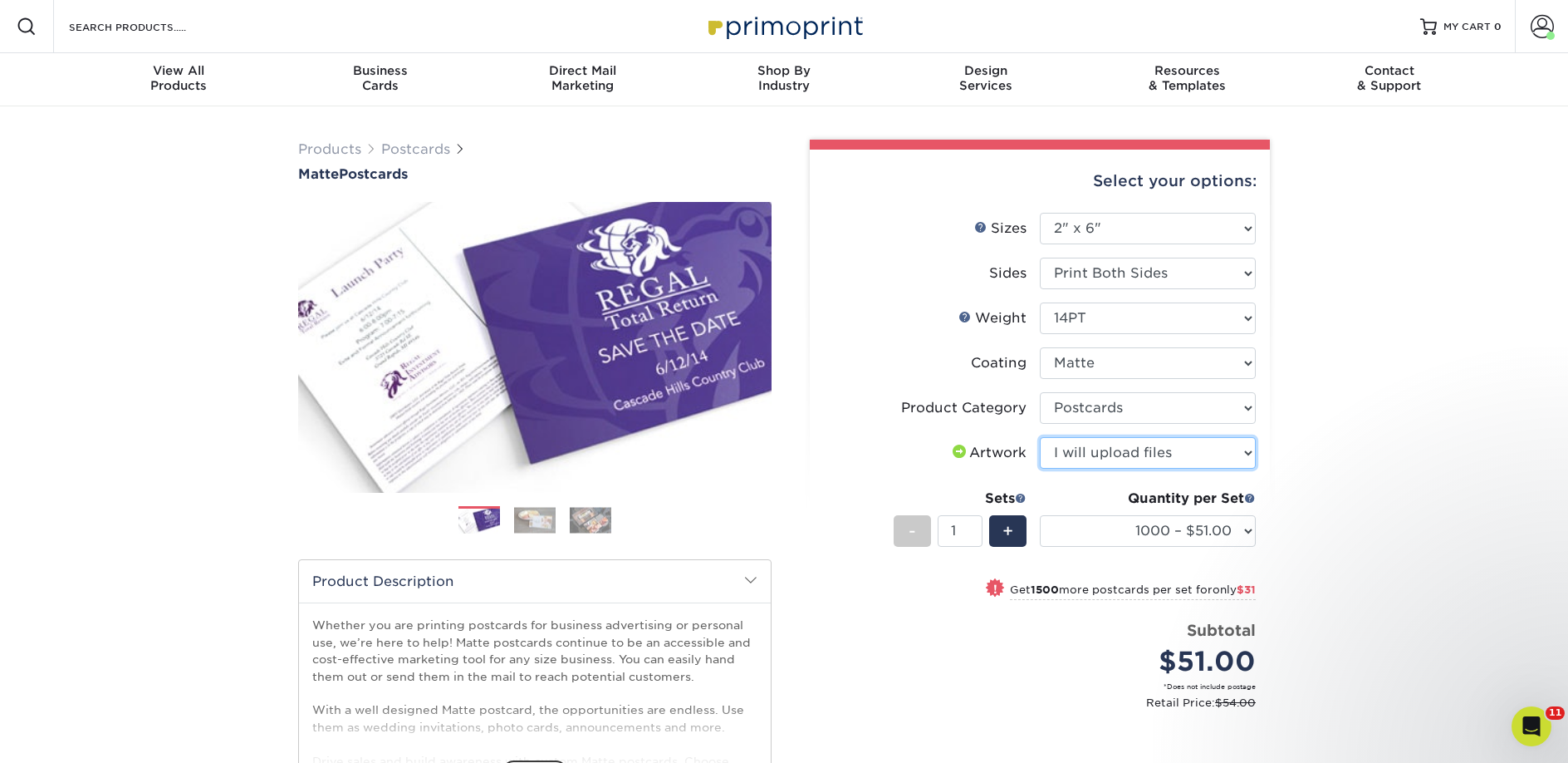
click at [1040, 437] on select "Please Select I will upload files I need a design - $150" at bounding box center [1148, 453] width 216 height 32
click at [1119, 525] on select "1000 – $51.00 2500 – $82.00 5000 – $123.00 10000 – $234.00 15000 – $344.00 2000…" at bounding box center [1148, 531] width 216 height 32
select select "2500 – $82.00"
click at [1040, 515] on select "1000 – $51.00 2500 – $82.00 5000 – $123.00 10000 – $234.00 15000 – $344.00 2000…" at bounding box center [1148, 531] width 216 height 32
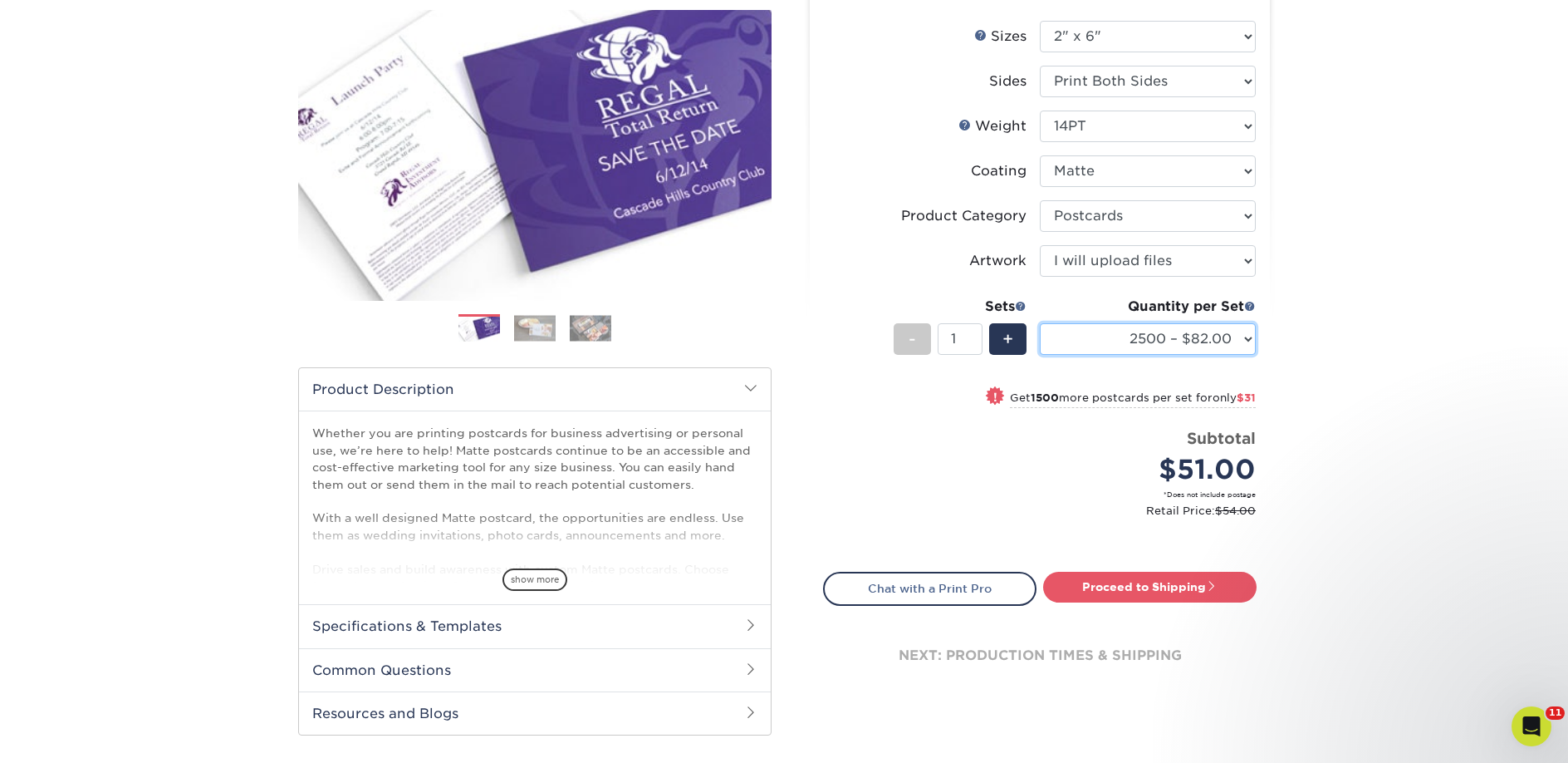
scroll to position [554, 0]
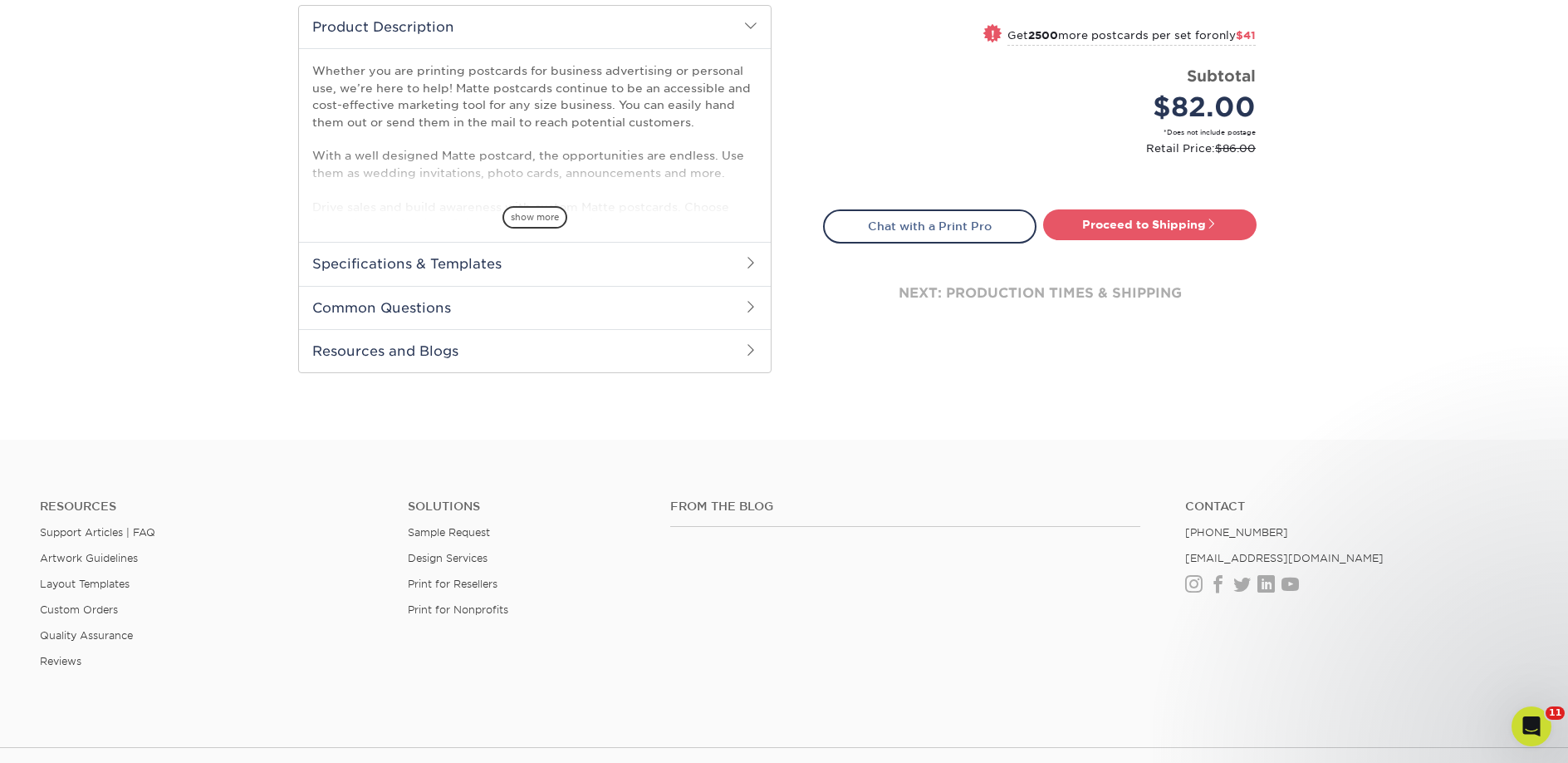
click at [1098, 248] on div "next: production times & shipping" at bounding box center [1039, 292] width 434 height 99
click at [1099, 237] on link "Proceed to Shipping" at bounding box center [1150, 225] width 214 height 30
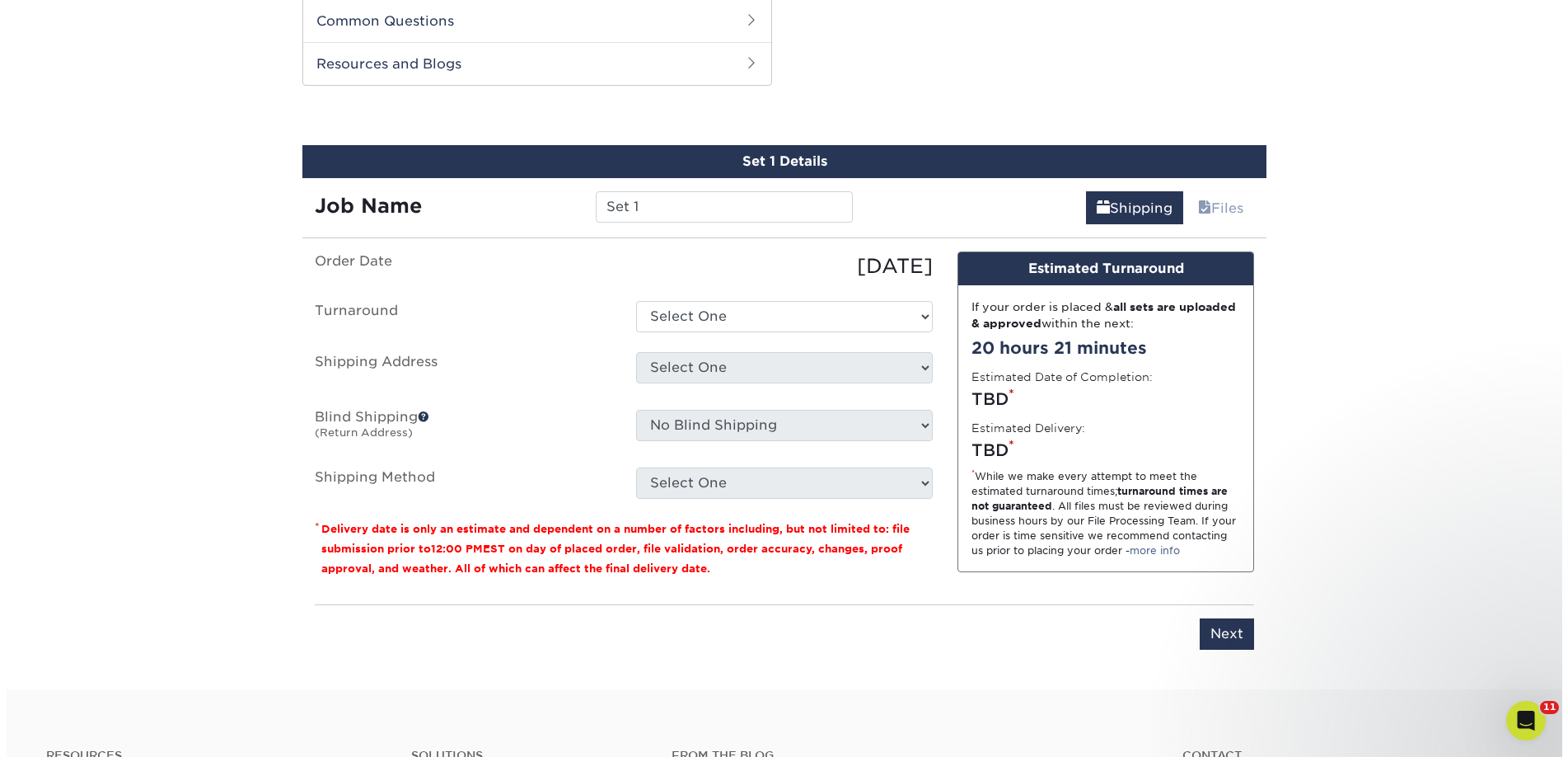
scroll to position [839, 0]
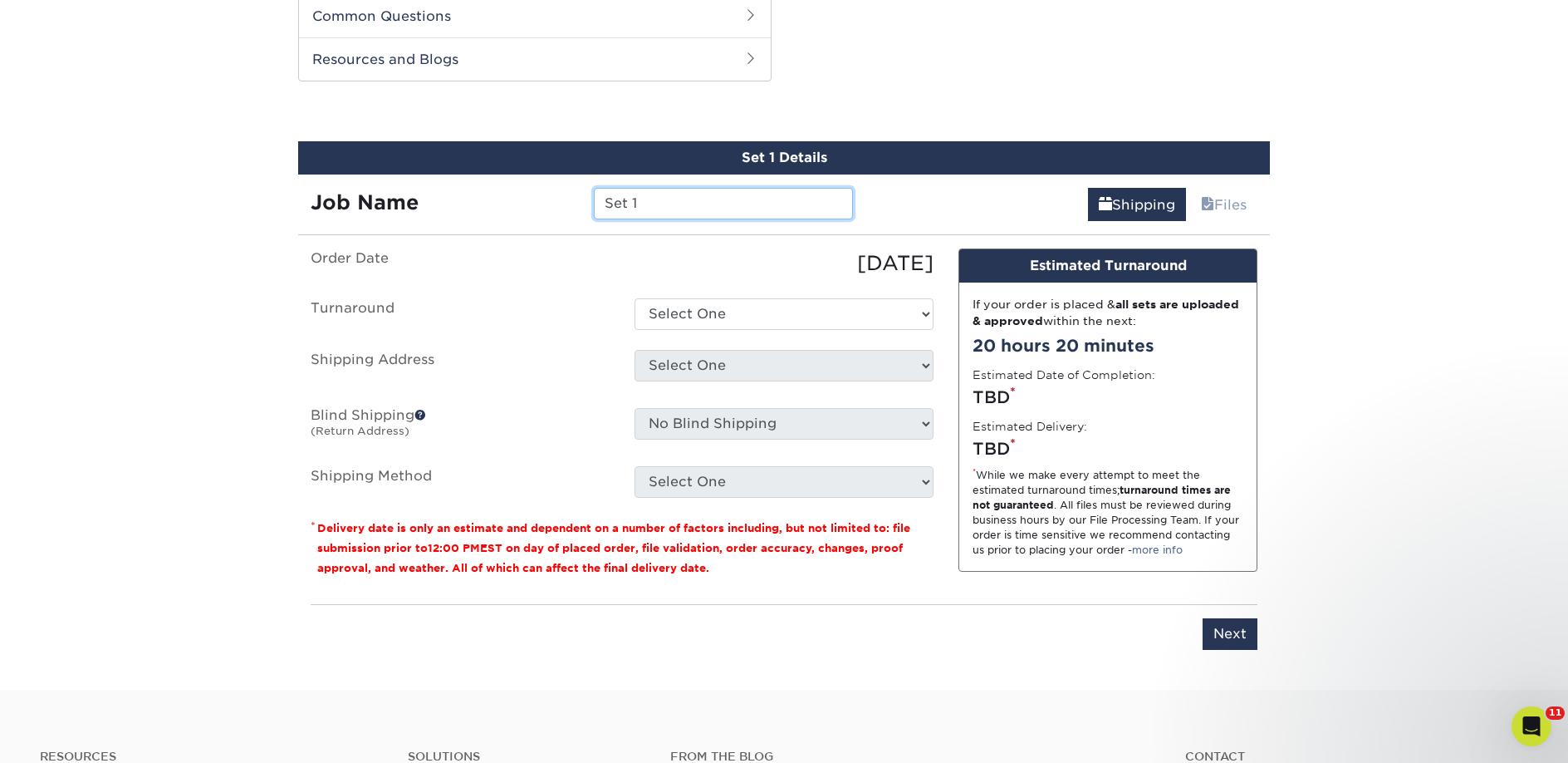
click at [642, 212] on input "Set 1" at bounding box center [723, 204] width 258 height 32
paste input "Urban Reader Bookmobile"
type input "Urban Reader Bookmobile"
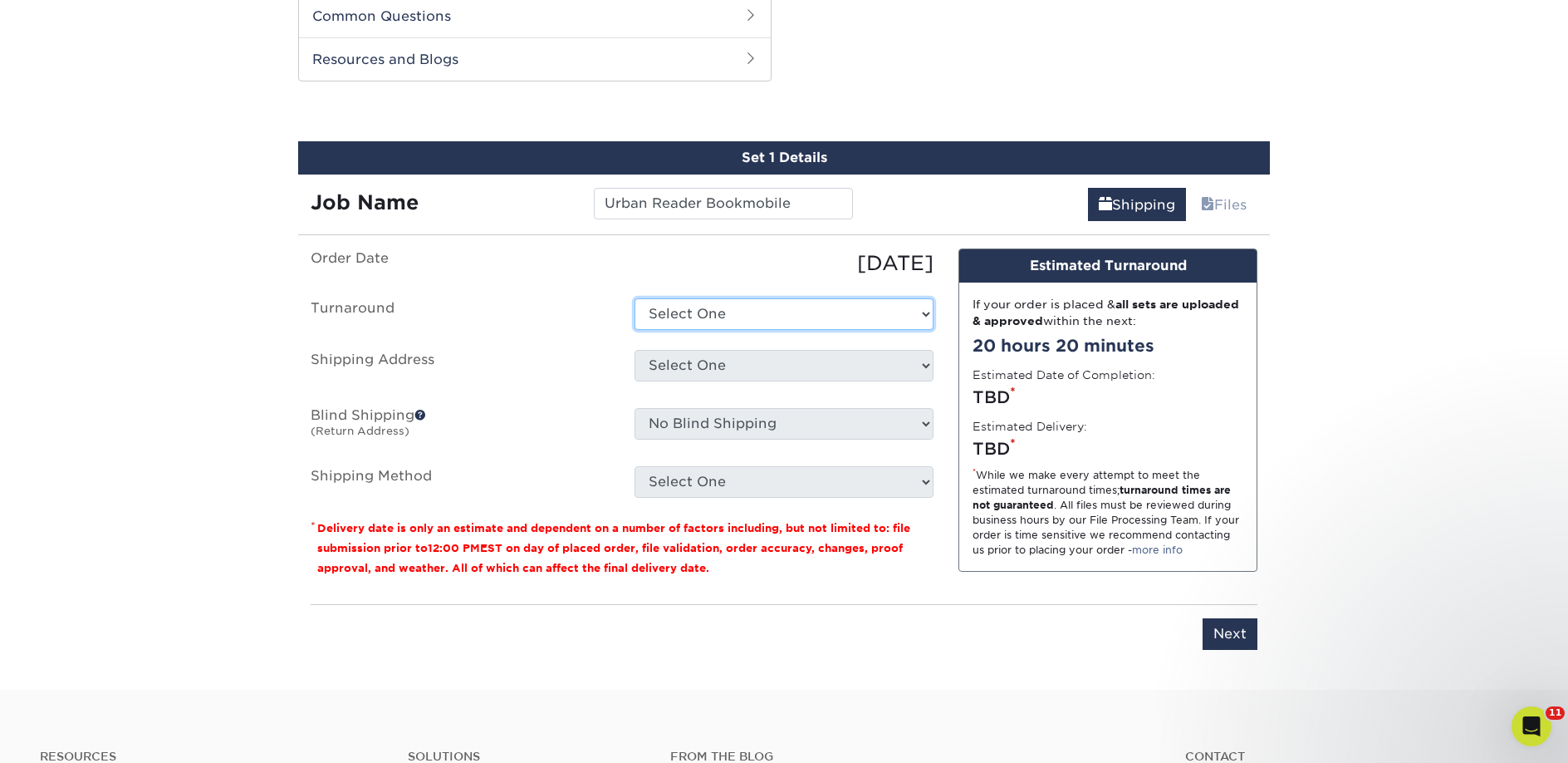
click at [682, 313] on select "Select One 2-4 Business Days 2 Day Next Business Day" at bounding box center [784, 314] width 299 height 32
select select "23bed37c-fa74-46a4-afc9-d3c3160655ce"
click at [635, 298] on select "Select One 2-4 Business Days 2 Day Next Business Day" at bounding box center [784, 314] width 299 height 32
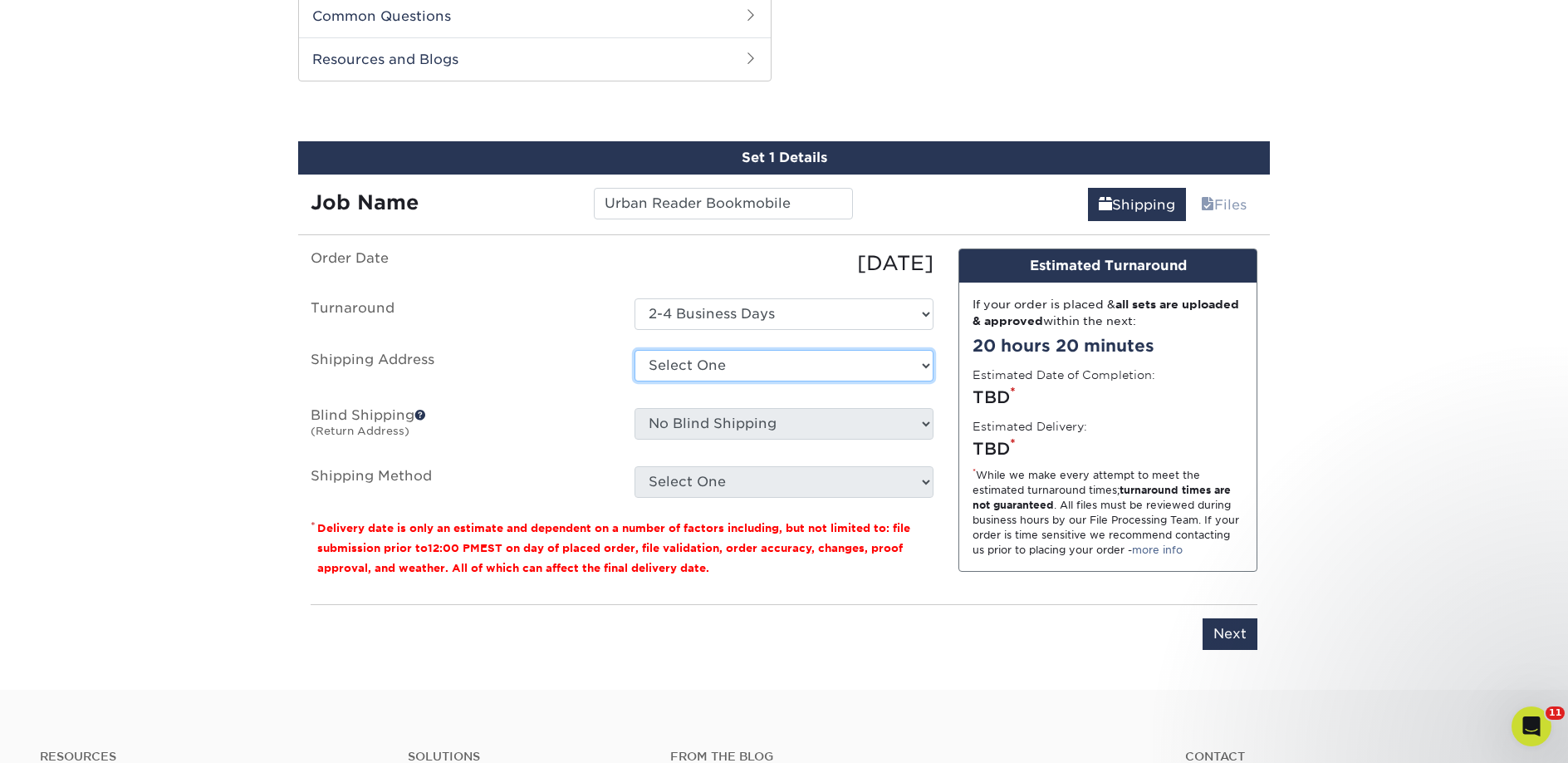
click at [693, 359] on select "Select One 2nd Floor Convention Center A Better Today Books & Boutique A Good B…" at bounding box center [784, 366] width 299 height 32
select select "newaddress"
click at [635, 350] on select "Select One 2nd Floor Convention Center A Better Today Books & Boutique A Good B…" at bounding box center [784, 366] width 299 height 32
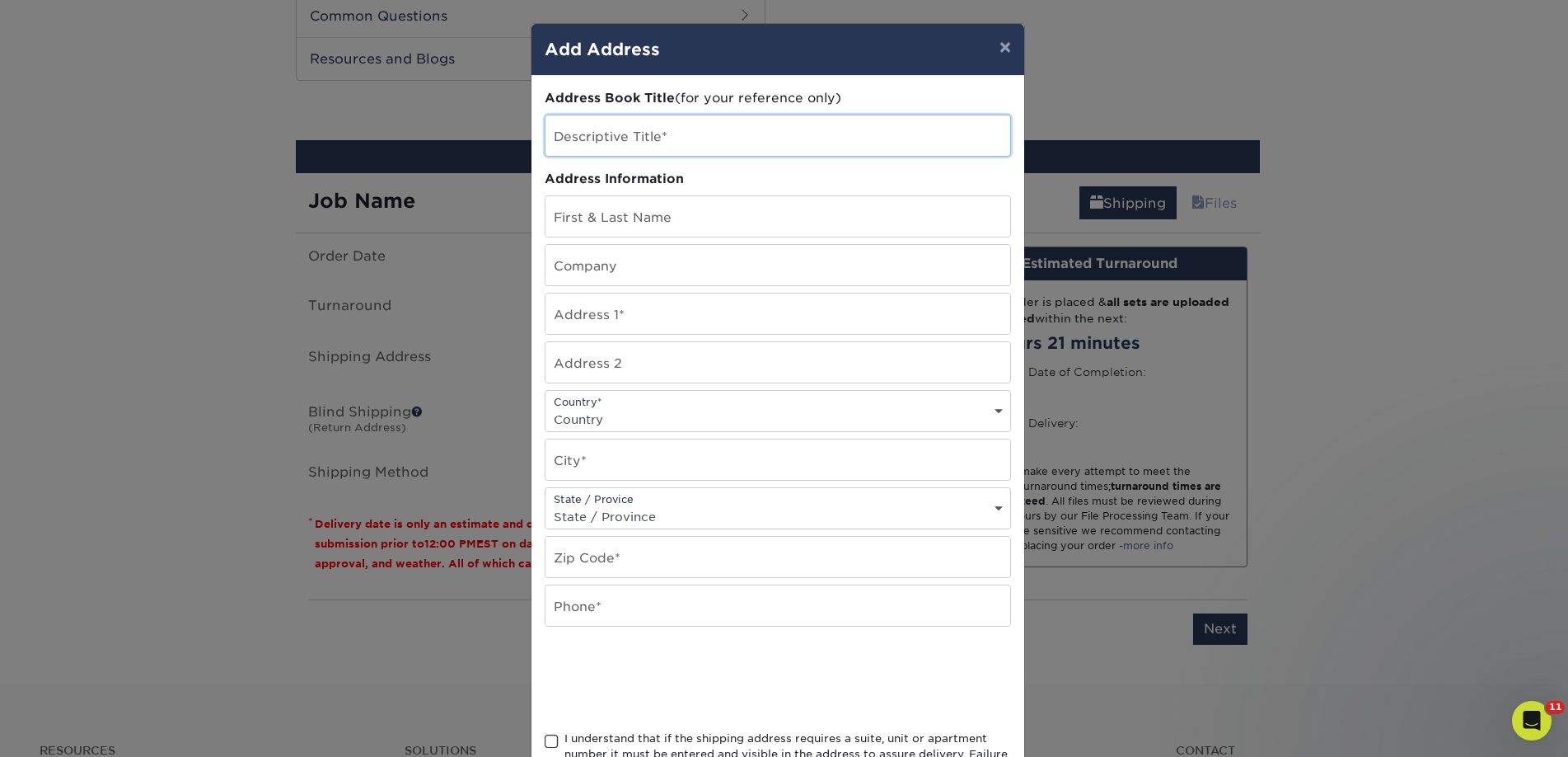
click at [604, 136] on input "text" at bounding box center [777, 135] width 465 height 41
paste input "Urban Reader Bookmobile"
type input "Urban Reader Bookmobile"
click at [582, 270] on input "text" at bounding box center [777, 264] width 465 height 41
paste input "Urban Reader Bookmobile"
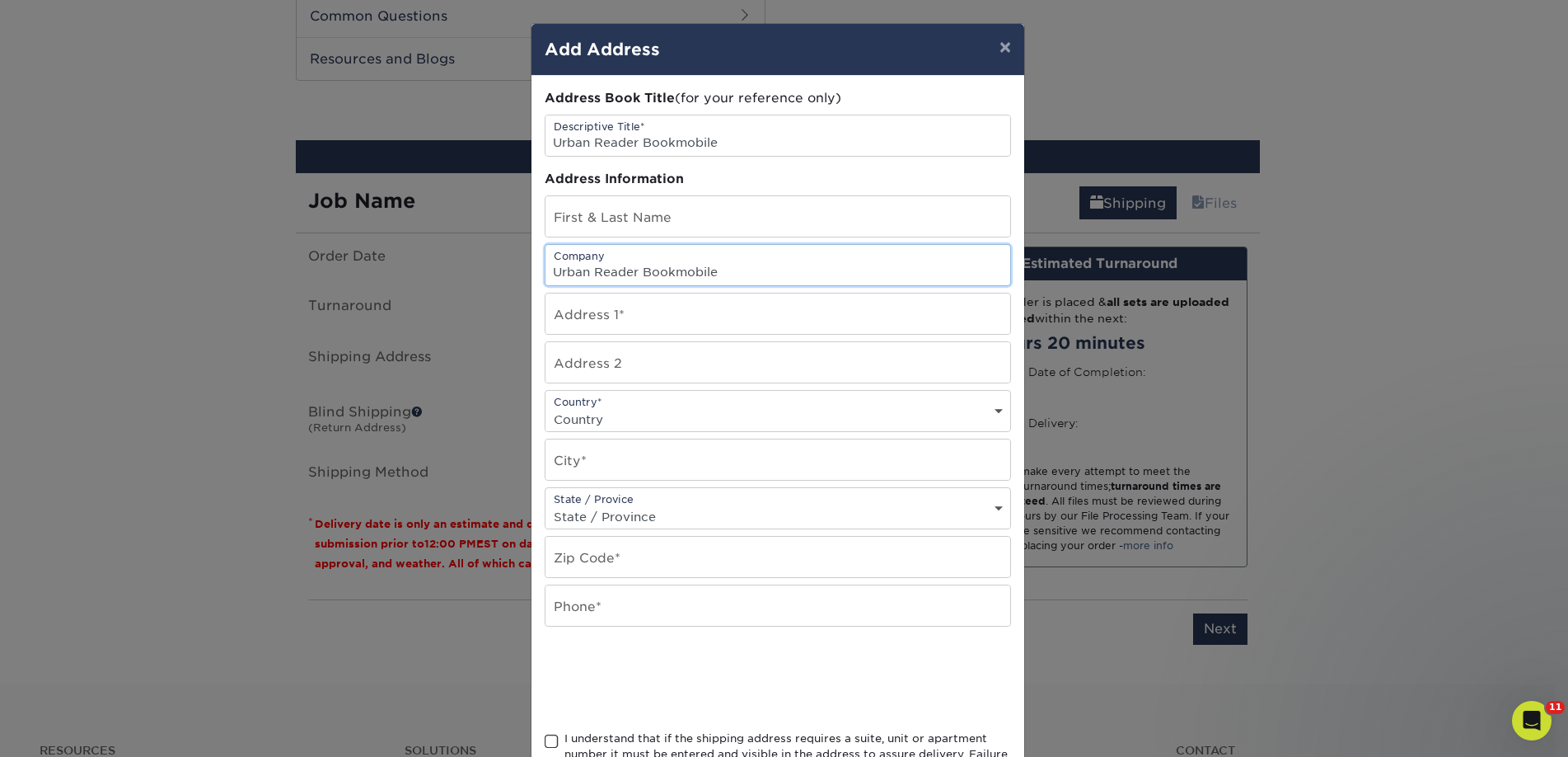
type input "Urban Reader Bookmobile"
click at [632, 204] on input "text" at bounding box center [777, 216] width 465 height 41
paste input "[PERSON_NAME]"
type input "[PERSON_NAME]"
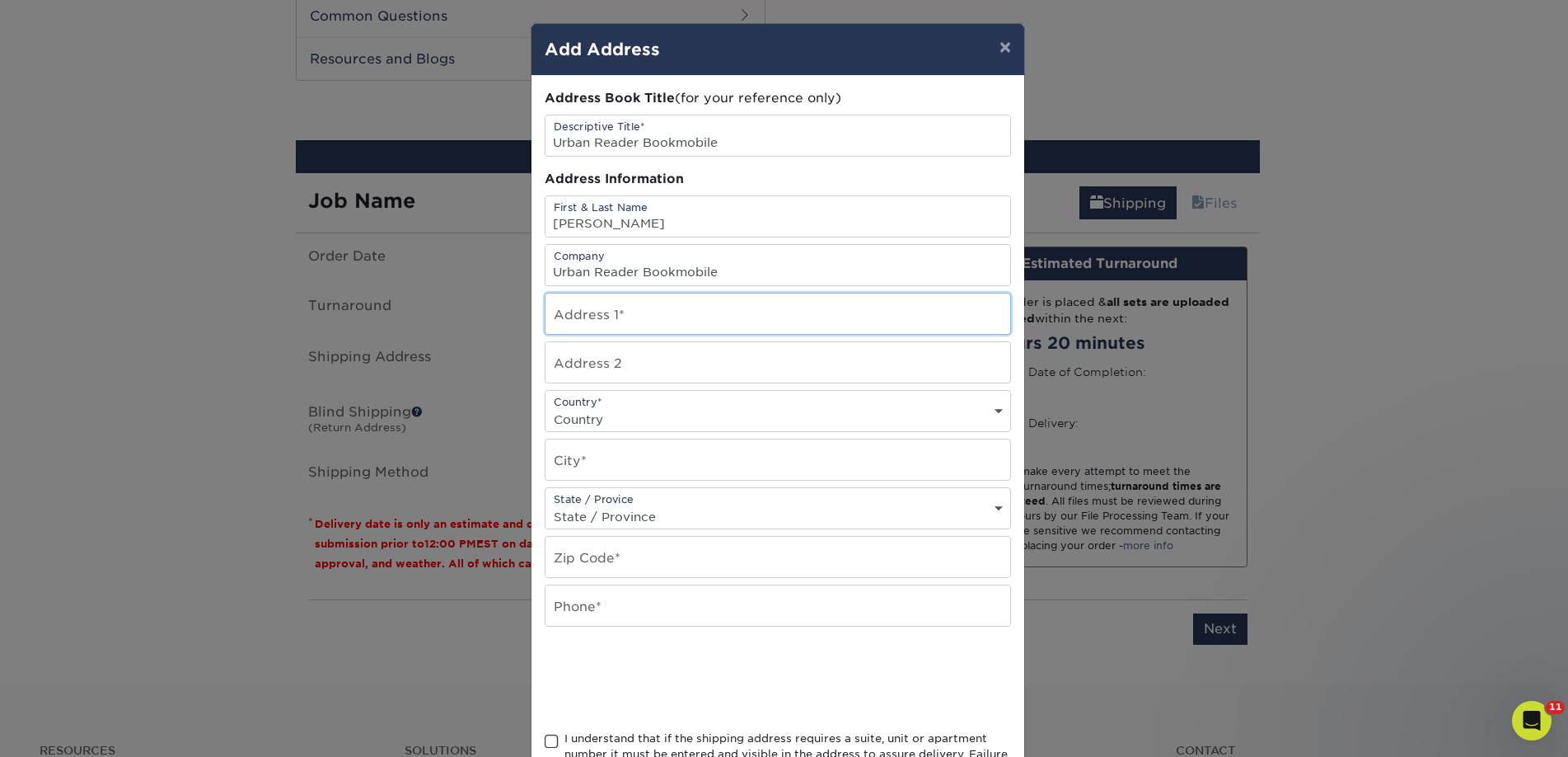
click at [579, 313] on input "text" at bounding box center [777, 313] width 465 height 41
paste input "335 Redwood Lane Unit B"
drag, startPoint x: 710, startPoint y: 323, endPoint x: 670, endPoint y: 325, distance: 40.0
click at [670, 325] on input "335 Redwood Lane Unit B" at bounding box center [777, 313] width 465 height 41
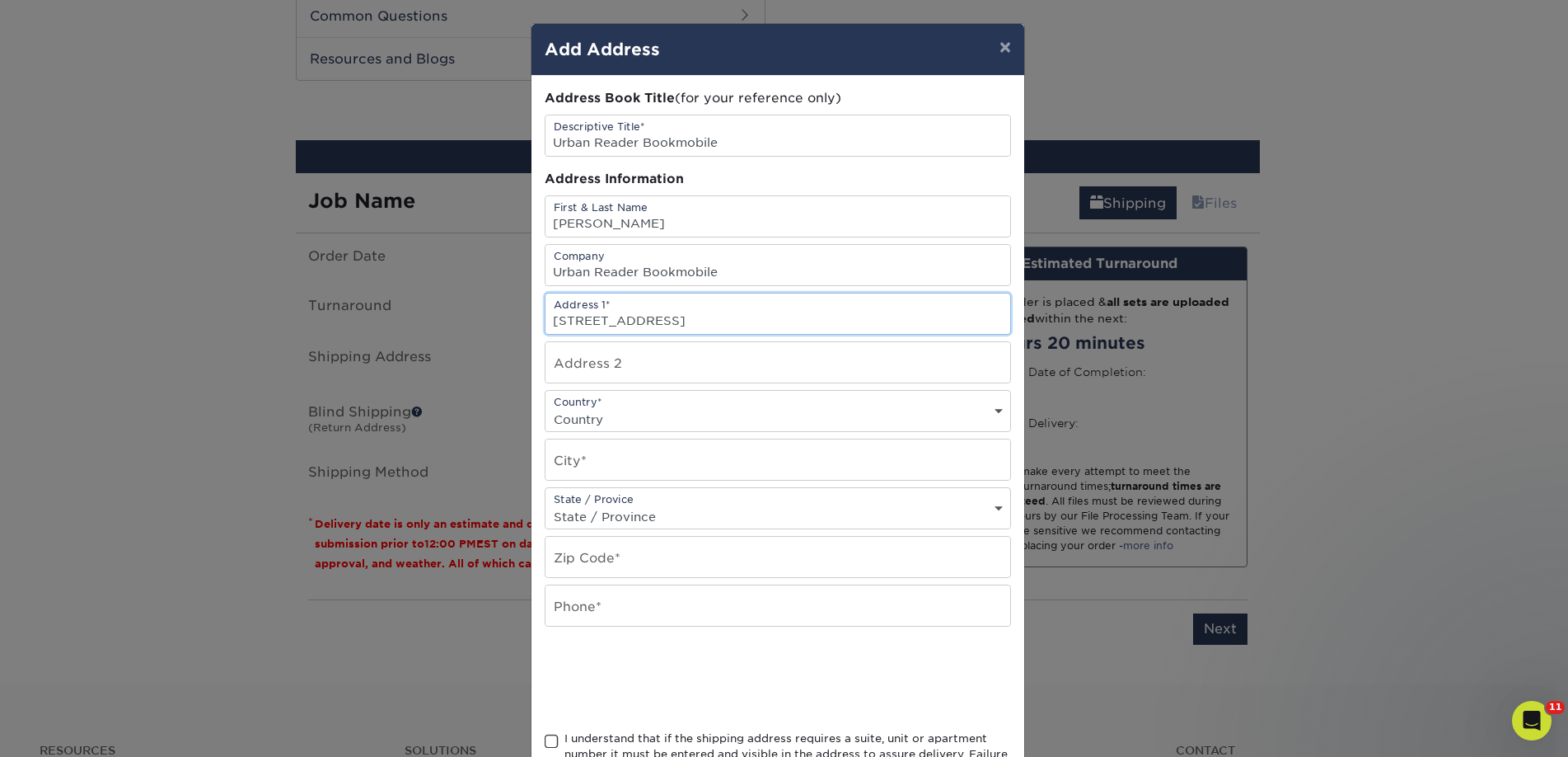
type input "335 Redwood Lane"
click at [672, 362] on input "text" at bounding box center [777, 362] width 465 height 41
paste input "Unit B"
type input "Unit B"
click at [622, 423] on select "Country United States Canada ----------------------------- Afghanistan Albania …" at bounding box center [777, 419] width 465 height 24
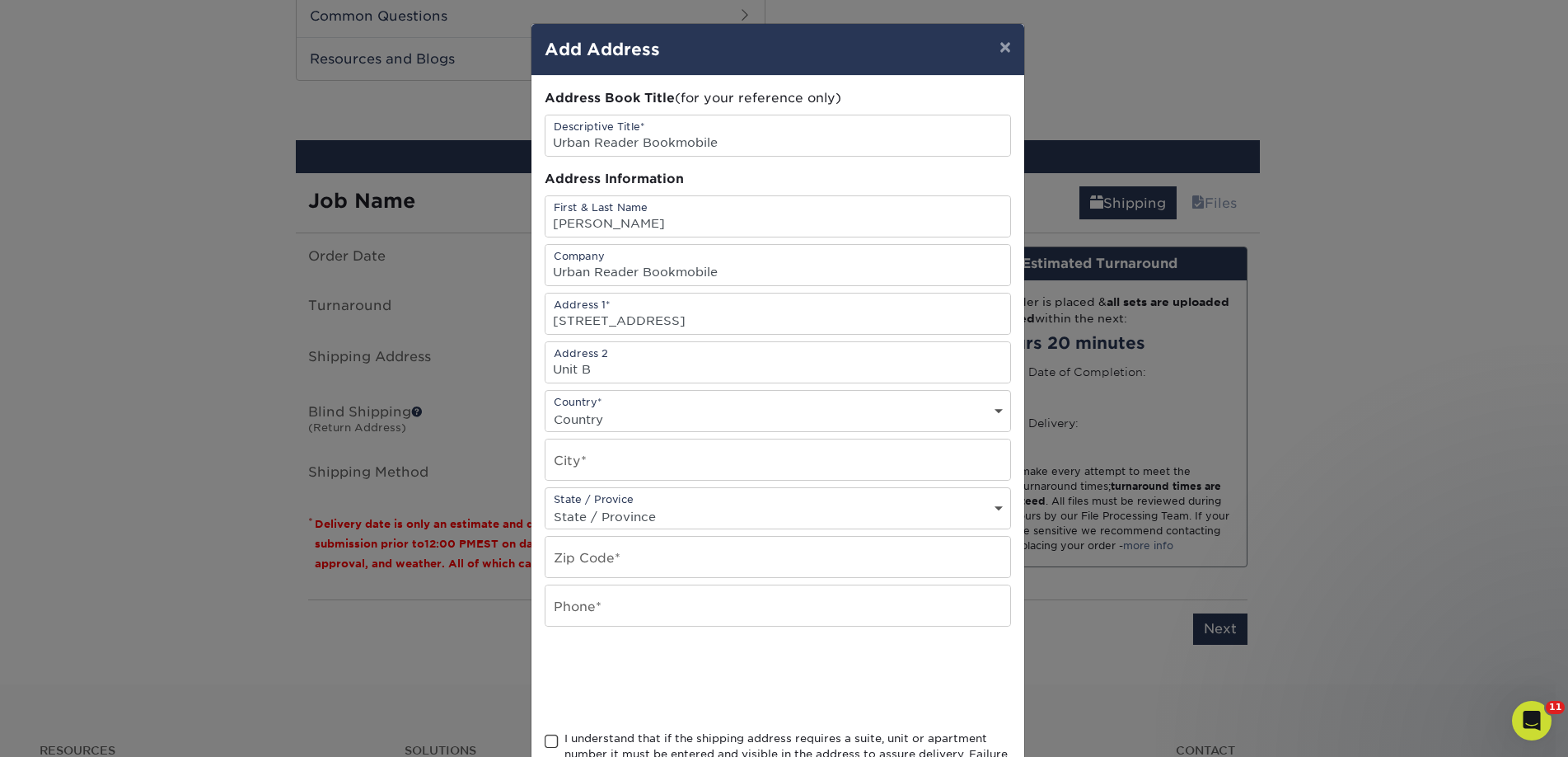
click at [622, 423] on select "Country United States Canada ----------------------------- Afghanistan Albania …" at bounding box center [777, 419] width 465 height 24
click at [615, 415] on select "Country United States Canada ----------------------------- Afghanistan Albania …" at bounding box center [777, 419] width 465 height 24
select select "US"
click at [545, 407] on select "Country United States Canada ----------------------------- Afghanistan Albania …" at bounding box center [777, 419] width 465 height 24
click at [600, 460] on input "text" at bounding box center [777, 459] width 465 height 41
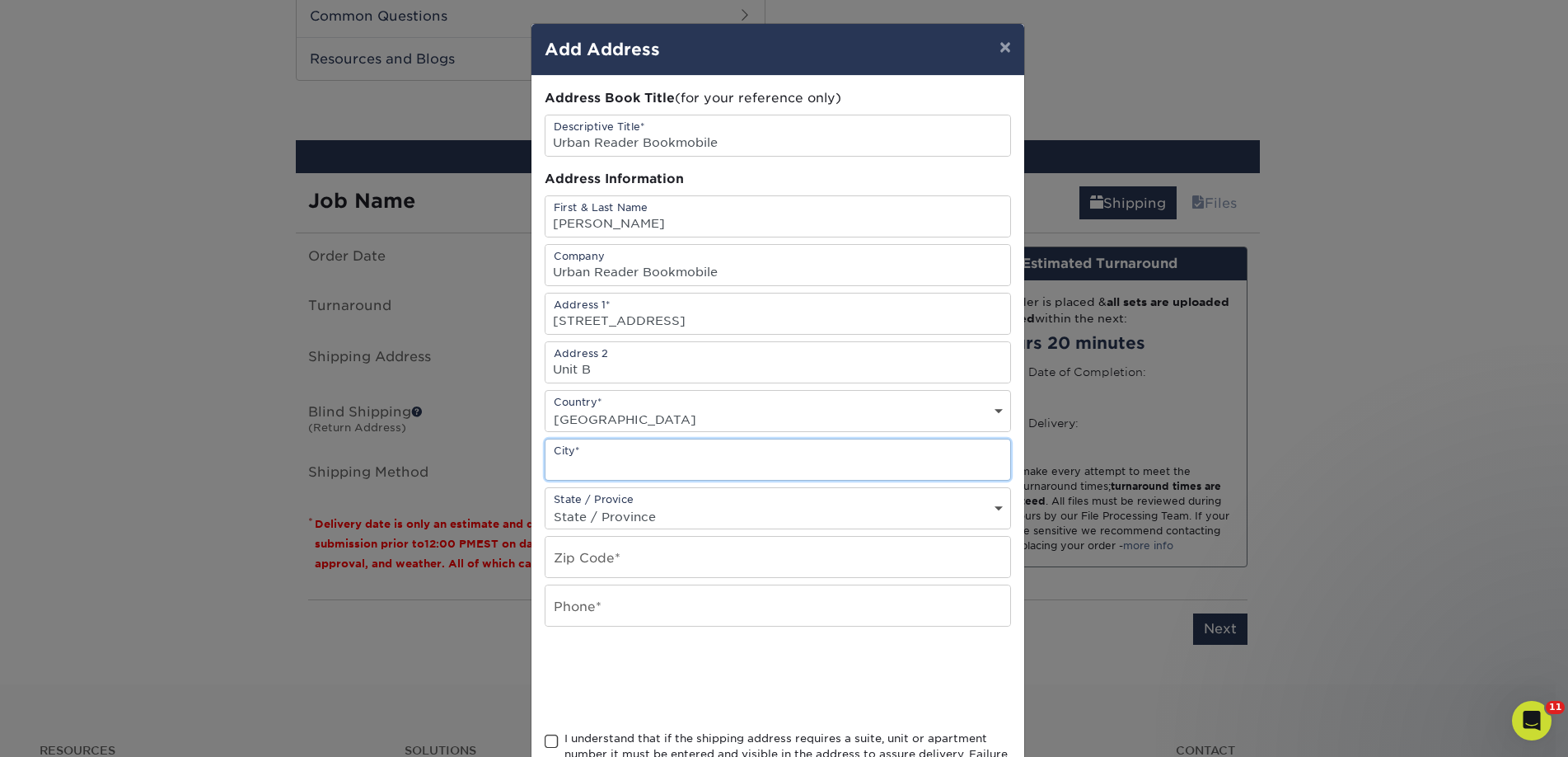
paste input "Concord"
type input "Concord"
click at [626, 549] on input "text" at bounding box center [777, 556] width 465 height 41
paste input "28027"
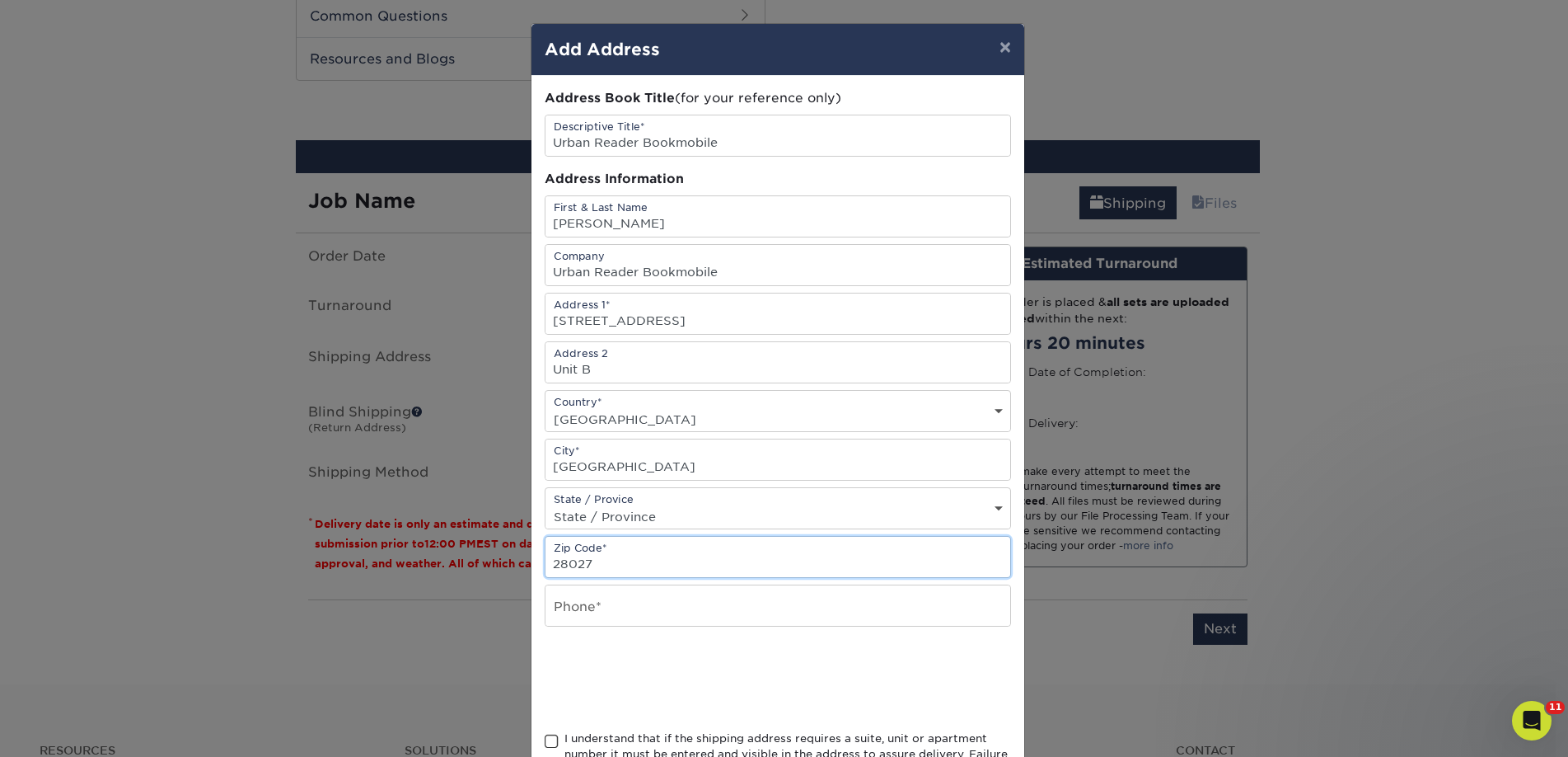
type input "28027"
click at [591, 606] on input "text" at bounding box center [777, 605] width 465 height 41
type input "4257367064"
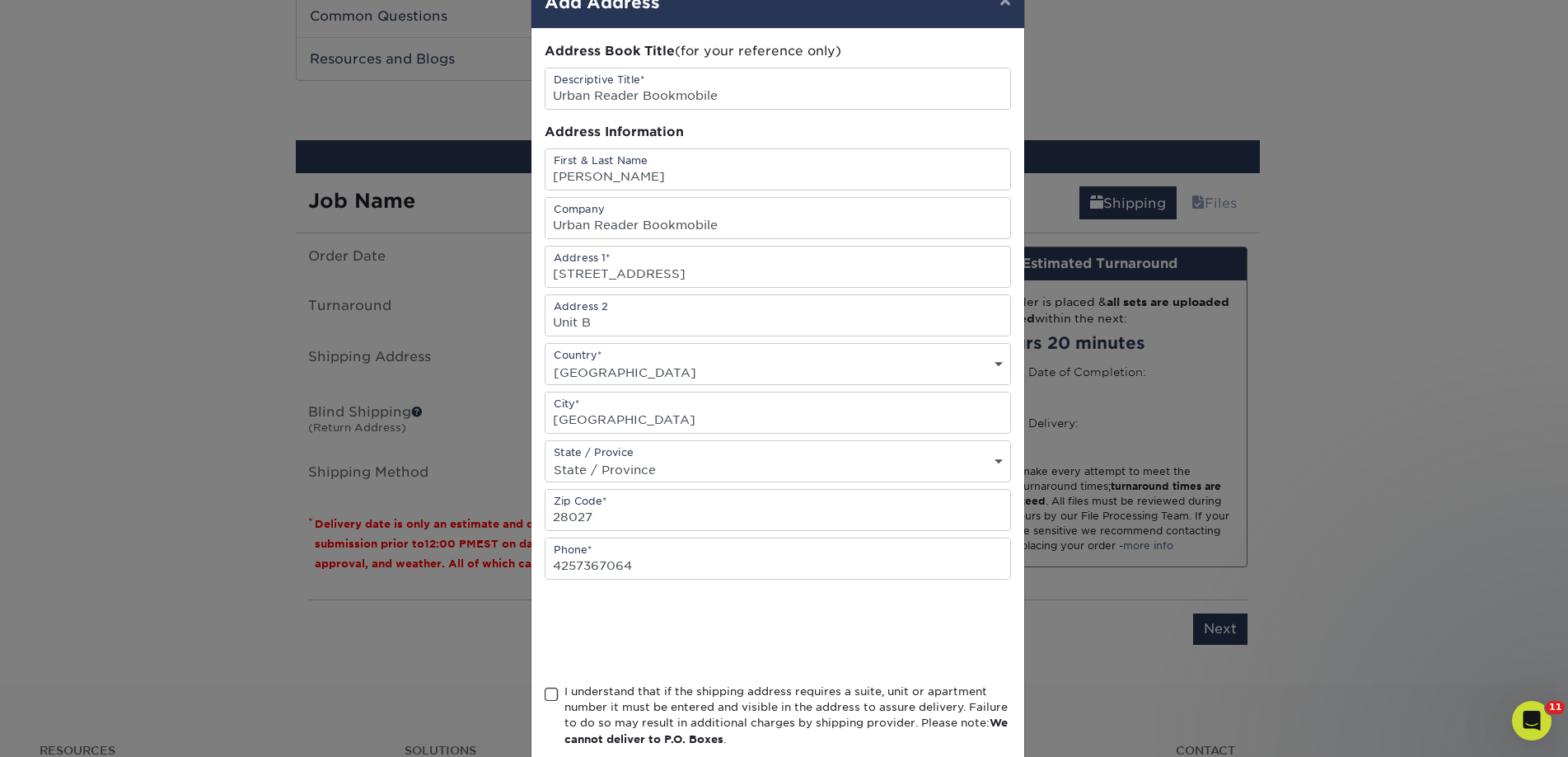
scroll to position [139, 0]
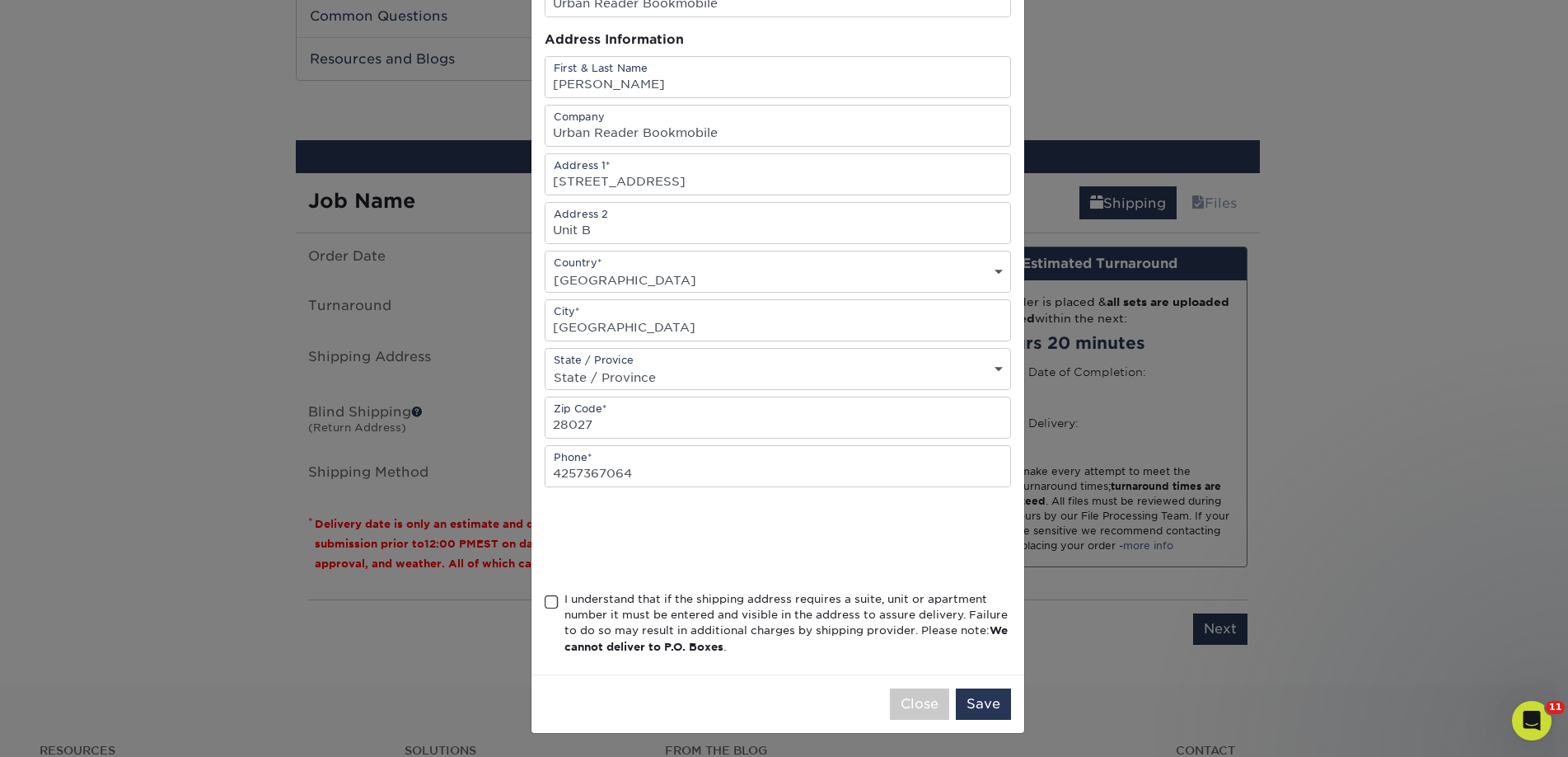
click at [617, 616] on div "I understand that if the shipping address requires a suite, unit or apartment n…" at bounding box center [787, 624] width 447 height 65
click at [0, 0] on input "I understand that if the shipping address requires a suite, unit or apartment n…" at bounding box center [0, 0] width 0 height 0
click at [972, 711] on button "Save" at bounding box center [983, 704] width 56 height 32
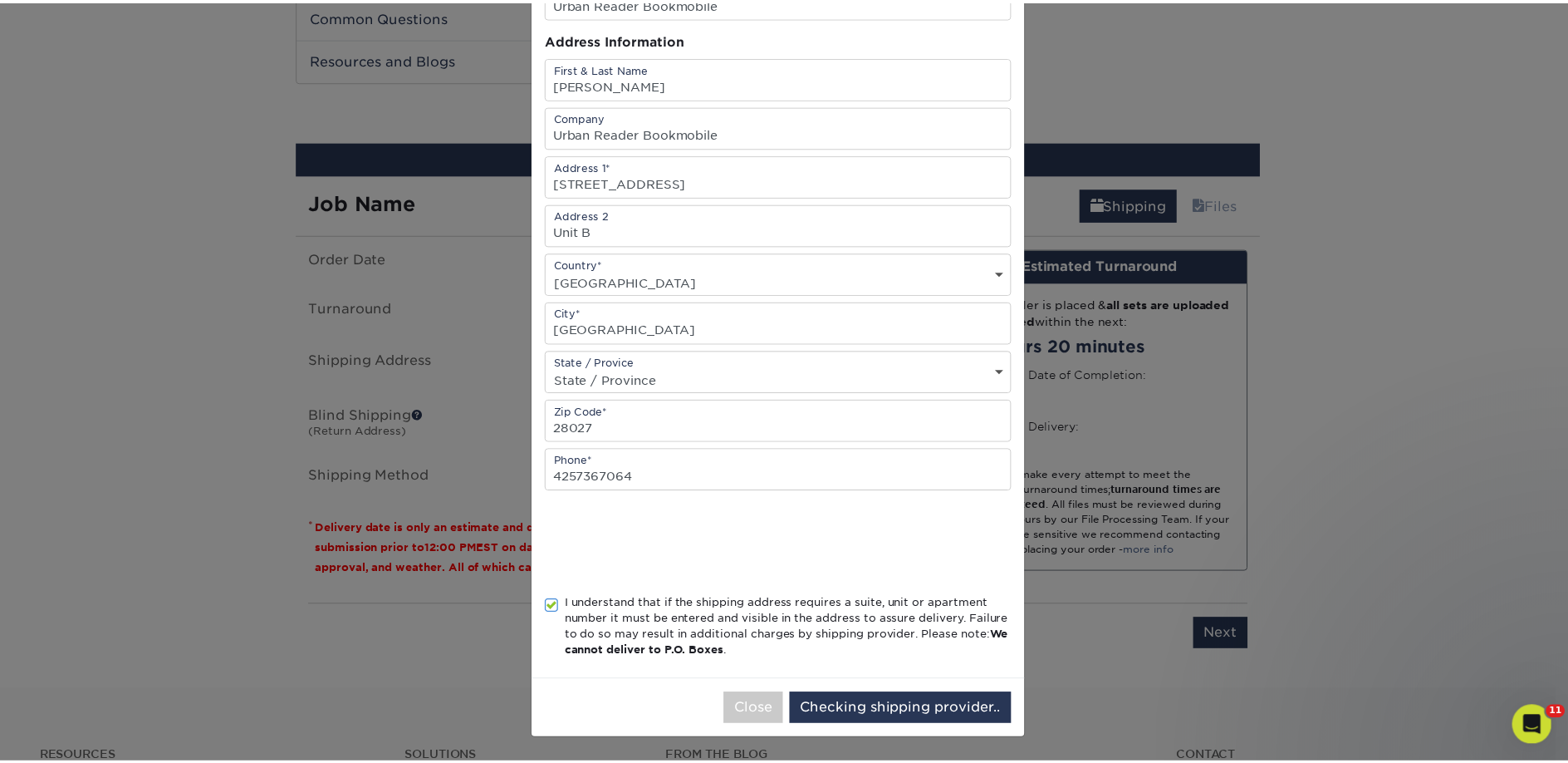
scroll to position [0, 0]
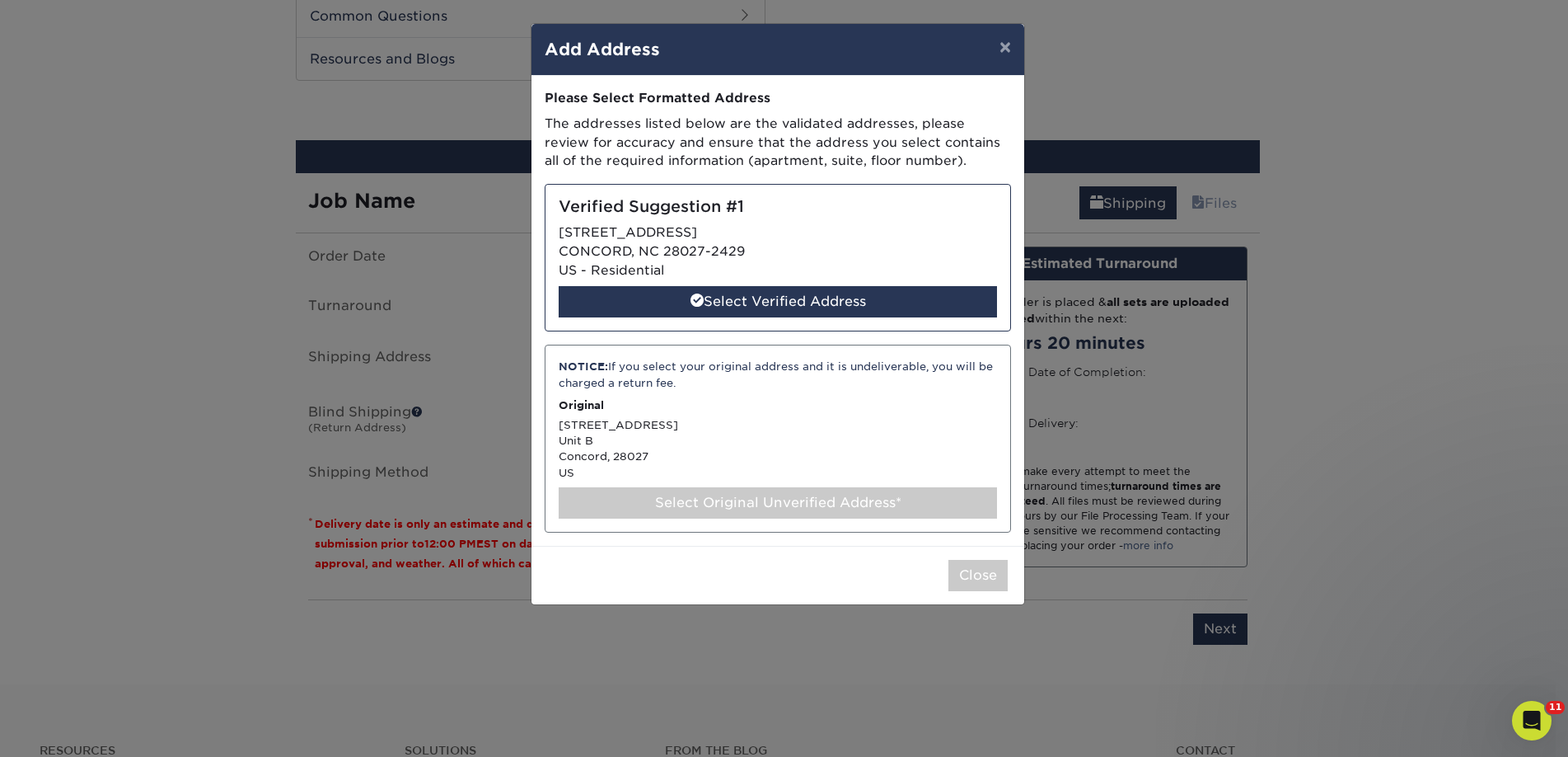
click at [646, 505] on div "Select Original Unverified Address*" at bounding box center [777, 503] width 438 height 32
click at [859, 511] on div "Select Original Unverified Address*" at bounding box center [777, 503] width 438 height 32
click at [854, 500] on div "Select Original Unverified Address*" at bounding box center [777, 503] width 438 height 32
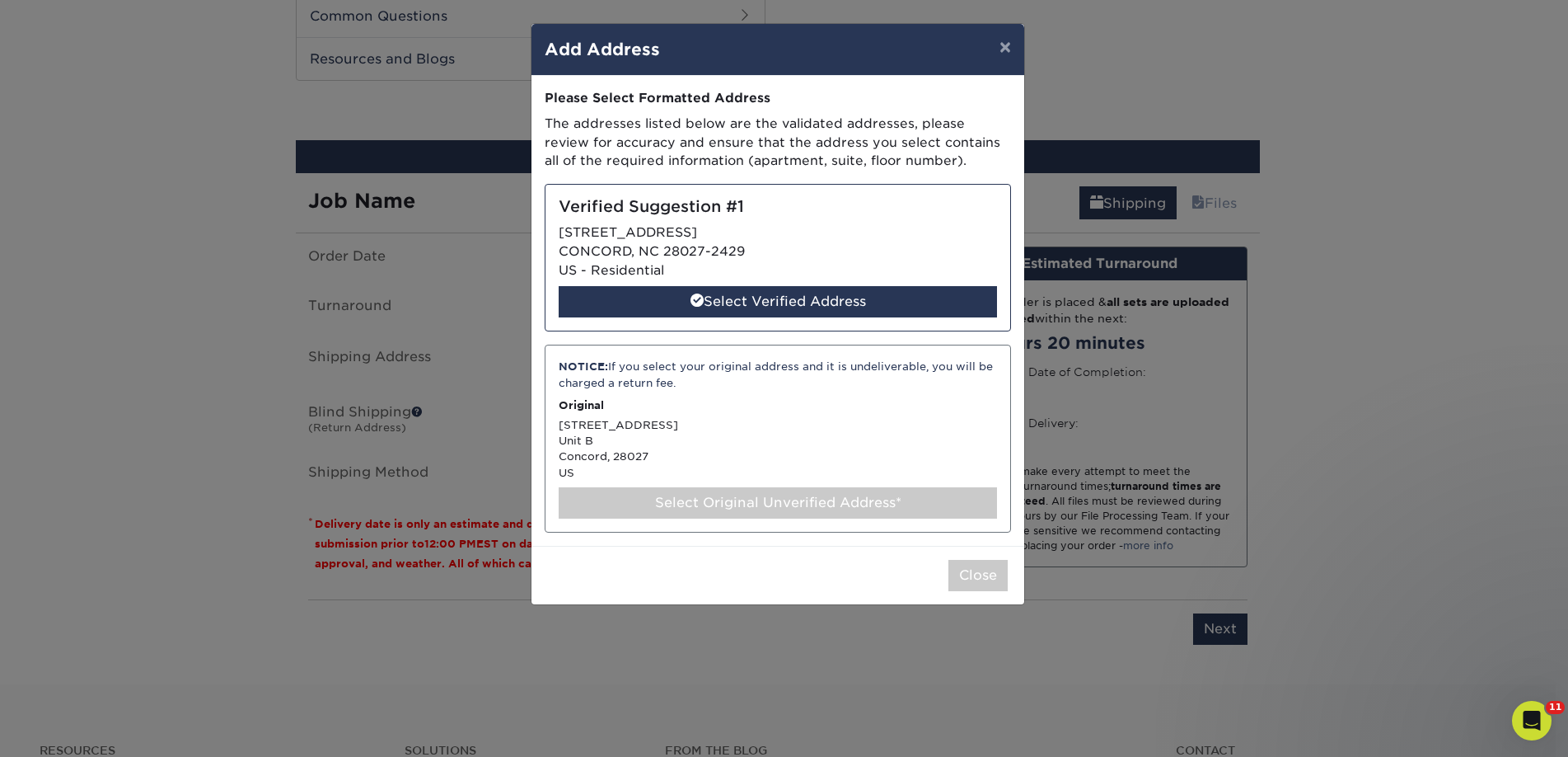
click at [854, 500] on div "Select Original Unverified Address*" at bounding box center [777, 503] width 438 height 32
click at [758, 508] on div "Select Original Unverified Address*" at bounding box center [777, 503] width 438 height 32
click at [757, 507] on div "Select Original Unverified Address*" at bounding box center [777, 503] width 438 height 32
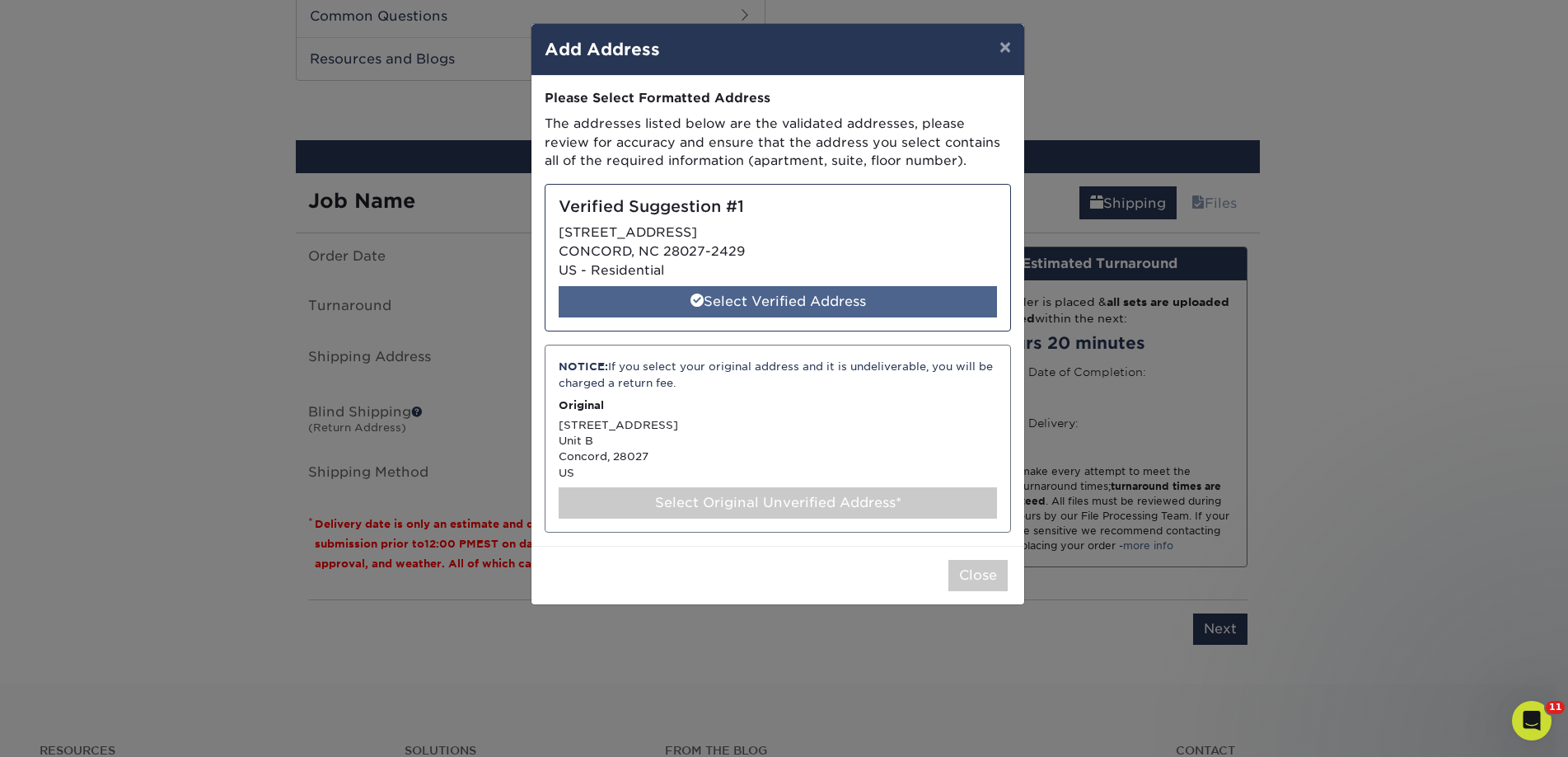
click at [739, 287] on div "Select Verified Address" at bounding box center [777, 302] width 438 height 32
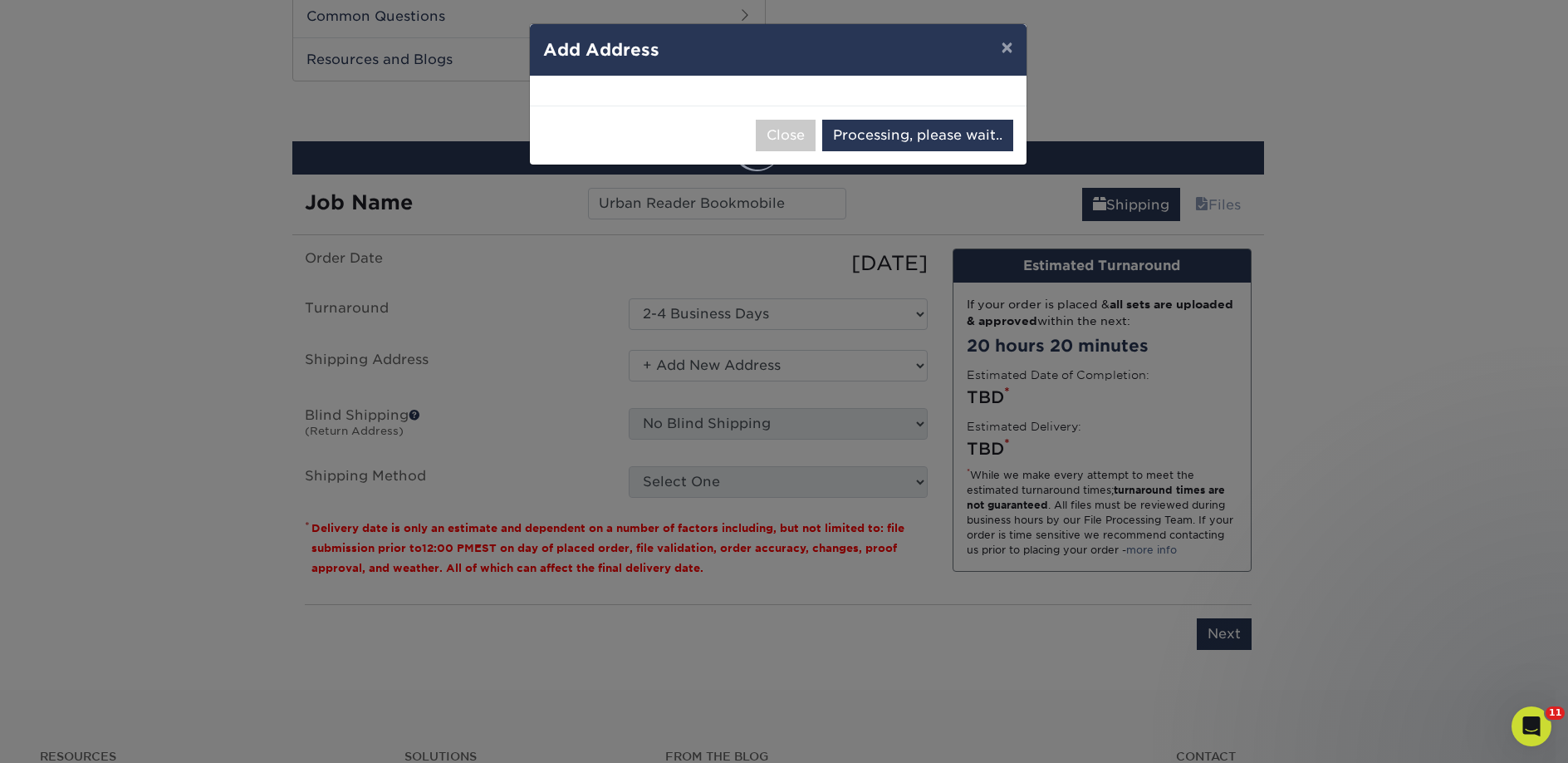
select select "285960"
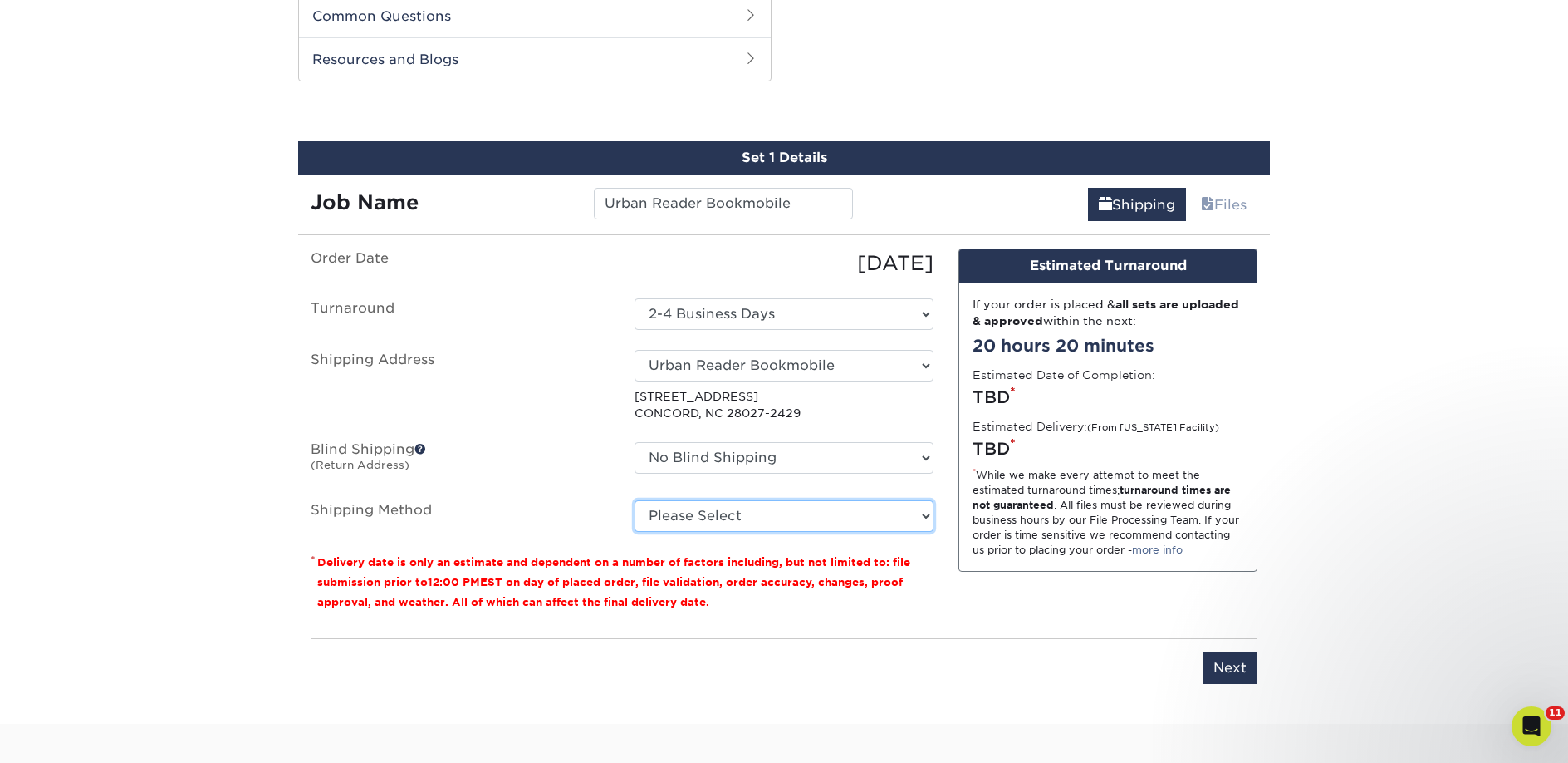
click at [728, 517] on select "Please Select Ground Shipping (+$20.41) 3 Day Shipping Service (+$35.26) 2 Day …" at bounding box center [784, 516] width 299 height 32
select select "03"
click at [635, 500] on select "Please Select Ground Shipping (+$20.41) 3 Day Shipping Service (+$35.26) 2 Day …" at bounding box center [784, 516] width 299 height 32
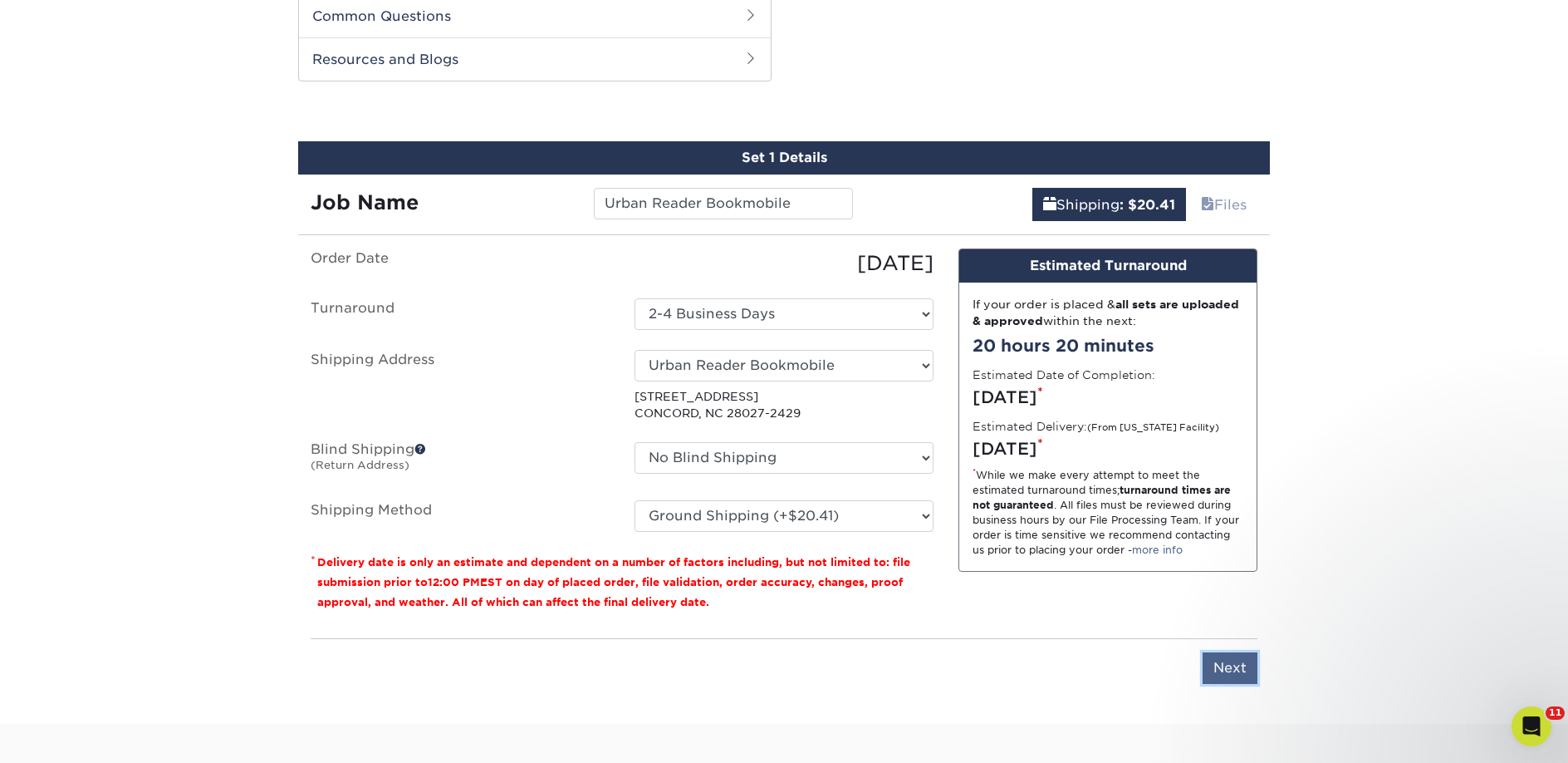
click at [1251, 668] on input "Next" at bounding box center [1231, 668] width 55 height 32
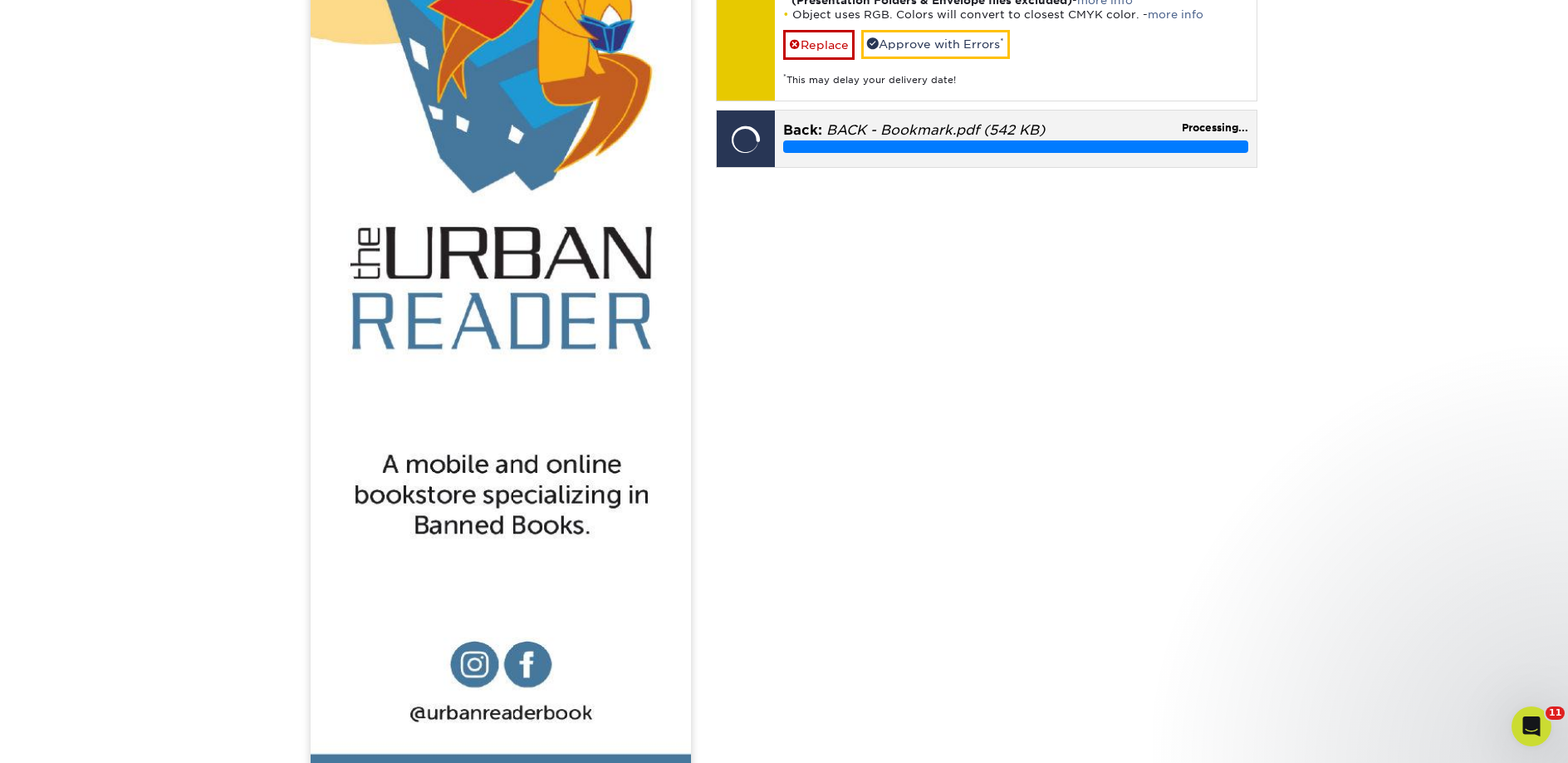
scroll to position [1814, 0]
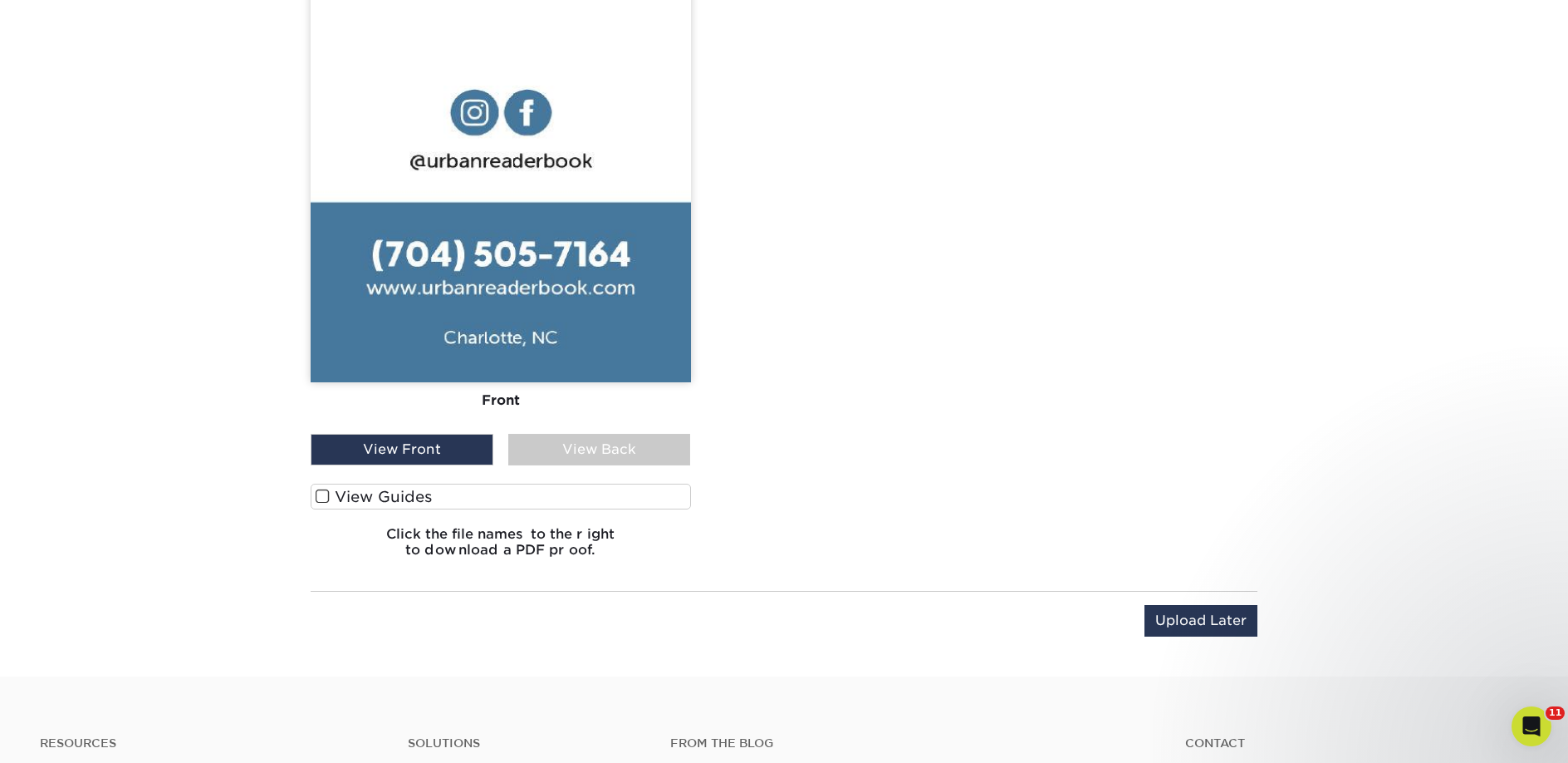
click at [374, 496] on label "View Guides" at bounding box center [500, 496] width 380 height 26
click at [0, 0] on input "View Guides" at bounding box center [0, 0] width 0 height 0
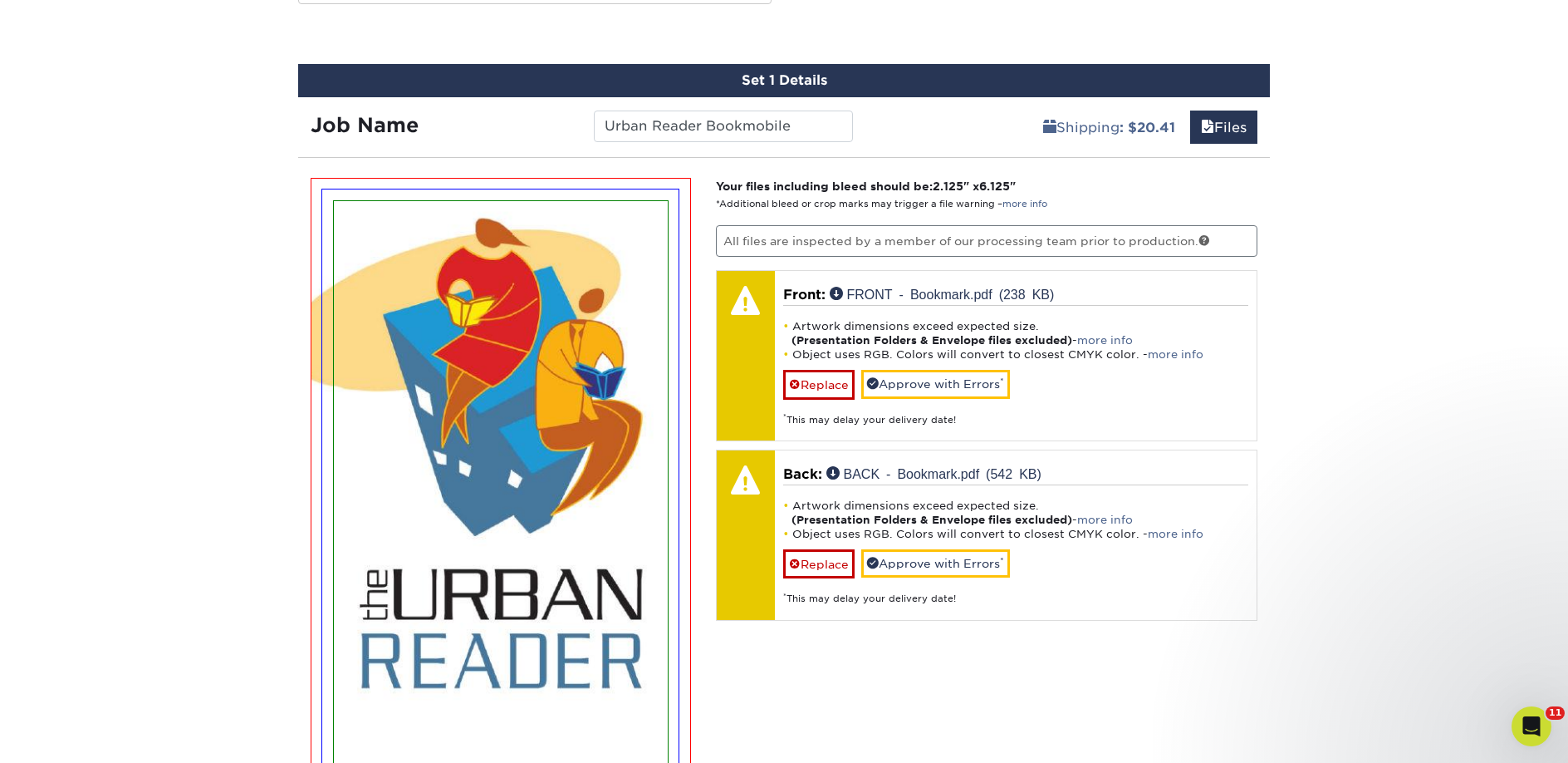
scroll to position [919, 0]
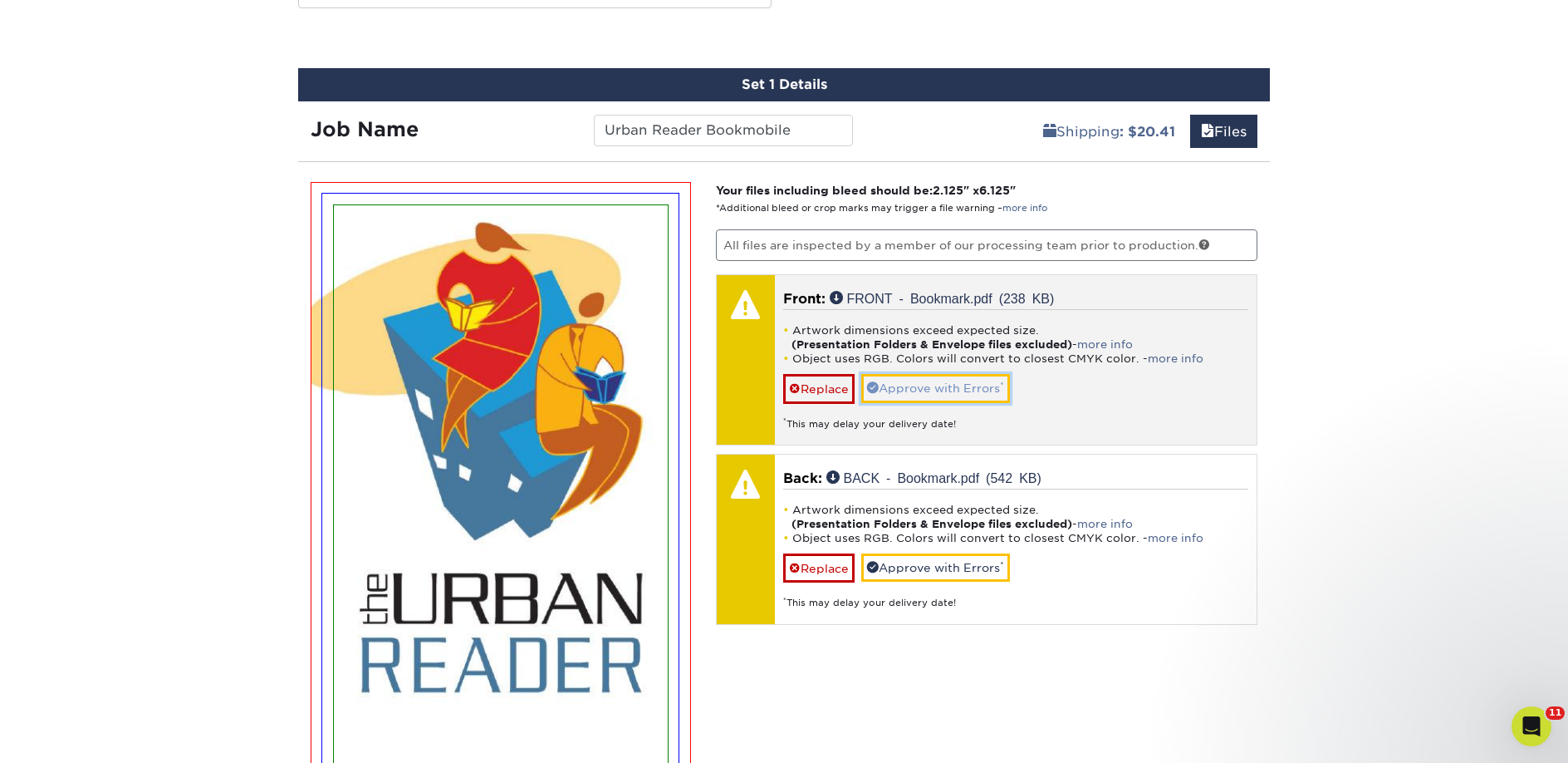
click at [938, 387] on link "Approve with Errors *" at bounding box center [936, 388] width 149 height 28
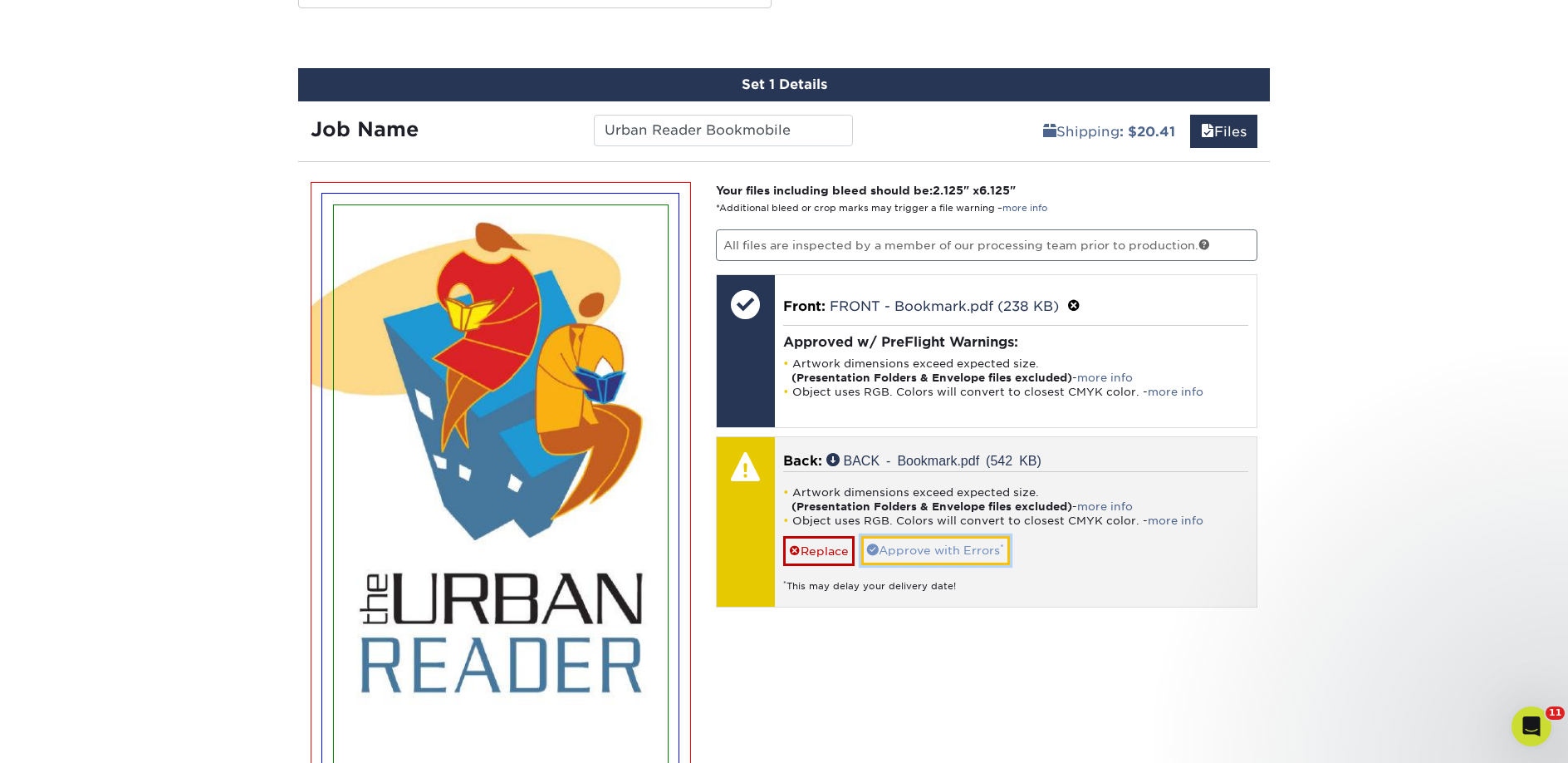
click at [927, 540] on link "Approve with Errors *" at bounding box center [936, 550] width 149 height 28
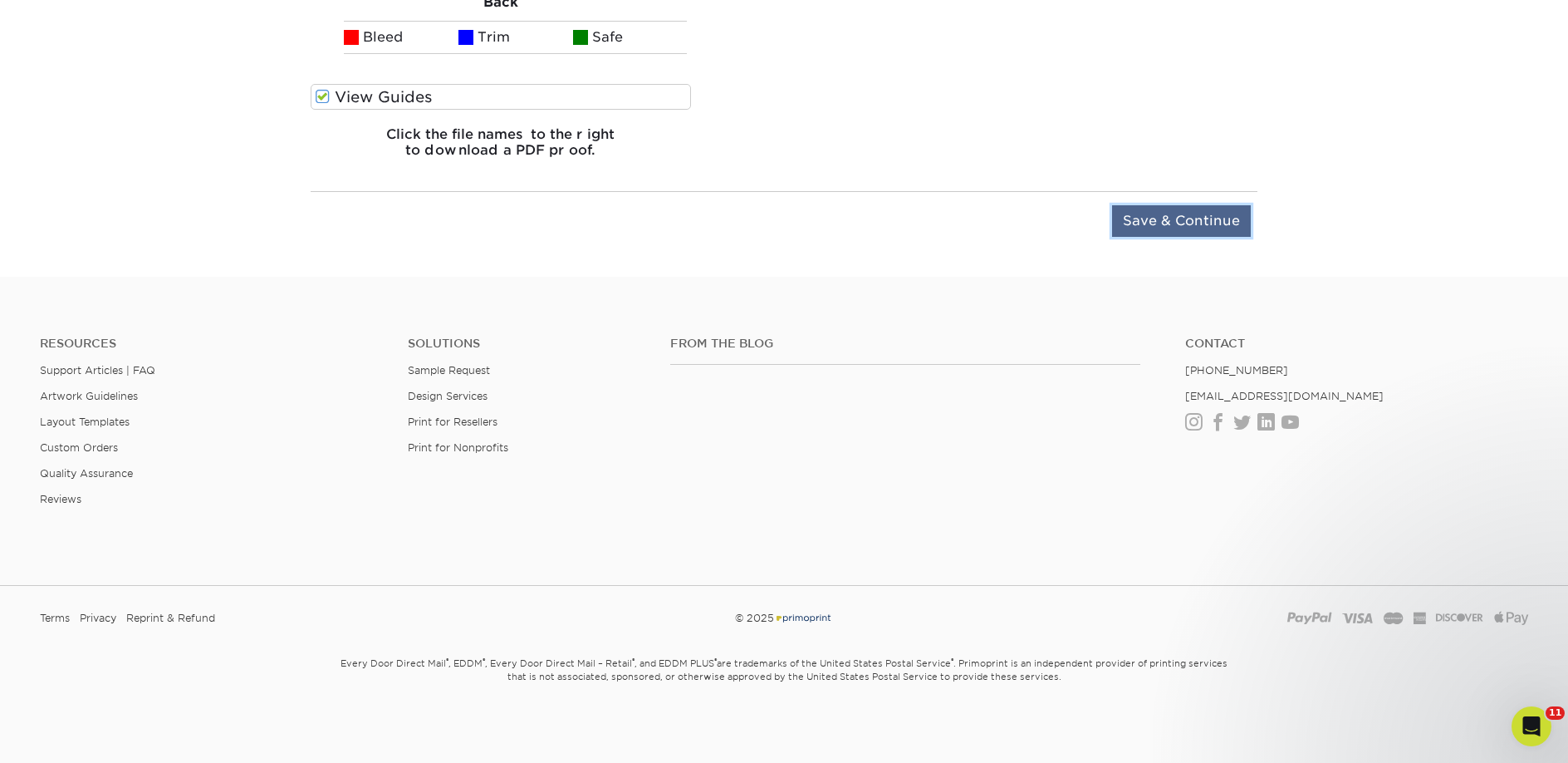
click at [1174, 225] on input "Save & Continue" at bounding box center [1181, 221] width 139 height 32
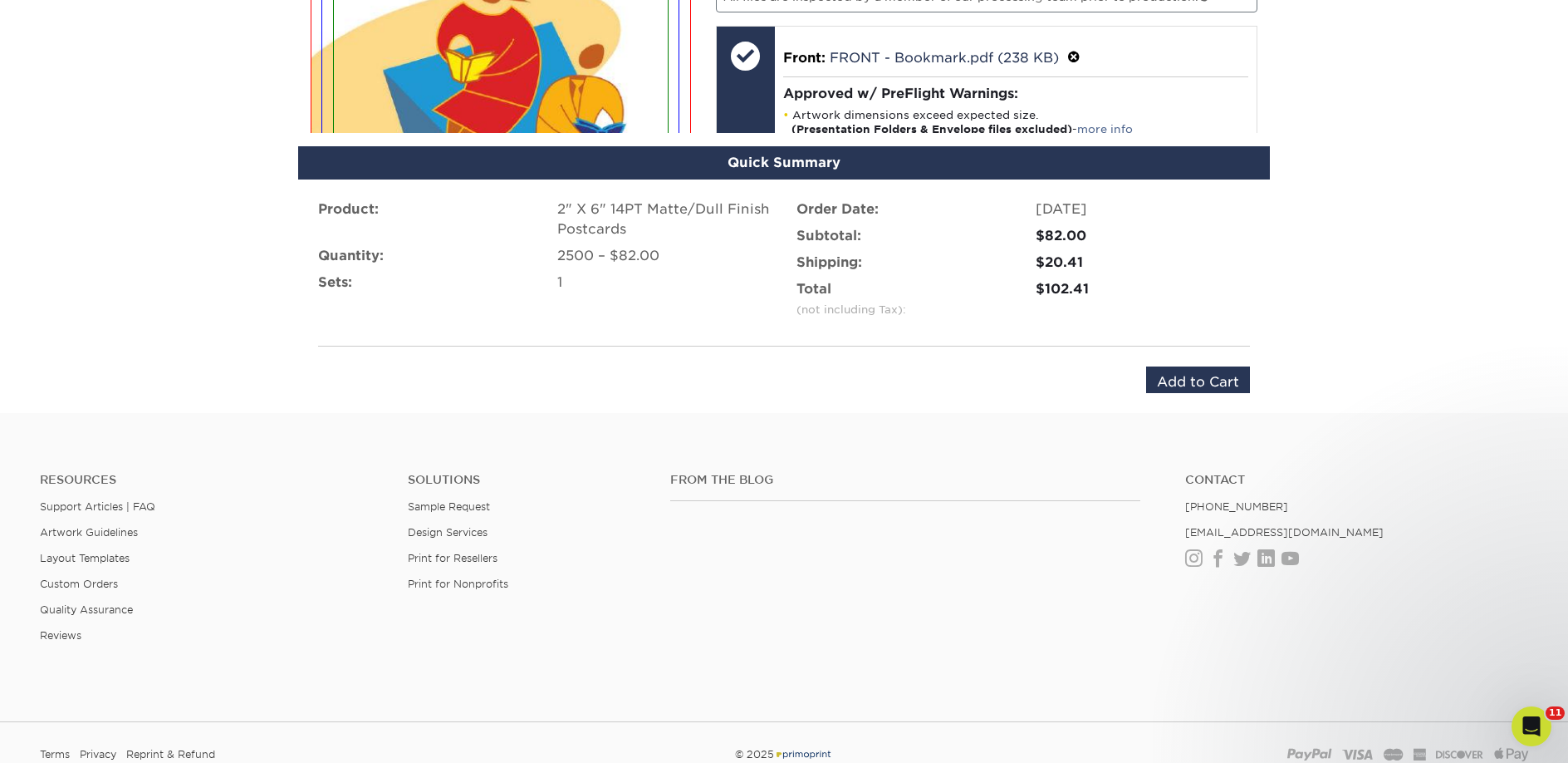
scroll to position [1109, 0]
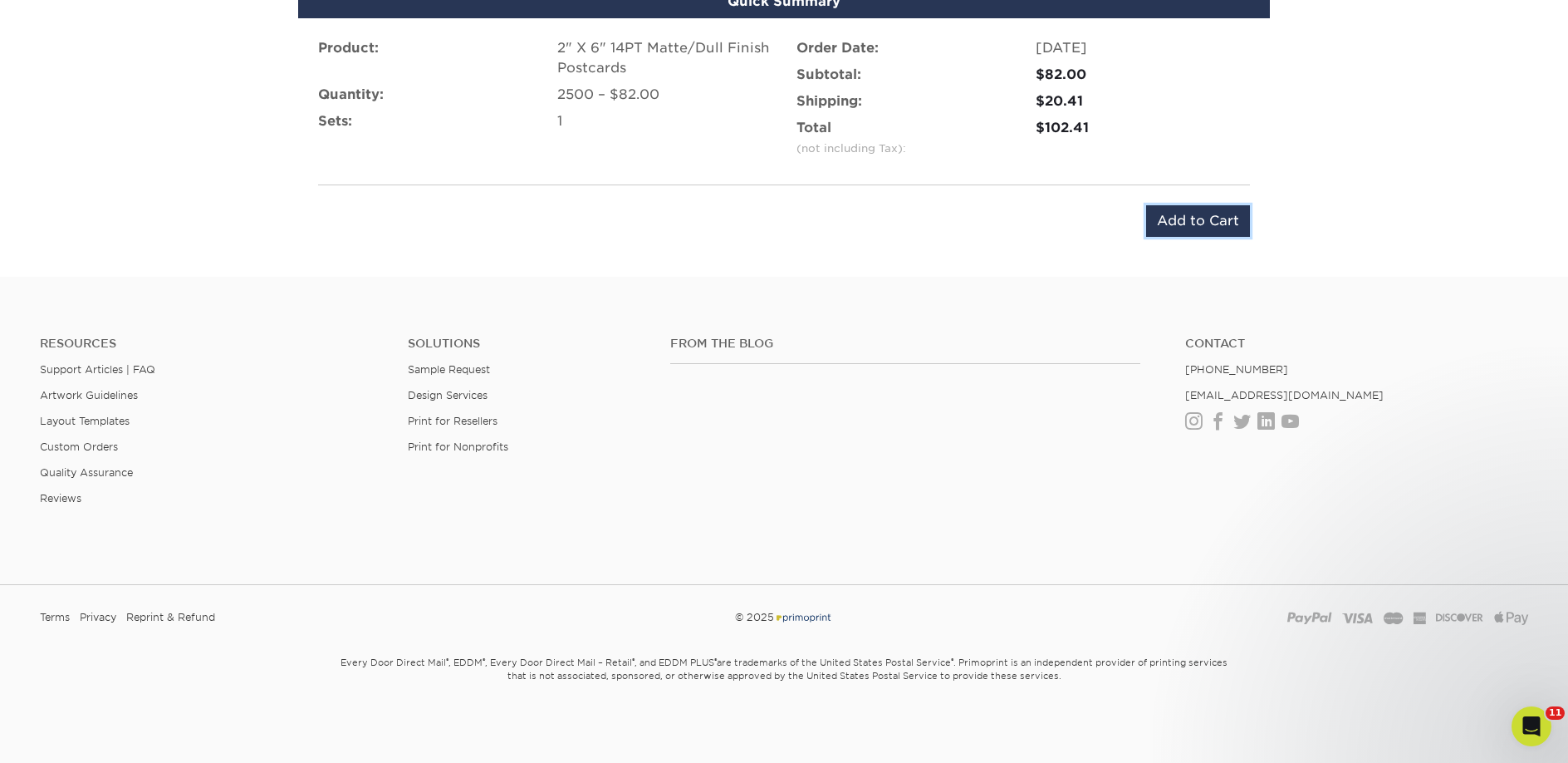
click at [1173, 214] on input "Add to Cart" at bounding box center [1198, 221] width 104 height 32
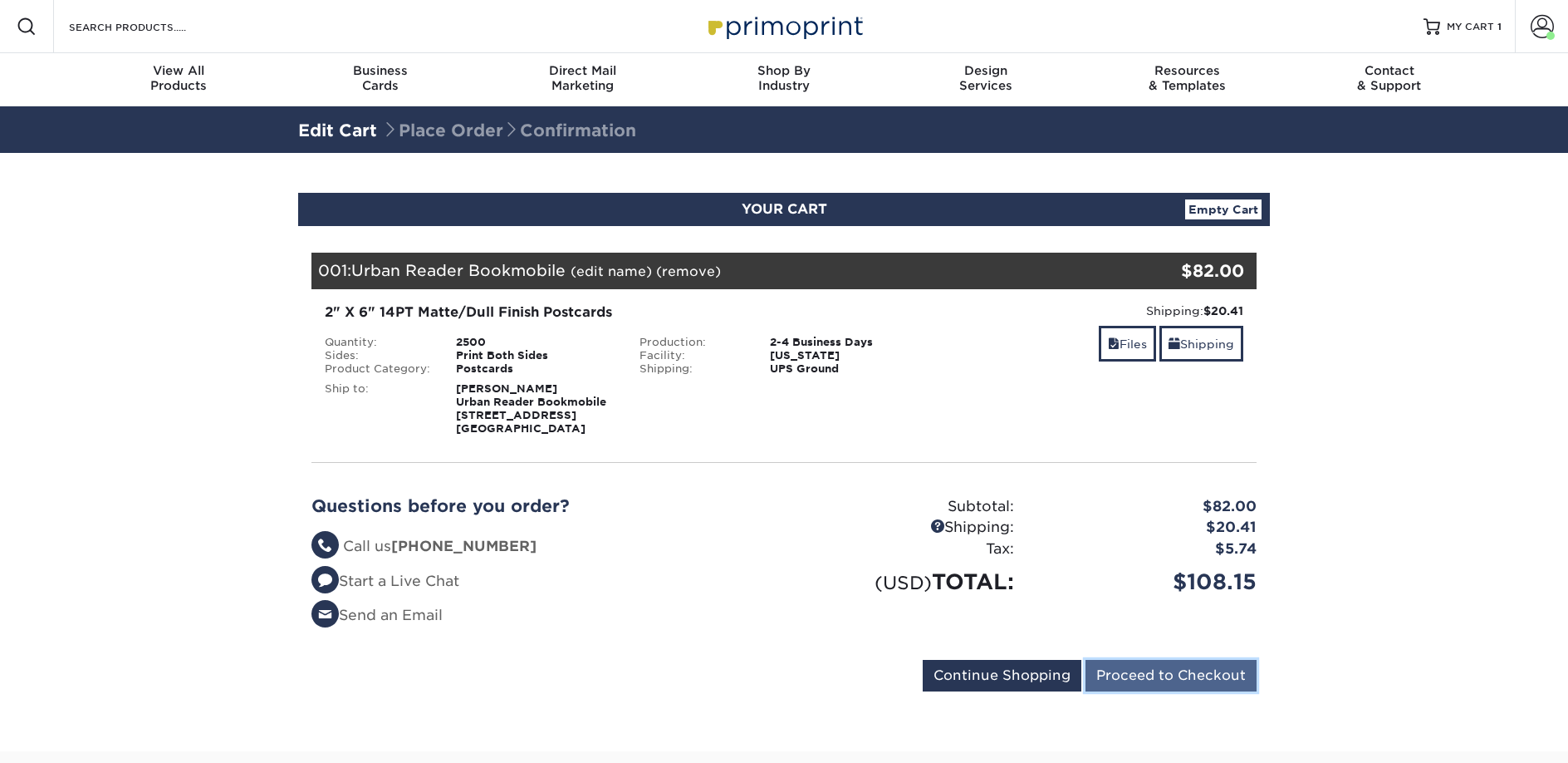
click at [1149, 679] on input "Proceed to Checkout" at bounding box center [1170, 675] width 171 height 32
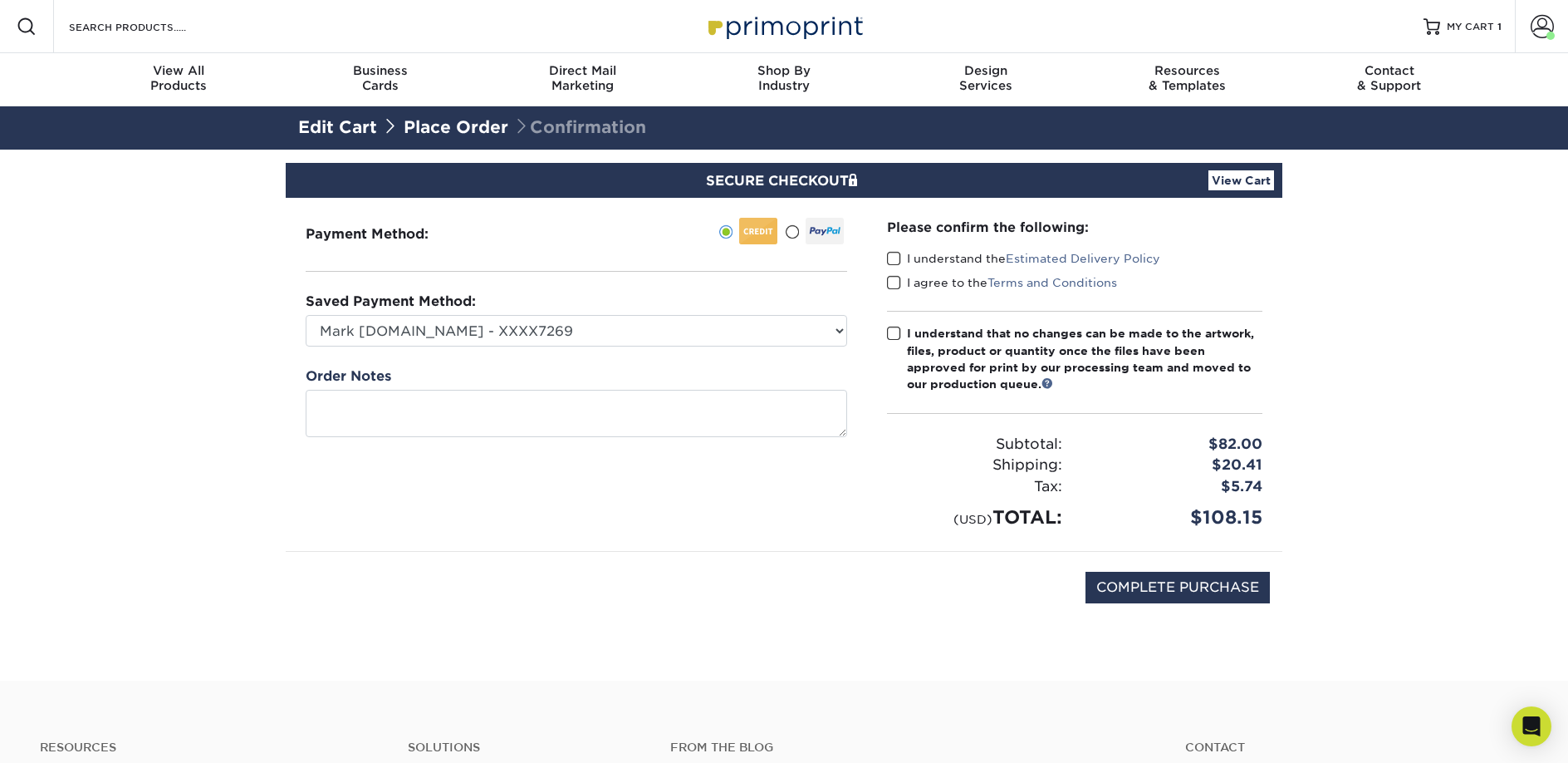
click at [921, 256] on label "I understand the Estimated Delivery Policy" at bounding box center [1023, 258] width 273 height 17
click at [0, 0] on input "I understand the Estimated Delivery Policy" at bounding box center [0, 0] width 0 height 0
click at [925, 284] on label "I agree to the Terms and Conditions" at bounding box center [1002, 282] width 230 height 17
click at [0, 0] on input "I agree to the Terms and Conditions" at bounding box center [0, 0] width 0 height 0
click at [931, 362] on div "I understand that no changes can be made to the artwork, files, product or quan…" at bounding box center [1085, 359] width 356 height 69
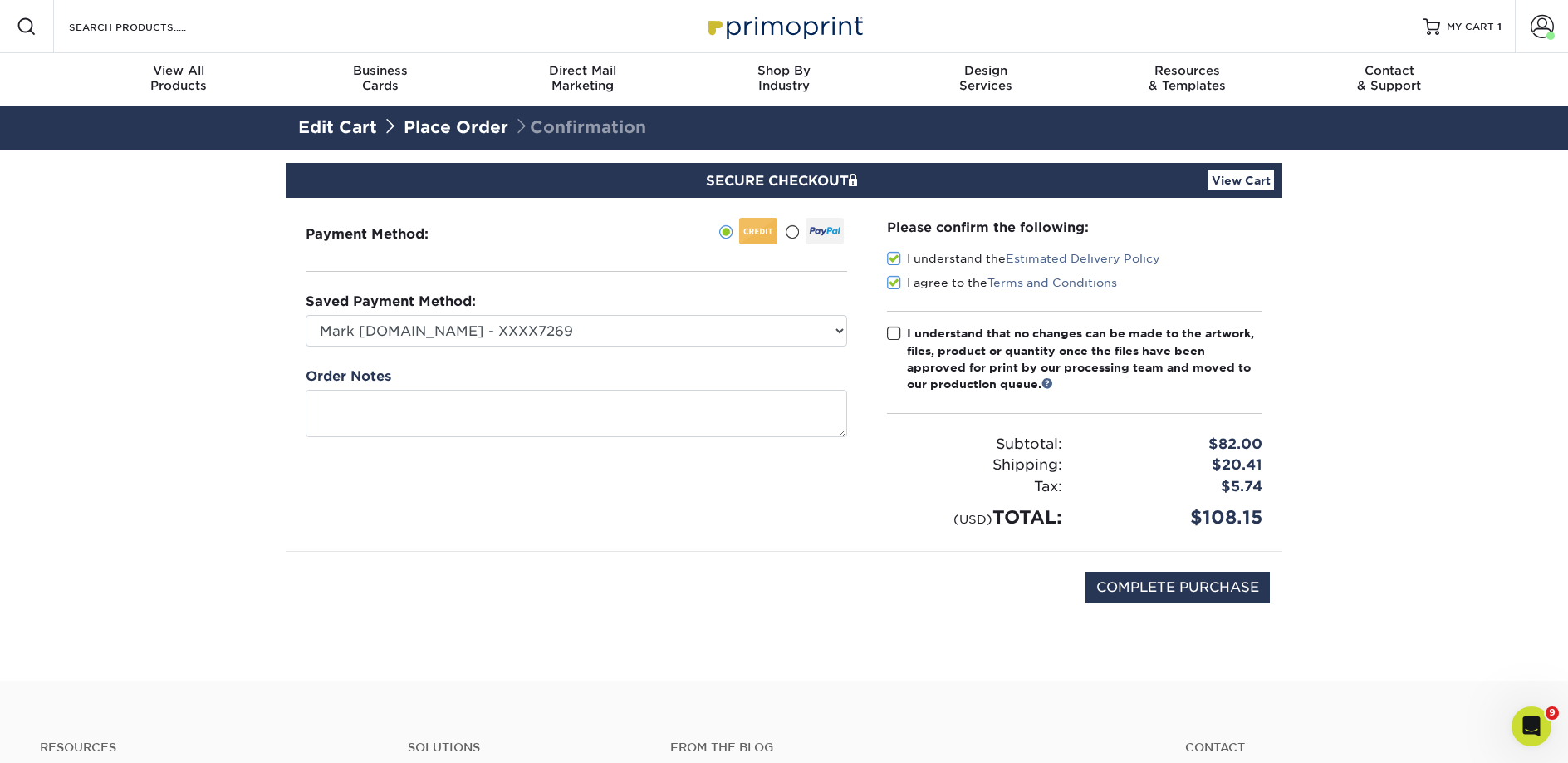
click at [0, 0] on input "I understand that no changes can be made to the artwork, files, product or quan…" at bounding box center [0, 0] width 0 height 0
click at [1110, 583] on input "COMPLETE PURCHASE" at bounding box center [1177, 588] width 185 height 32
type input "PROCESSING, PLEASE WAIT..."
